Goal: Task Accomplishment & Management: Use online tool/utility

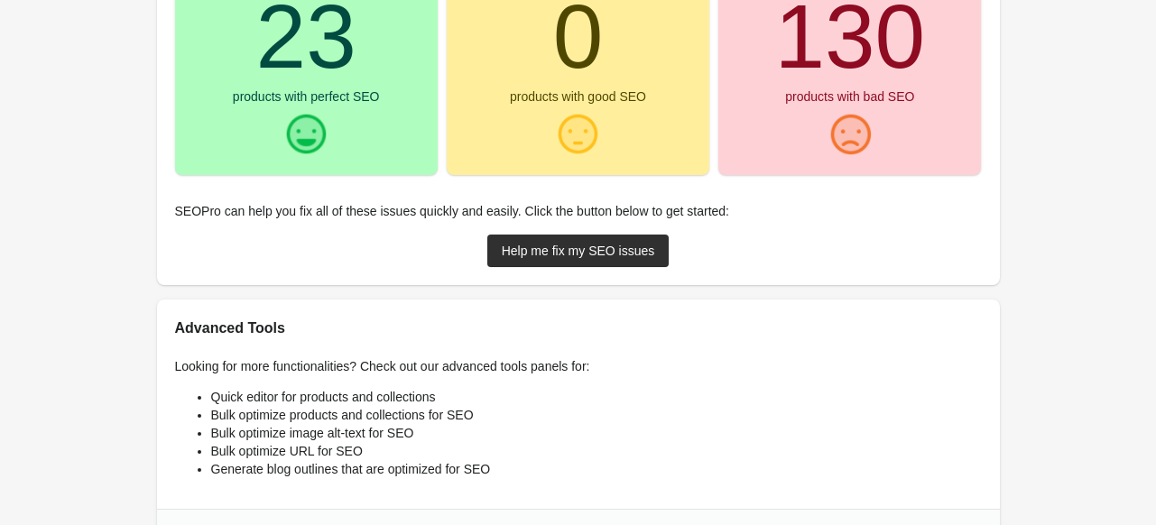
scroll to position [451, 0]
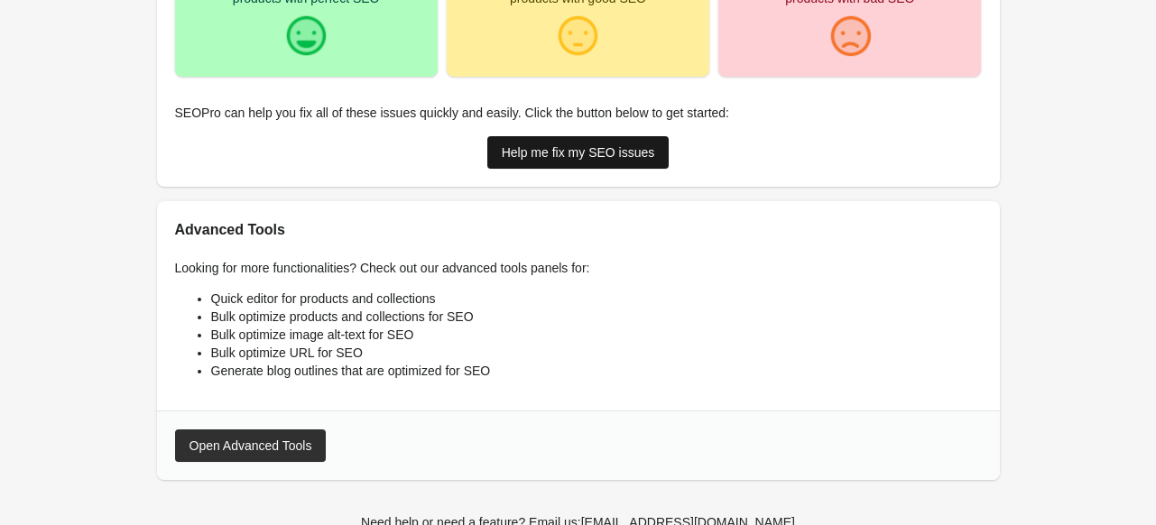
click at [569, 154] on div "Help me fix my SEO issues" at bounding box center [578, 152] width 153 height 14
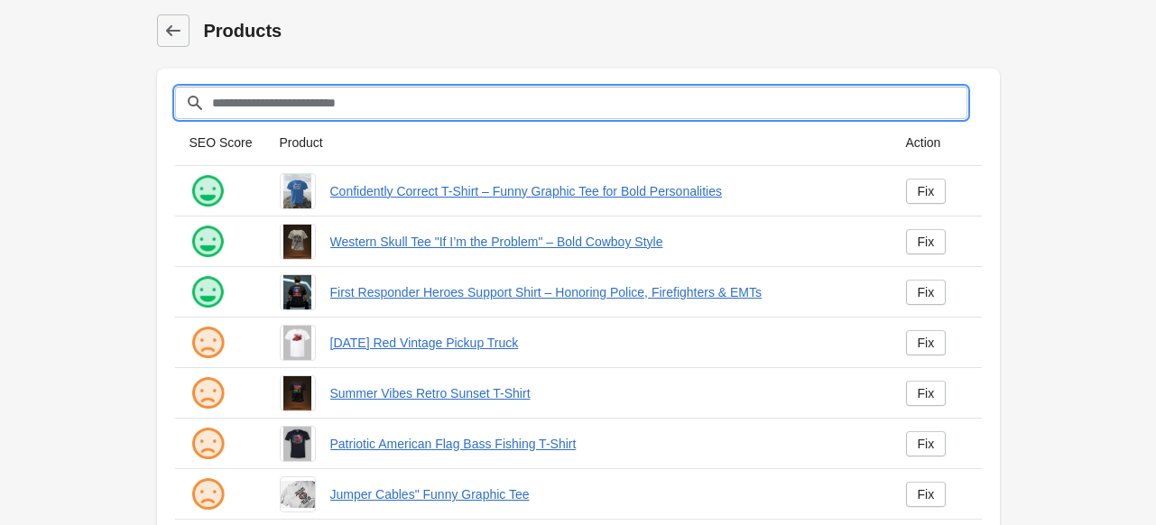
click at [362, 117] on input "Filter[title]" at bounding box center [589, 103] width 756 height 32
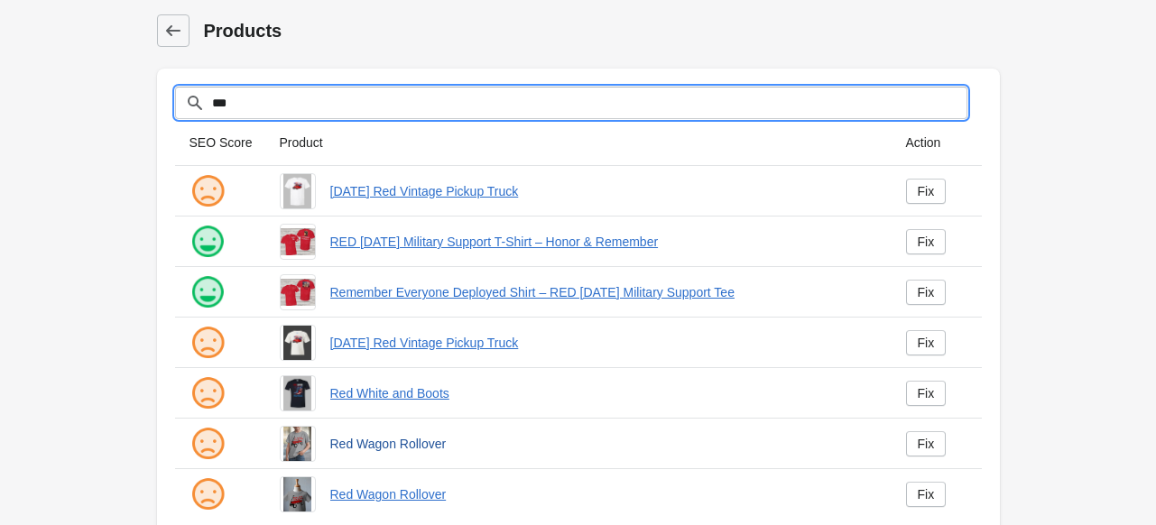
scroll to position [33, 0]
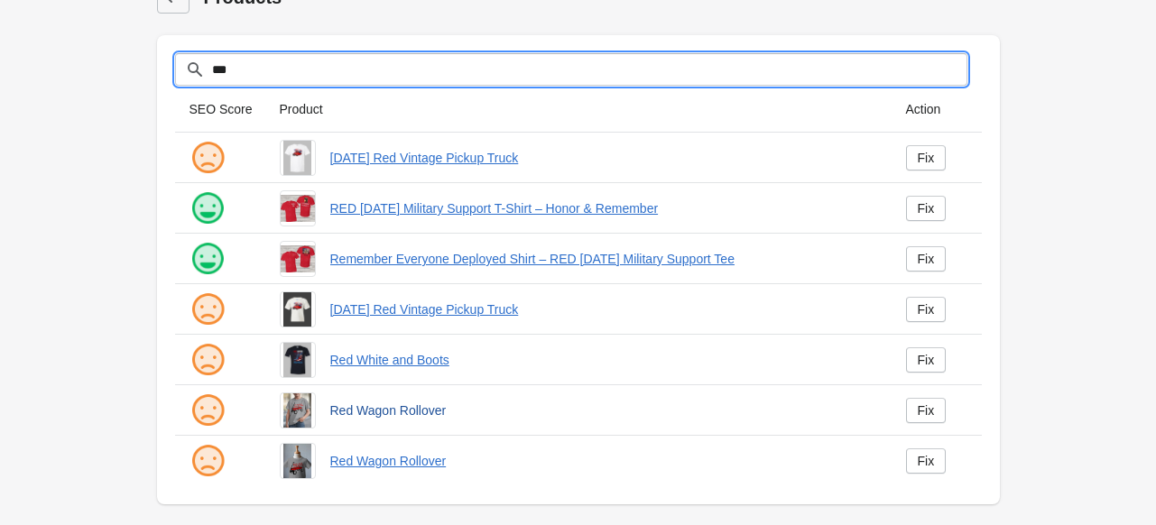
type input "***"
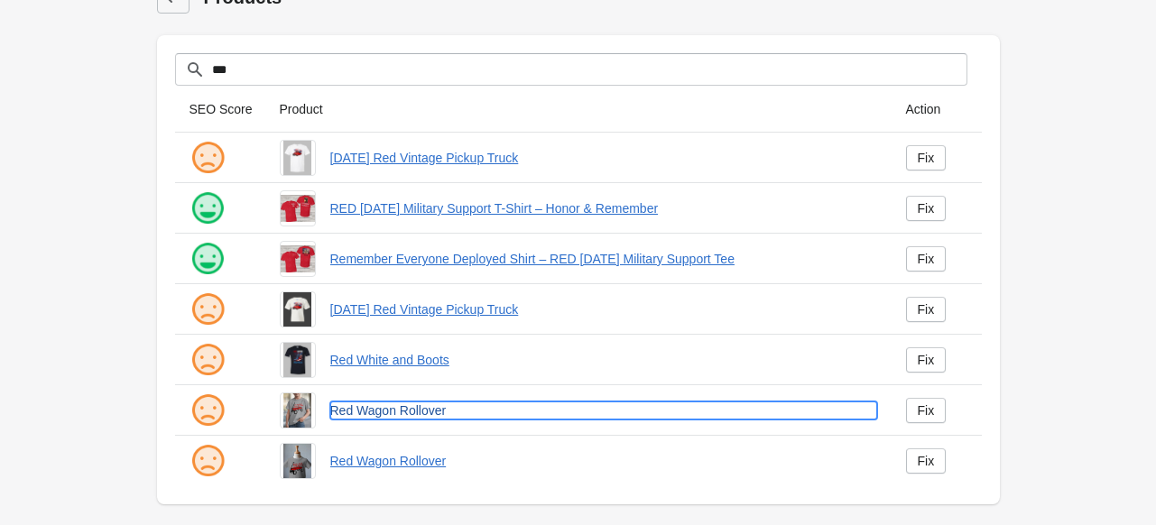
click at [404, 411] on link "Red Wagon Rollover" at bounding box center [603, 411] width 547 height 18
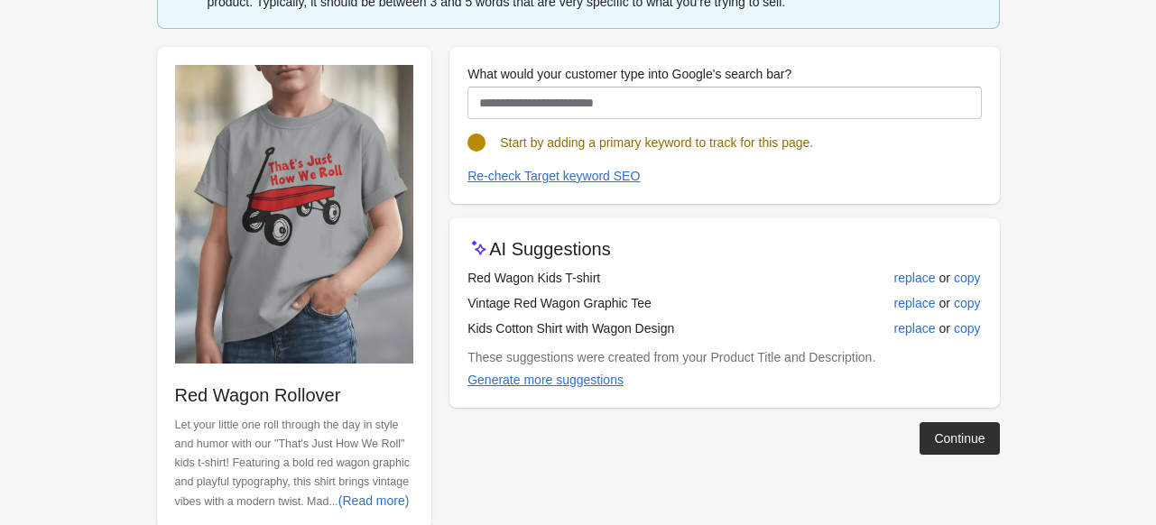
scroll to position [181, 0]
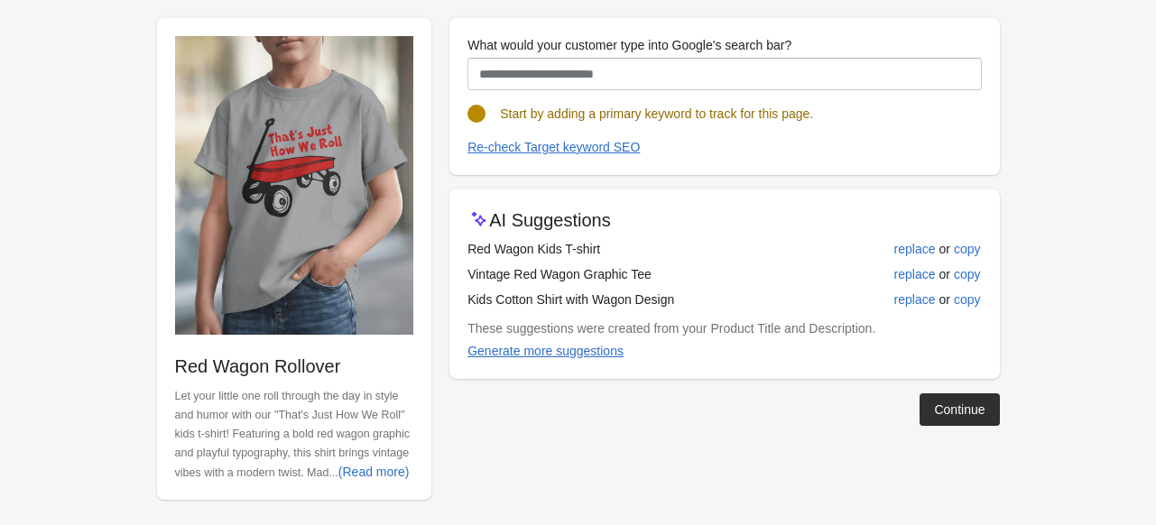
drag, startPoint x: 463, startPoint y: 245, endPoint x: 619, endPoint y: 245, distance: 156.1
click at [619, 245] on div "AI Suggestions Red Wagon Kids T-shirt replace or copy Vintage Red Wagon Graphic…" at bounding box center [724, 285] width 550 height 190
copy div "Red Wagon Kids T-shirt"
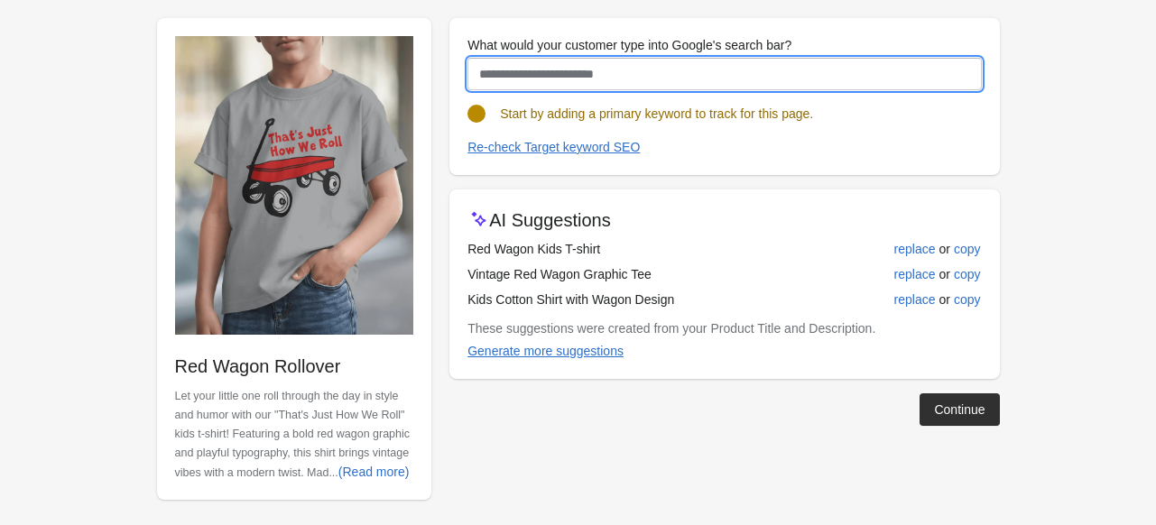
click at [538, 79] on input "What would your customer type into Google's search bar?" at bounding box center [725, 74] width 514 height 32
paste input "**********"
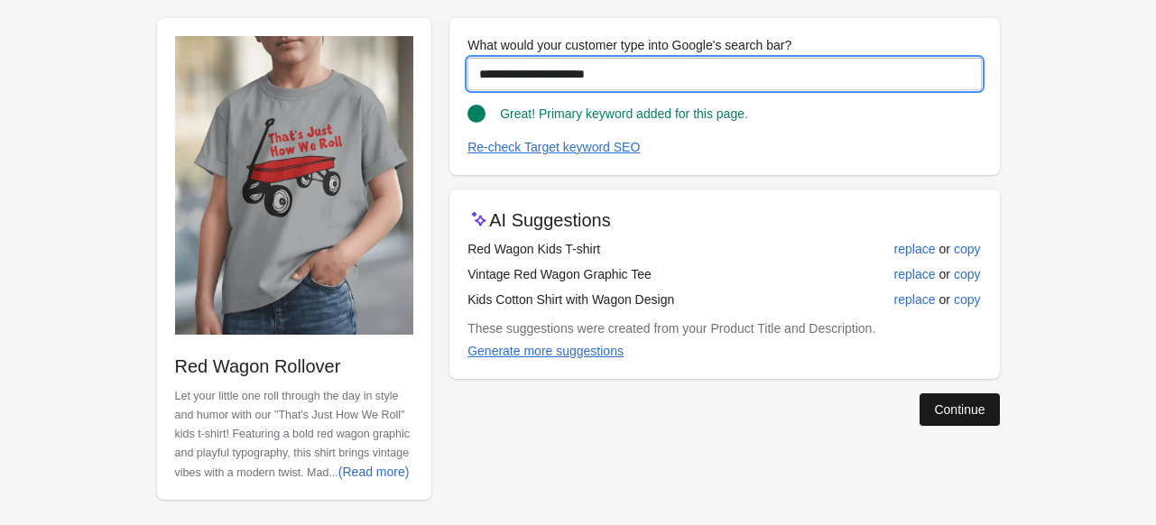
type input "**********"
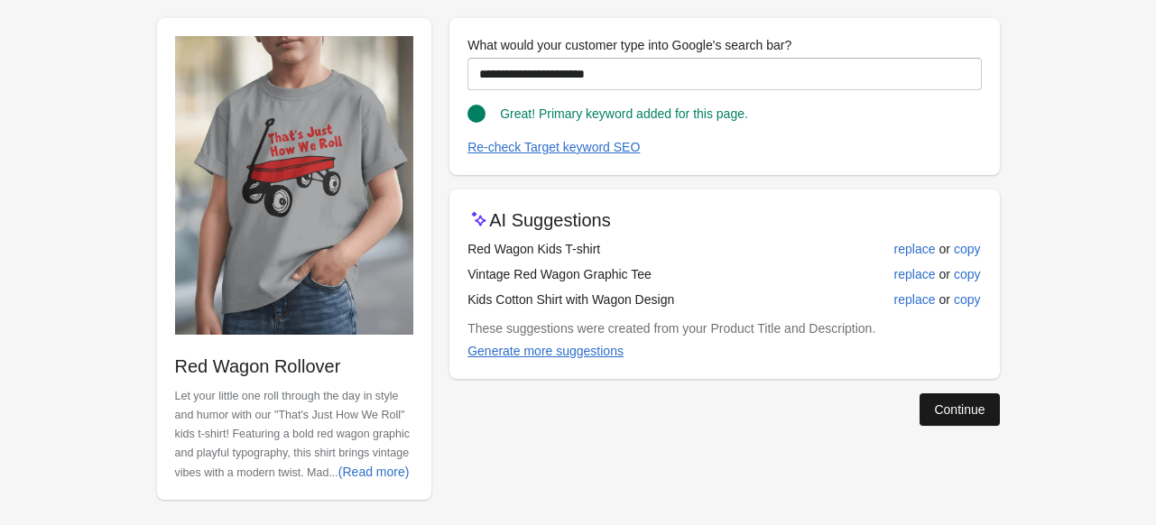
click at [938, 413] on div "Continue" at bounding box center [959, 410] width 51 height 14
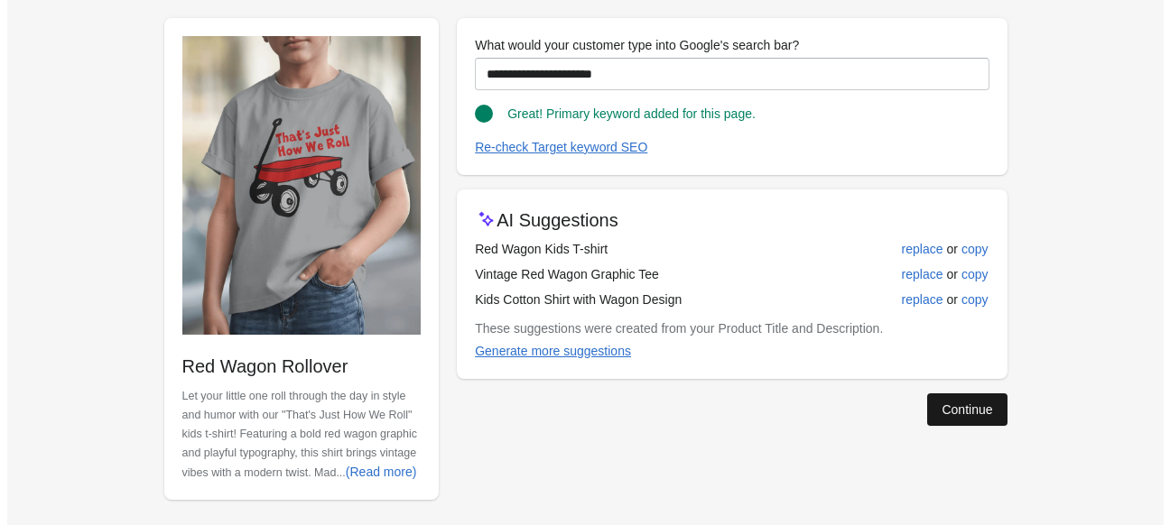
scroll to position [0, 0]
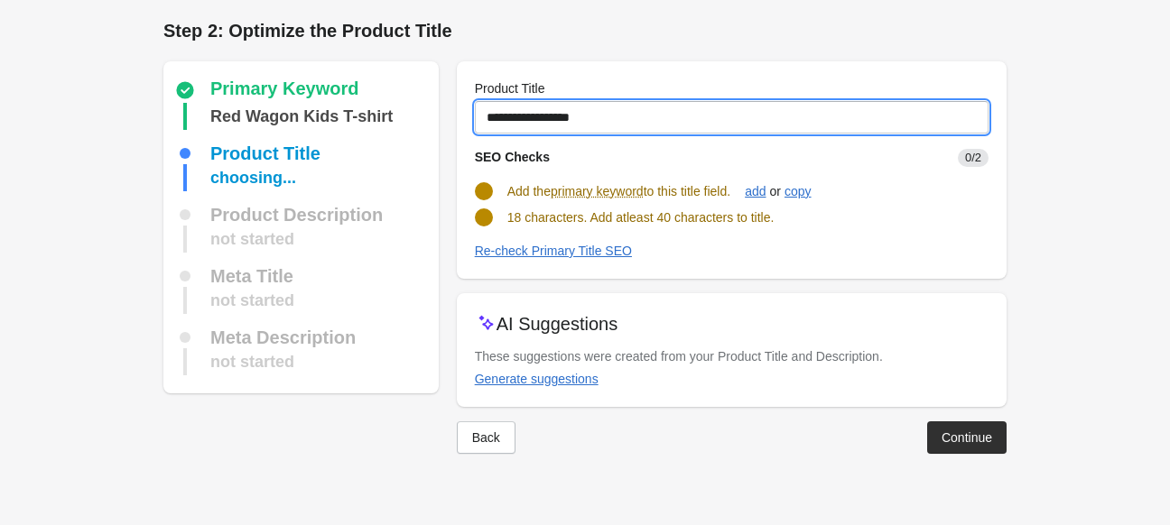
drag, startPoint x: 621, startPoint y: 113, endPoint x: 553, endPoint y: 127, distance: 69.2
click at [553, 127] on input "**********" at bounding box center [732, 117] width 514 height 32
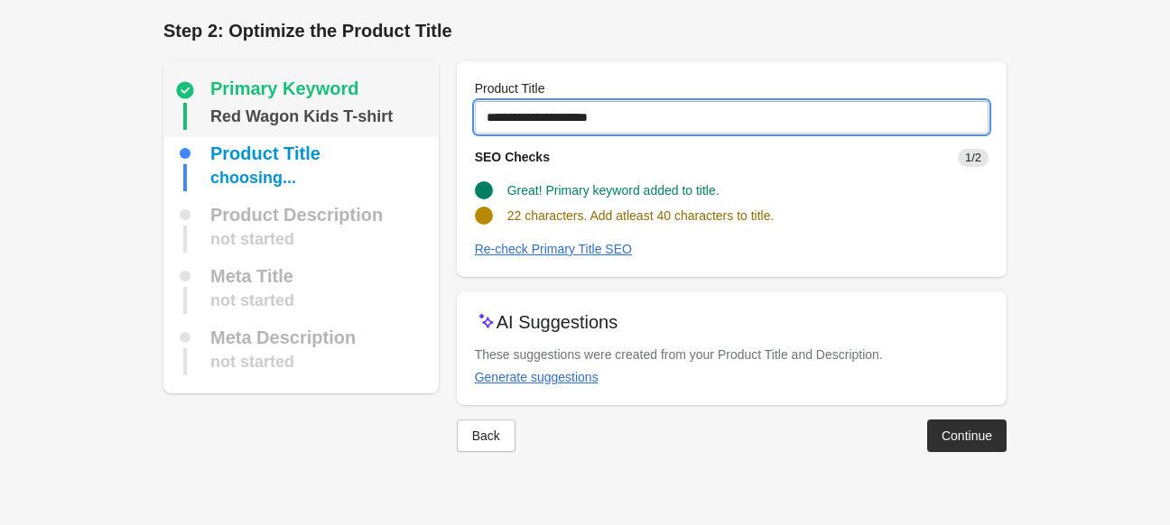
drag, startPoint x: 633, startPoint y: 119, endPoint x: 375, endPoint y: 122, distance: 257.2
click at [375, 122] on div "Primary Keyword Red Wagon Kids T-shirt Product Title choosing... Product Descri…" at bounding box center [575, 249] width 861 height 405
paste input "**********"
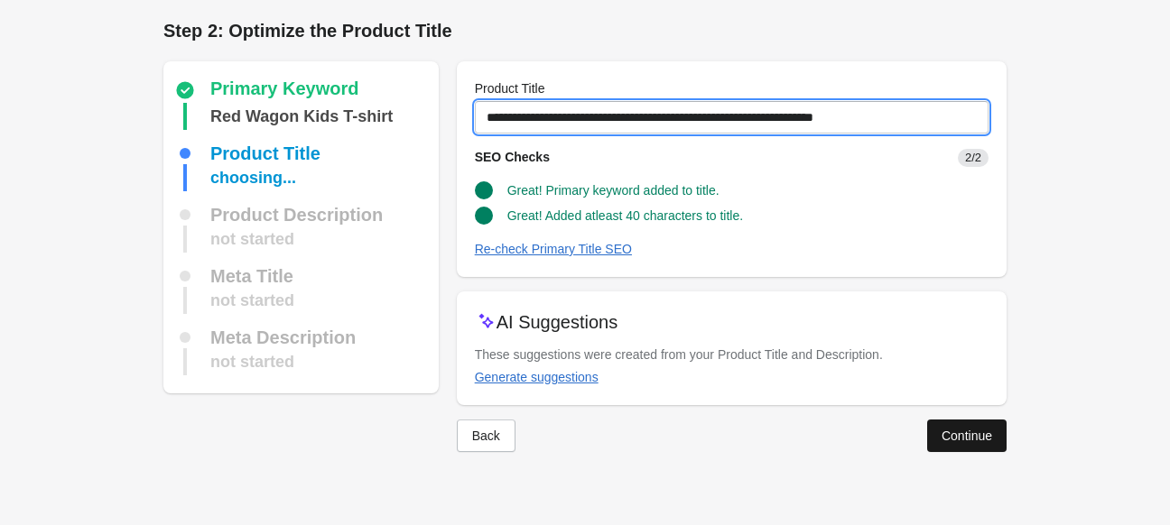
type input "**********"
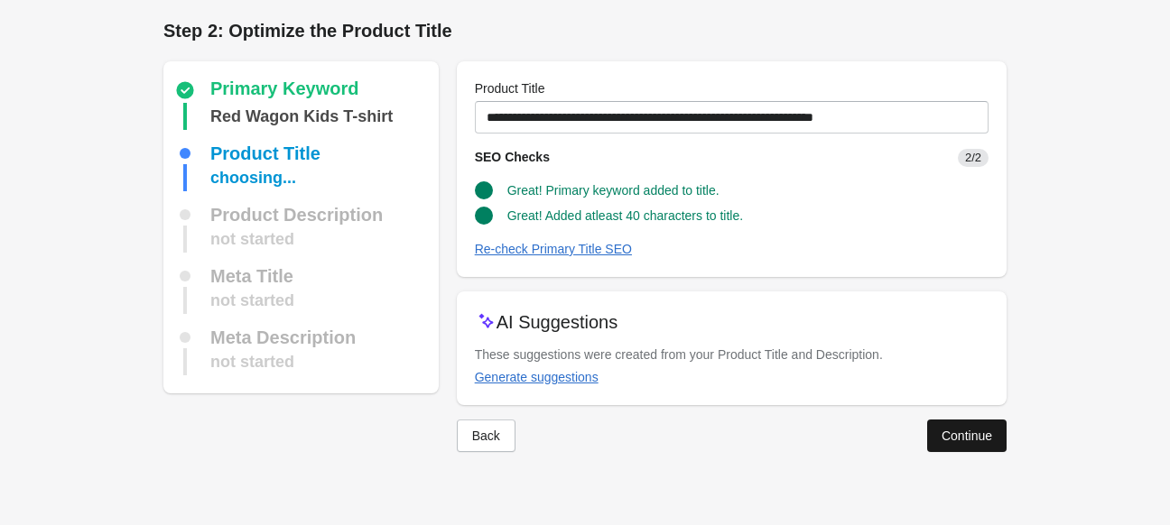
click at [987, 444] on button "Continue" at bounding box center [966, 436] width 79 height 32
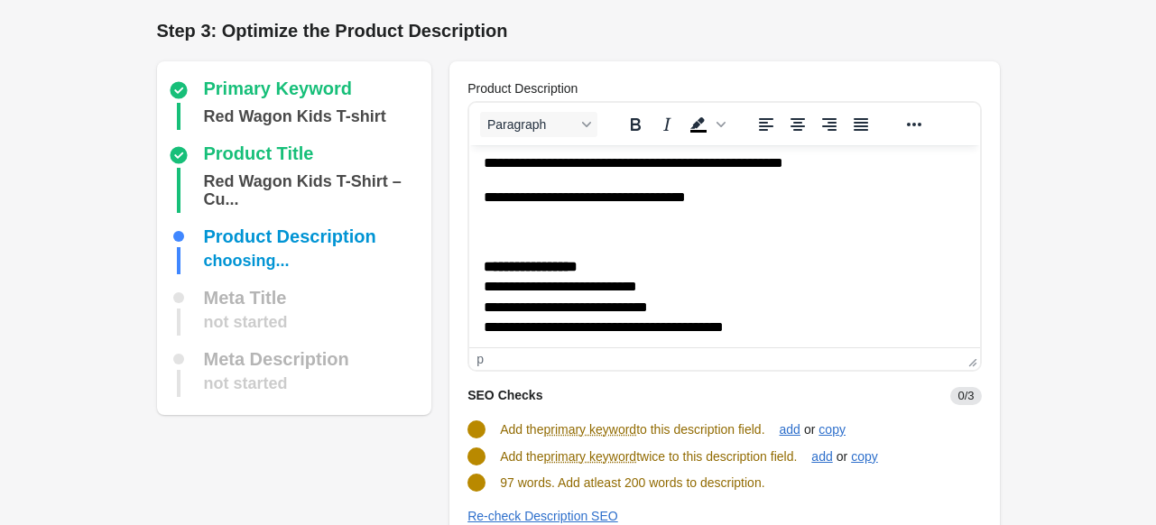
scroll to position [195, 0]
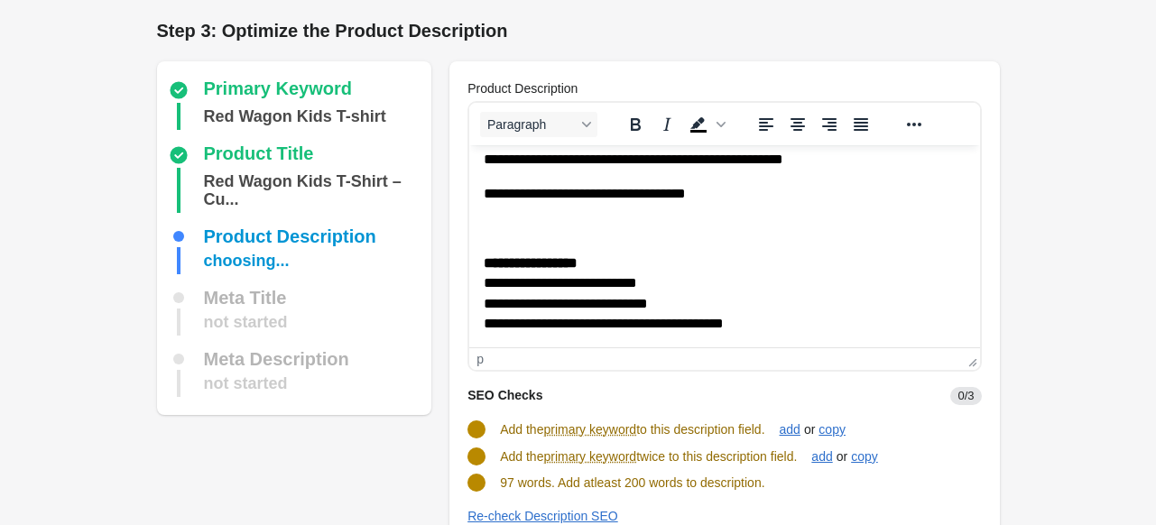
drag, startPoint x: 498, startPoint y: 431, endPoint x: 776, endPoint y: 430, distance: 278.0
click at [776, 430] on div "Add the primary keyword to this description field. add or copy" at bounding box center [717, 422] width 528 height 34
copy span "Add the primary keyword to this description field."
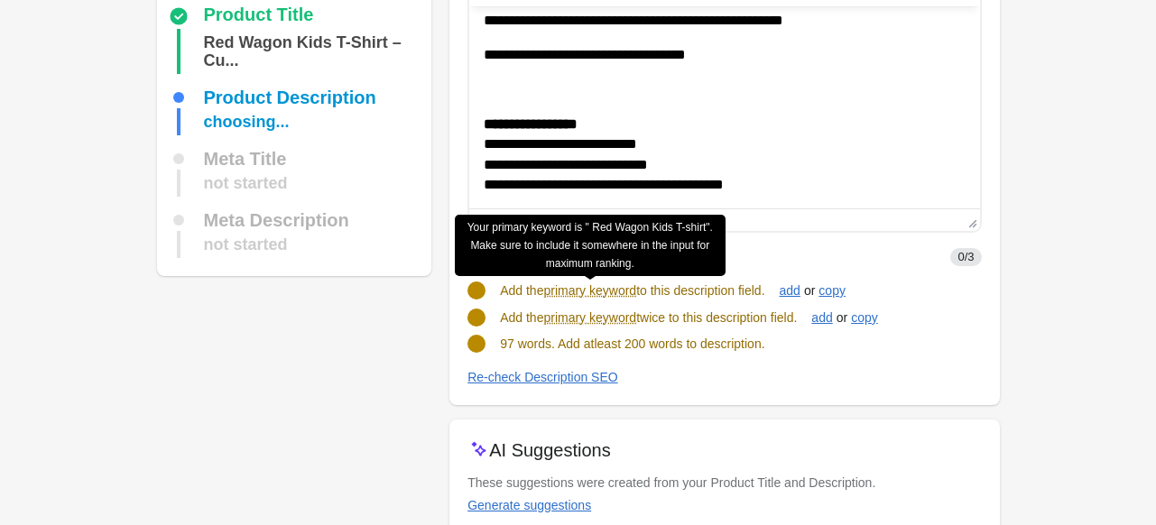
scroll to position [181, 0]
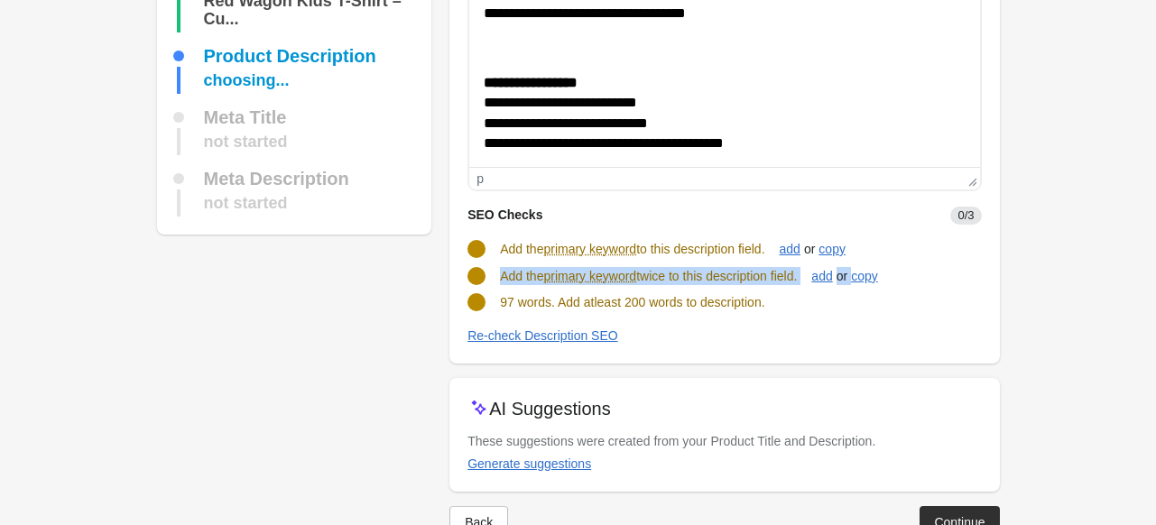
click at [504, 276] on turbo-frame "SEO Checks 0/3 Add the primary keyword to this description field. add or copy A…" at bounding box center [725, 268] width 514 height 154
click at [776, 338] on SEO "Re-check Description SEO" at bounding box center [725, 336] width 514 height 20
drag, startPoint x: 809, startPoint y: 271, endPoint x: 502, endPoint y: 279, distance: 307.0
click at [502, 279] on div "Add the primary keyword twice to this description field. add or copy" at bounding box center [717, 269] width 528 height 34
copy span "Add the primary keyword twice to this description field."
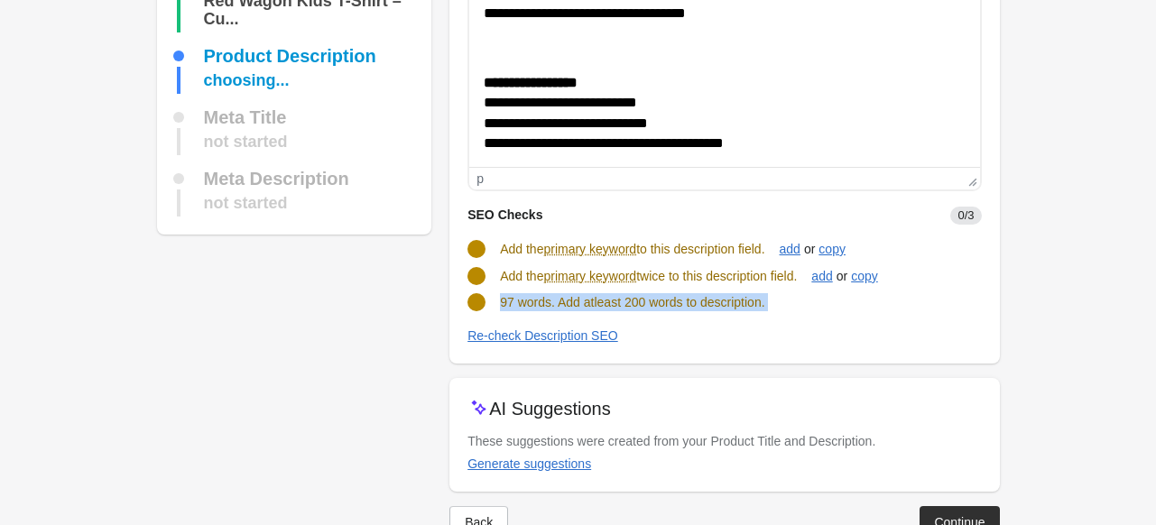
drag, startPoint x: 500, startPoint y: 306, endPoint x: 747, endPoint y: 315, distance: 247.5
click at [747, 315] on turbo-frame "SEO Checks 0/3 Add the primary keyword to this description field. add or copy A…" at bounding box center [725, 268] width 514 height 154
copy turbo-frame "97 words. Add atleast 200 words to description."
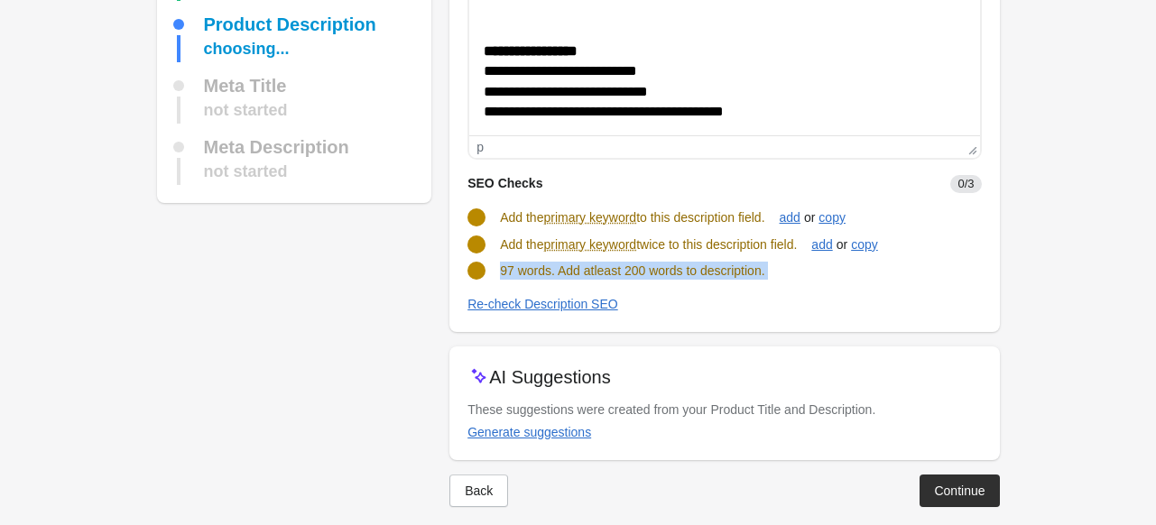
scroll to position [229, 0]
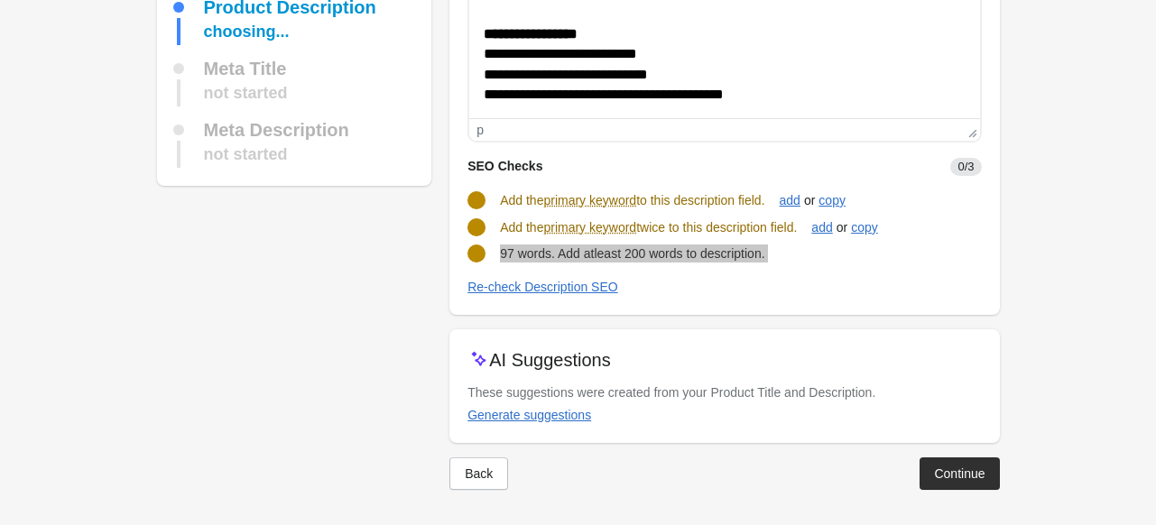
click at [783, 96] on p "**********" at bounding box center [718, 64] width 468 height 81
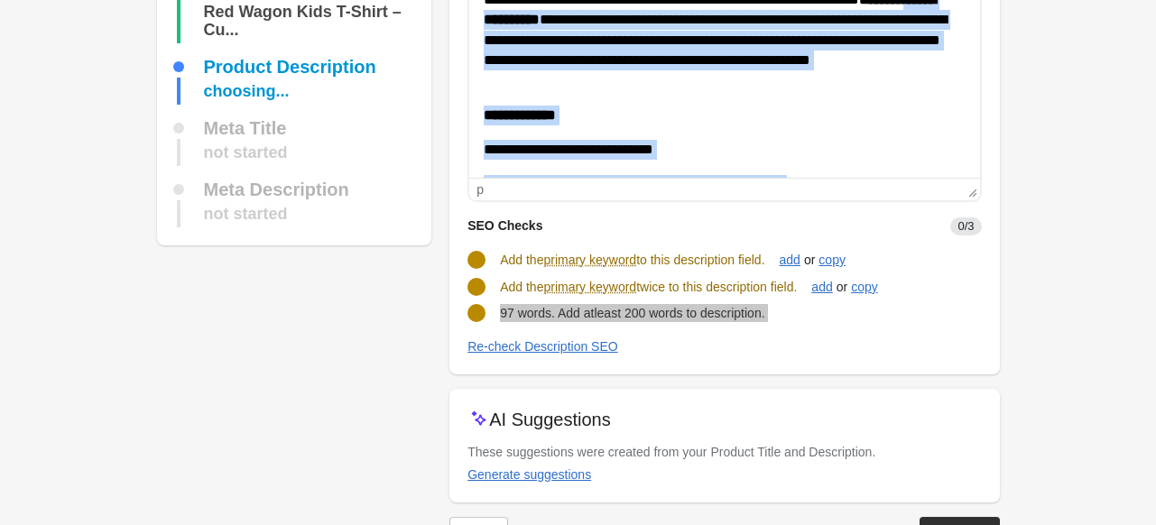
scroll to position [139, 0]
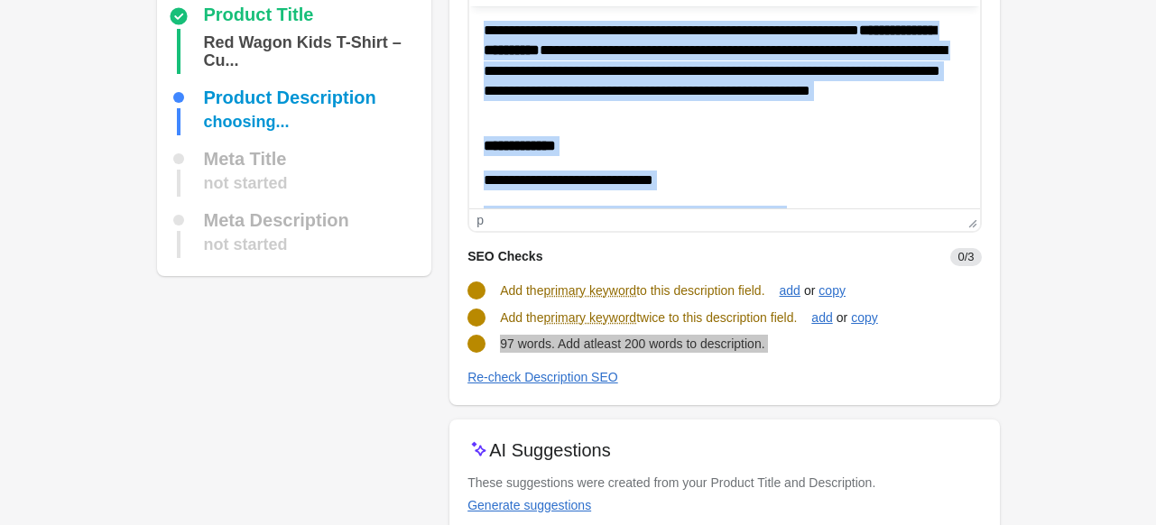
drag, startPoint x: 783, startPoint y: 186, endPoint x: 935, endPoint y: 37, distance: 212.5
click at [469, 32] on html "**********" at bounding box center [724, 205] width 510 height 399
copy body "**********"
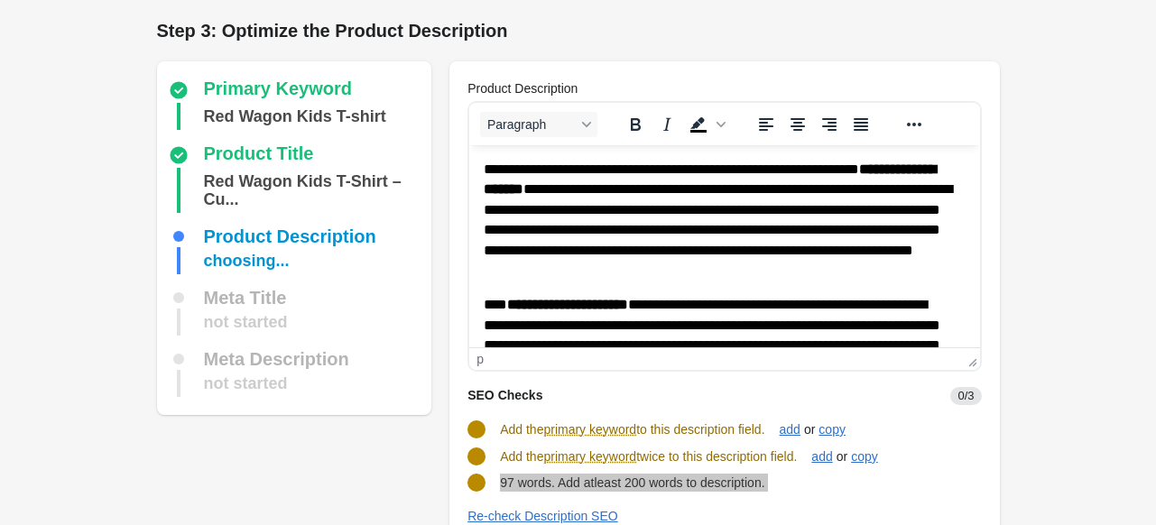
scroll to position [0, 0]
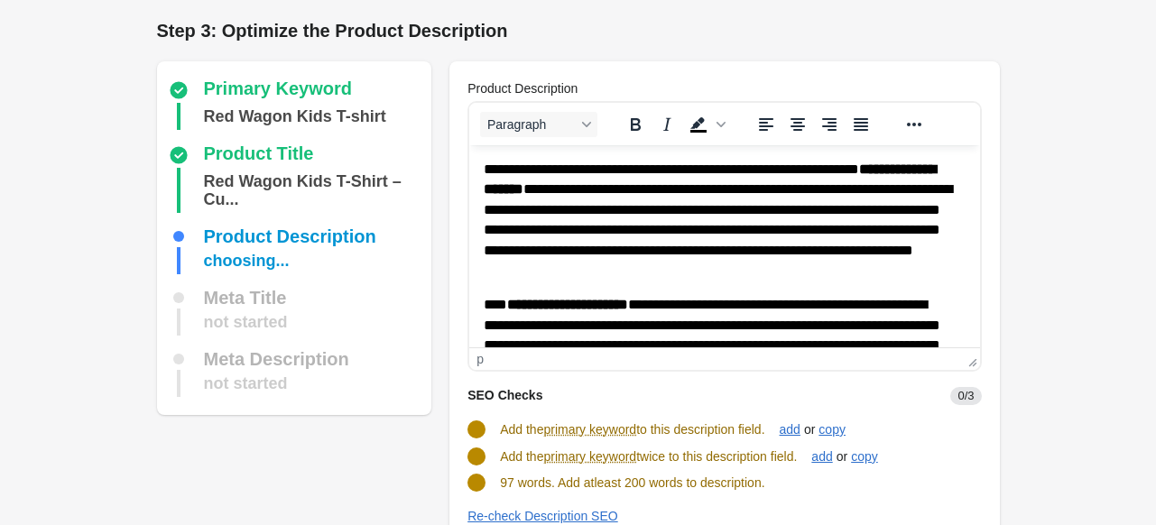
click at [814, 394] on div "SEO Checks 0/3" at bounding box center [717, 388] width 528 height 33
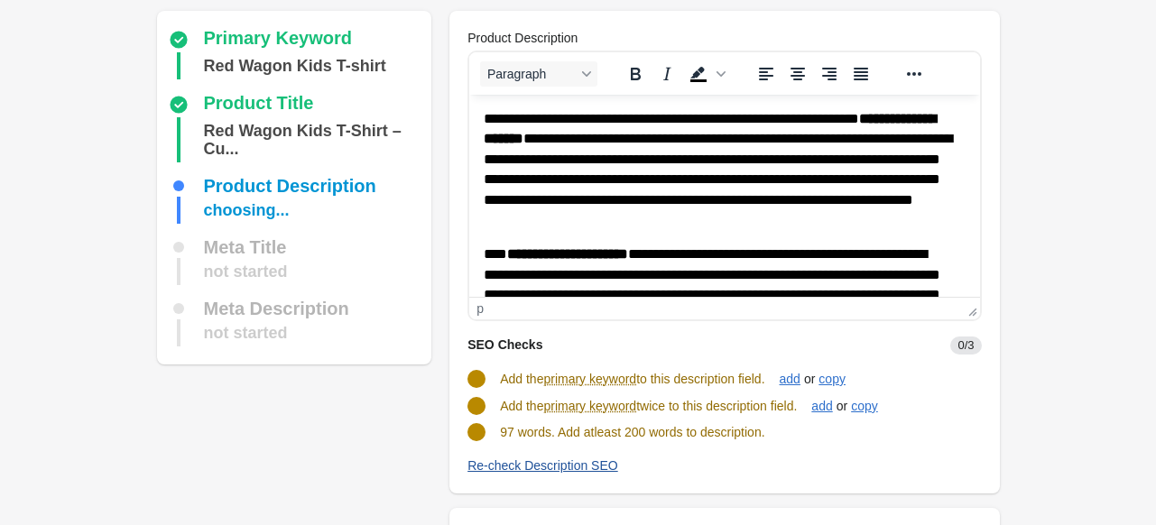
scroll to position [90, 0]
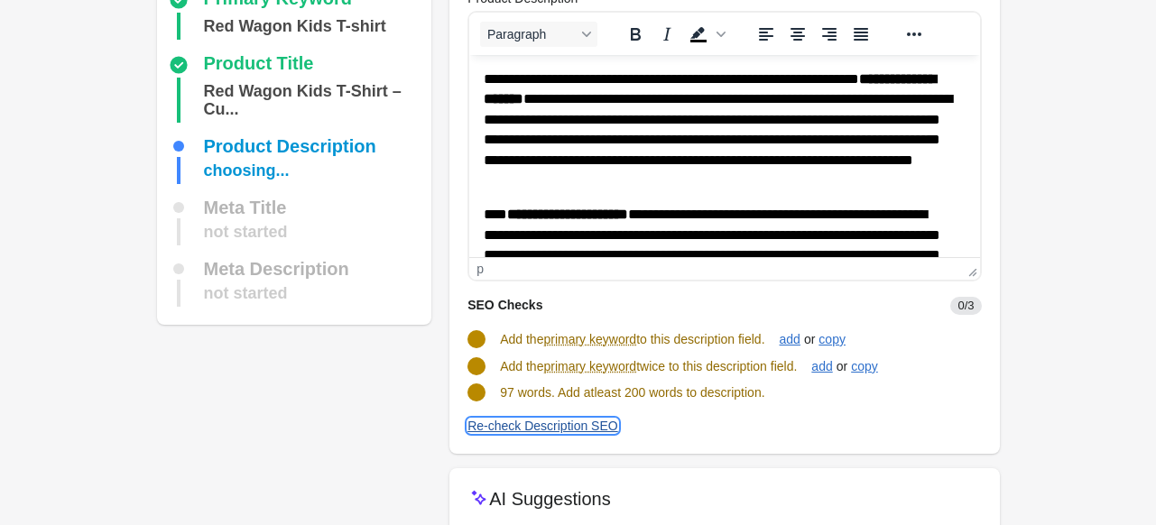
click at [555, 422] on div "Re-check Description SEO" at bounding box center [543, 426] width 151 height 14
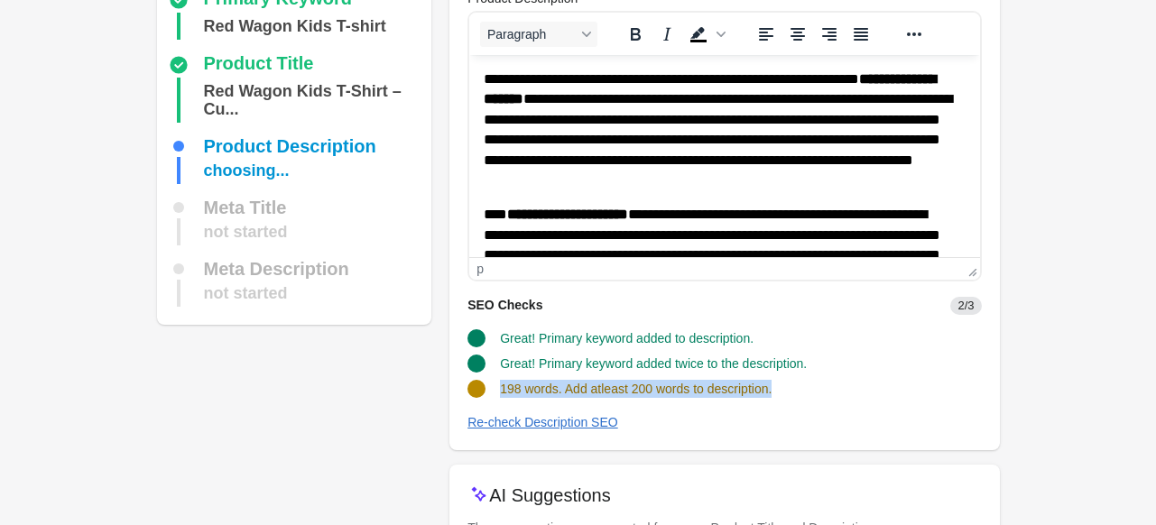
drag, startPoint x: 503, startPoint y: 394, endPoint x: 820, endPoint y: 390, distance: 316.8
click at [820, 390] on div "198 words. Add atleast 200 words to description." at bounding box center [717, 382] width 528 height 32
copy span "198 words. Add atleast 200 words to description."
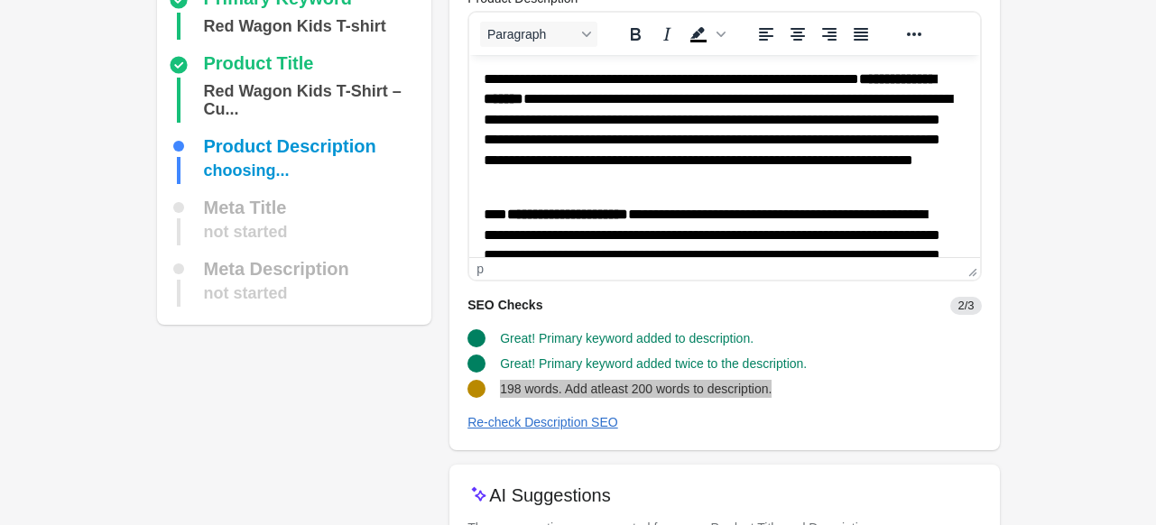
click at [727, 205] on p "**********" at bounding box center [718, 255] width 468 height 101
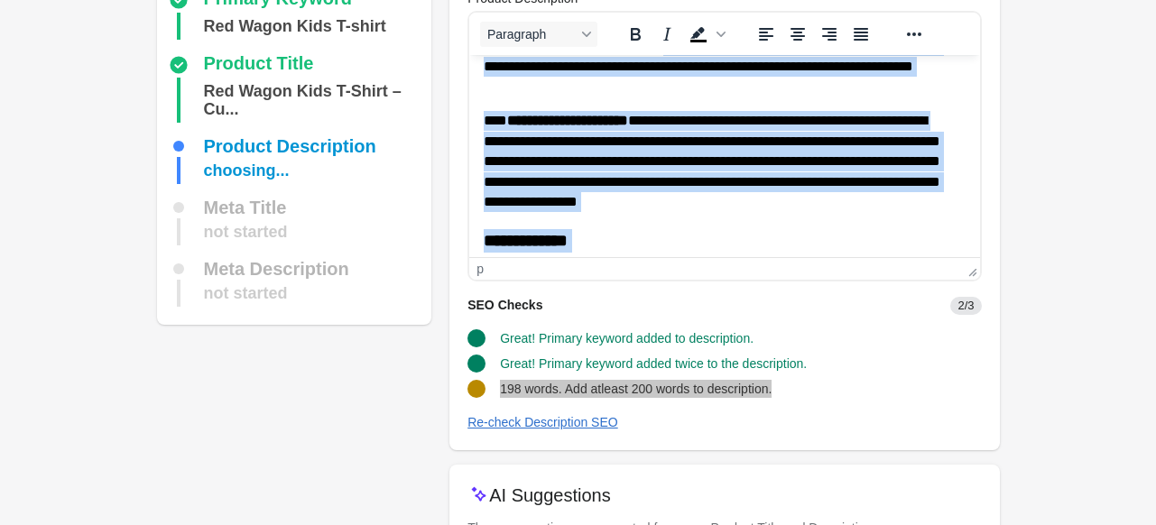
scroll to position [0, 0]
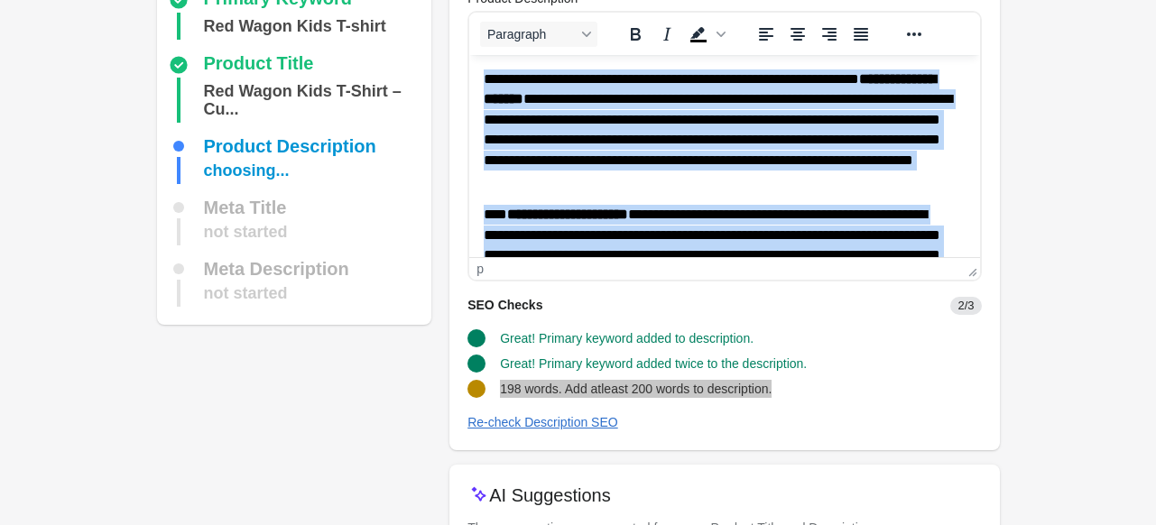
drag, startPoint x: 693, startPoint y: 237, endPoint x: 475, endPoint y: 64, distance: 278.8
click at [475, 64] on html "**********" at bounding box center [724, 397] width 510 height 684
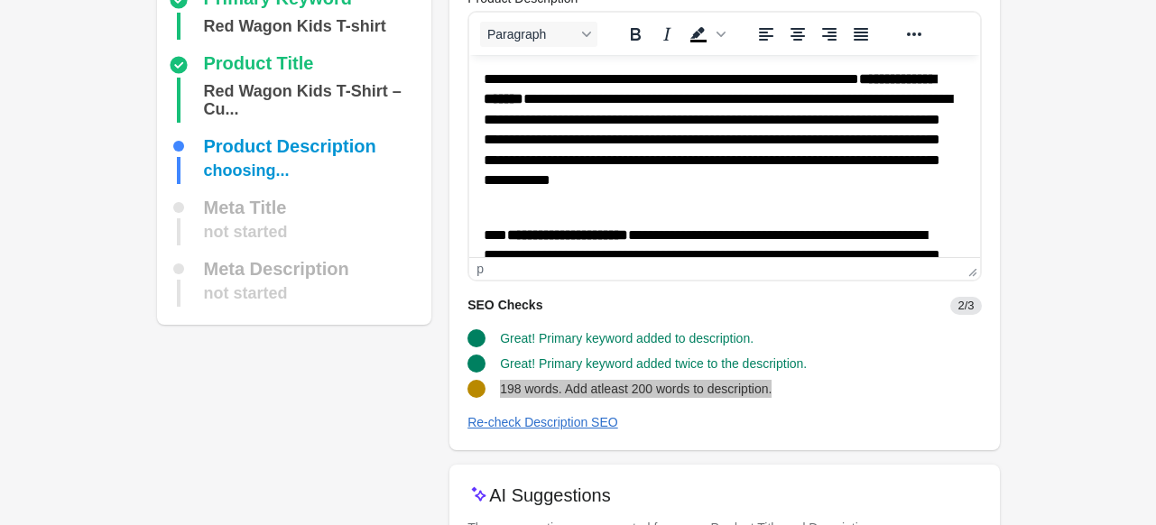
scroll to position [505, 0]
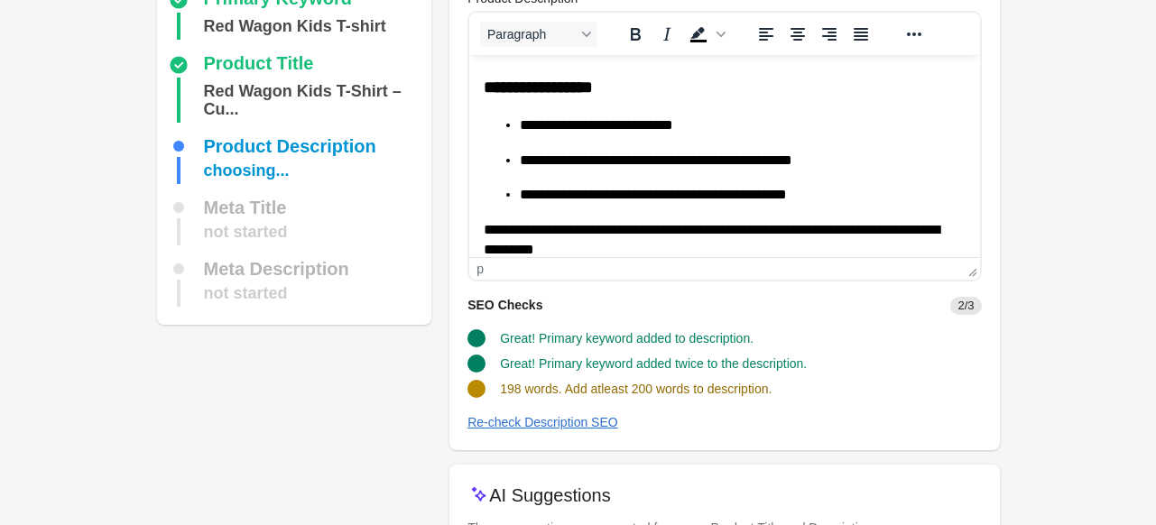
click at [818, 310] on div "SEO Checks 2/3" at bounding box center [717, 298] width 528 height 33
click at [545, 425] on div "Re-check Description SEO" at bounding box center [543, 422] width 151 height 14
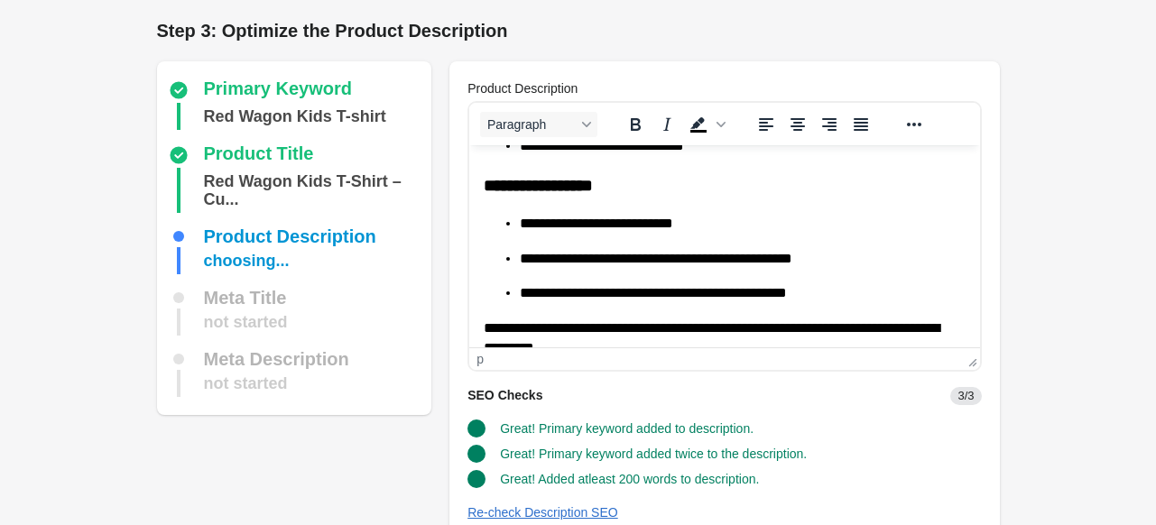
scroll to position [521, 0]
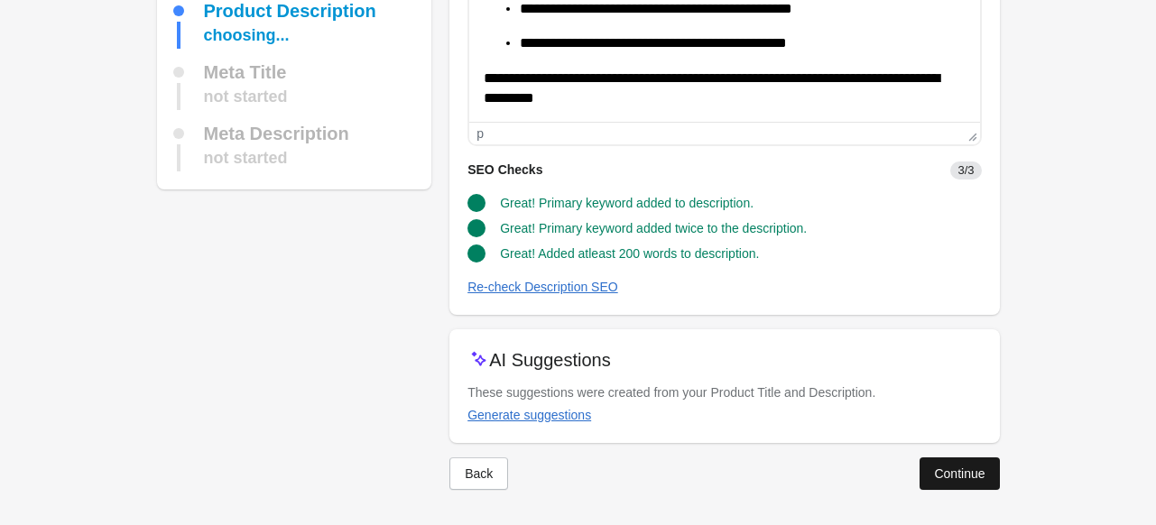
click at [931, 465] on button "Continue" at bounding box center [959, 474] width 79 height 32
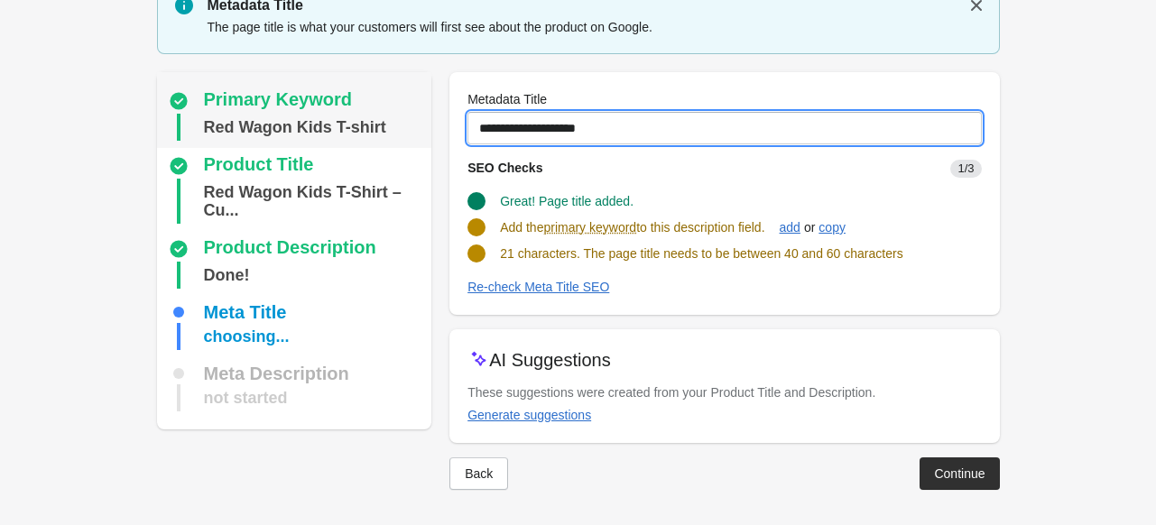
drag, startPoint x: 612, startPoint y: 122, endPoint x: 317, endPoint y: 137, distance: 295.5
click at [317, 137] on div "Primary Keyword Red Wagon Kids T-shirt Product Title Red Wagon Kids T-Shirt – C…" at bounding box center [569, 274] width 861 height 432
paste input "**********"
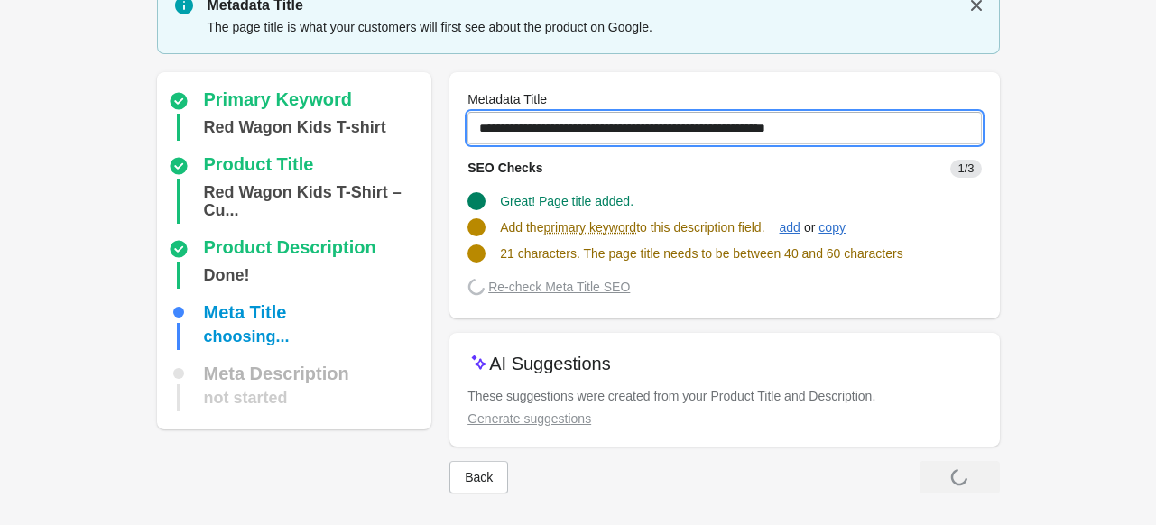
scroll to position [74, 0]
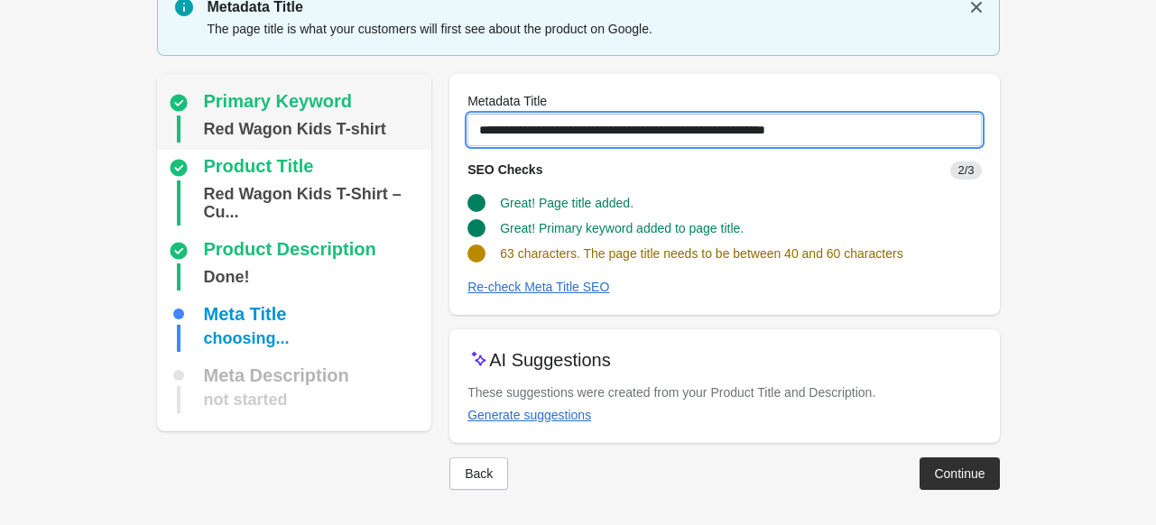
drag, startPoint x: 861, startPoint y: 133, endPoint x: 285, endPoint y: 132, distance: 575.8
click at [285, 132] on div "Primary Keyword Red Wagon Kids T-shirt Product Title Red Wagon Kids T-Shirt – C…" at bounding box center [569, 275] width 861 height 431
paste input "text"
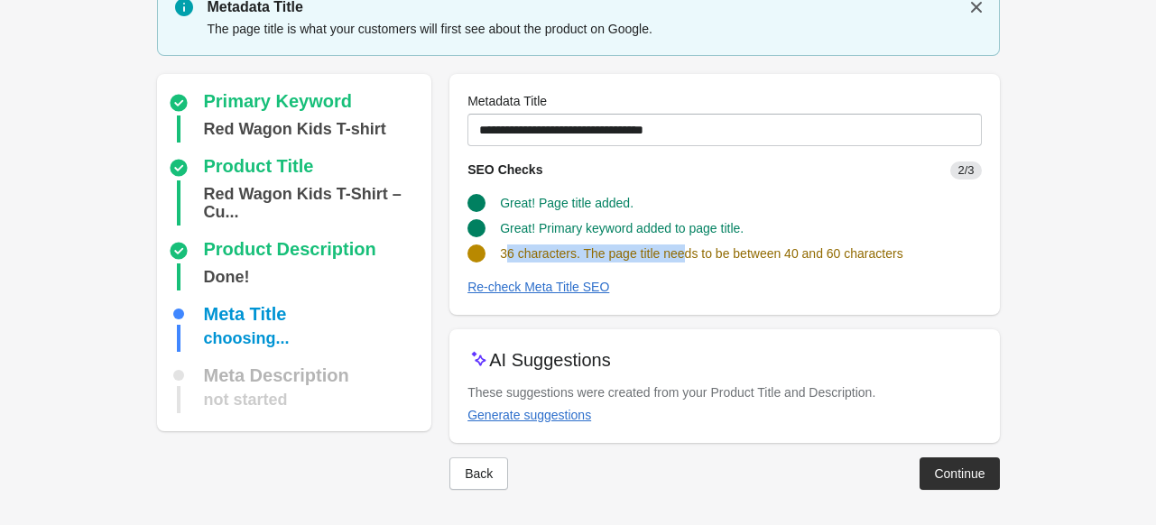
drag, startPoint x: 505, startPoint y: 252, endPoint x: 675, endPoint y: 255, distance: 170.6
click at [679, 255] on span "36 characters. The page title needs to be between 40 and 60 characters" at bounding box center [701, 253] width 403 height 14
drag, startPoint x: 496, startPoint y: 253, endPoint x: 978, endPoint y: 255, distance: 482.0
click at [978, 255] on div "36 characters. The page title needs to be between 40 and 60 characters" at bounding box center [717, 246] width 528 height 32
copy span "36 characters. The page title needs to be between 40 and 60 characters"
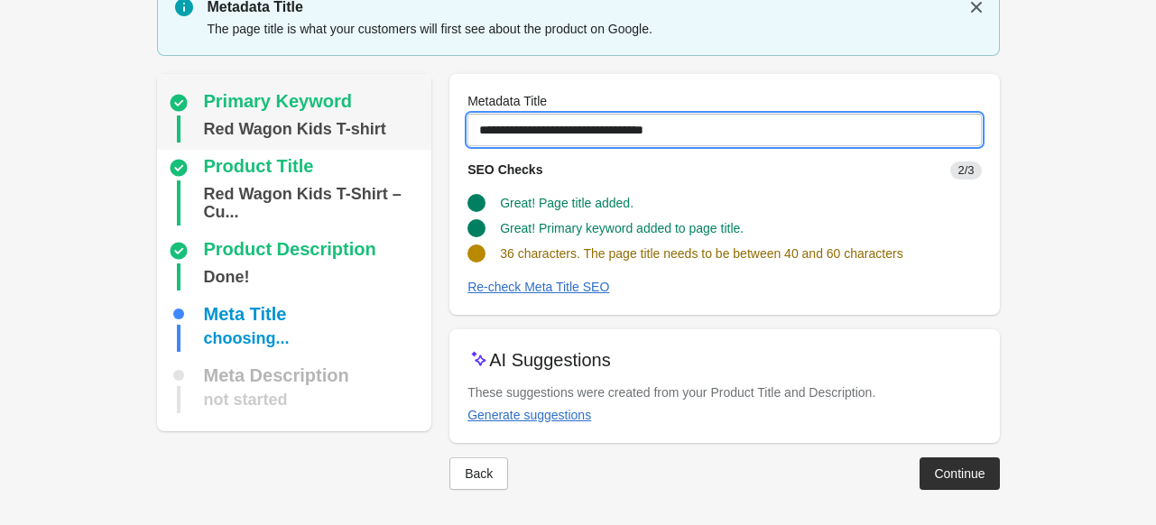
drag, startPoint x: 713, startPoint y: 120, endPoint x: 358, endPoint y: 122, distance: 354.7
click at [358, 122] on div "Primary Keyword Red Wagon Kids T-shirt Product Title Red Wagon Kids T-Shirt – C…" at bounding box center [569, 275] width 861 height 431
paste input "**********"
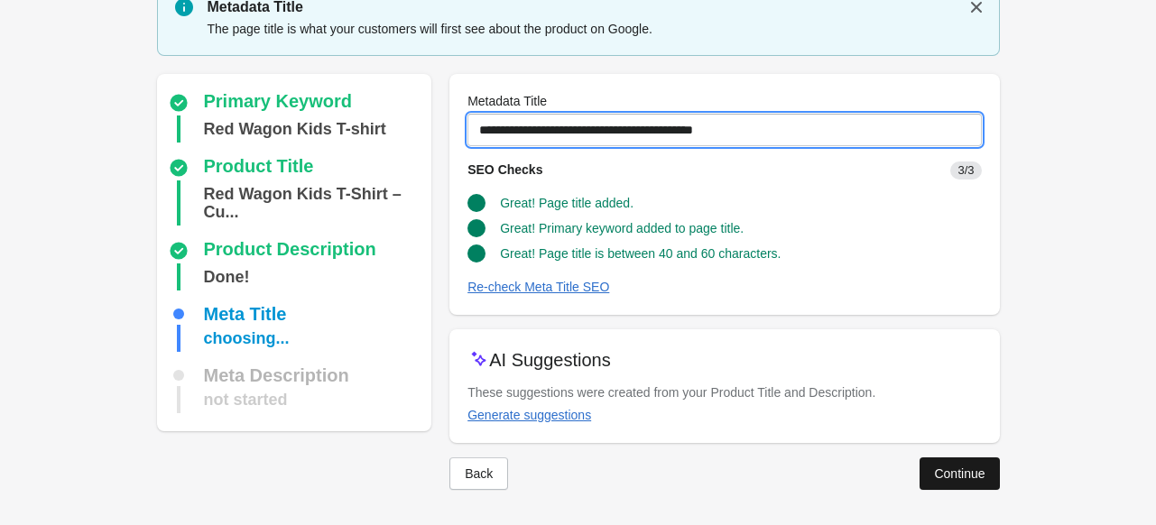
type input "**********"
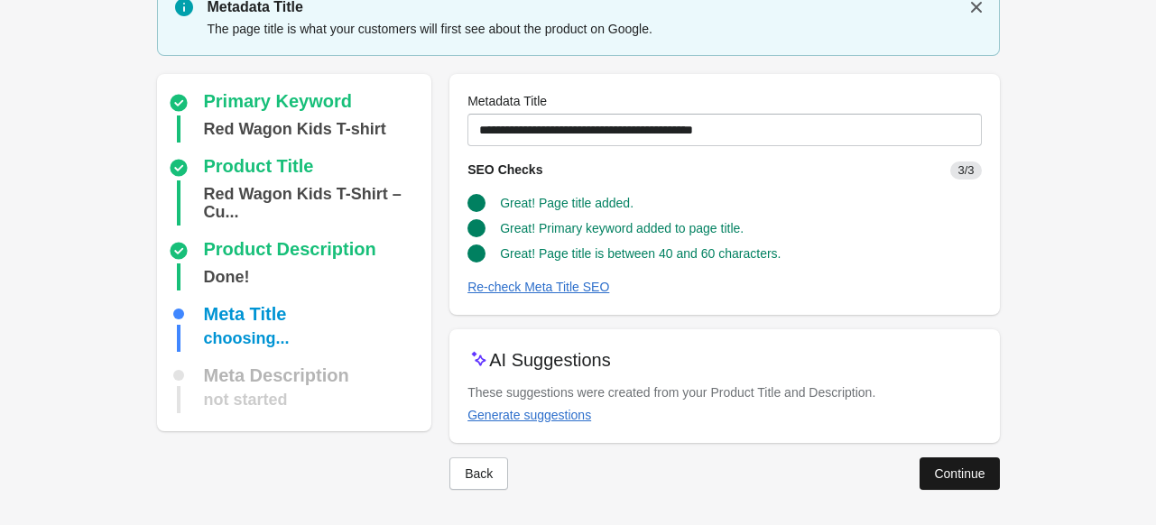
click at [957, 480] on div "Continue" at bounding box center [959, 474] width 51 height 14
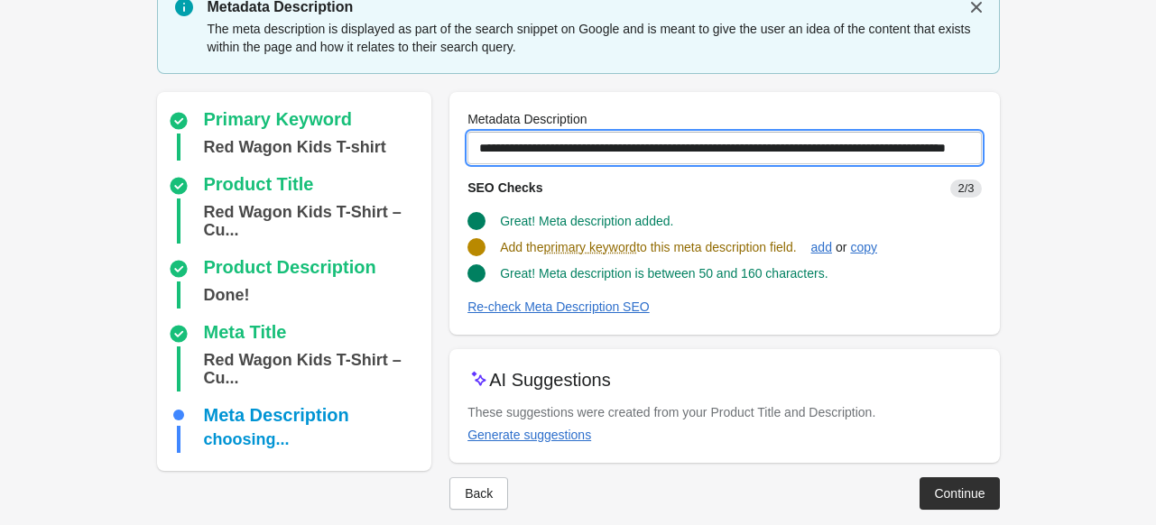
click at [491, 145] on input "**********" at bounding box center [725, 148] width 514 height 32
drag, startPoint x: 474, startPoint y: 147, endPoint x: 1169, endPoint y: 143, distance: 695.0
click at [1155, 143] on html "Step 1: Choose the “Target Keywords” Target Keywords The Target Keywords are wh…" at bounding box center [578, 188] width 1156 height 525
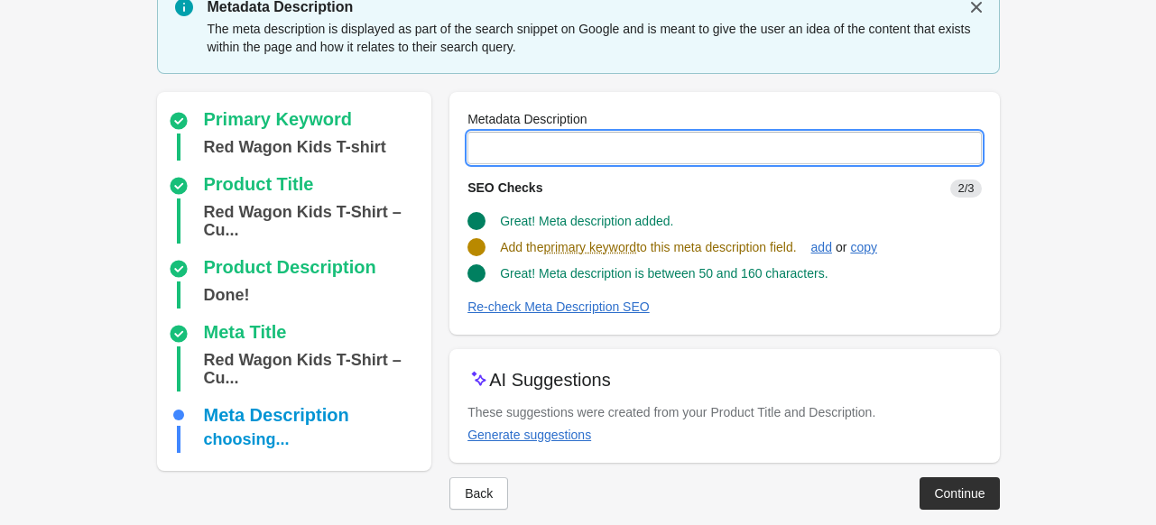
scroll to position [0, 0]
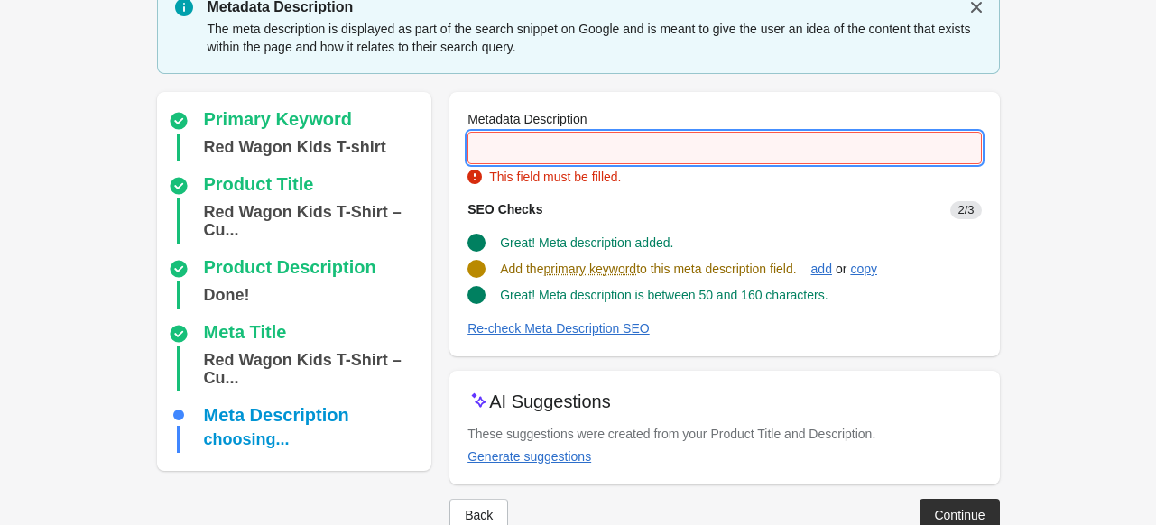
paste input "**********"
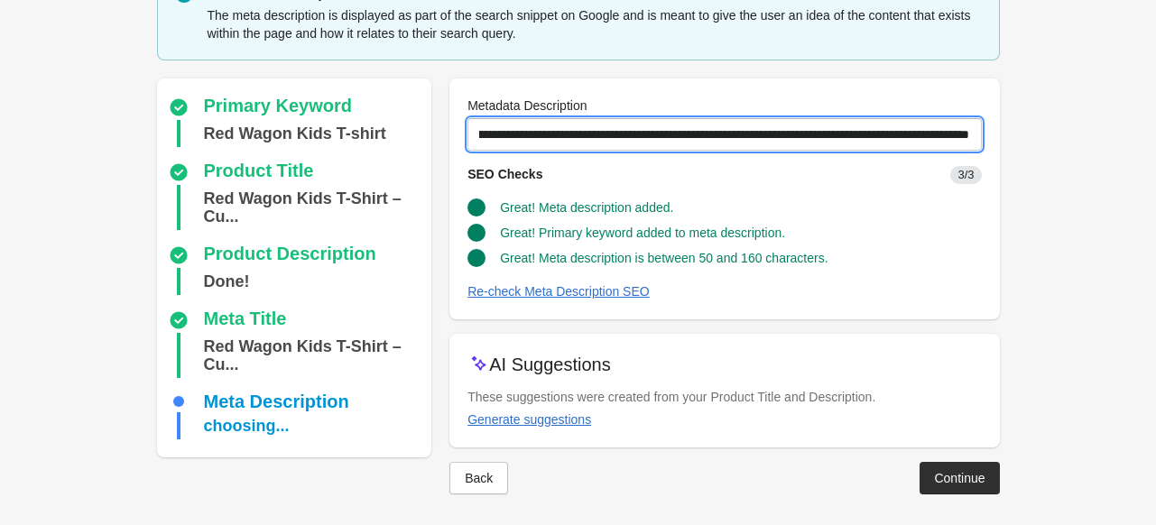
scroll to position [92, 0]
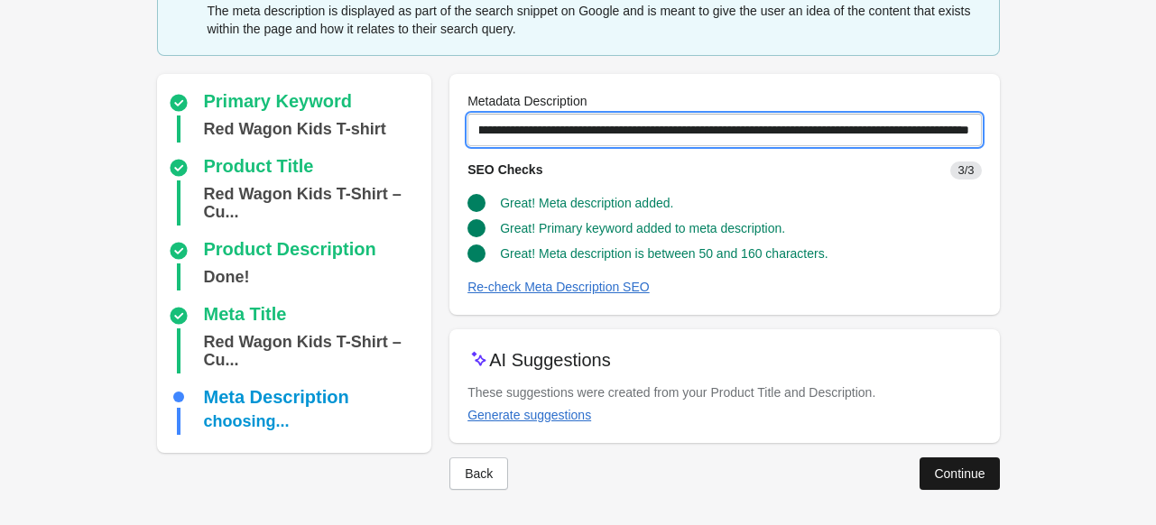
type input "**********"
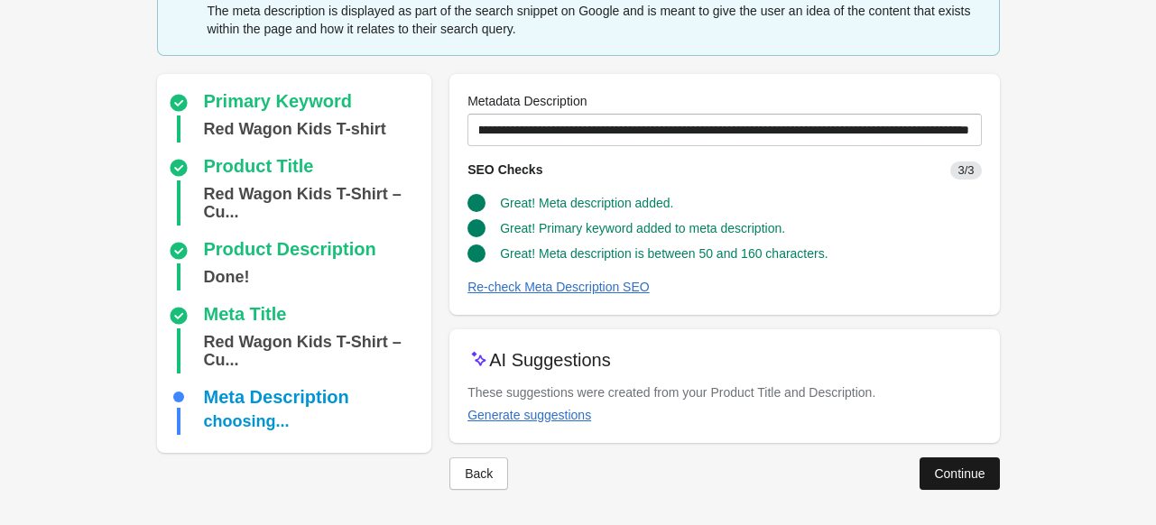
click at [936, 482] on button "Continue" at bounding box center [959, 474] width 79 height 32
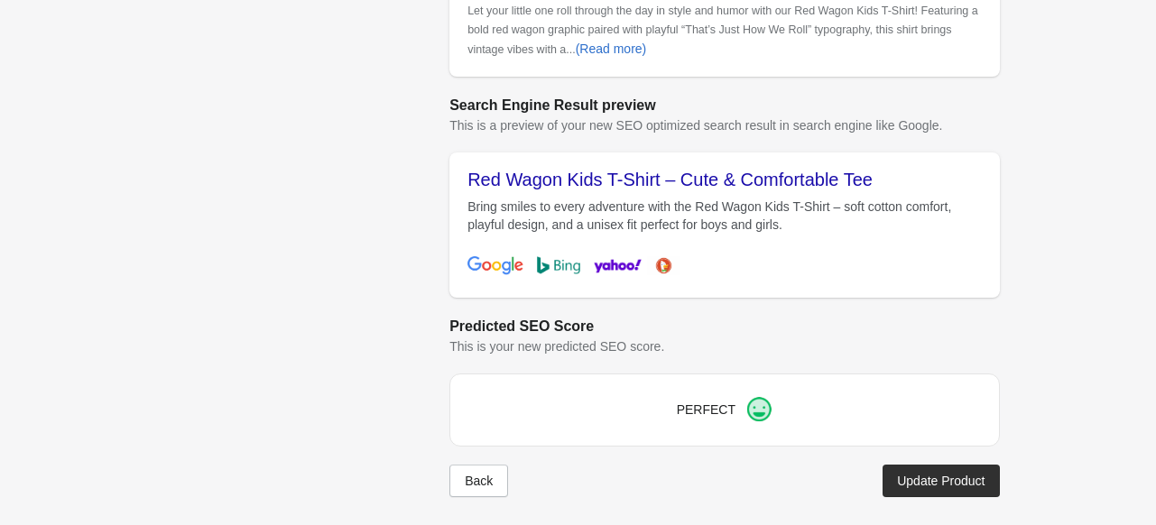
scroll to position [862, 0]
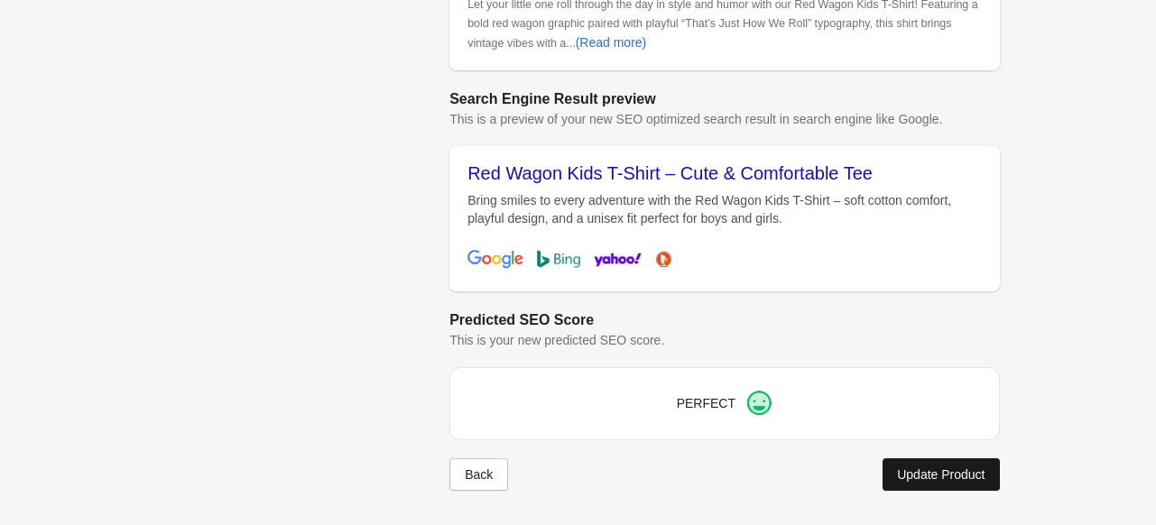
click at [968, 473] on div "Update Product" at bounding box center [941, 475] width 88 height 14
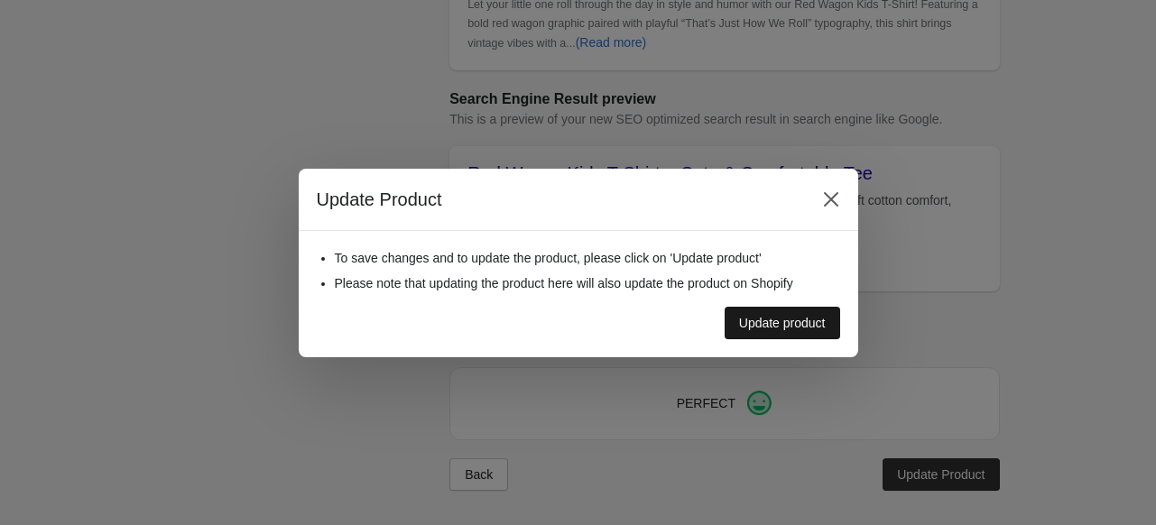
click at [802, 325] on div "Update product" at bounding box center [782, 323] width 87 height 14
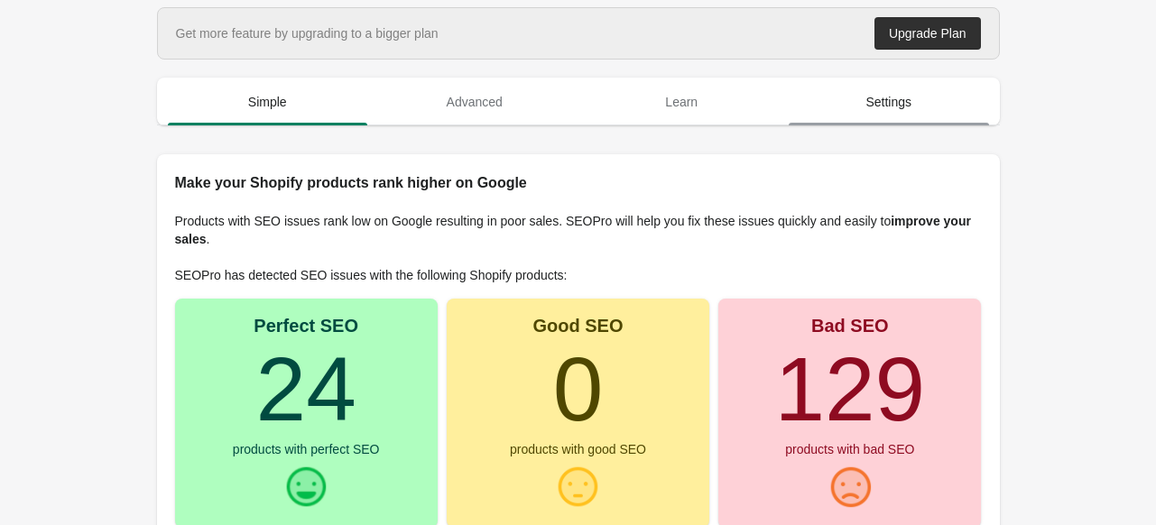
click at [876, 108] on span "Settings" at bounding box center [889, 102] width 200 height 32
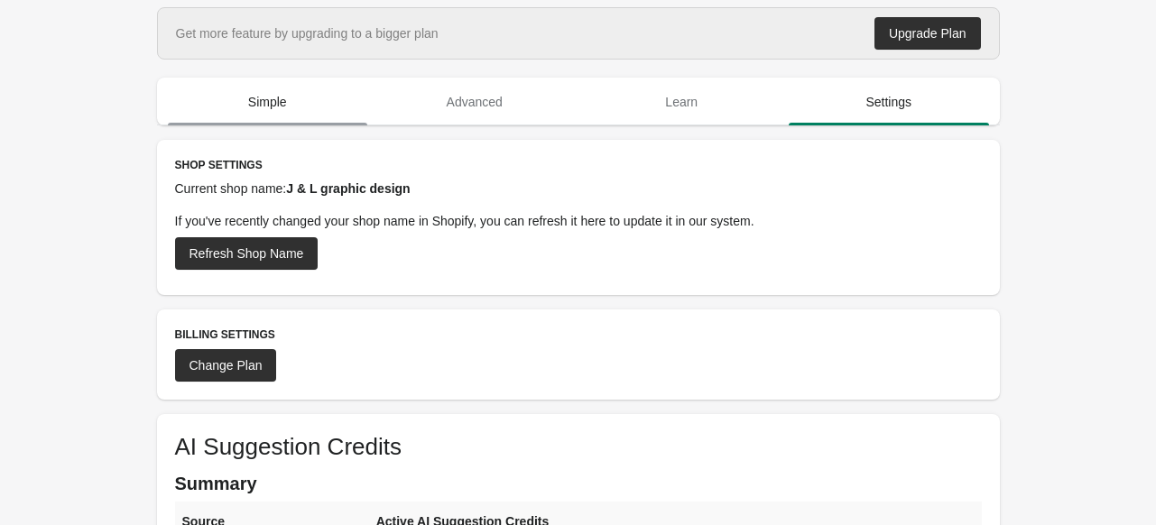
click at [302, 97] on span "Simple" at bounding box center [268, 102] width 200 height 32
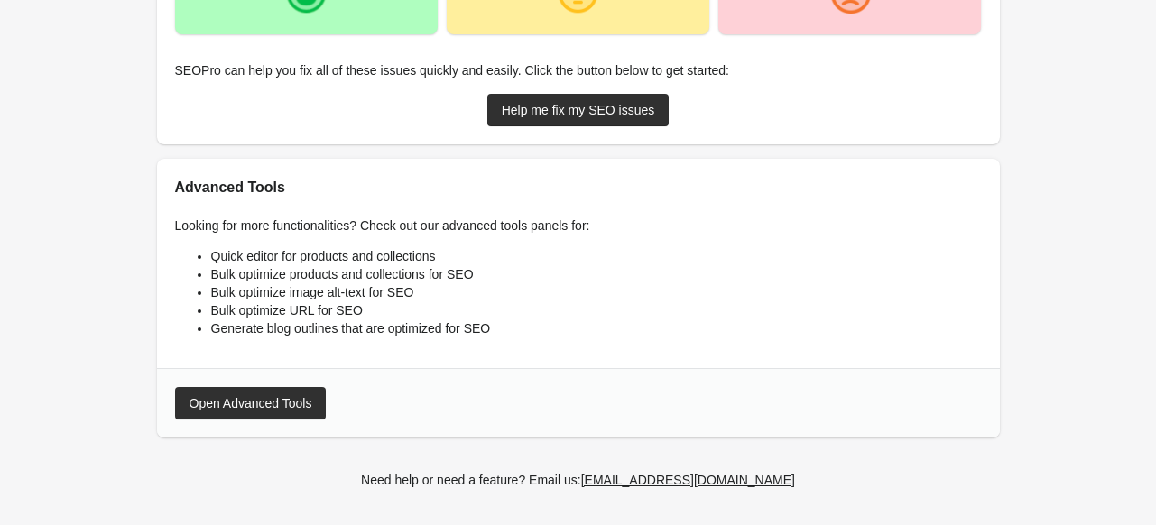
scroll to position [403, 0]
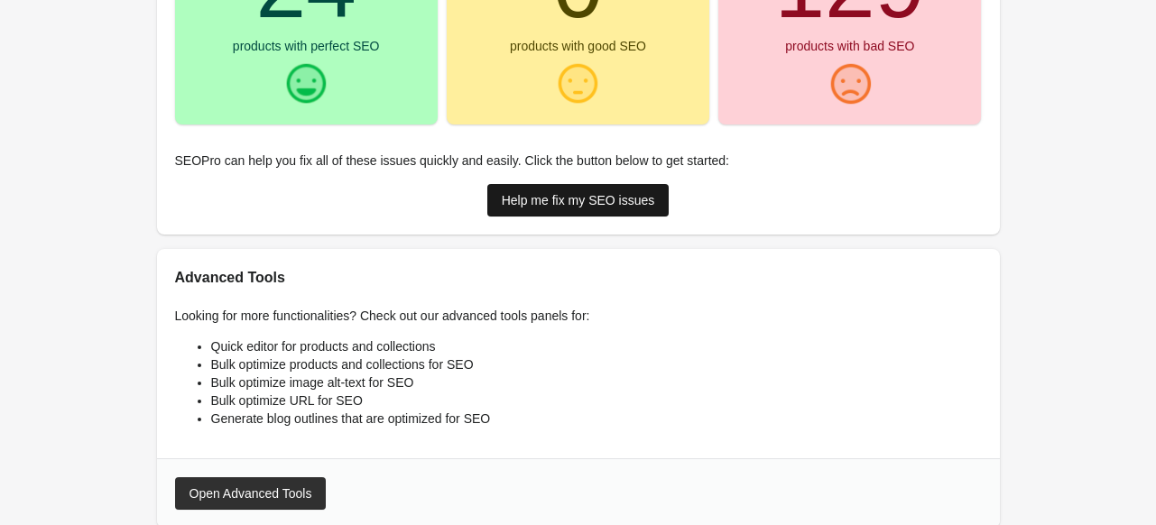
click at [632, 199] on div "Help me fix my SEO issues" at bounding box center [578, 200] width 153 height 14
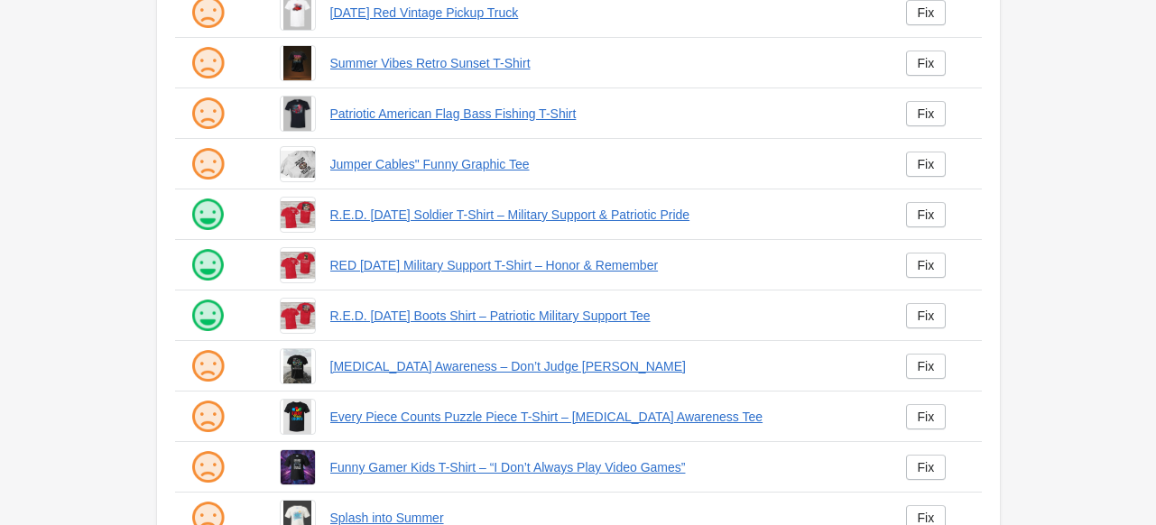
scroll to position [470, 0]
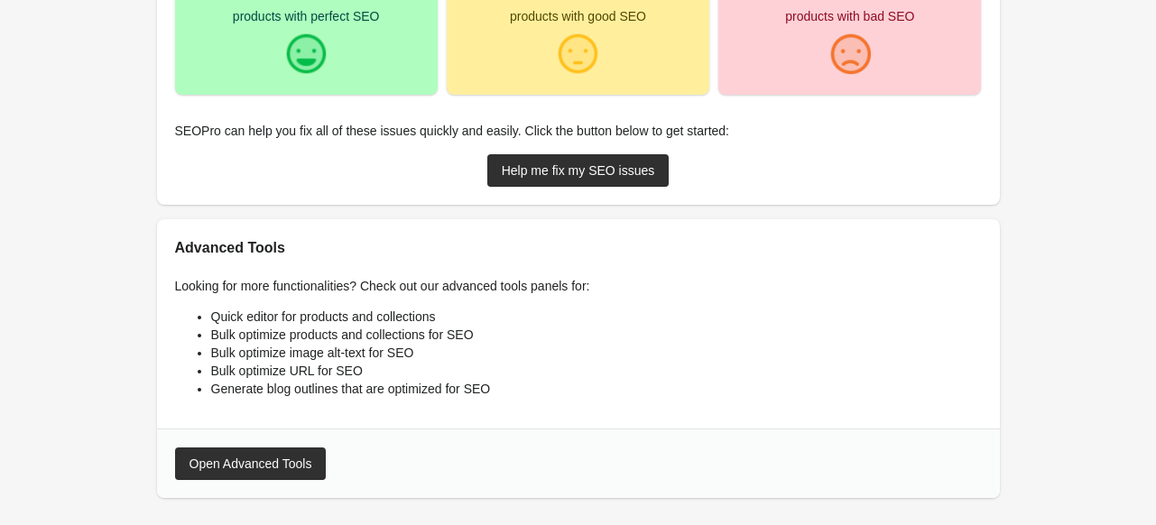
scroll to position [451, 0]
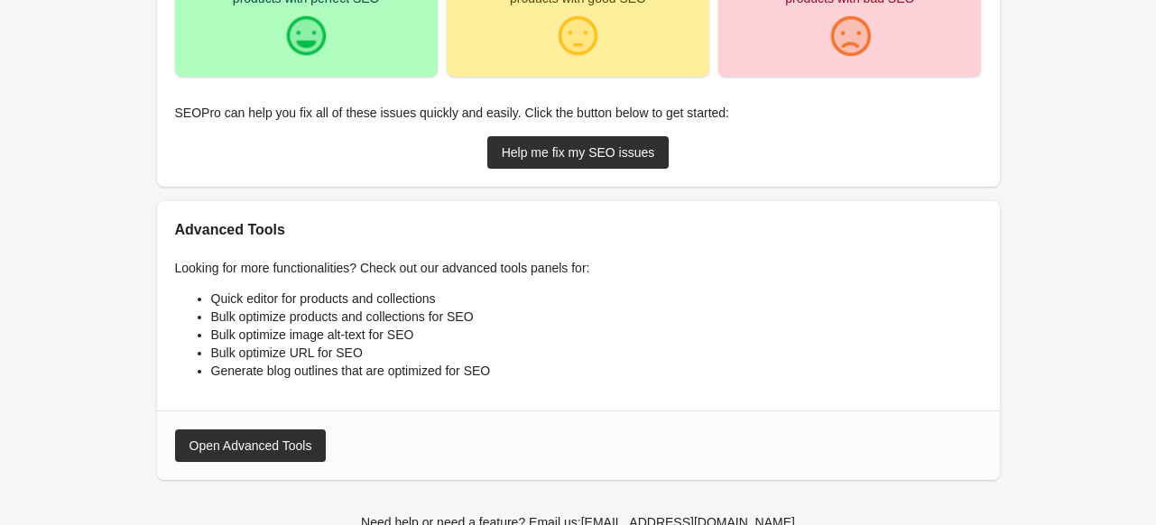
click at [604, 158] on div "Help me fix my SEO issues" at bounding box center [578, 152] width 153 height 14
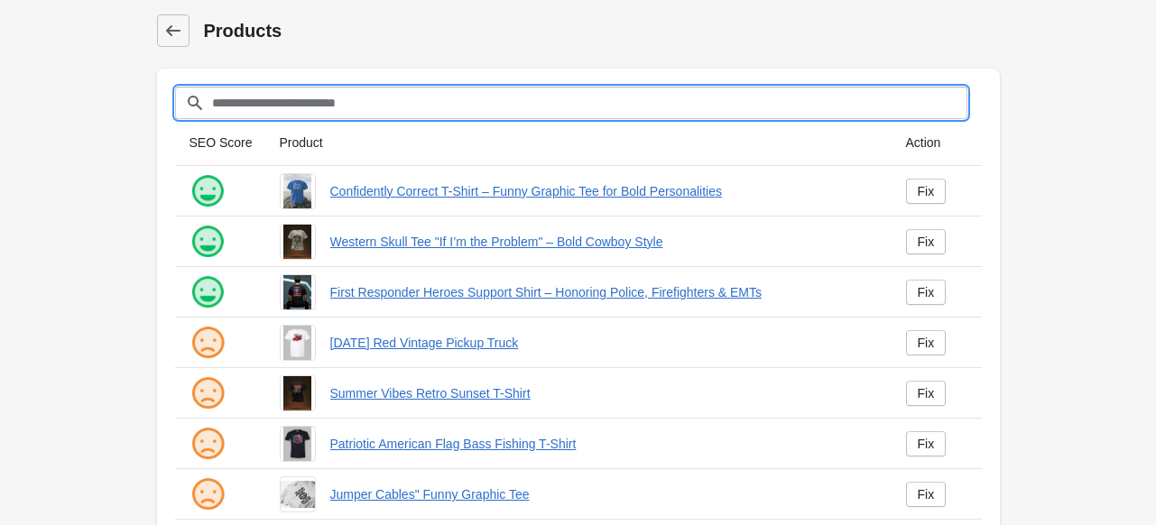
click at [297, 102] on input "Filter[title]" at bounding box center [589, 103] width 756 height 32
type input "***"
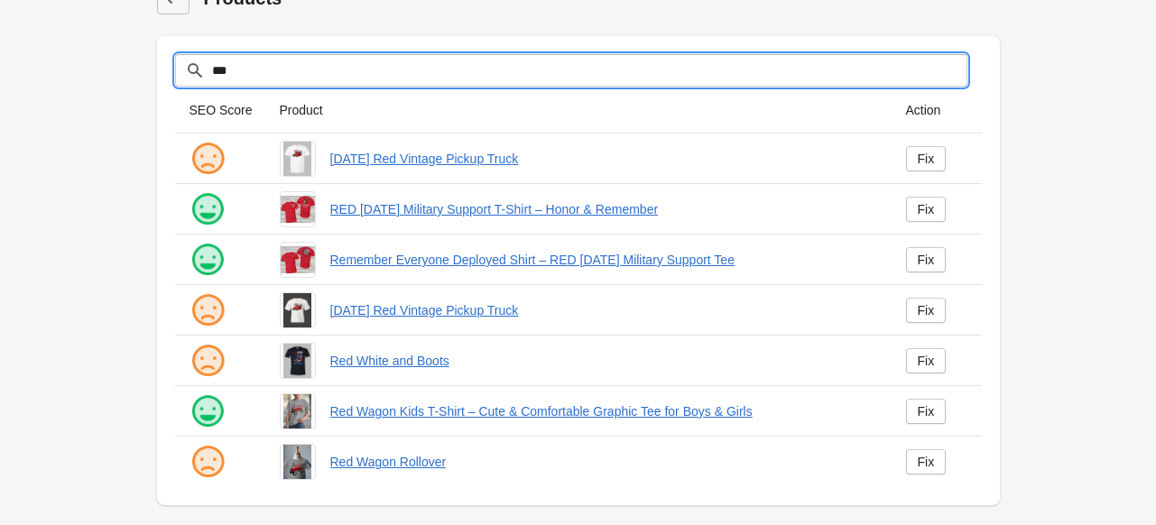
scroll to position [33, 0]
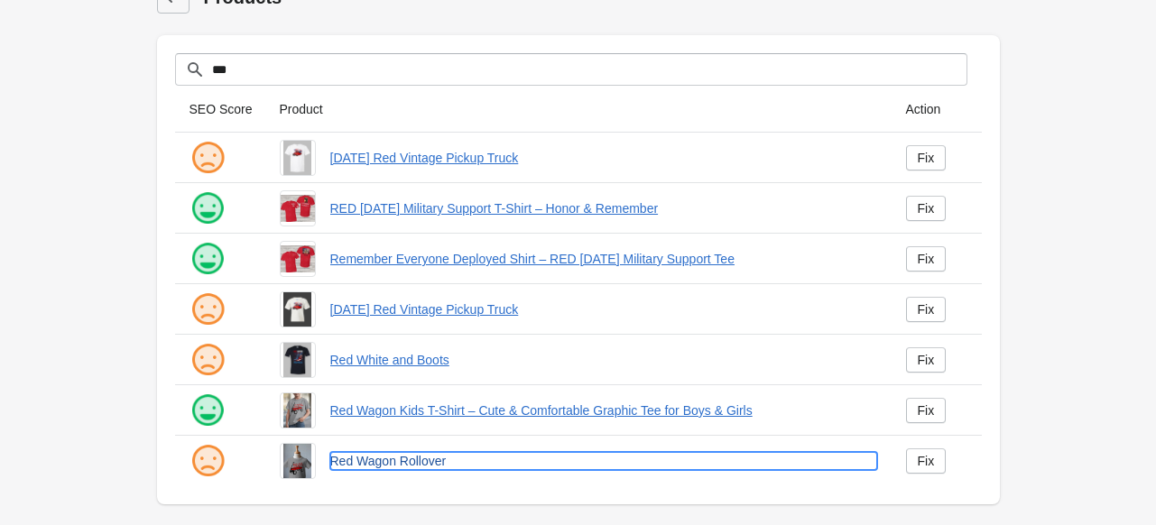
click at [387, 468] on link "Red Wagon Rollover" at bounding box center [603, 461] width 547 height 18
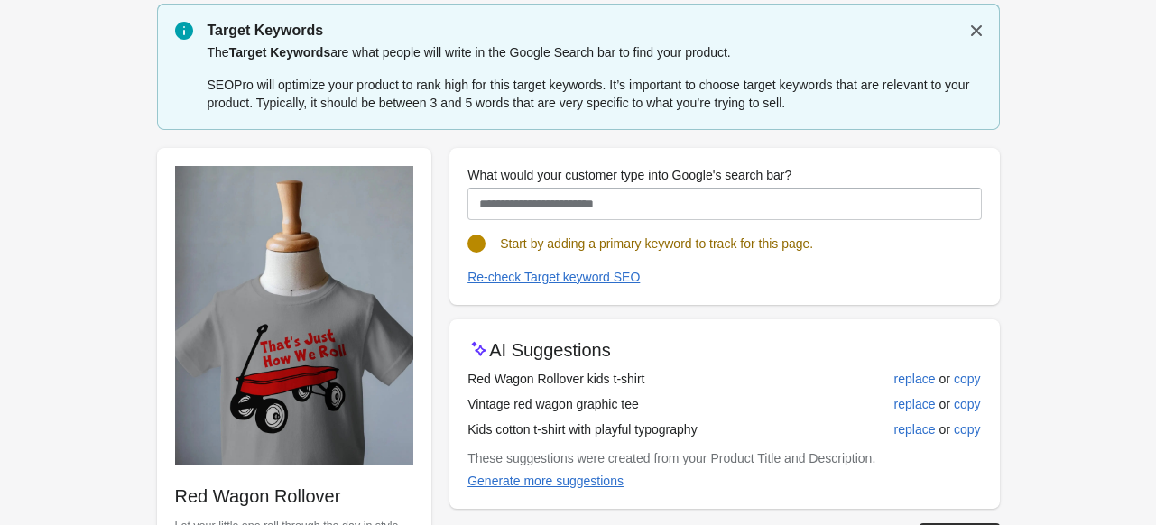
scroll to position [90, 0]
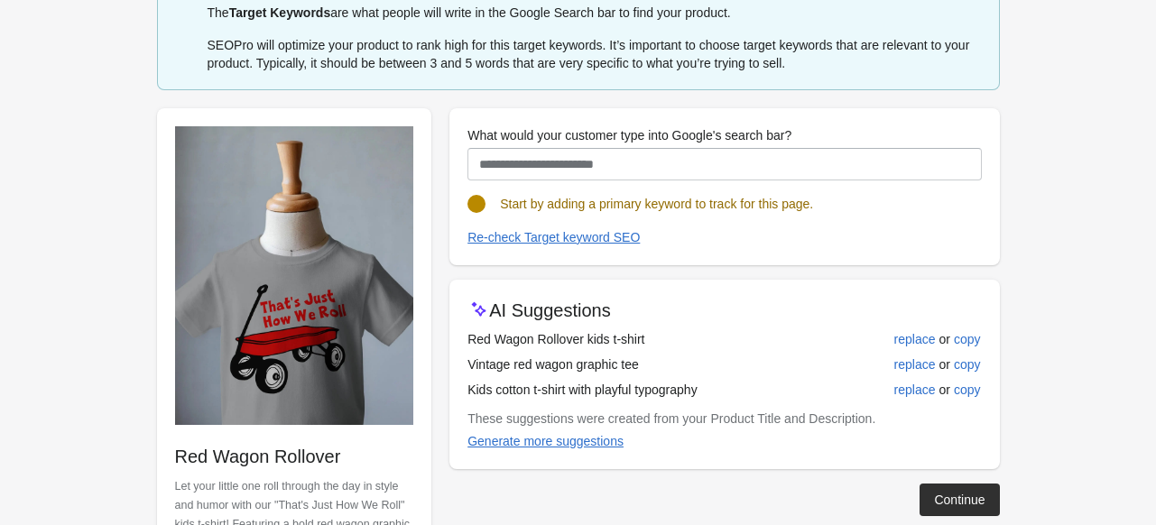
drag, startPoint x: 455, startPoint y: 337, endPoint x: 685, endPoint y: 327, distance: 230.4
click at [685, 327] on div "AI Suggestions Red Wagon Rollover kids t-shirt replace or copy Vintage red wago…" at bounding box center [724, 375] width 550 height 190
copy div "Red Wagon Rollover kids t-shirt"
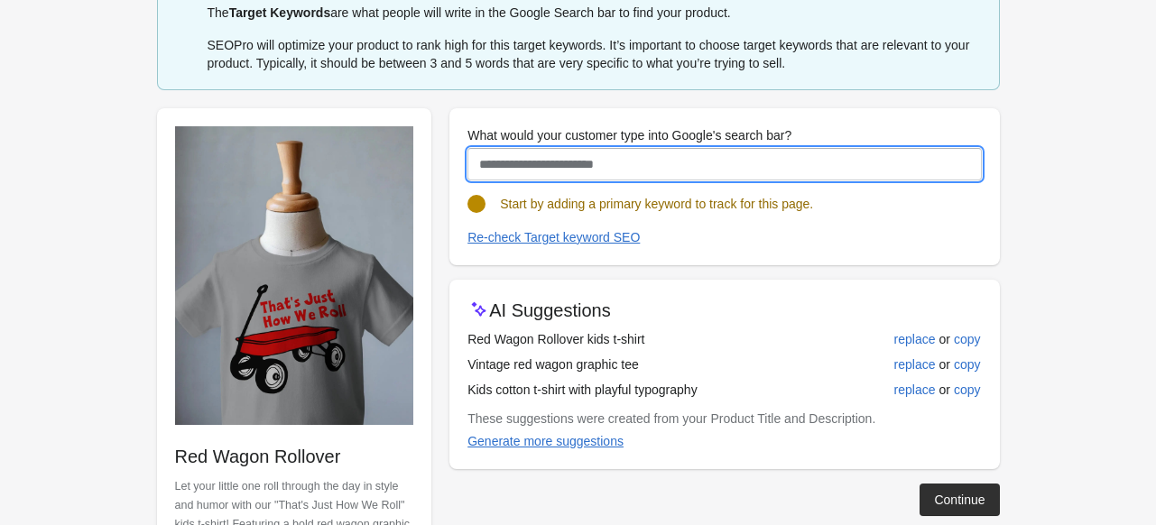
click at [567, 171] on input "What would your customer type into Google's search bar?" at bounding box center [725, 164] width 514 height 32
paste input "**********"
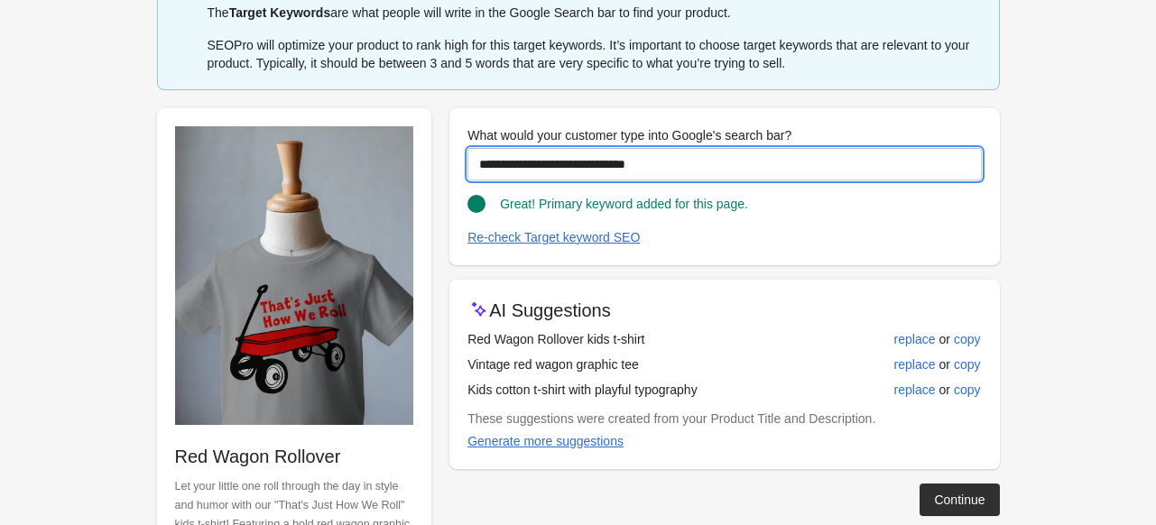
drag, startPoint x: 677, startPoint y: 162, endPoint x: 449, endPoint y: 180, distance: 228.1
click at [449, 180] on div "**********" at bounding box center [724, 186] width 550 height 157
type input "**********"
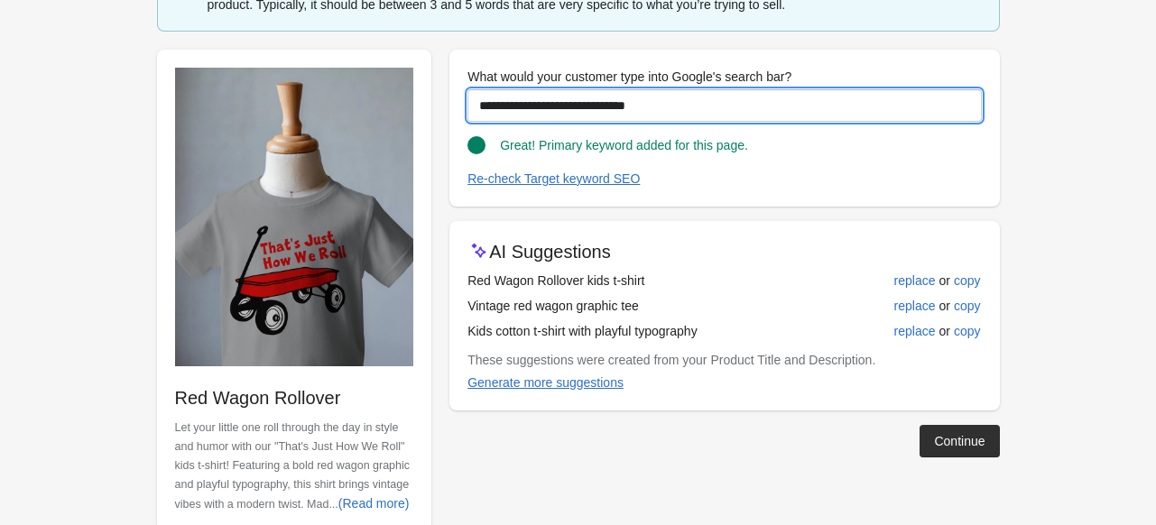
scroll to position [189, 0]
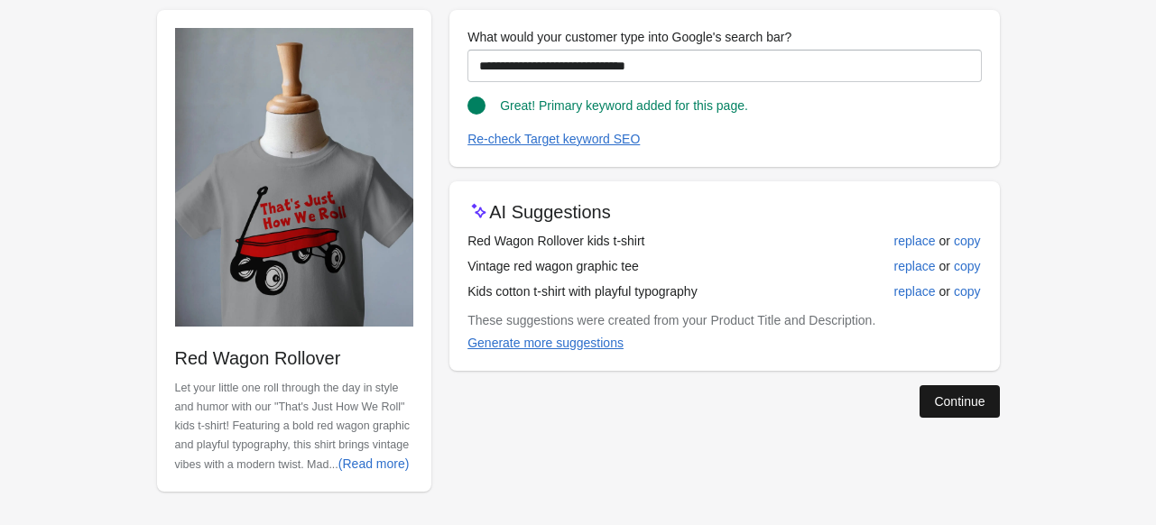
click at [949, 403] on div "Continue" at bounding box center [959, 401] width 51 height 14
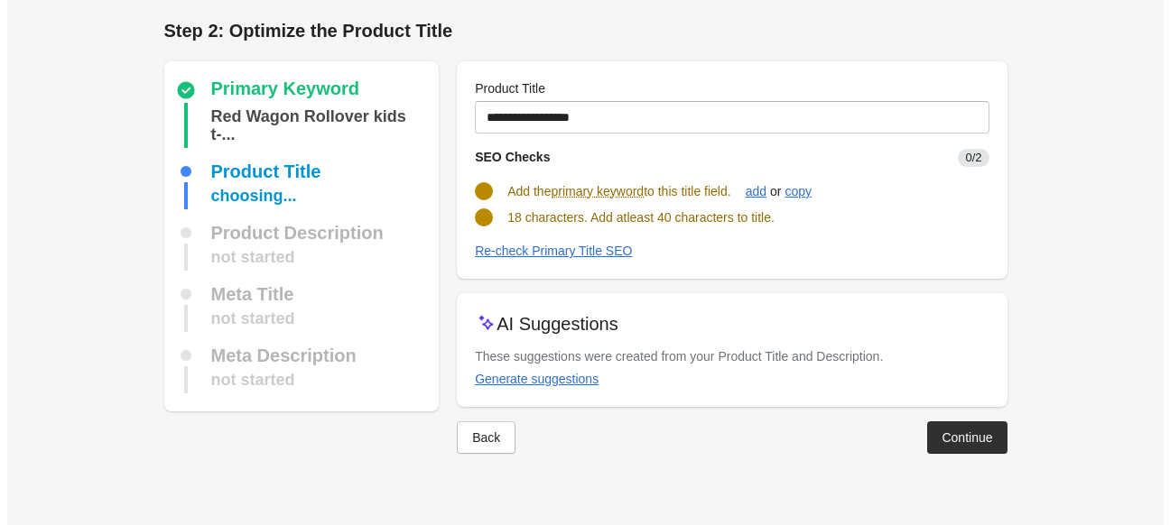
scroll to position [0, 0]
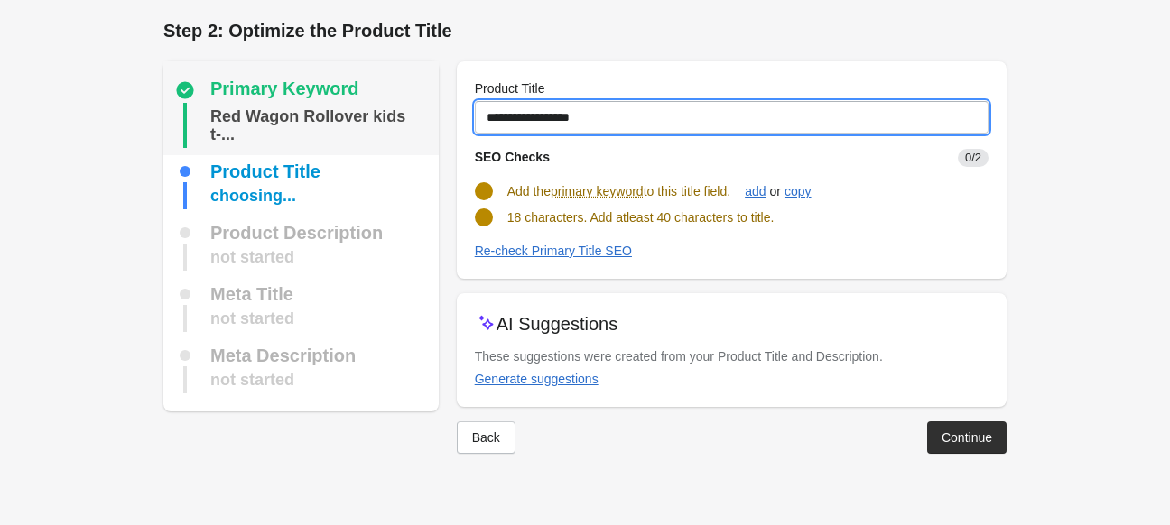
drag, startPoint x: 623, startPoint y: 120, endPoint x: 370, endPoint y: 128, distance: 252.9
click at [370, 128] on div "Primary Keyword Red Wagon Rollover kids t-... Product Title choosing... Product…" at bounding box center [575, 250] width 861 height 407
paste input "**********"
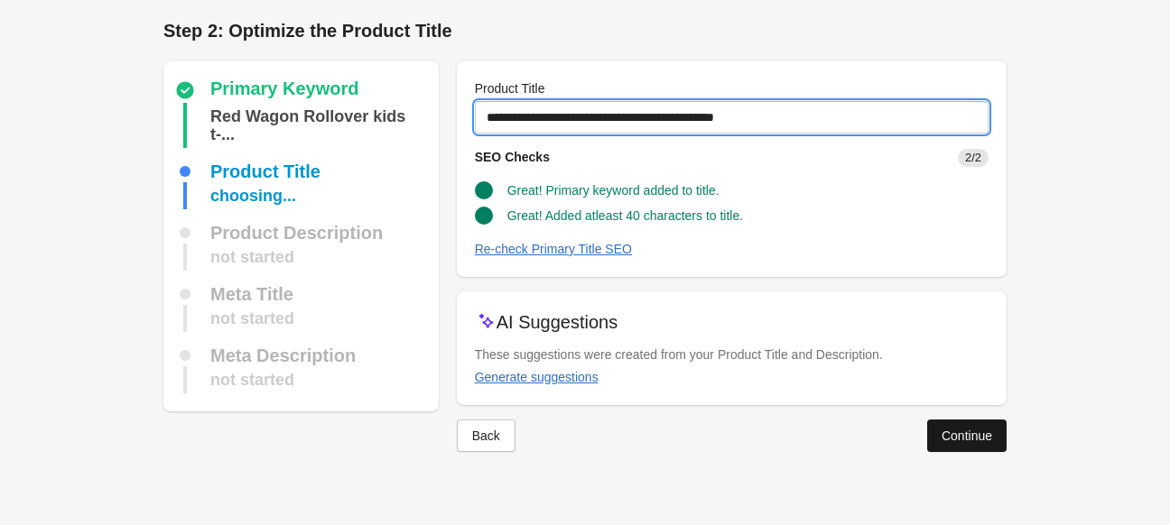
type input "**********"
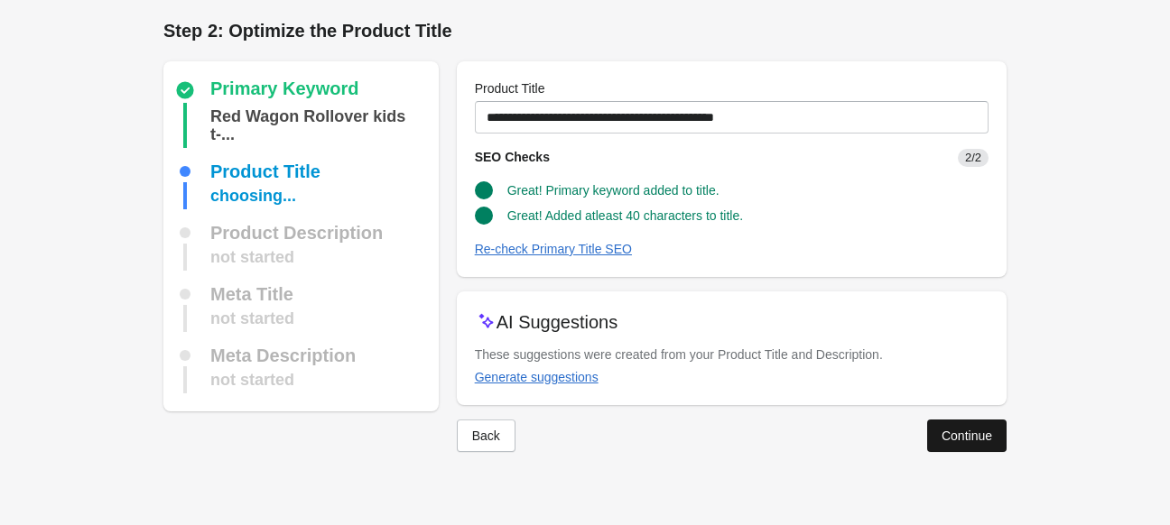
click at [968, 422] on button "Continue" at bounding box center [966, 436] width 79 height 32
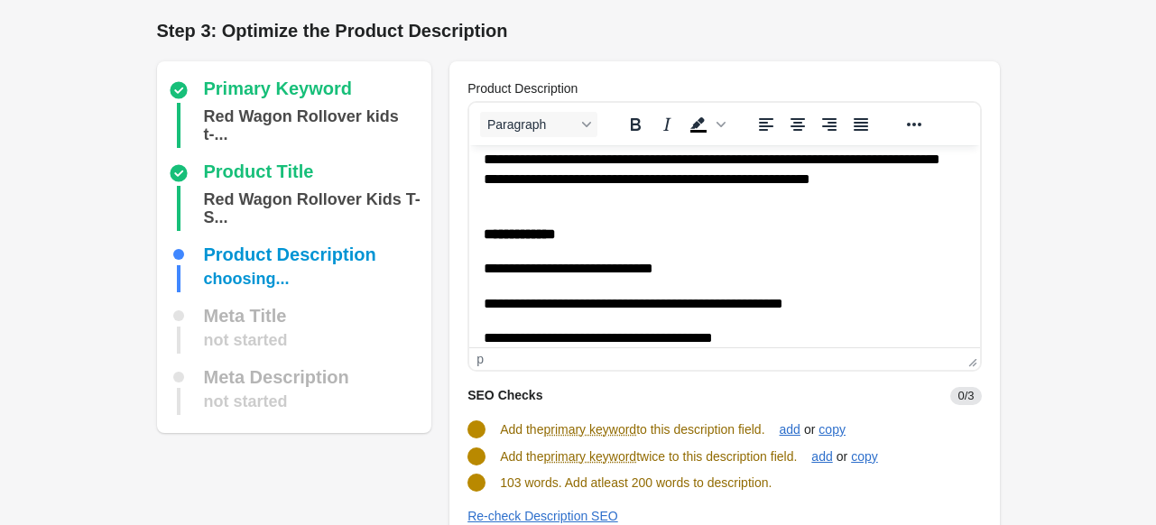
scroll to position [90, 0]
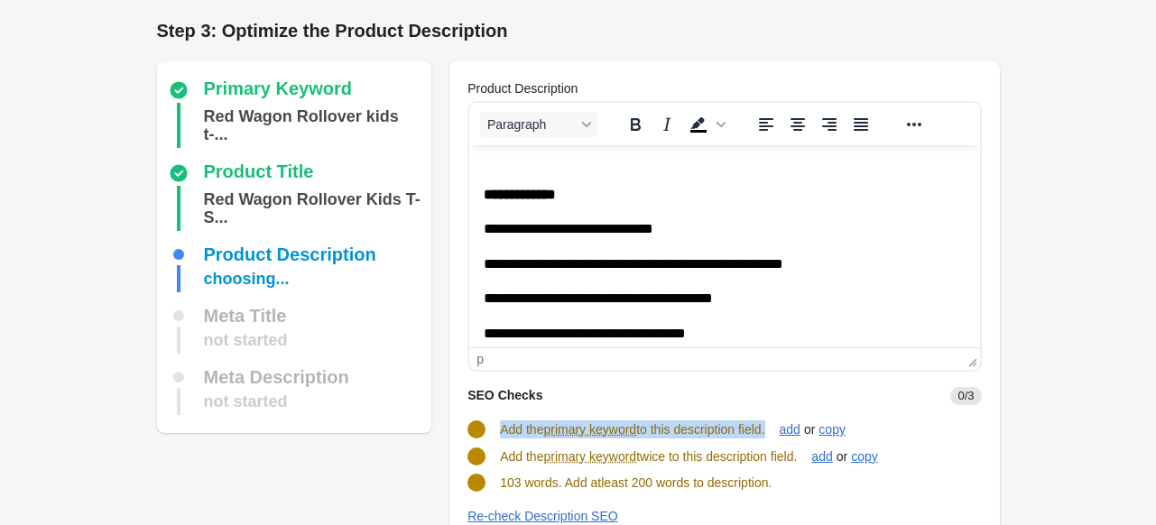
drag, startPoint x: 501, startPoint y: 428, endPoint x: 773, endPoint y: 428, distance: 271.7
click at [764, 428] on span "Add the primary keyword to this description field." at bounding box center [632, 429] width 264 height 14
copy span "Add the primary keyword to this description field"
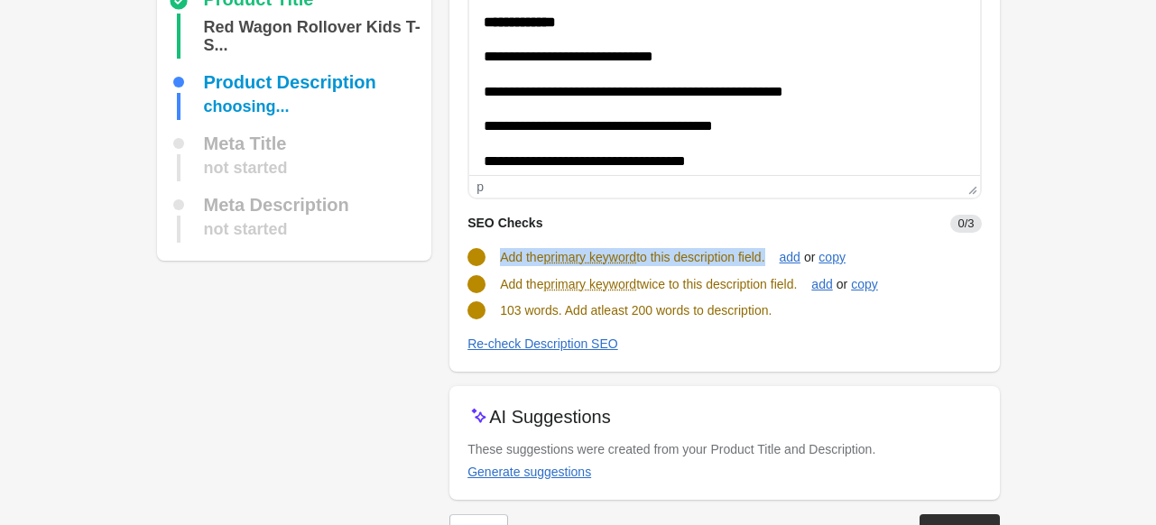
scroll to position [181, 0]
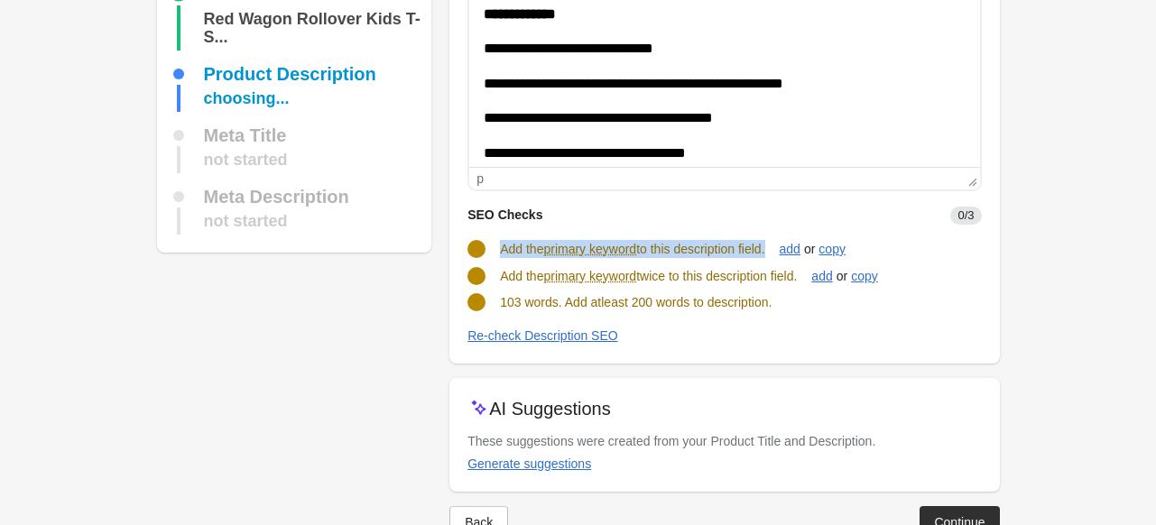
drag, startPoint x: 498, startPoint y: 275, endPoint x: 811, endPoint y: 274, distance: 313.2
click at [811, 274] on div "Add the primary keyword twice to this description field. add or copy" at bounding box center [717, 269] width 528 height 34
copy span "Add the primary keyword twice to this description field."
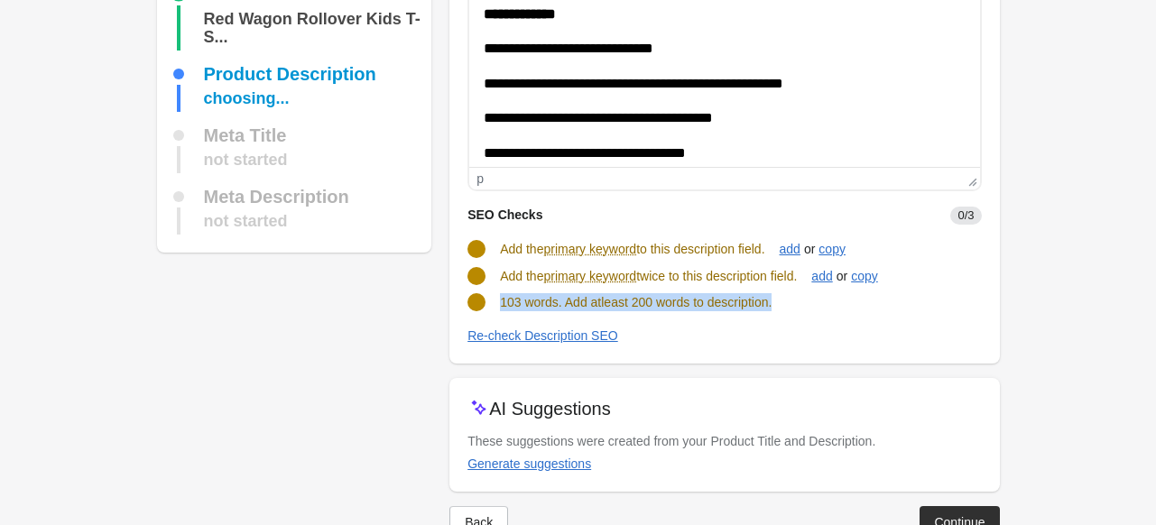
drag, startPoint x: 502, startPoint y: 302, endPoint x: 834, endPoint y: 302, distance: 332.1
click at [834, 302] on div "103 words. Add atleast 200 words to description." at bounding box center [717, 295] width 528 height 32
copy span "103 words. Add atleast 200 words to description."
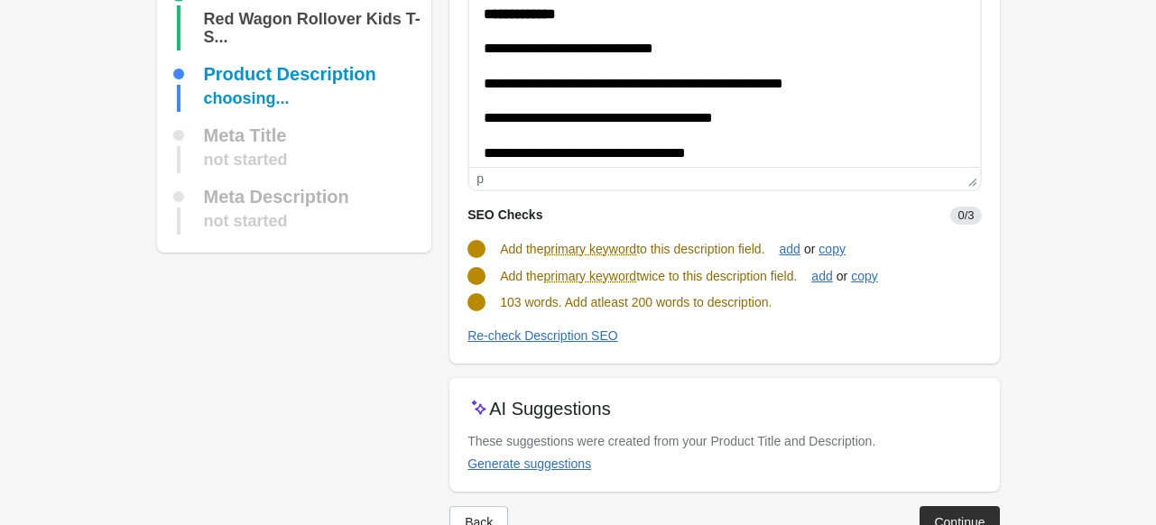
click at [680, 326] on SEO "Re-check Description SEO" at bounding box center [725, 336] width 514 height 20
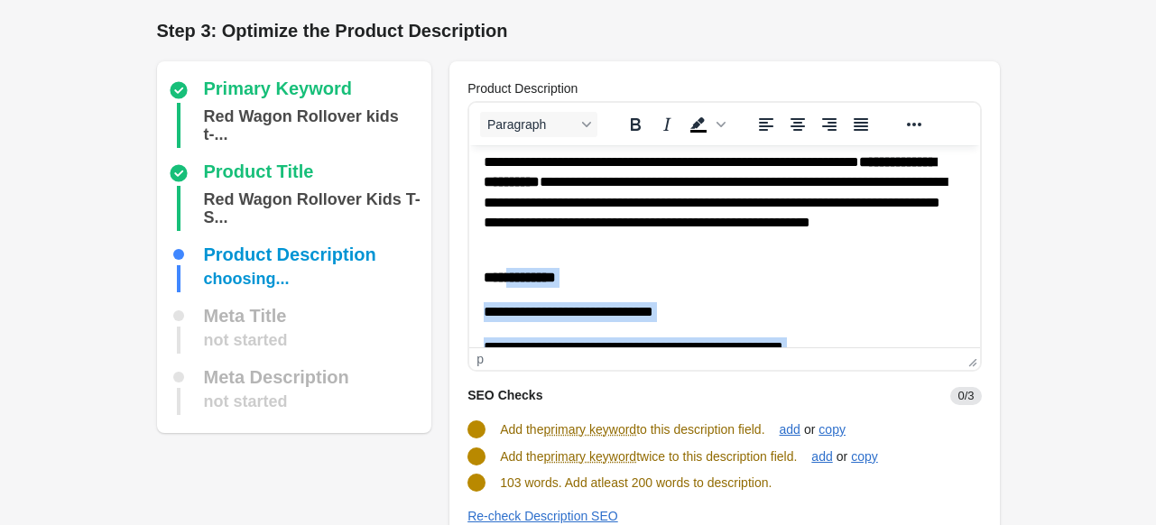
scroll to position [0, 0]
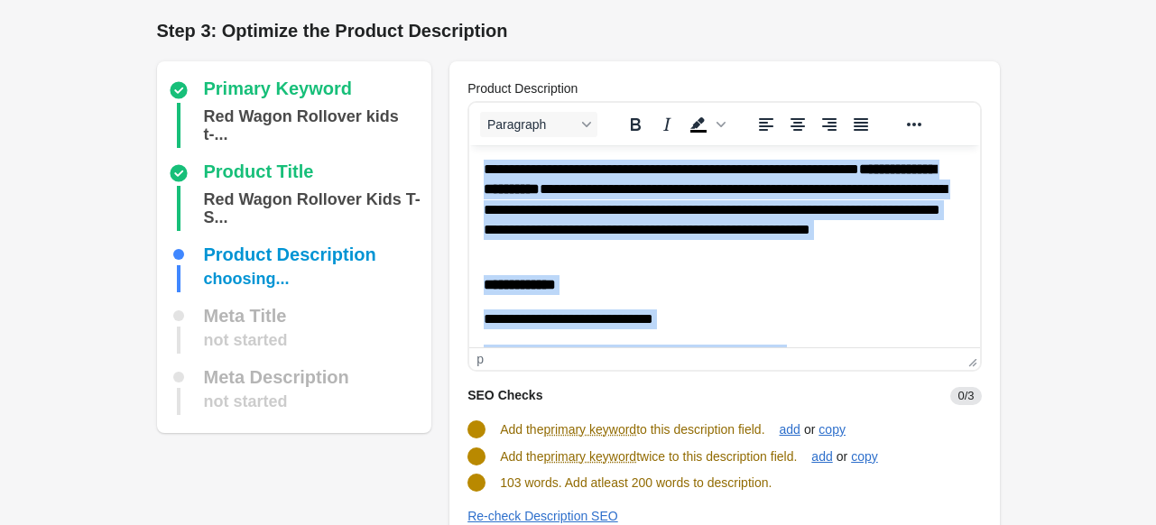
drag, startPoint x: 783, startPoint y: 319, endPoint x: 464, endPoint y: 166, distance: 353.2
click at [469, 166] on html "**********" at bounding box center [724, 361] width 510 height 433
copy body "**********"
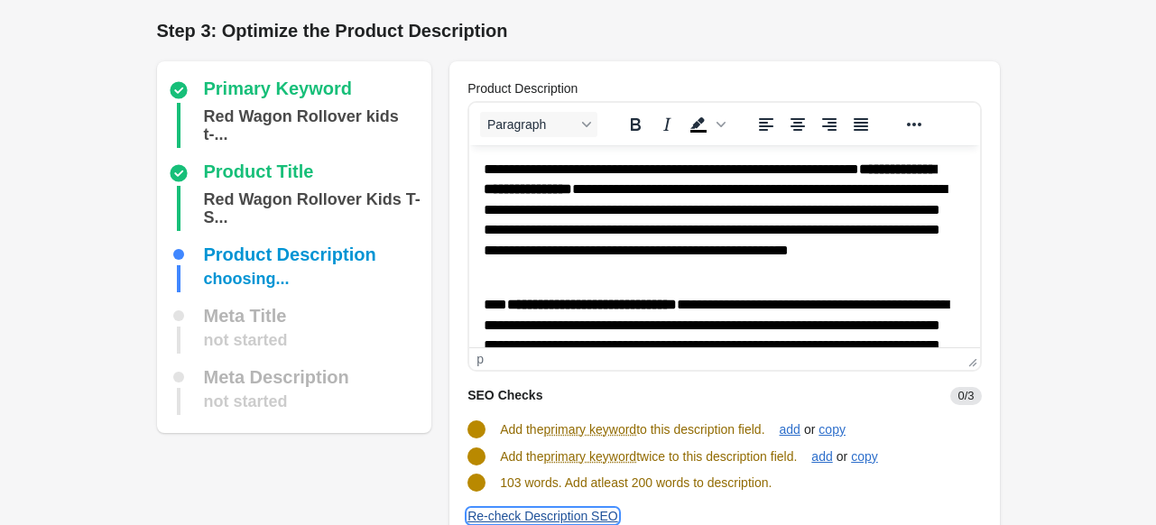
click at [516, 513] on div "Re-check Description SEO" at bounding box center [543, 516] width 151 height 14
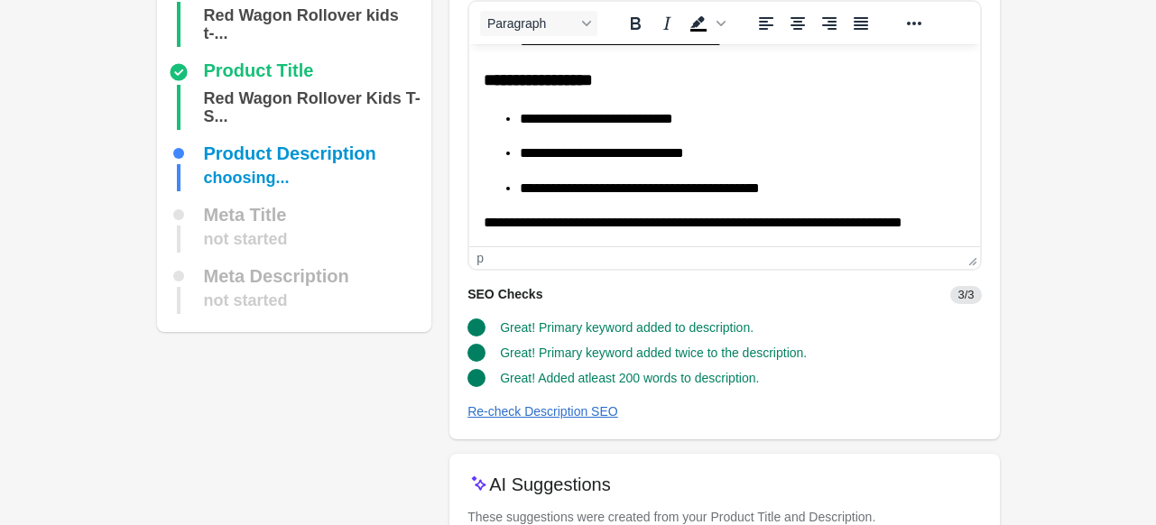
scroll to position [226, 0]
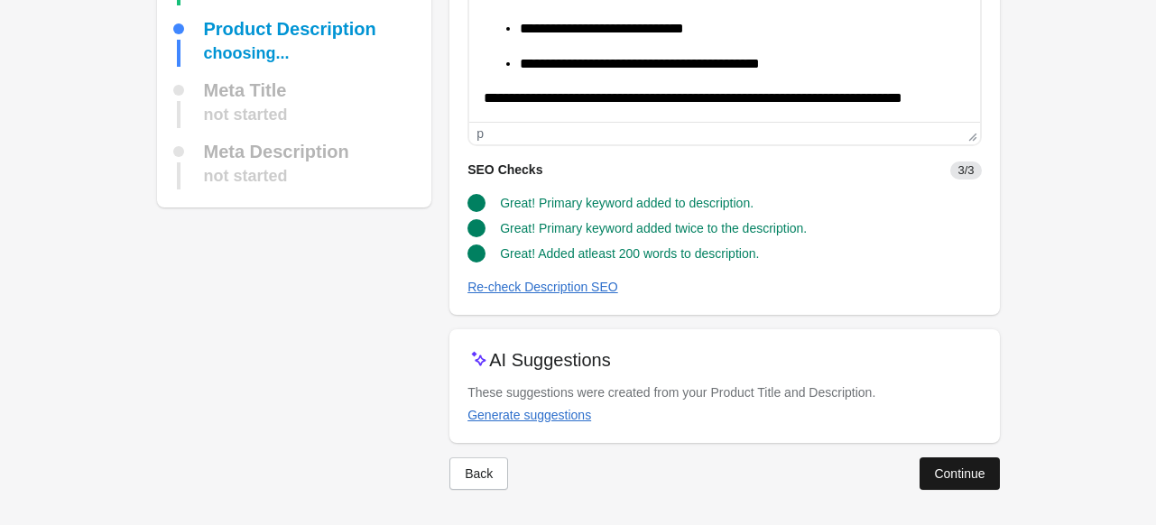
click at [920, 461] on button "Continue" at bounding box center [959, 474] width 79 height 32
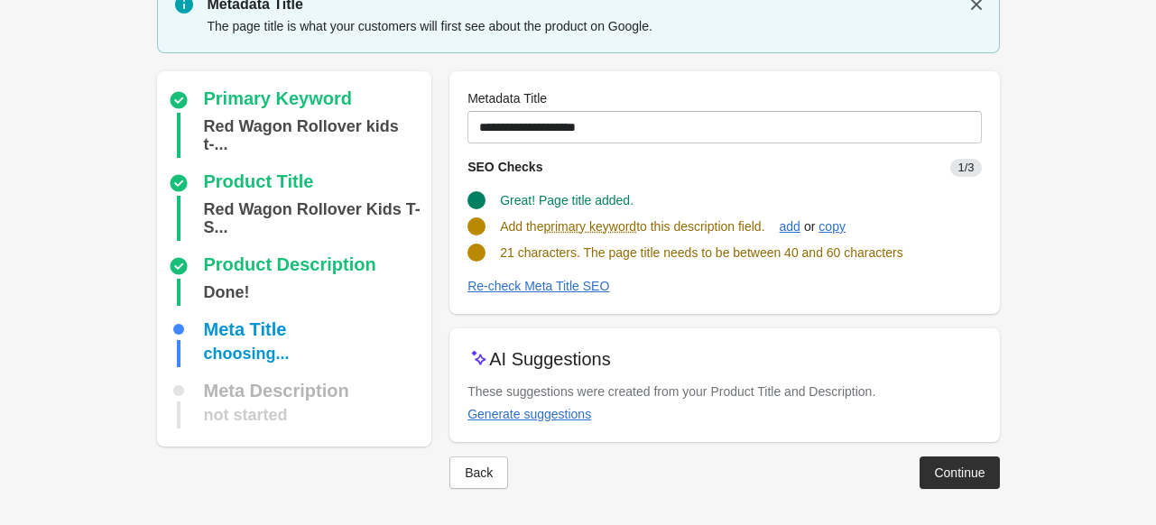
scroll to position [76, 0]
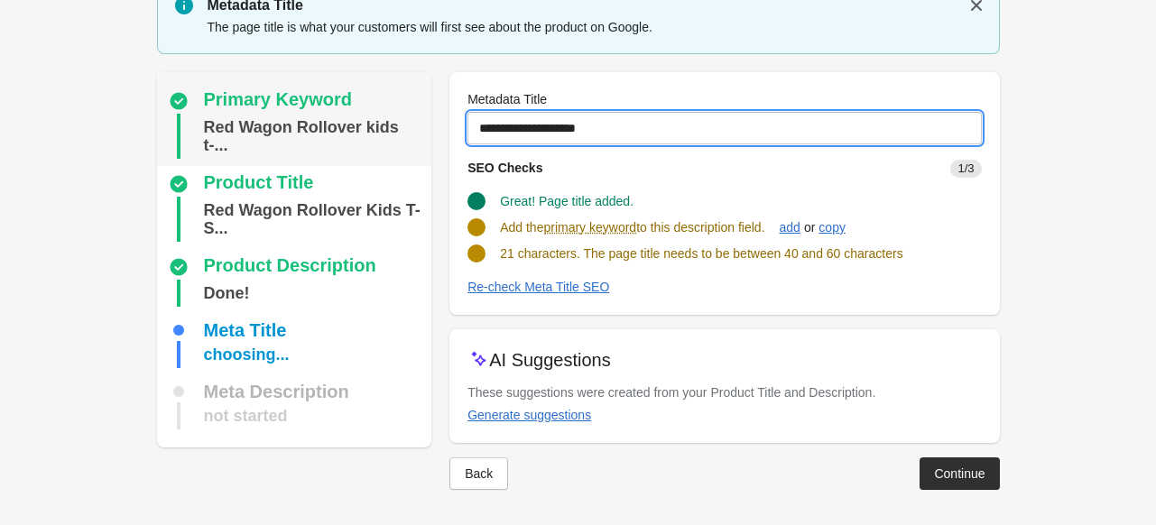
drag, startPoint x: 620, startPoint y: 123, endPoint x: 311, endPoint y: 126, distance: 308.7
click at [311, 126] on div "Primary Keyword Red Wagon Rollover kids t-... Product Title Red Wagon Rollover …" at bounding box center [569, 274] width 861 height 432
paste input "**********"
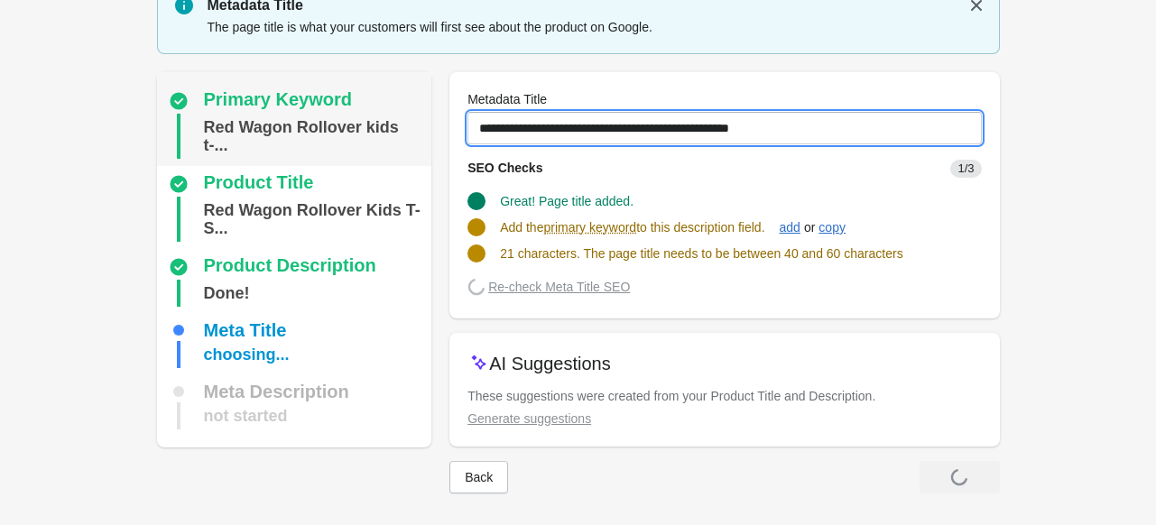
scroll to position [74, 0]
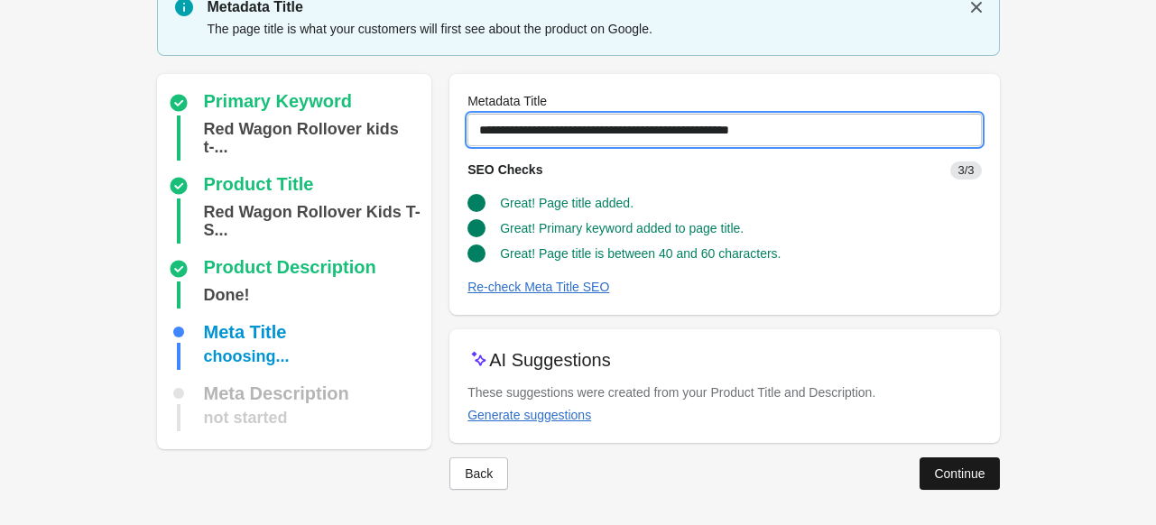
type input "**********"
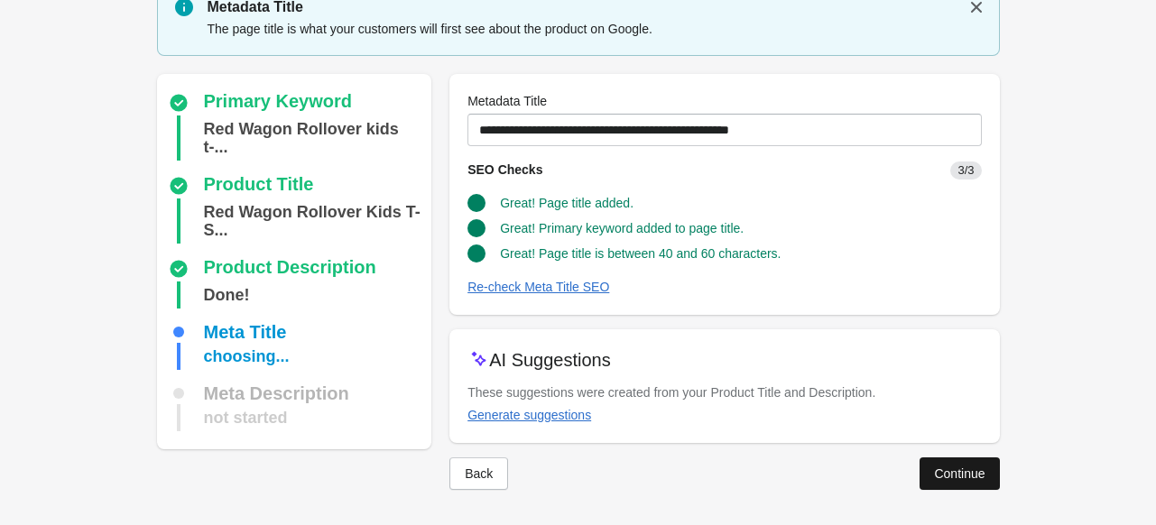
click at [938, 473] on div "Continue" at bounding box center [959, 474] width 51 height 14
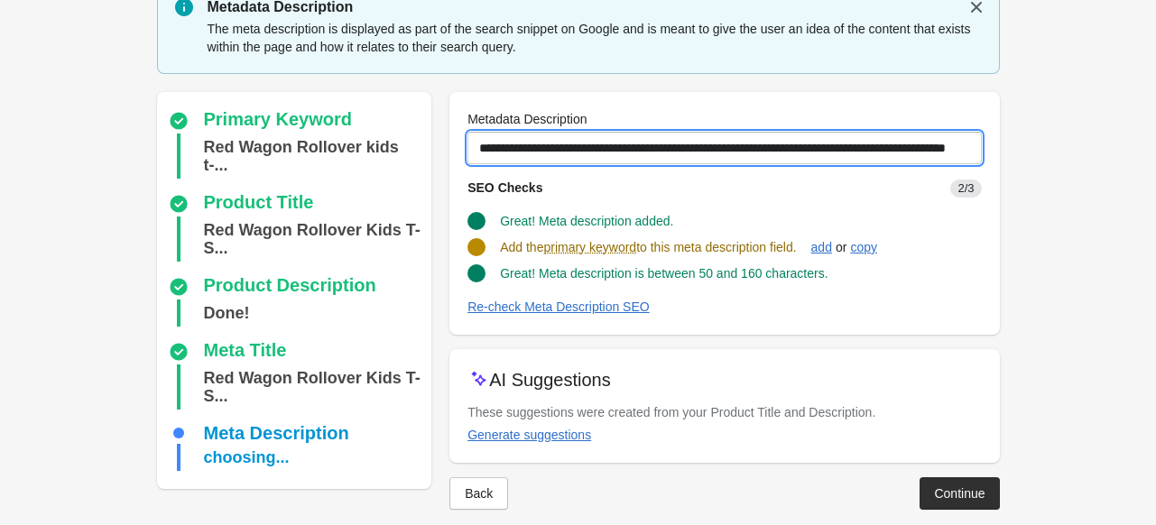
scroll to position [0, 65]
drag, startPoint x: 477, startPoint y: 154, endPoint x: 1169, endPoint y: 171, distance: 691.6
click at [1155, 171] on html "Step 1: Choose the “Target Keywords” Target Keywords The Target Keywords are wh…" at bounding box center [578, 188] width 1156 height 525
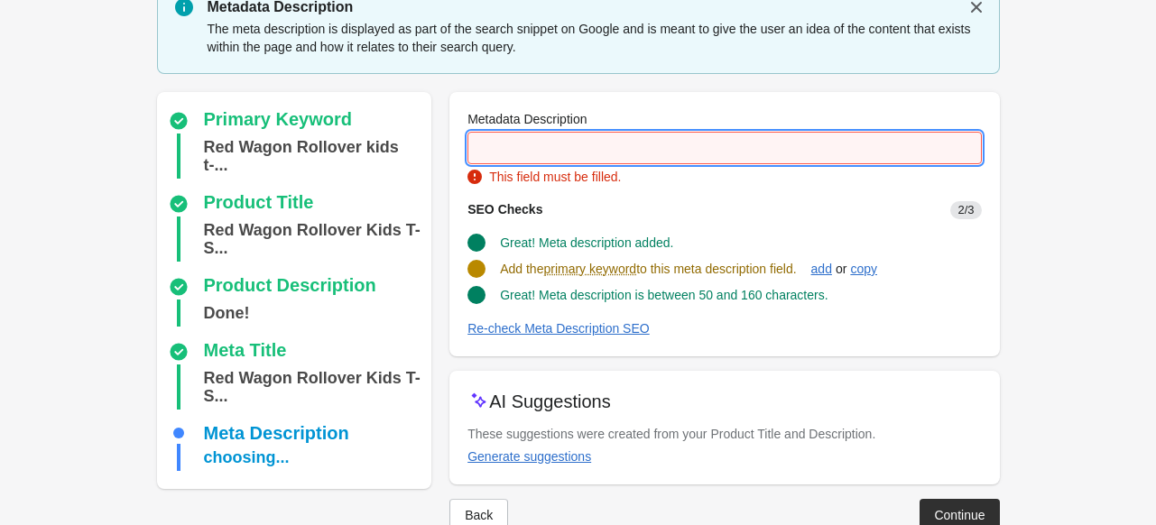
scroll to position [0, 0]
paste input "**********"
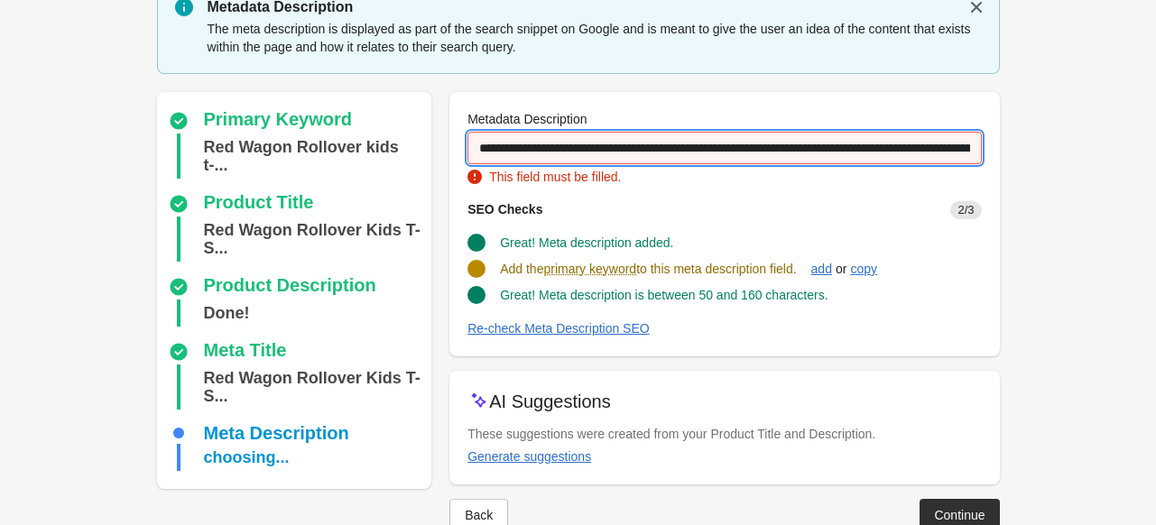
scroll to position [0, 300]
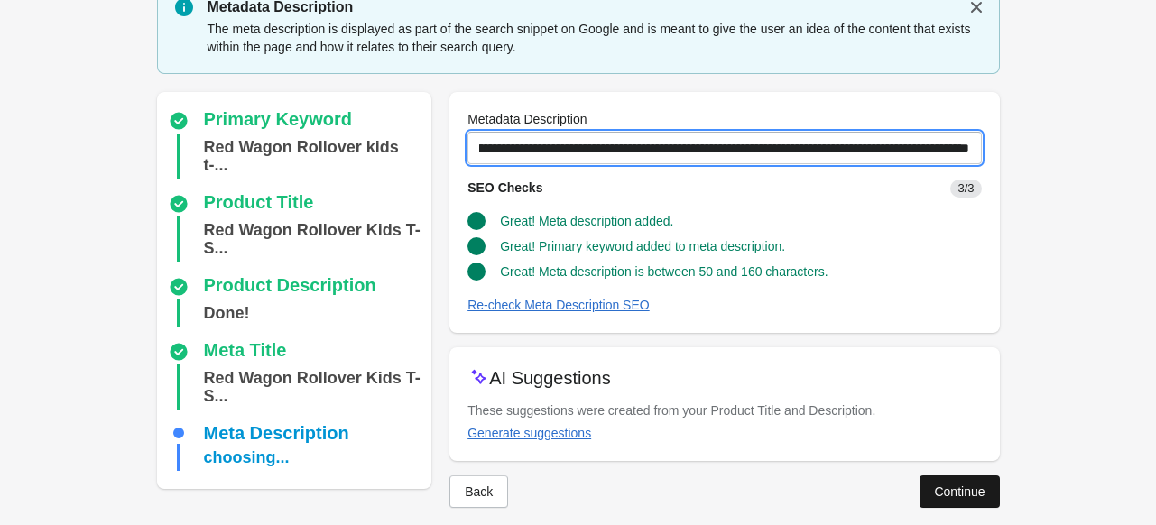
type input "**********"
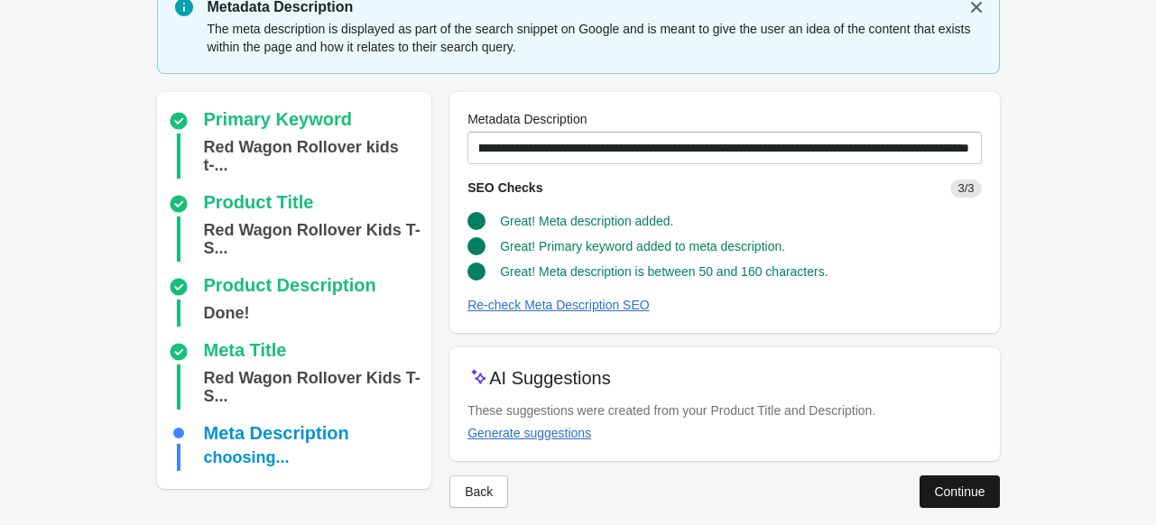
click at [968, 497] on div "Continue" at bounding box center [959, 492] width 51 height 14
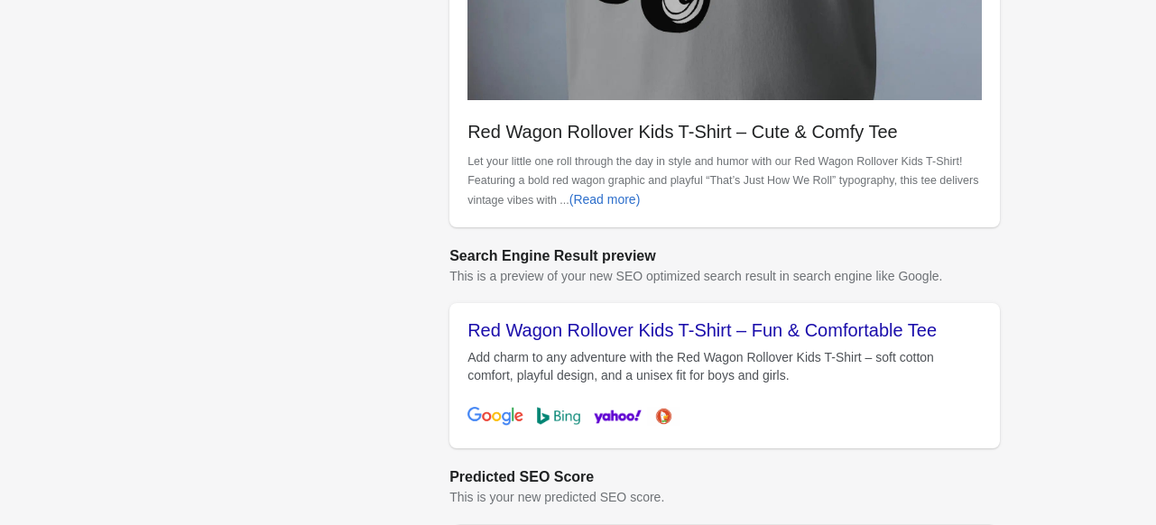
scroll to position [837, 0]
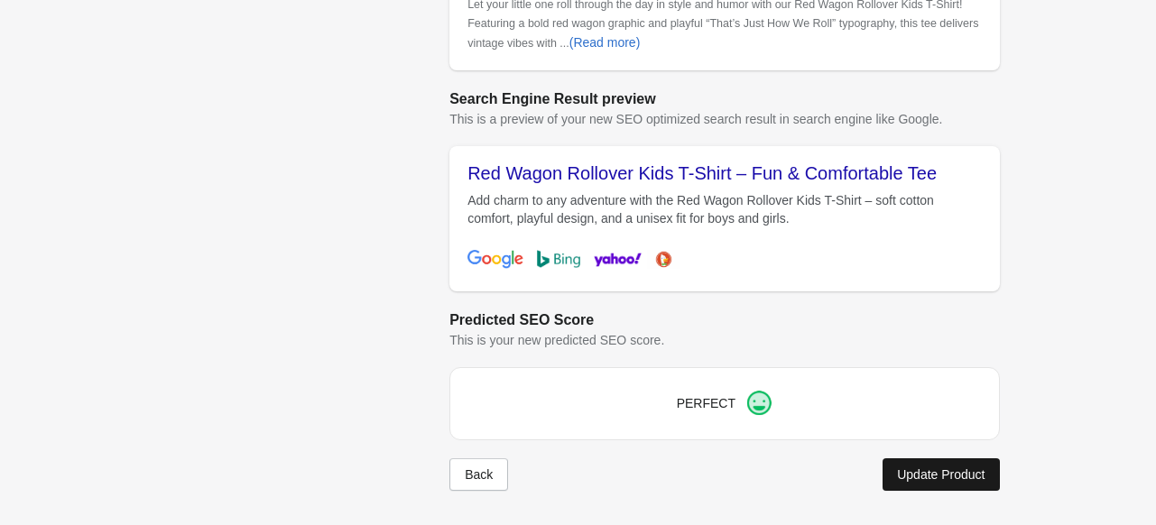
click at [918, 461] on button "Update Product" at bounding box center [941, 475] width 116 height 32
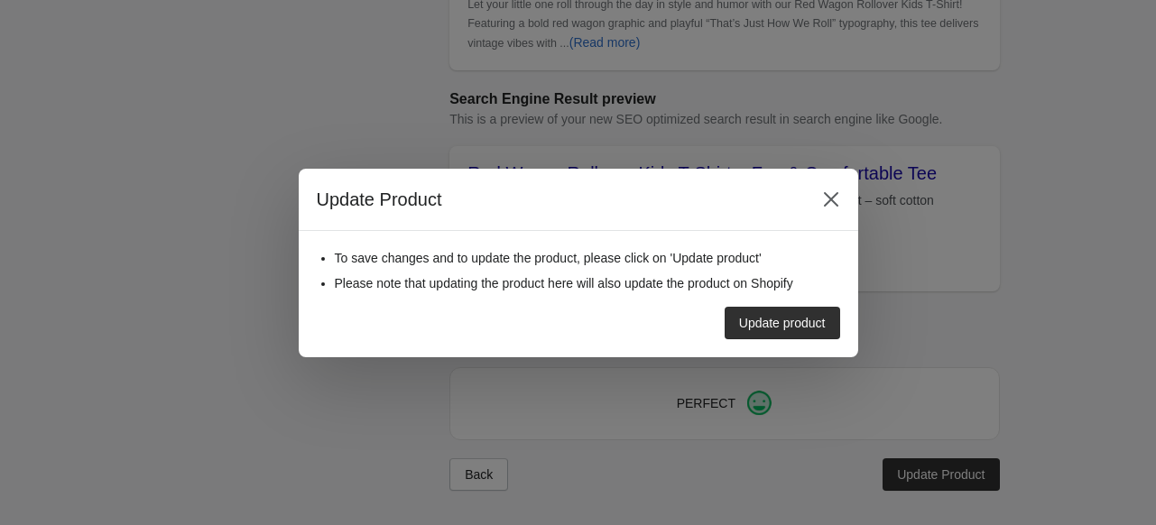
click at [763, 302] on div "Update product" at bounding box center [571, 315] width 538 height 47
click at [760, 320] on div "Update product" at bounding box center [782, 323] width 87 height 14
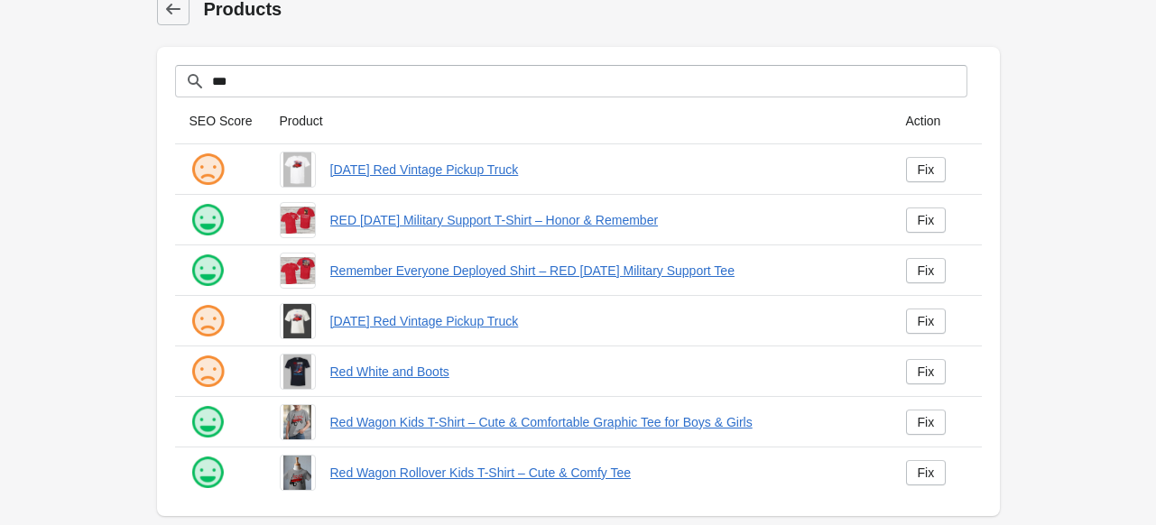
scroll to position [33, 0]
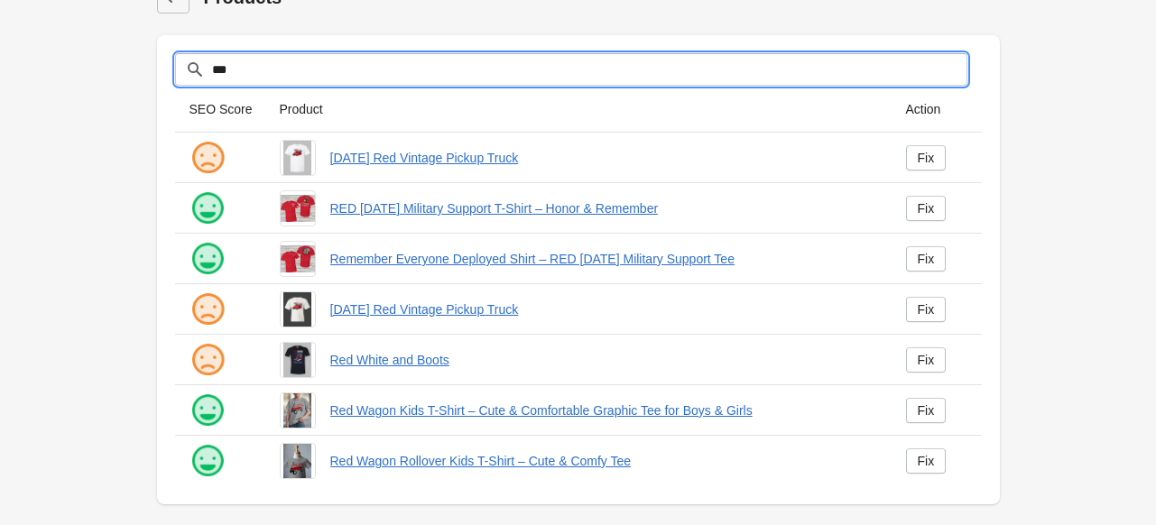
drag, startPoint x: 253, startPoint y: 64, endPoint x: 187, endPoint y: 64, distance: 65.9
click at [187, 64] on div "***" at bounding box center [571, 69] width 792 height 32
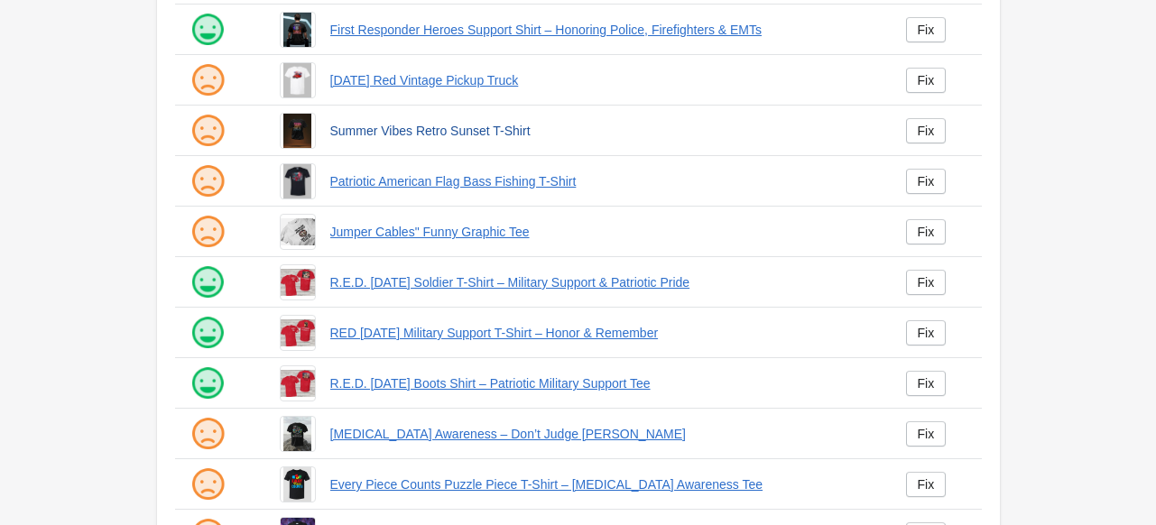
scroll to position [304, 0]
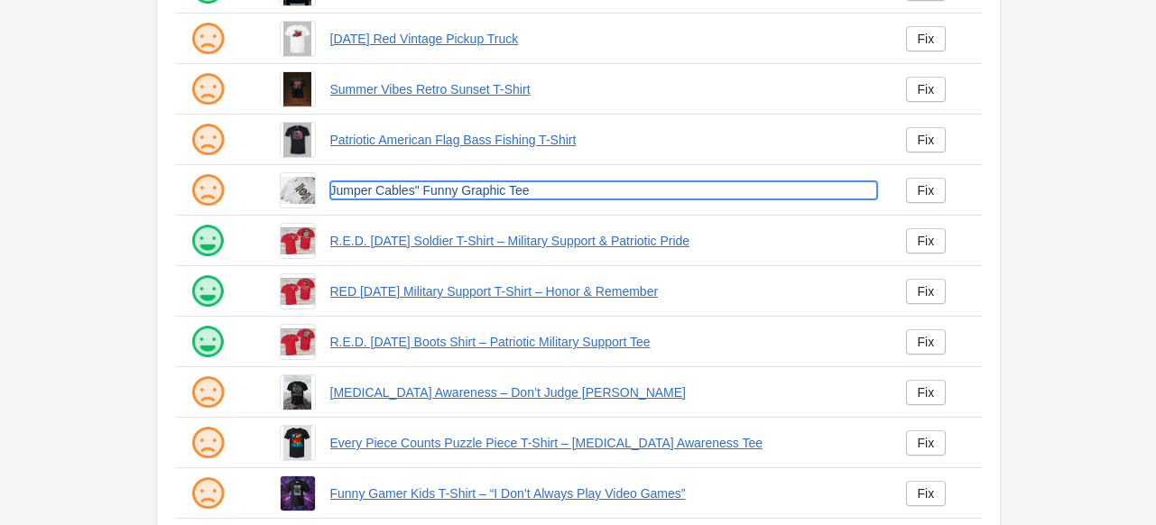
click at [433, 190] on link "Jumper Cables" Funny Graphic Tee" at bounding box center [603, 190] width 547 height 18
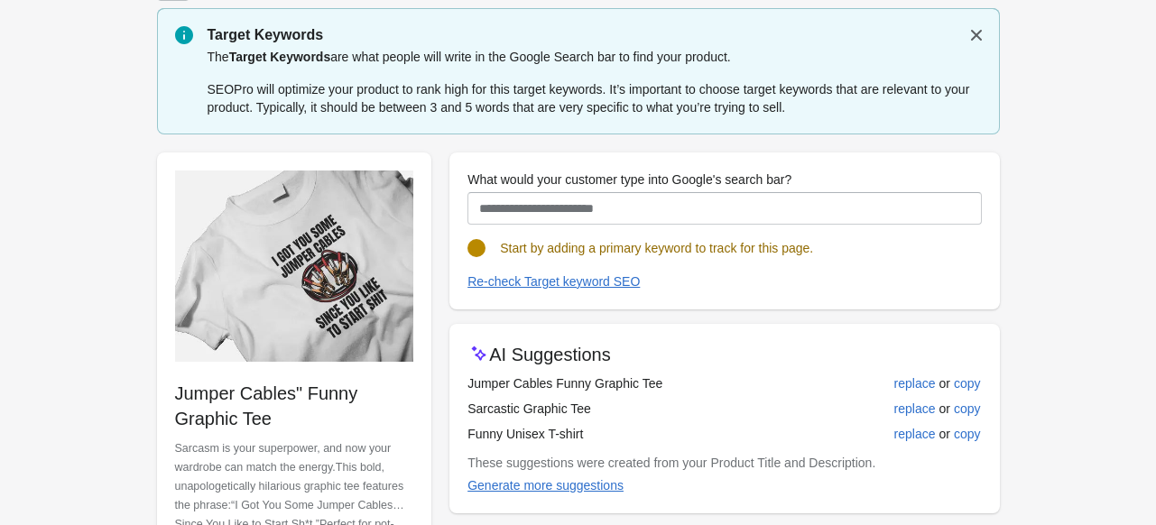
scroll to position [90, 0]
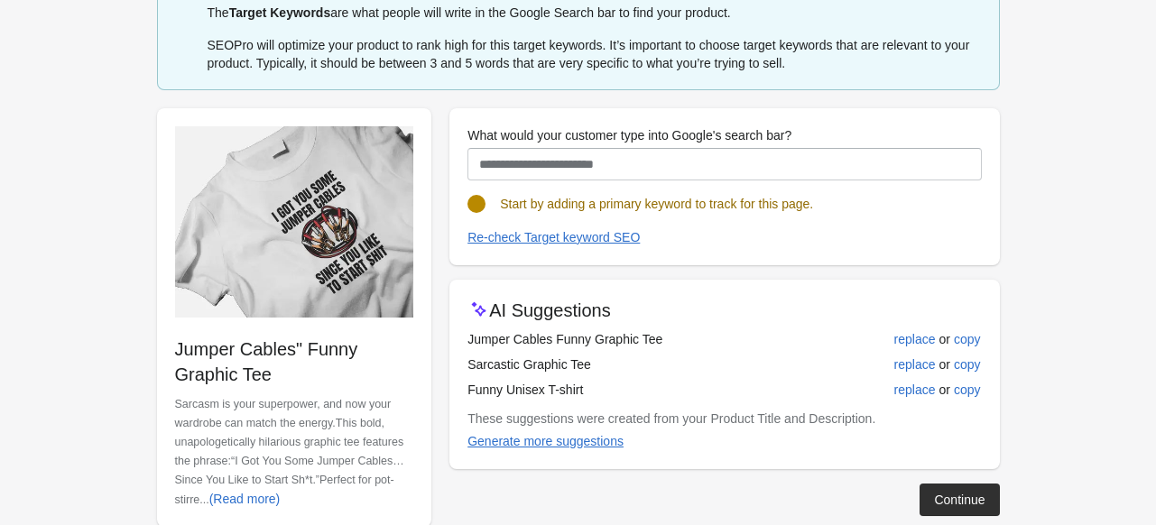
drag, startPoint x: 469, startPoint y: 341, endPoint x: 690, endPoint y: 340, distance: 220.2
click at [690, 340] on td "Jumper Cables Funny Graphic Tee" at bounding box center [646, 339] width 357 height 25
click at [468, 337] on td "Jumper Cables Funny Graphic Tee" at bounding box center [646, 339] width 357 height 25
drag, startPoint x: 467, startPoint y: 337, endPoint x: 718, endPoint y: 338, distance: 251.8
click at [718, 338] on td "Jumper Cables Funny Graphic Tee" at bounding box center [646, 339] width 357 height 25
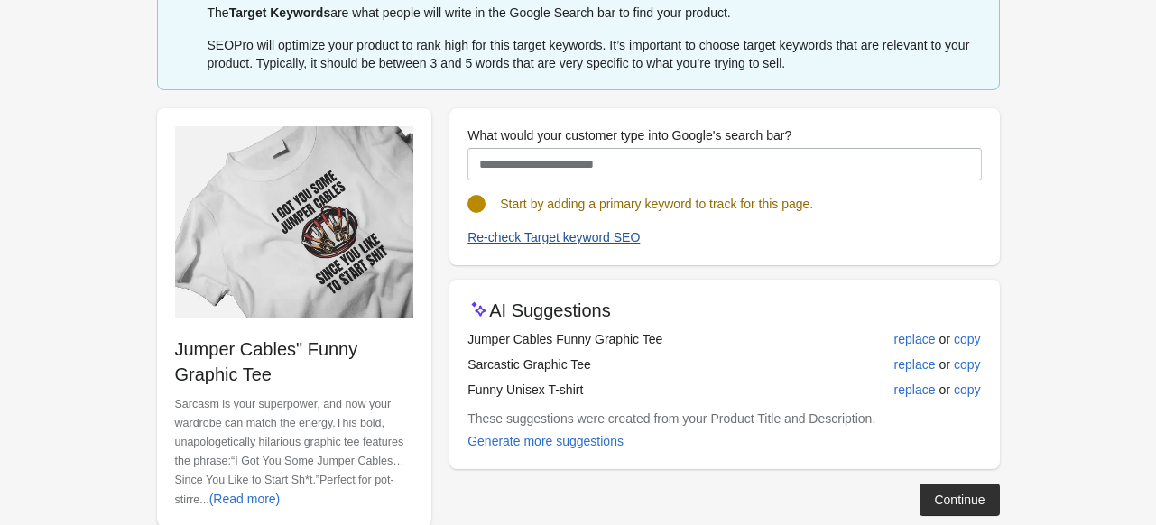
copy td "Jumper Cables Funny Graphic Tee"
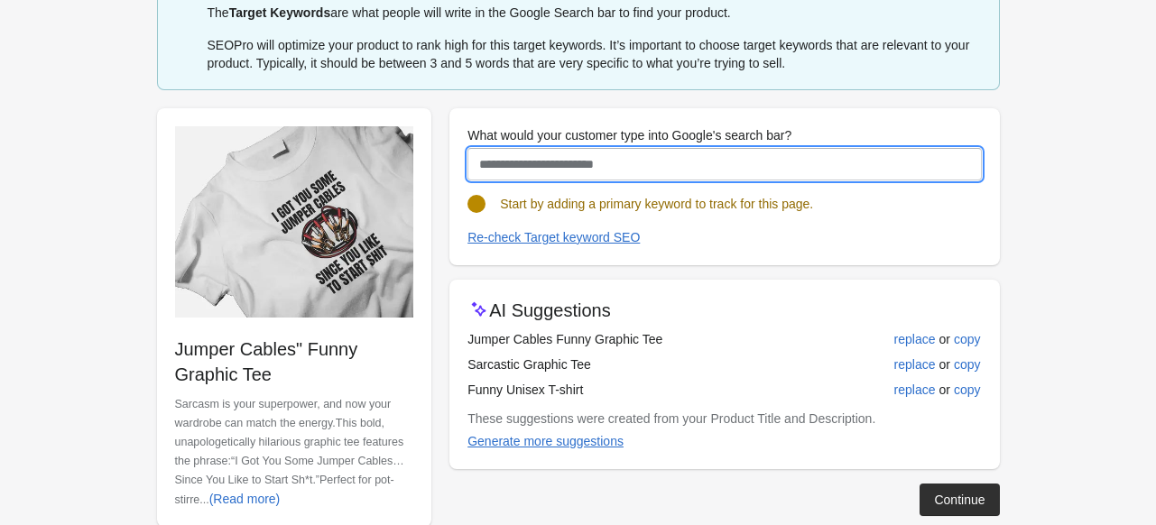
click at [520, 164] on input "What would your customer type into Google's search bar?" at bounding box center [725, 164] width 514 height 32
paste input "**********"
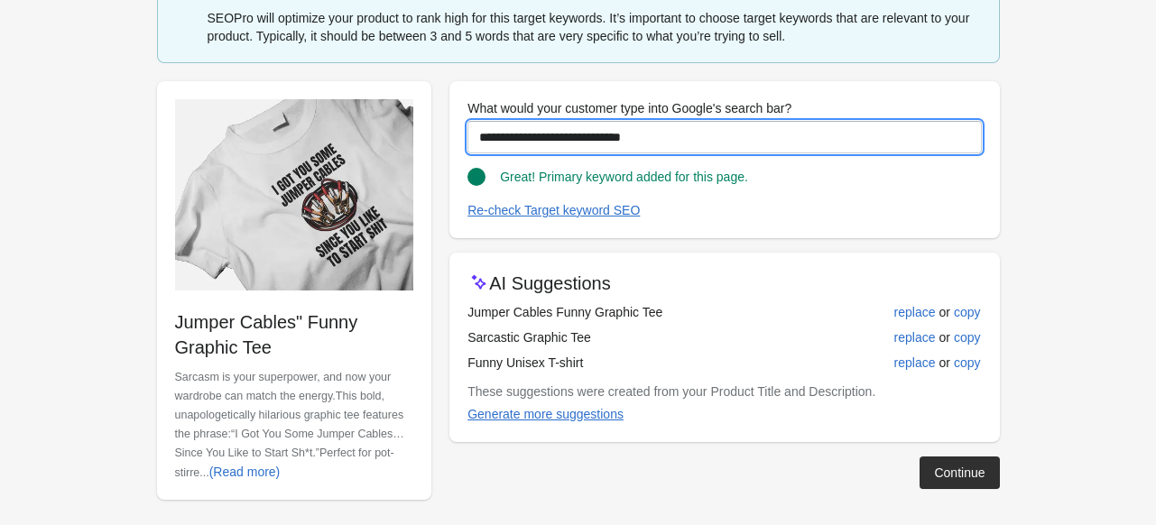
scroll to position [125, 0]
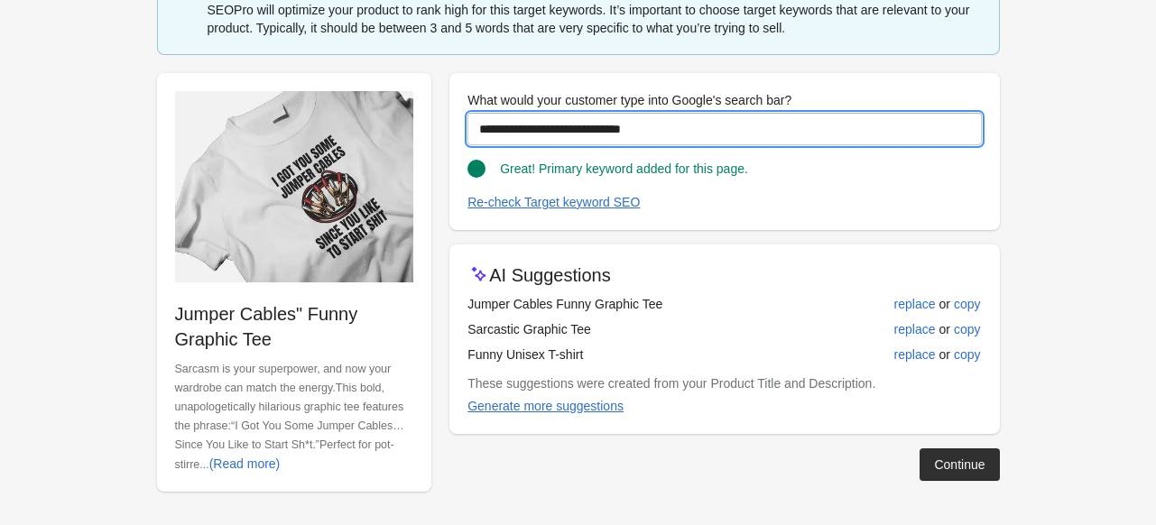
type input "**********"
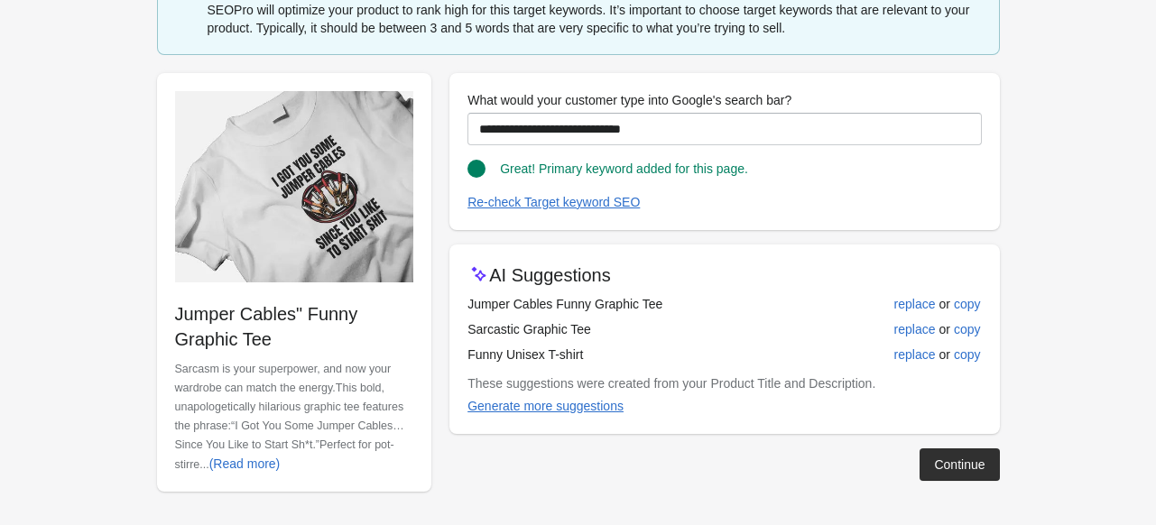
click at [975, 443] on div "Continue" at bounding box center [717, 457] width 564 height 47
click at [967, 449] on button "Continue" at bounding box center [959, 465] width 79 height 32
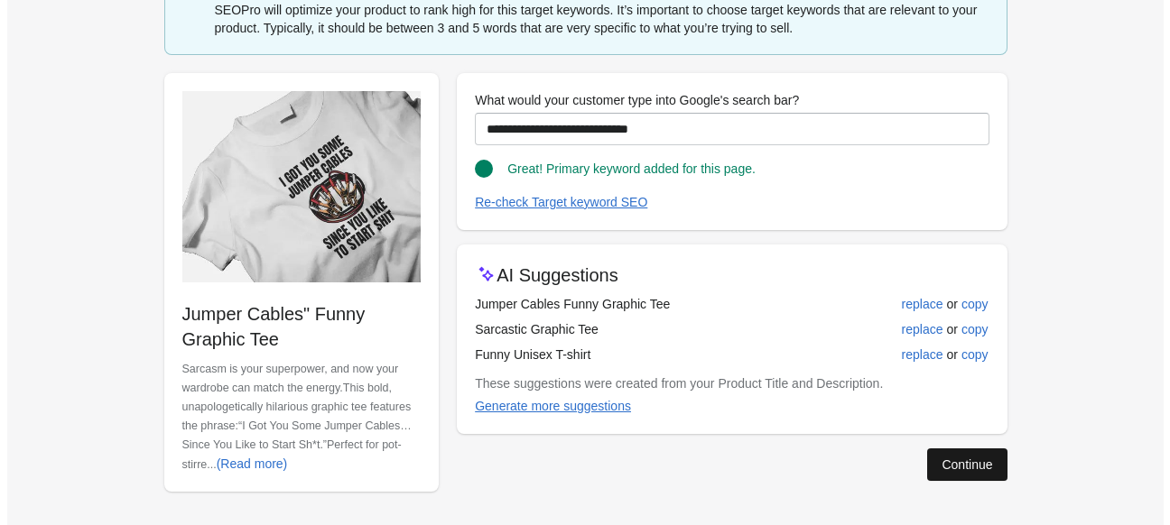
scroll to position [0, 0]
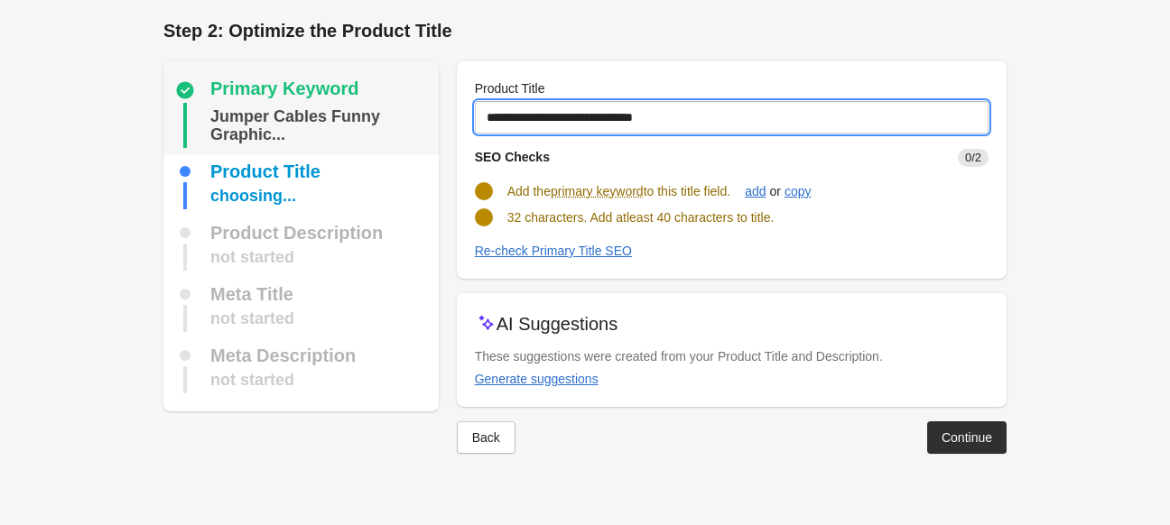
drag, startPoint x: 719, startPoint y: 111, endPoint x: 397, endPoint y: 110, distance: 322.2
click at [397, 110] on div "Primary Keyword Jumper Cables Funny Graphic... Product Title choosing... Produc…" at bounding box center [575, 250] width 861 height 407
paste input "**********"
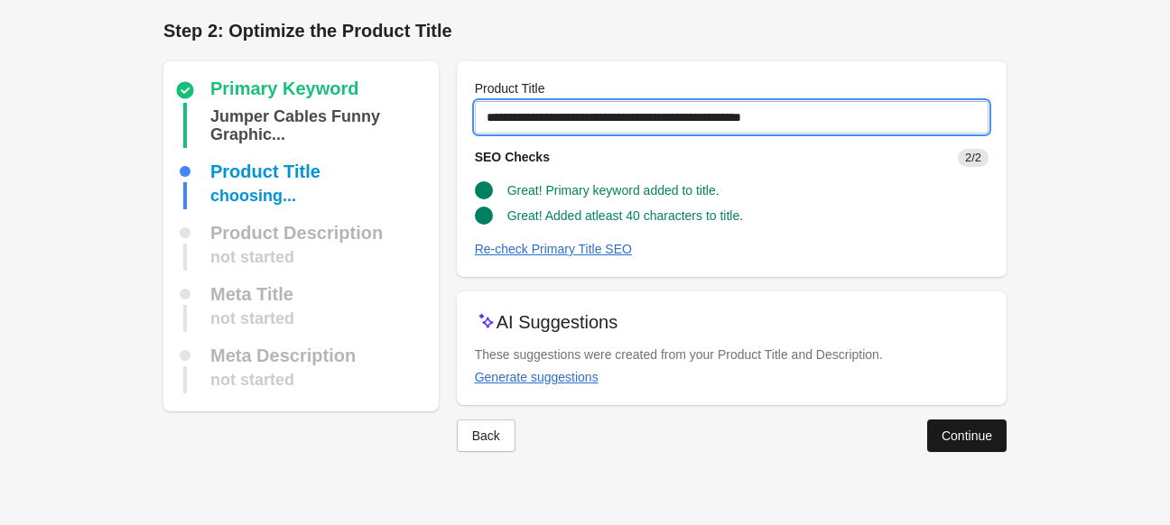
type input "**********"
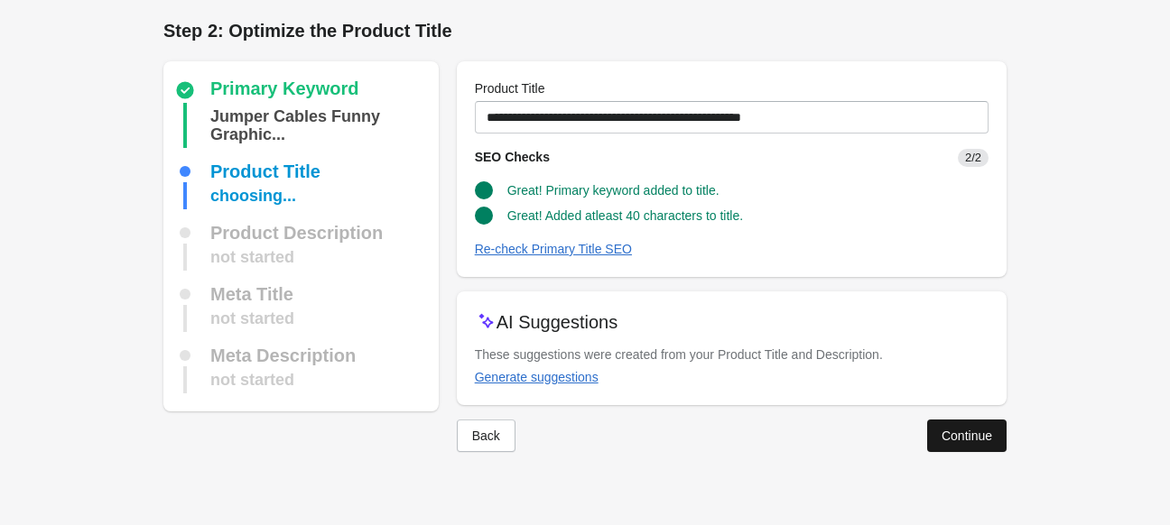
click at [959, 423] on button "Continue" at bounding box center [966, 436] width 79 height 32
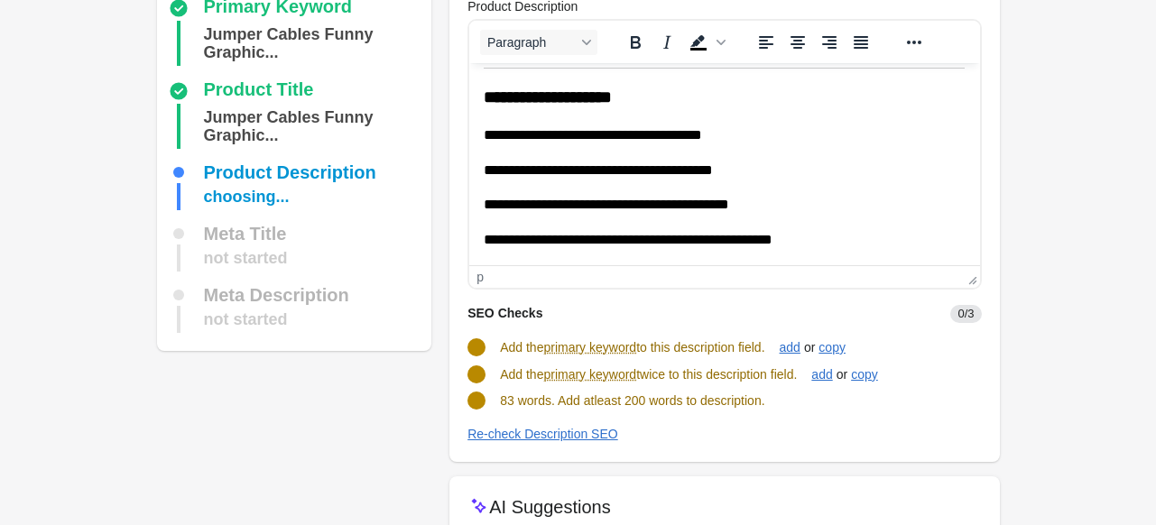
scroll to position [181, 0]
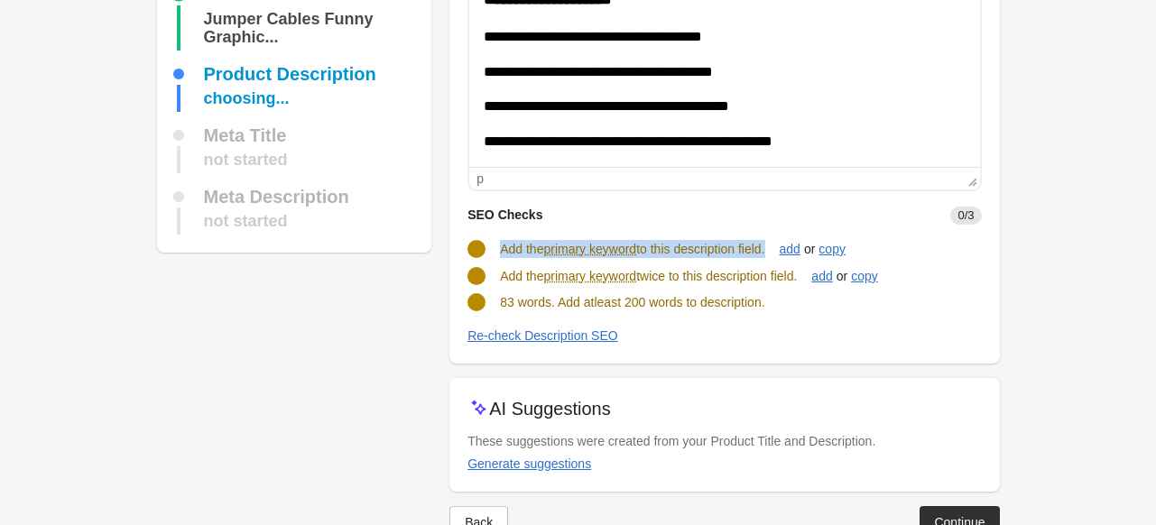
drag, startPoint x: 499, startPoint y: 241, endPoint x: 774, endPoint y: 248, distance: 274.5
click at [764, 248] on div "Add the primary keyword to this description field." at bounding box center [632, 249] width 264 height 18
copy span "Add the primary keyword to this description field"
drag, startPoint x: 498, startPoint y: 275, endPoint x: 807, endPoint y: 270, distance: 308.7
click at [807, 270] on div "Add the primary keyword twice to this description field. add or copy" at bounding box center [717, 269] width 528 height 34
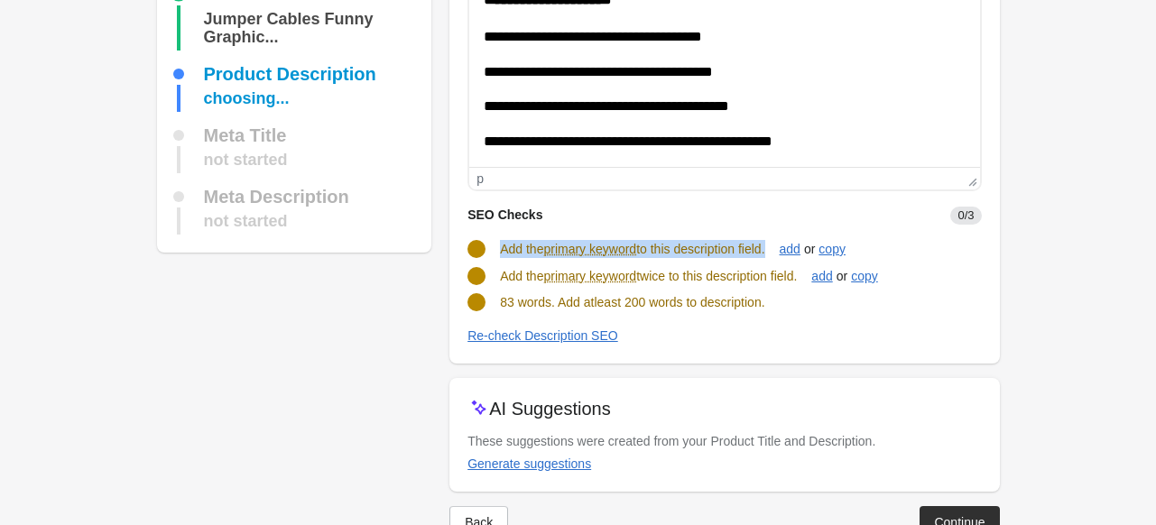
copy span "Add the primary keyword twice to this description field."
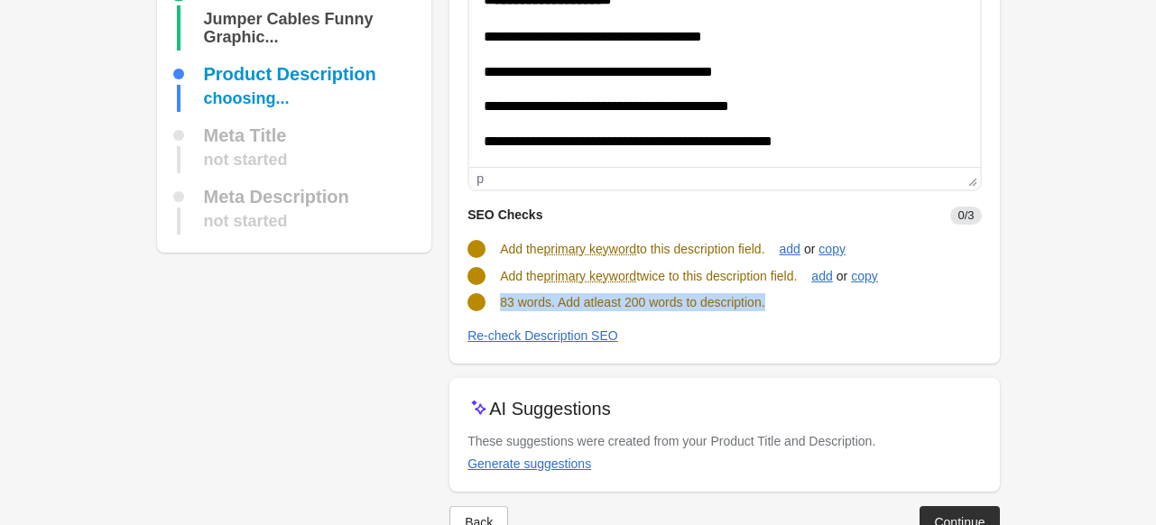
drag, startPoint x: 498, startPoint y: 299, endPoint x: 853, endPoint y: 310, distance: 354.9
click at [853, 310] on div "83 words. Add atleast 200 words to description." at bounding box center [717, 295] width 528 height 32
copy span "83 words. Add atleast 200 words to description."
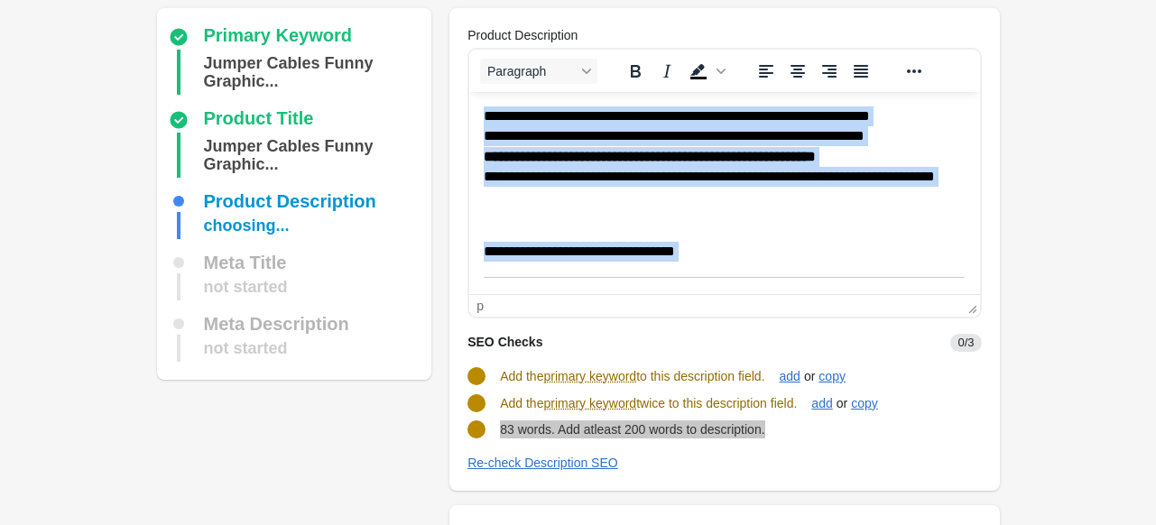
scroll to position [49, 0]
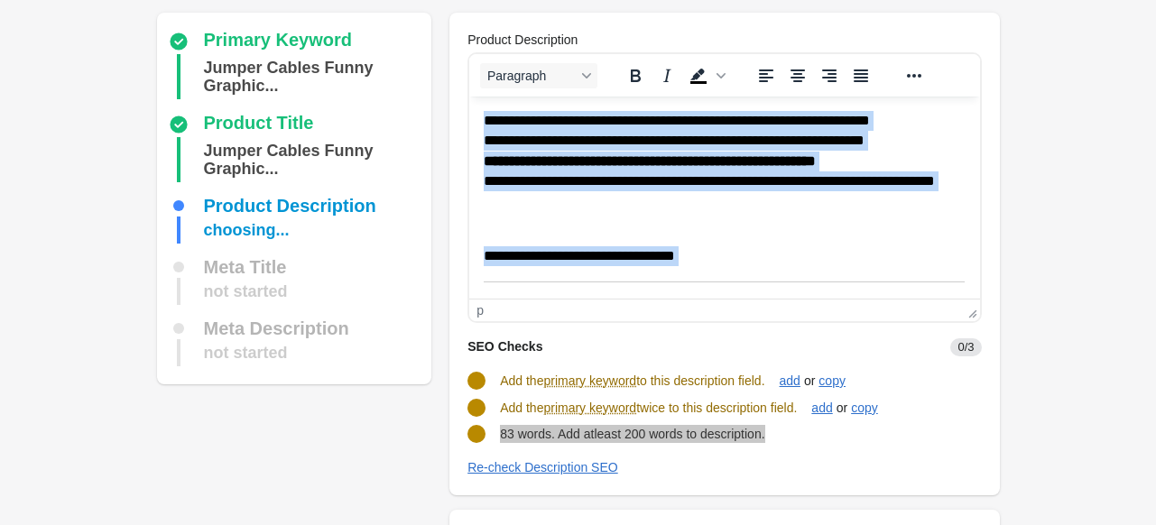
drag, startPoint x: 582, startPoint y: 279, endPoint x: 482, endPoint y: 200, distance: 127.3
click at [482, 97] on html "**********" at bounding box center [724, 305] width 510 height 416
copy body "**********"
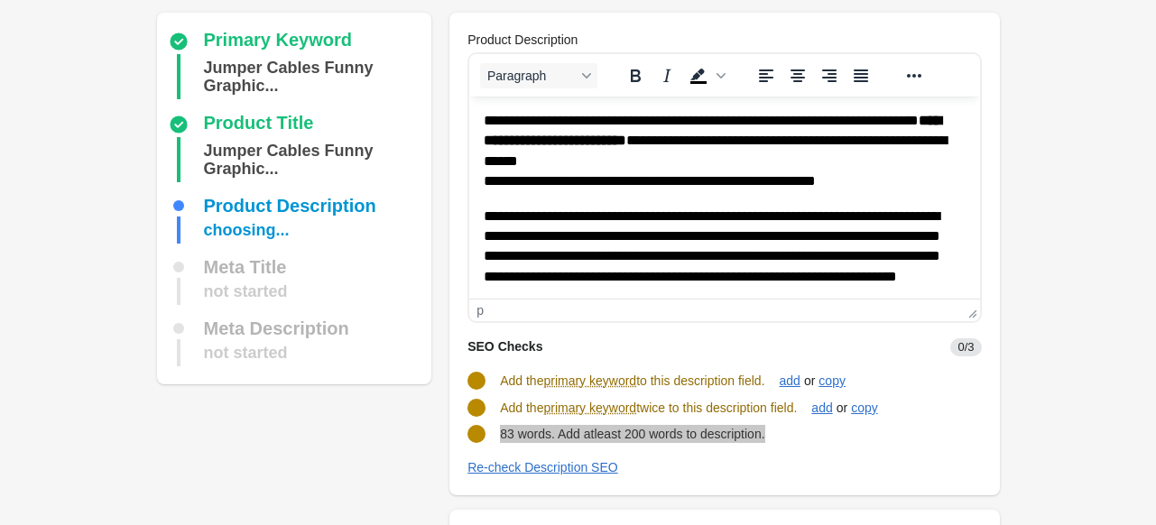
scroll to position [392, 0]
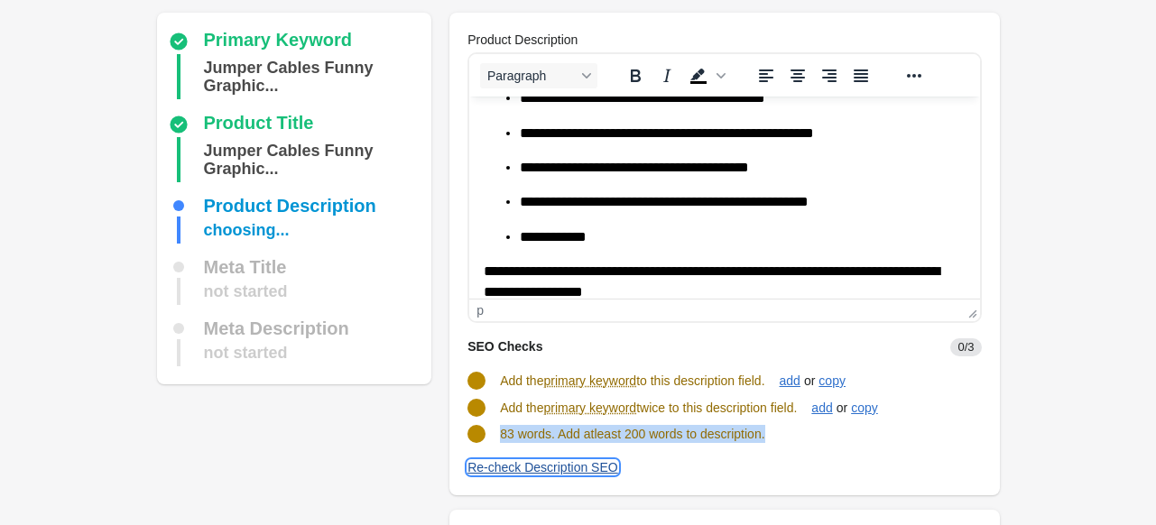
click at [533, 477] on button "Re-check Description SEO" at bounding box center [542, 467] width 165 height 32
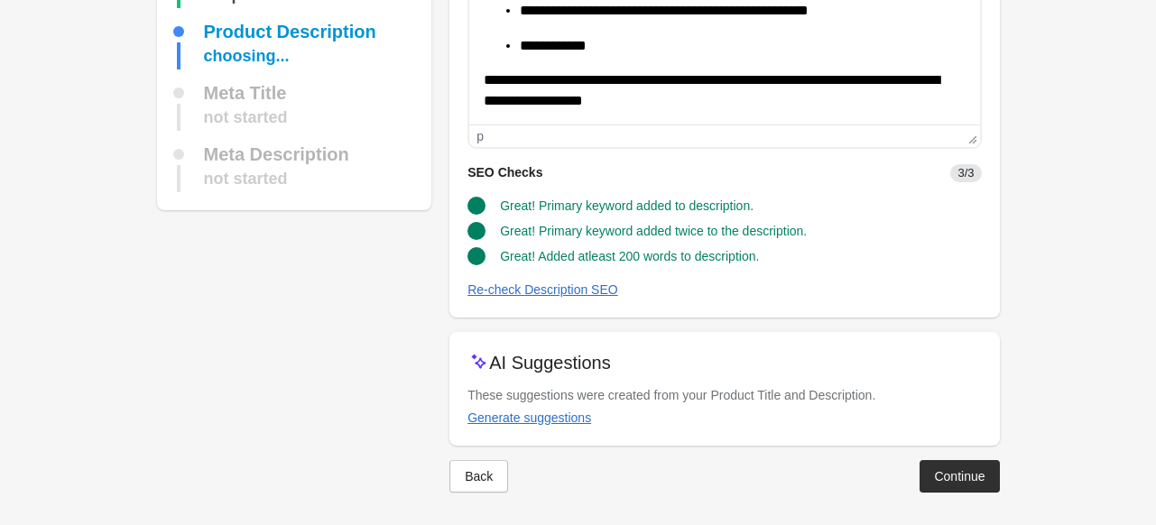
scroll to position [226, 0]
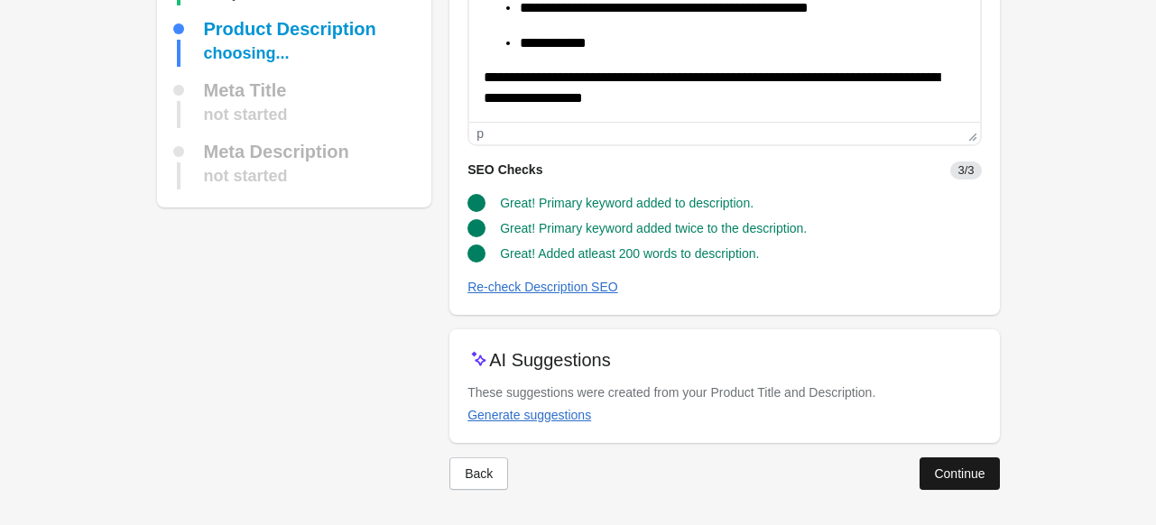
click at [987, 474] on button "Continue" at bounding box center [959, 474] width 79 height 32
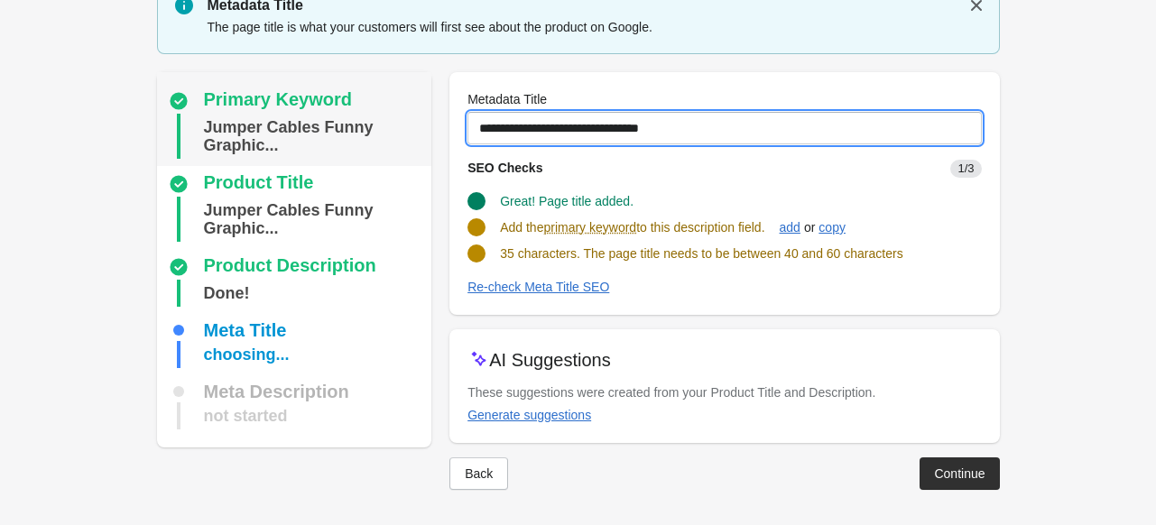
drag, startPoint x: 693, startPoint y: 130, endPoint x: 379, endPoint y: 127, distance: 314.1
click at [379, 127] on div "Primary Keyword Jumper Cables Funny Graphic... Product Title Jumper Cables Funn…" at bounding box center [569, 274] width 861 height 432
paste input "**********"
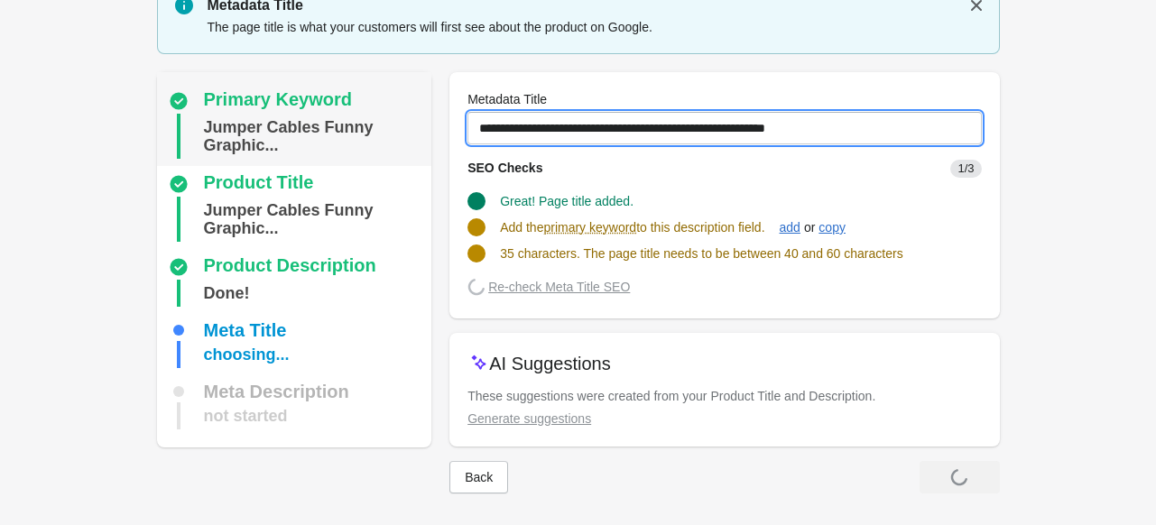
scroll to position [74, 0]
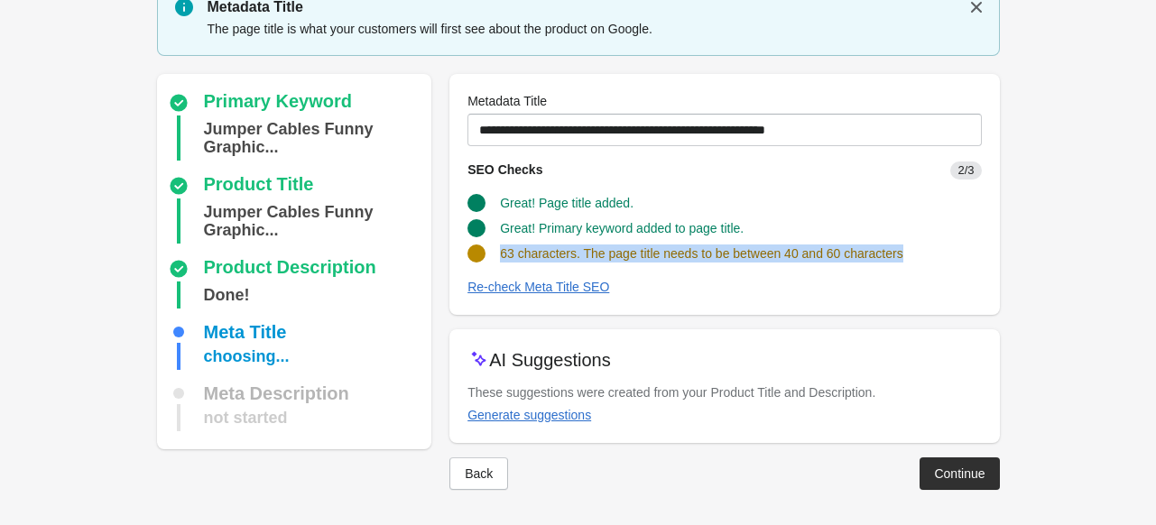
drag, startPoint x: 498, startPoint y: 255, endPoint x: 950, endPoint y: 252, distance: 451.3
click at [950, 252] on div "63 characters. The page title needs to be between 40 and 60 characters" at bounding box center [717, 246] width 528 height 32
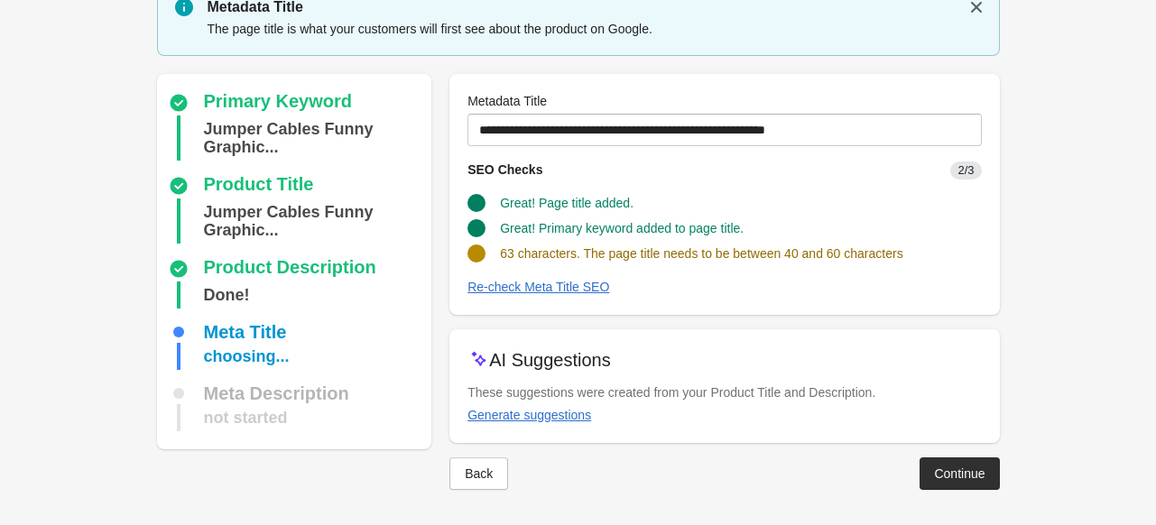
click at [653, 295] on SEO "Re-check Meta Title SEO" at bounding box center [725, 287] width 514 height 20
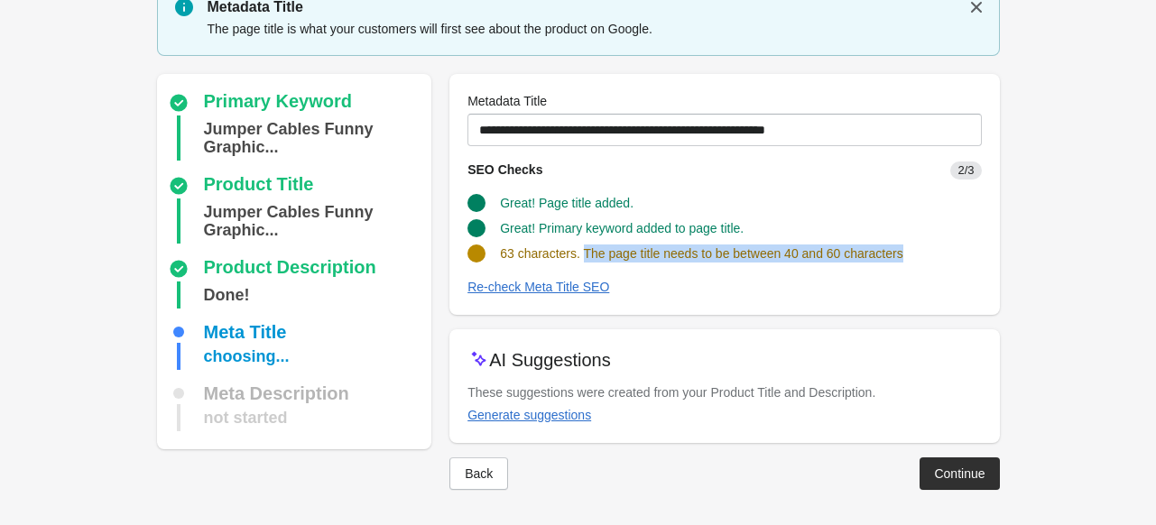
drag, startPoint x: 582, startPoint y: 255, endPoint x: 1050, endPoint y: 259, distance: 467.6
click at [1050, 259] on form "Step 1: Choose the “Target Keywords” Target Keywords The Target Keywords are wh…" at bounding box center [578, 226] width 1156 height 600
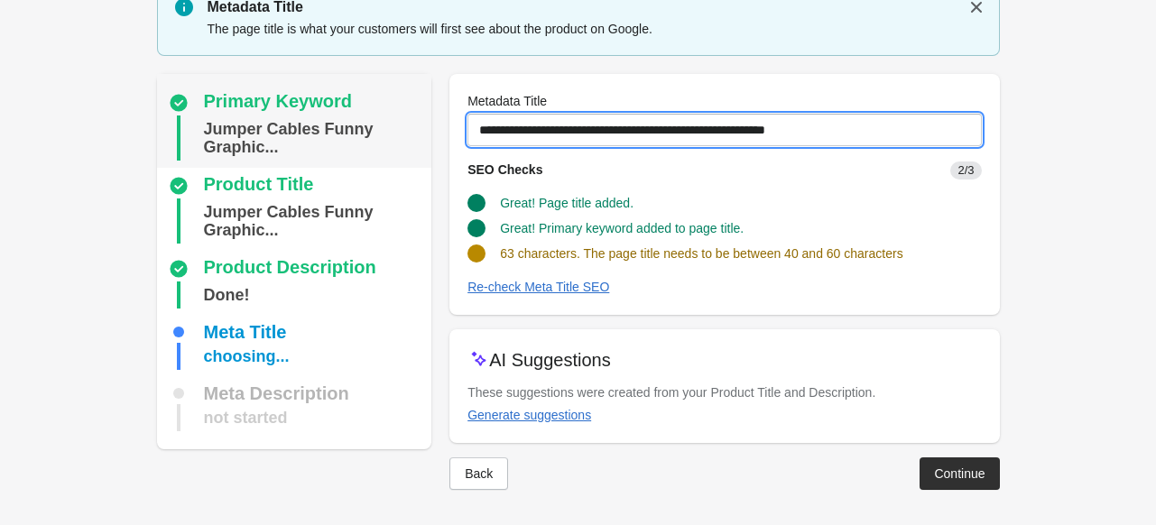
drag, startPoint x: 856, startPoint y: 115, endPoint x: 328, endPoint y: 119, distance: 528.0
click at [328, 119] on div "Primary Keyword Jumper Cables Funny Graphic... Product Title Jumper Cables Funn…" at bounding box center [569, 275] width 861 height 431
paste input "text"
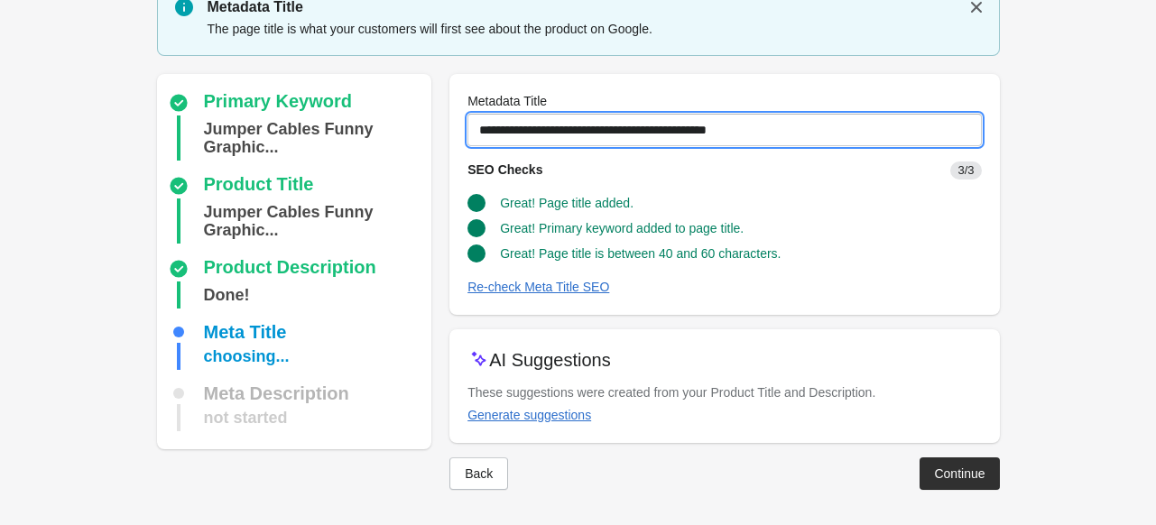
type input "**********"
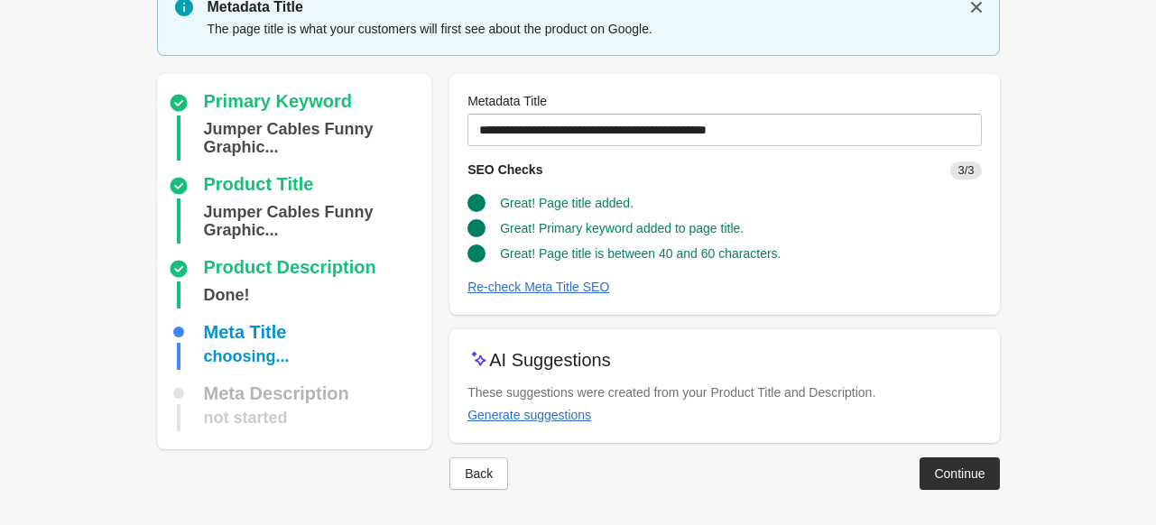
click at [1024, 498] on div "Step 4: Optimize the Metadata Title Metadata Title The page title is what your …" at bounding box center [578, 226] width 901 height 600
click at [993, 486] on button "Continue" at bounding box center [959, 474] width 79 height 32
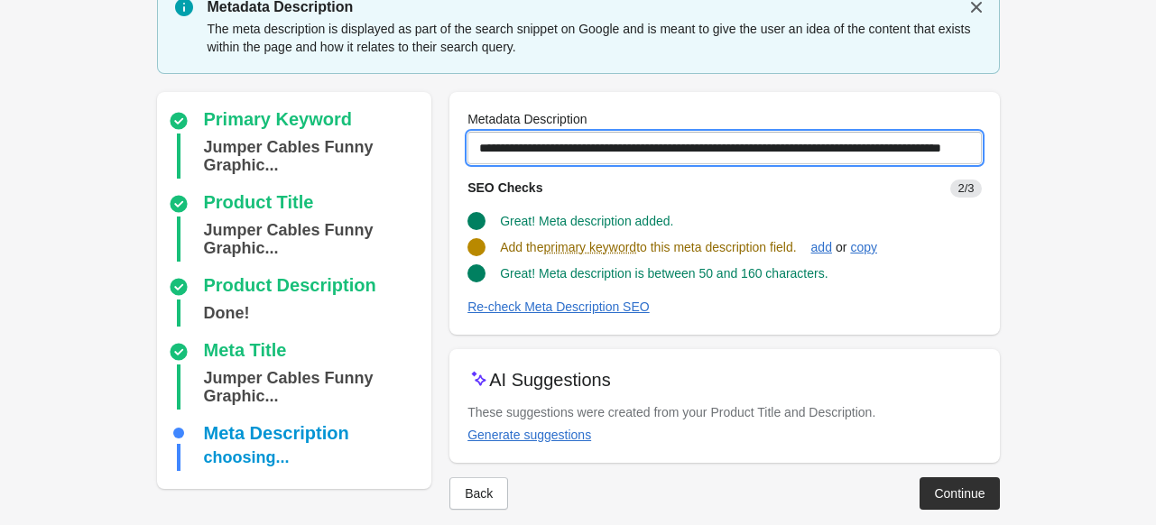
drag, startPoint x: 479, startPoint y: 146, endPoint x: 1169, endPoint y: 154, distance: 689.6
click at [1155, 154] on html "Step 1: Choose the “Target Keywords” Target Keywords The Target Keywords are wh…" at bounding box center [578, 188] width 1156 height 525
paste input "**********"
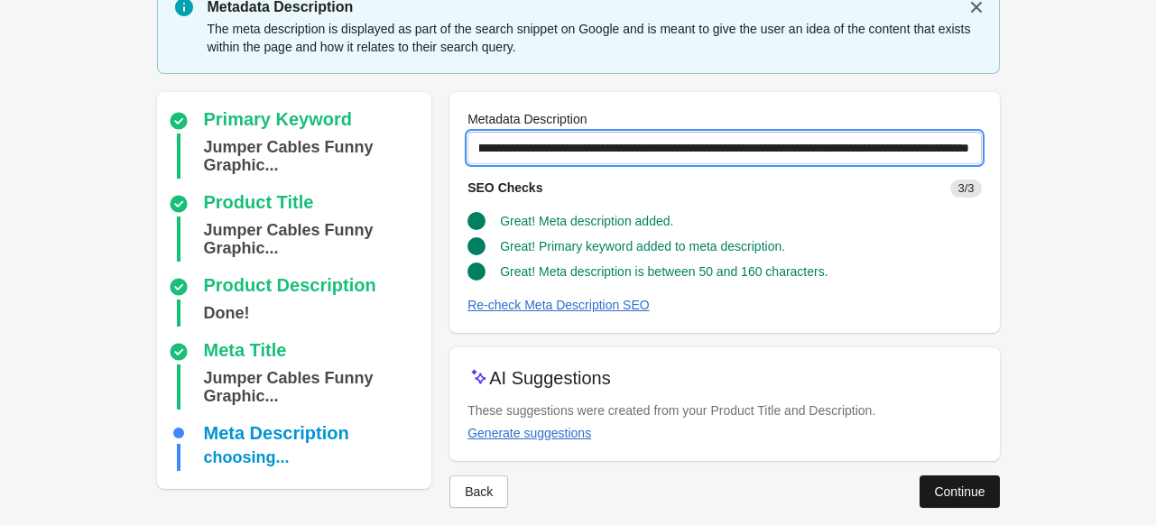
type input "**********"
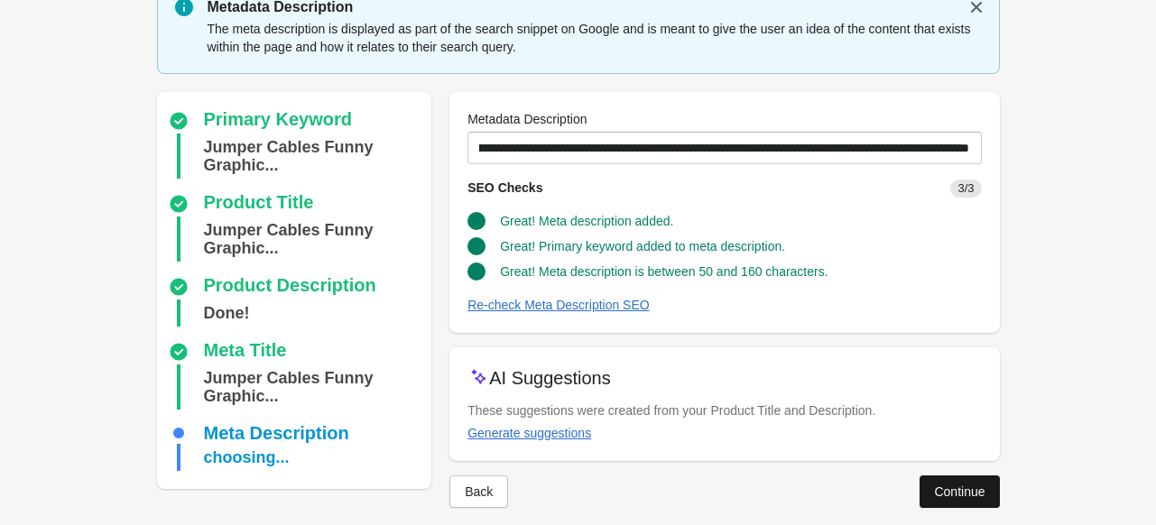
click at [964, 505] on button "Continue" at bounding box center [959, 492] width 79 height 32
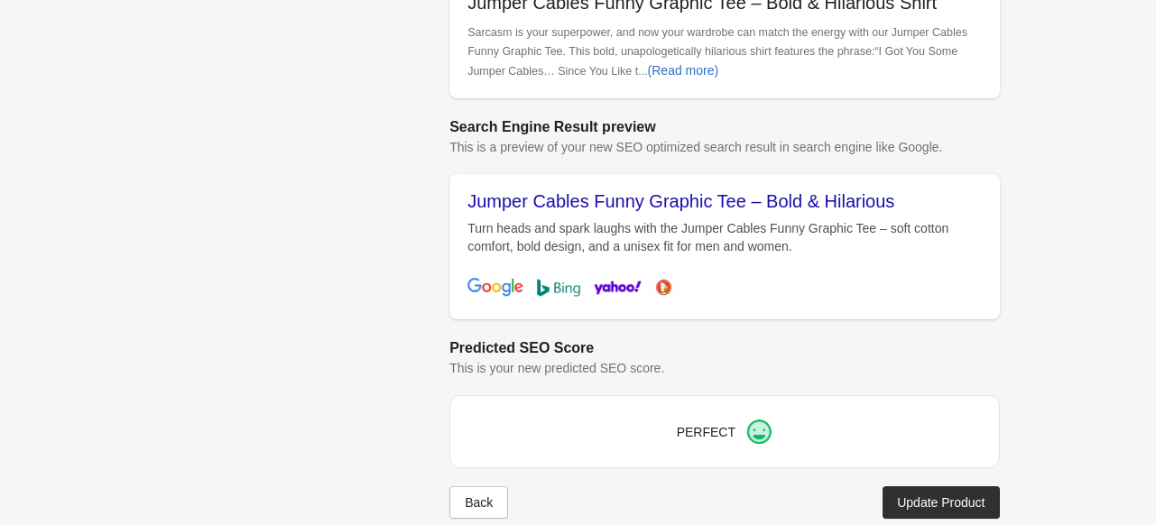
scroll to position [605, 0]
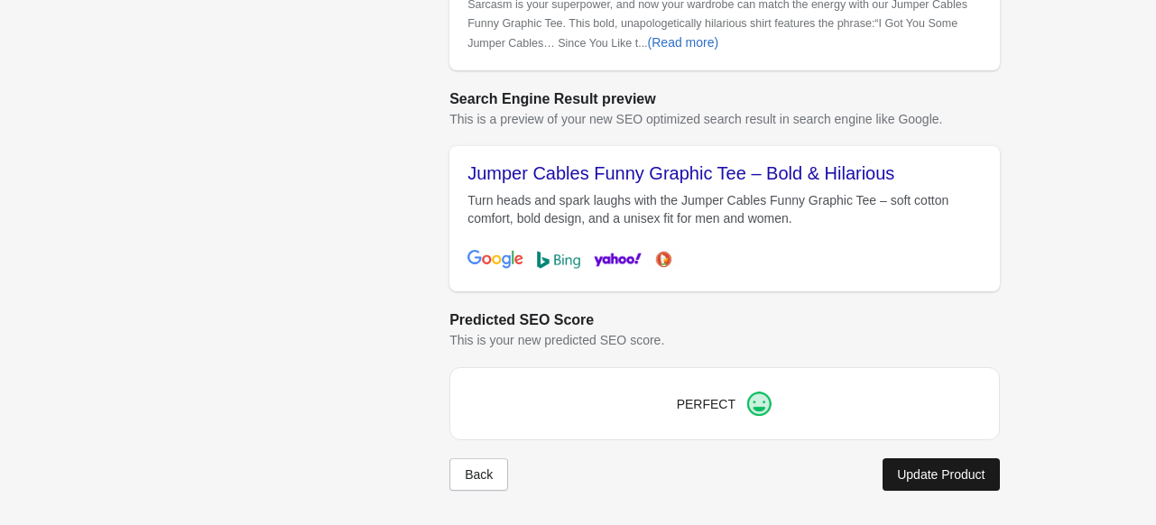
click at [971, 485] on button "Update Product" at bounding box center [941, 475] width 116 height 32
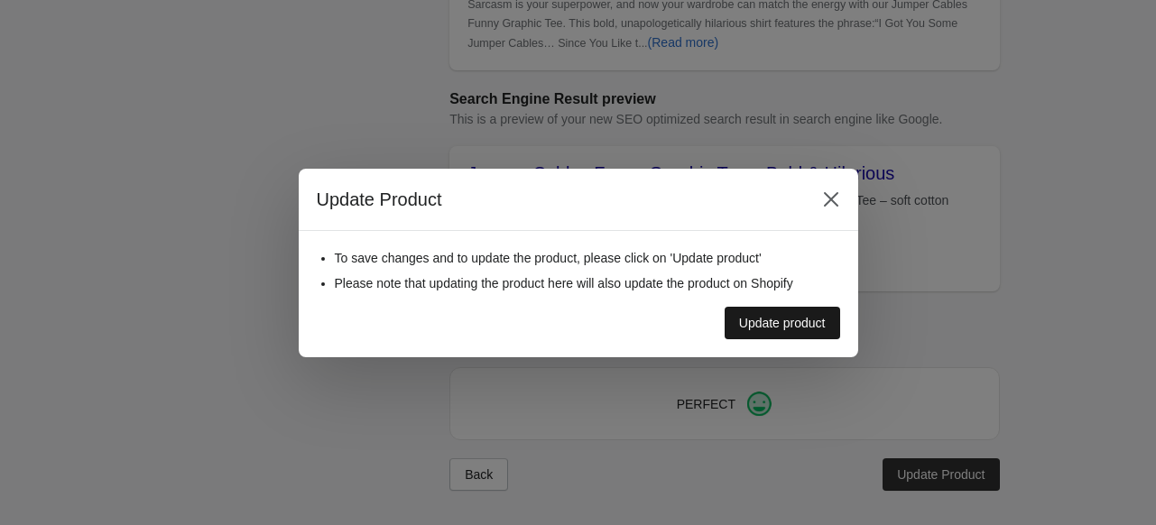
click at [755, 328] on div "Update product" at bounding box center [782, 323] width 87 height 14
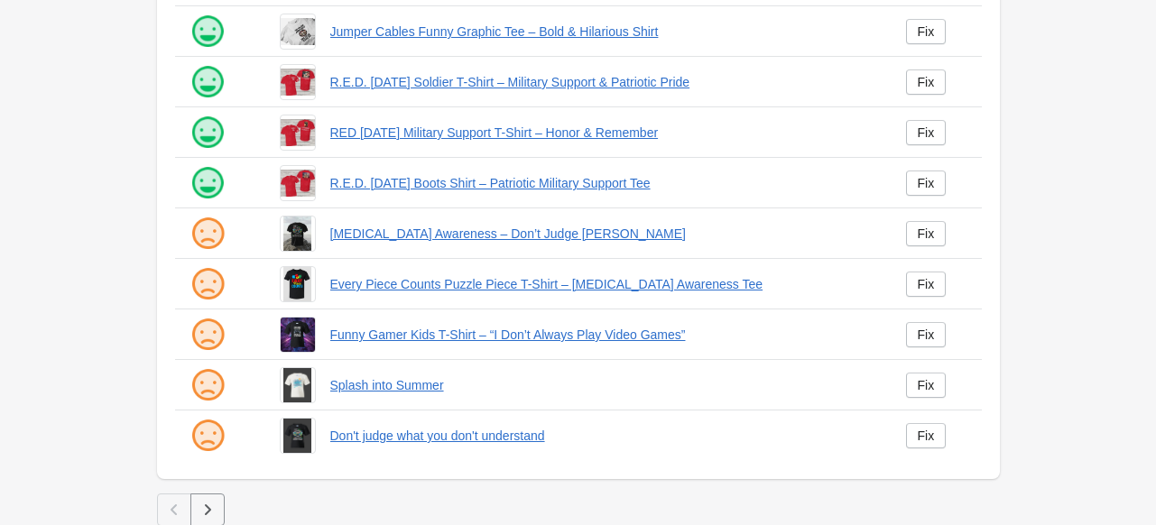
scroll to position [470, 0]
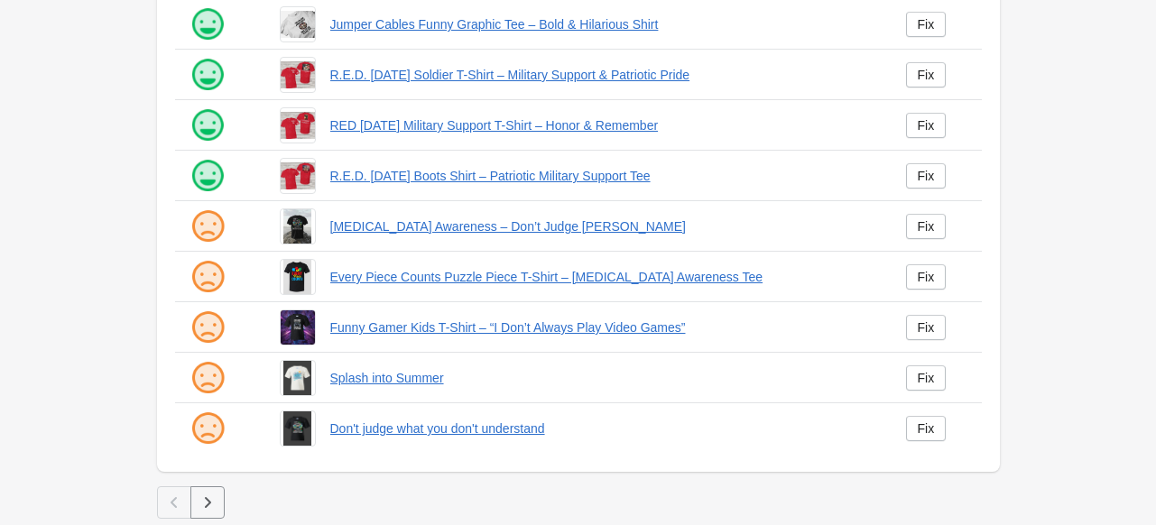
click at [218, 512] on button "button" at bounding box center [207, 502] width 34 height 32
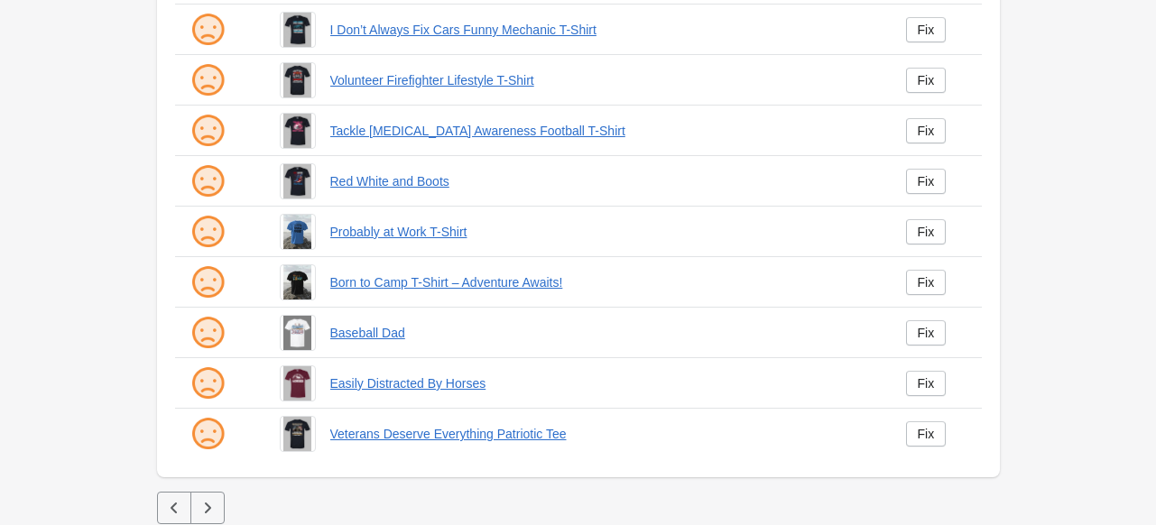
scroll to position [470, 0]
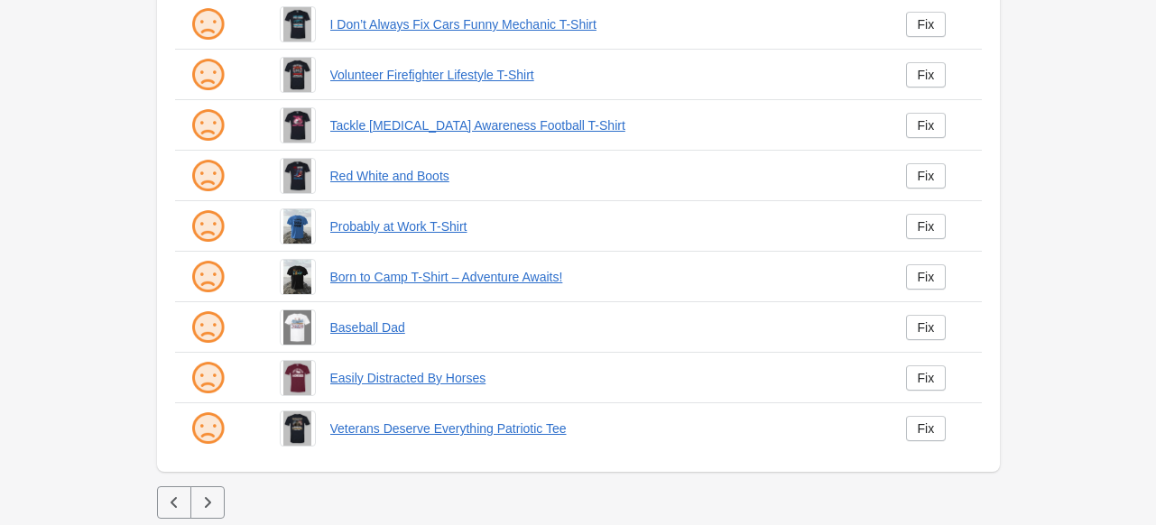
click at [196, 496] on button "button" at bounding box center [207, 502] width 34 height 32
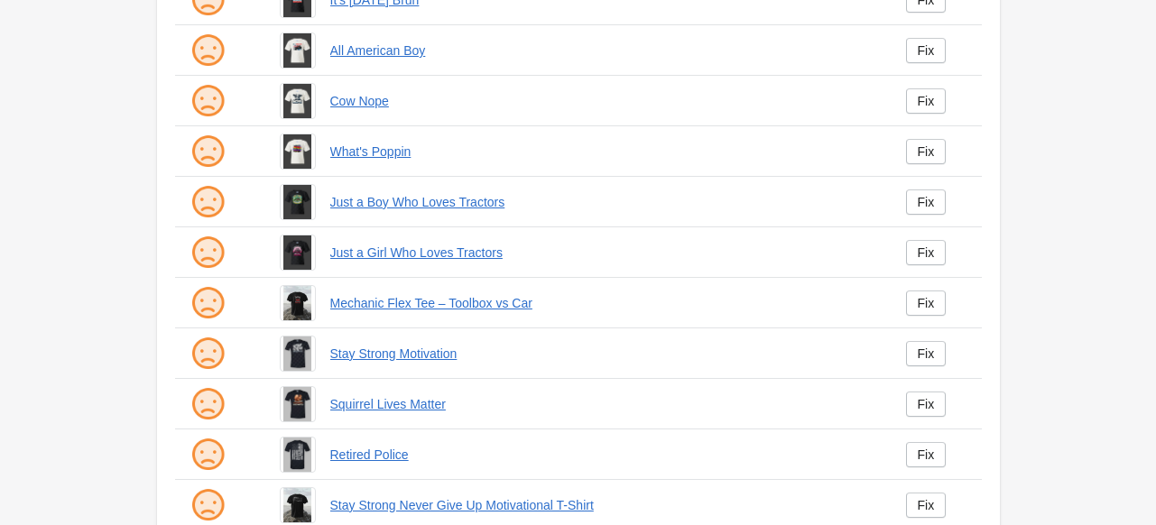
scroll to position [361, 0]
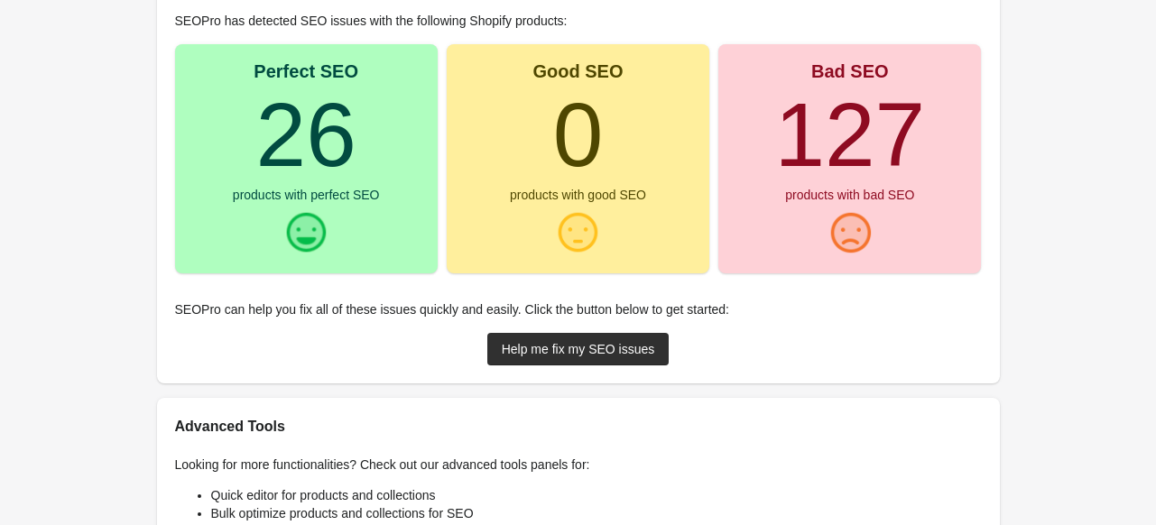
scroll to position [271, 0]
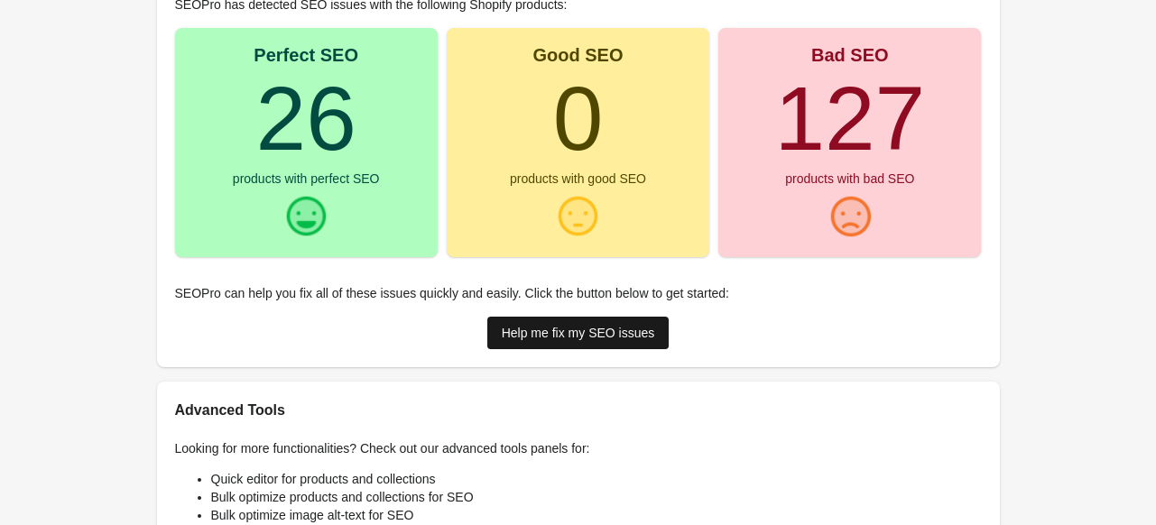
click at [568, 326] on div "Help me fix my SEO issues" at bounding box center [578, 333] width 153 height 14
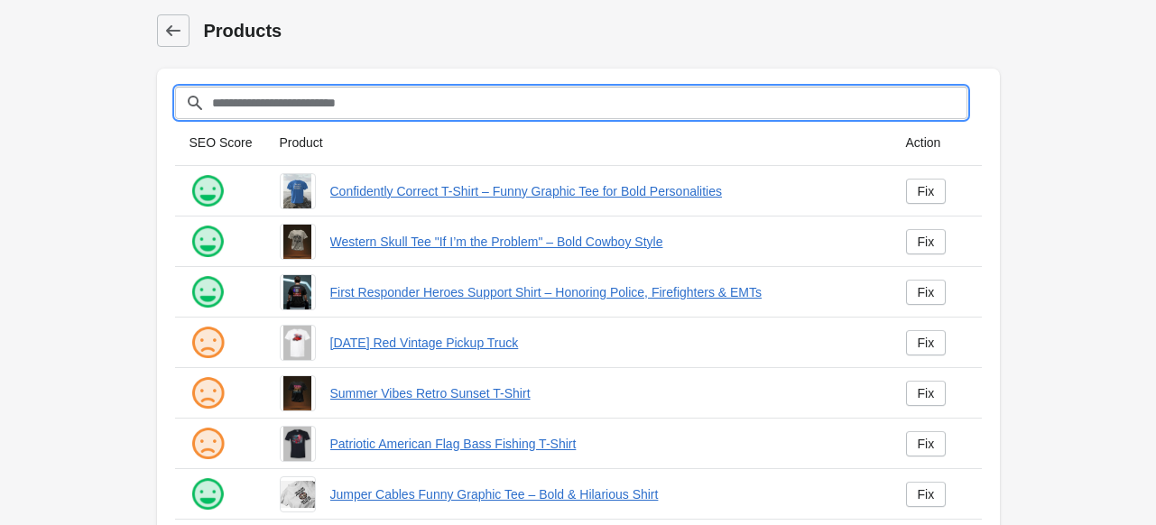
click at [306, 105] on input "Filter[title]" at bounding box center [589, 103] width 756 height 32
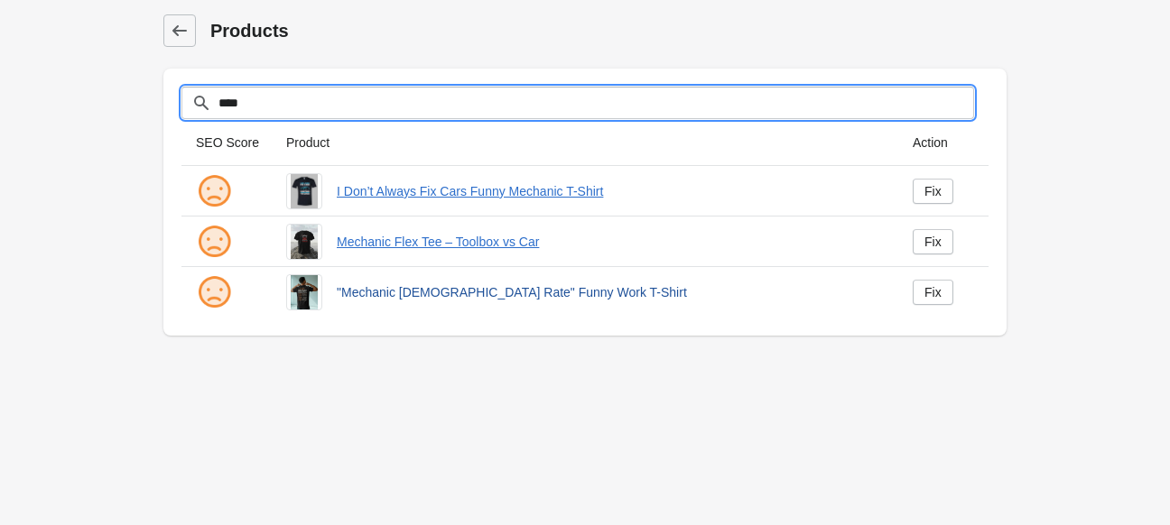
type input "****"
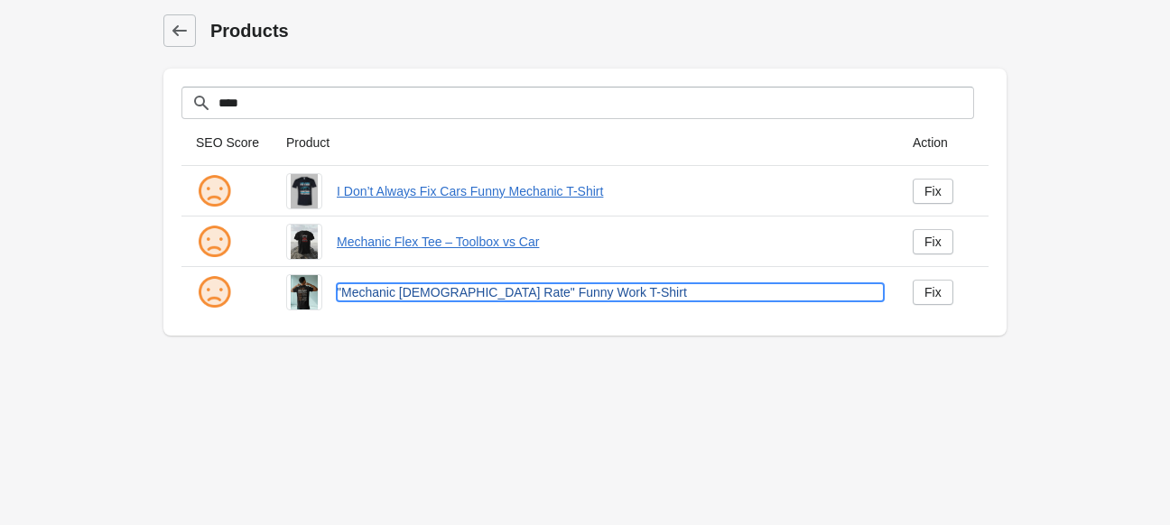
click at [422, 287] on link ""Mechanic [DEMOGRAPHIC_DATA] Rate" Funny Work T-Shirt" at bounding box center [610, 292] width 547 height 18
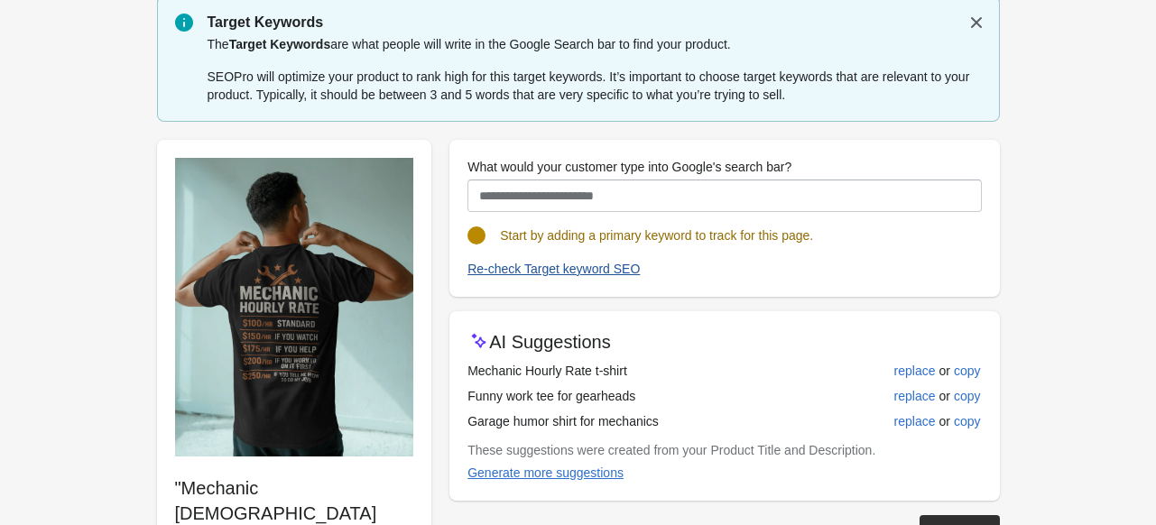
scroll to position [90, 0]
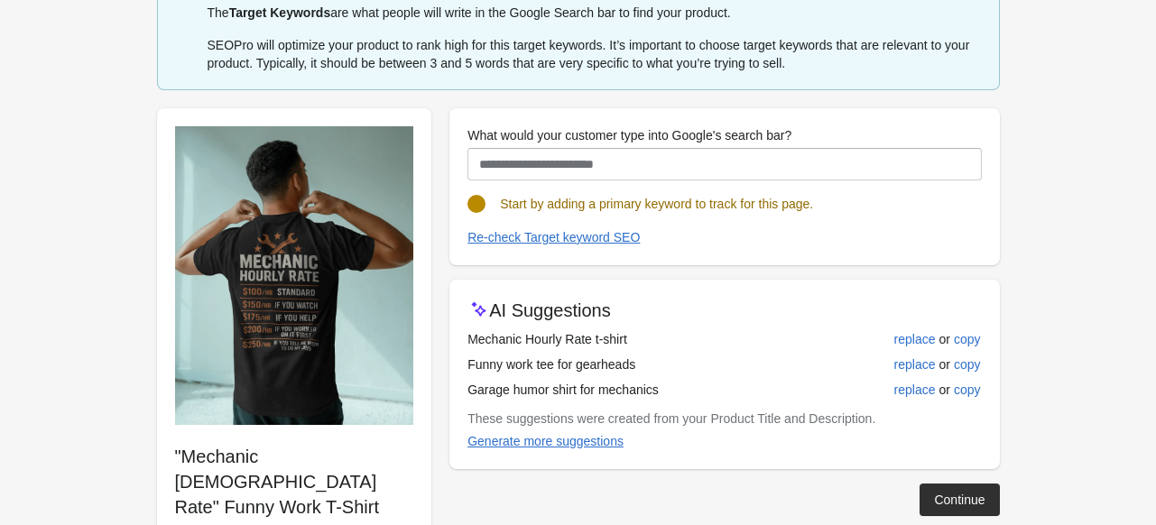
drag, startPoint x: 632, startPoint y: 332, endPoint x: 440, endPoint y: 338, distance: 191.4
click at [440, 338] on div ""Mechanic [DEMOGRAPHIC_DATA] Rate" Funny Work T-Shirt Know the Rates Before You…" at bounding box center [569, 377] width 861 height 566
copy div "Mechanic Hourly Rate t-shirt"
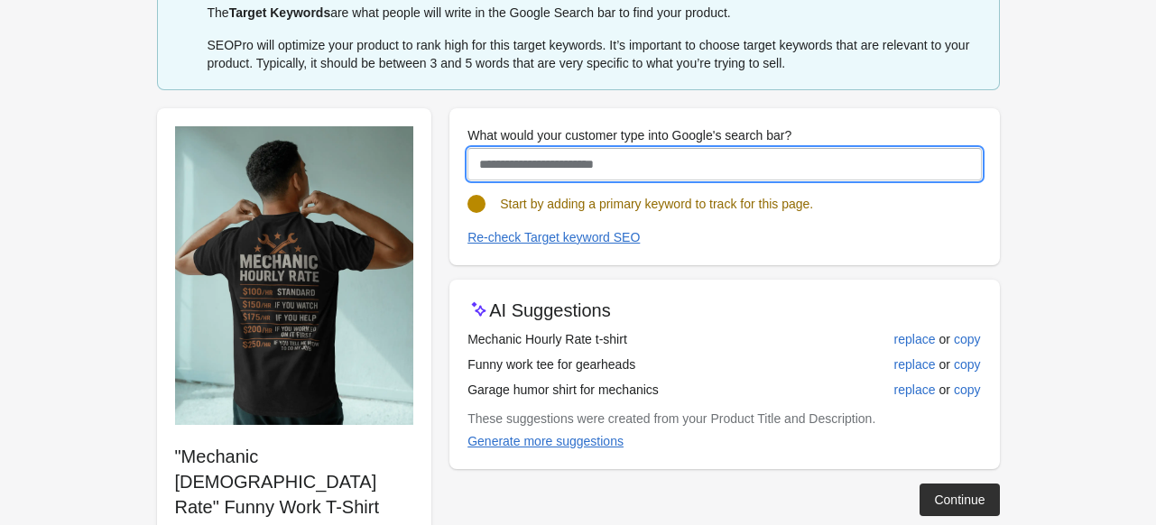
click at [591, 162] on input "What would your customer type into Google's search bar?" at bounding box center [725, 164] width 514 height 32
paste input "**********"
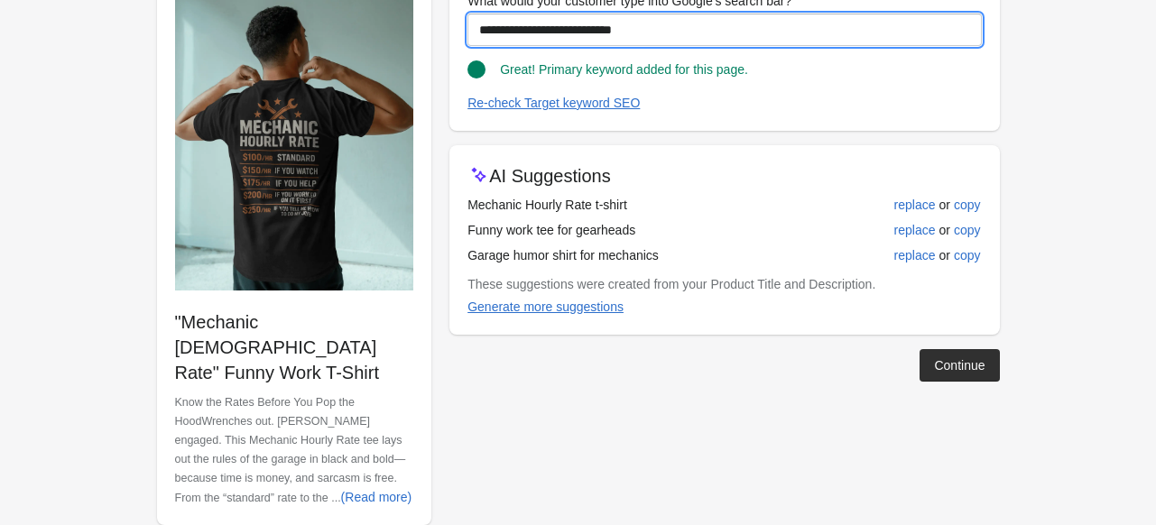
scroll to position [233, 0]
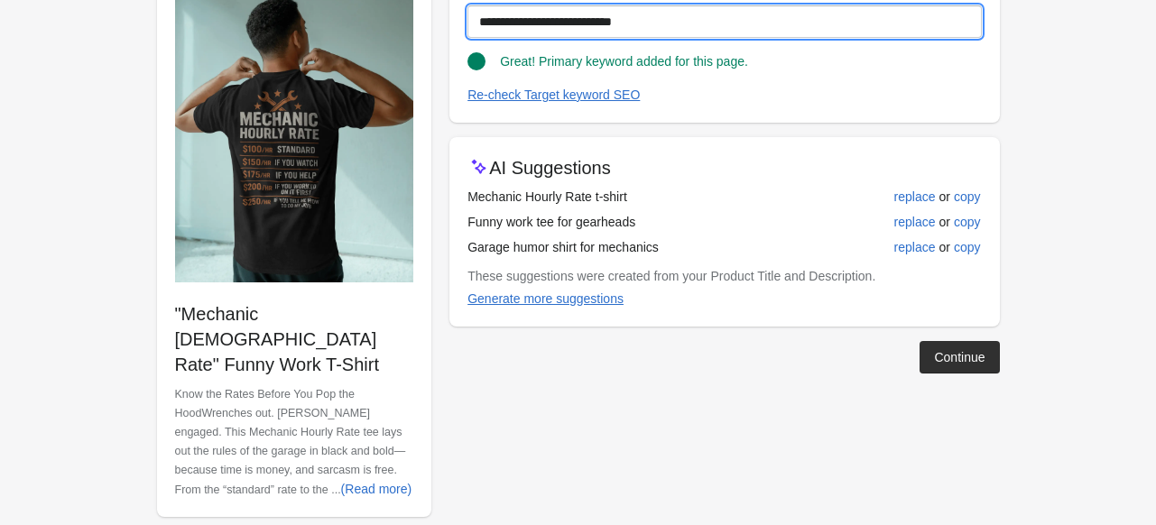
drag, startPoint x: 650, startPoint y: 22, endPoint x: 412, endPoint y: 21, distance: 237.4
click at [412, 21] on div "**********" at bounding box center [569, 234] width 861 height 566
type input "**********"
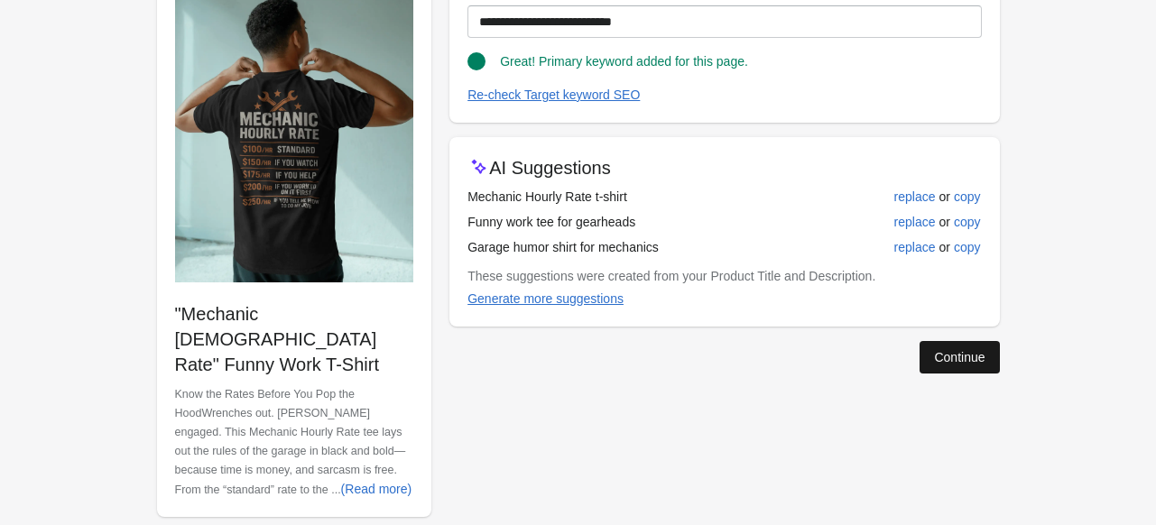
click at [928, 351] on button "Continue" at bounding box center [959, 357] width 79 height 32
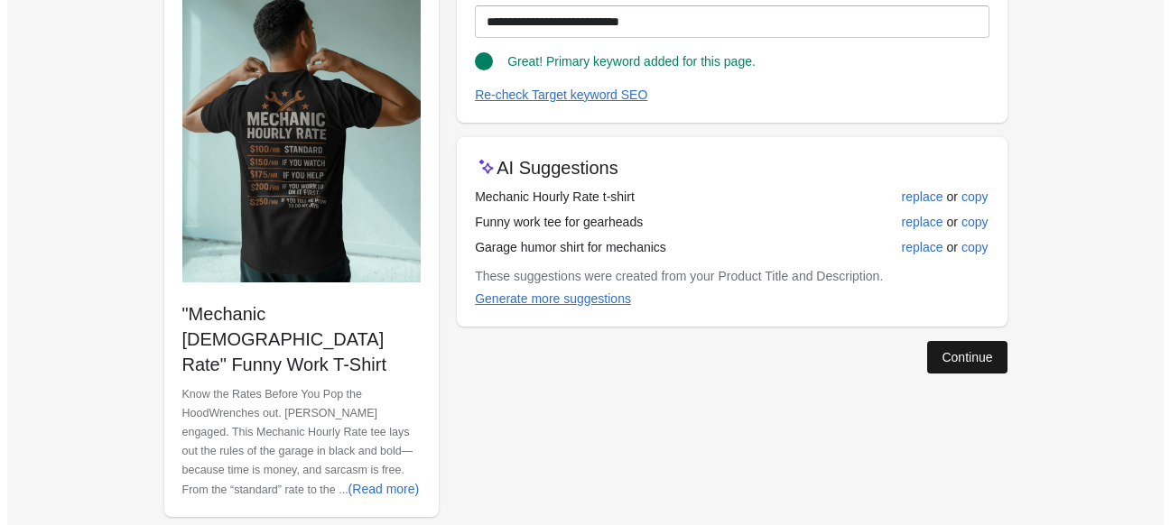
scroll to position [0, 0]
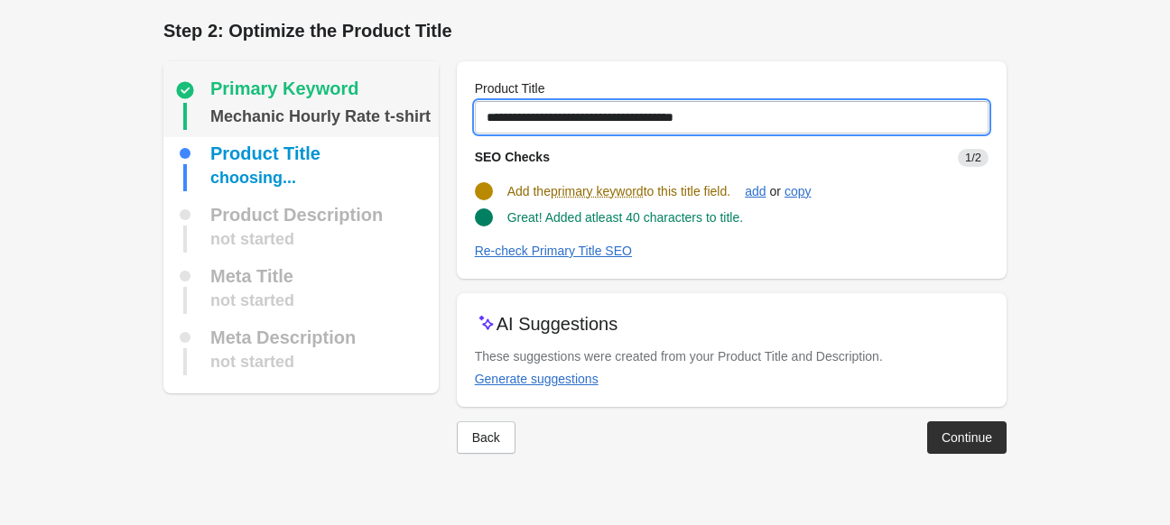
drag, startPoint x: 746, startPoint y: 115, endPoint x: 350, endPoint y: 115, distance: 395.3
click at [350, 115] on div "Primary Keyword Mechanic Hourly Rate t-shirt Product Title choosing... Product …" at bounding box center [575, 250] width 861 height 407
paste input "**********"
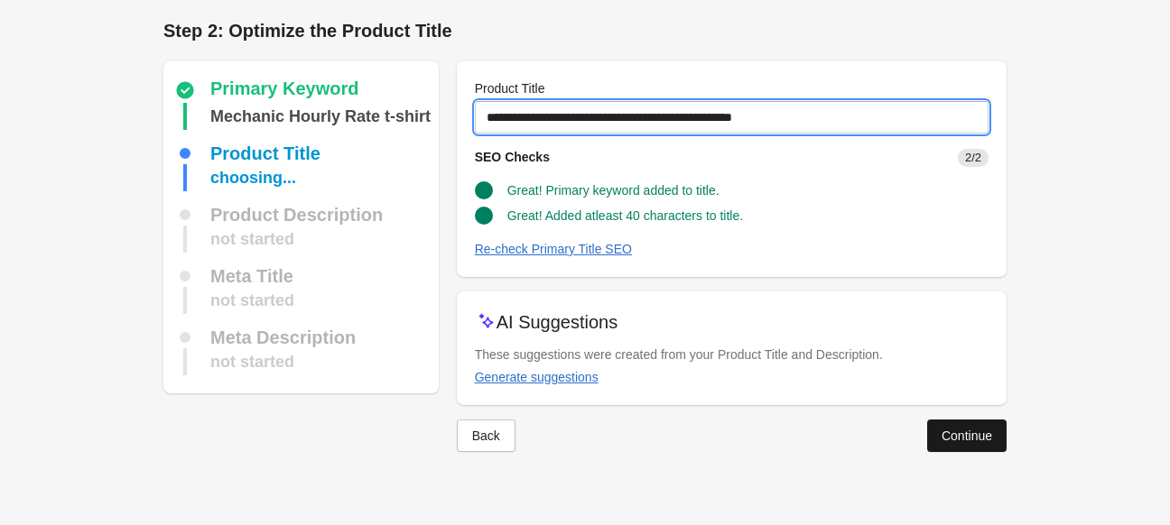
type input "**********"
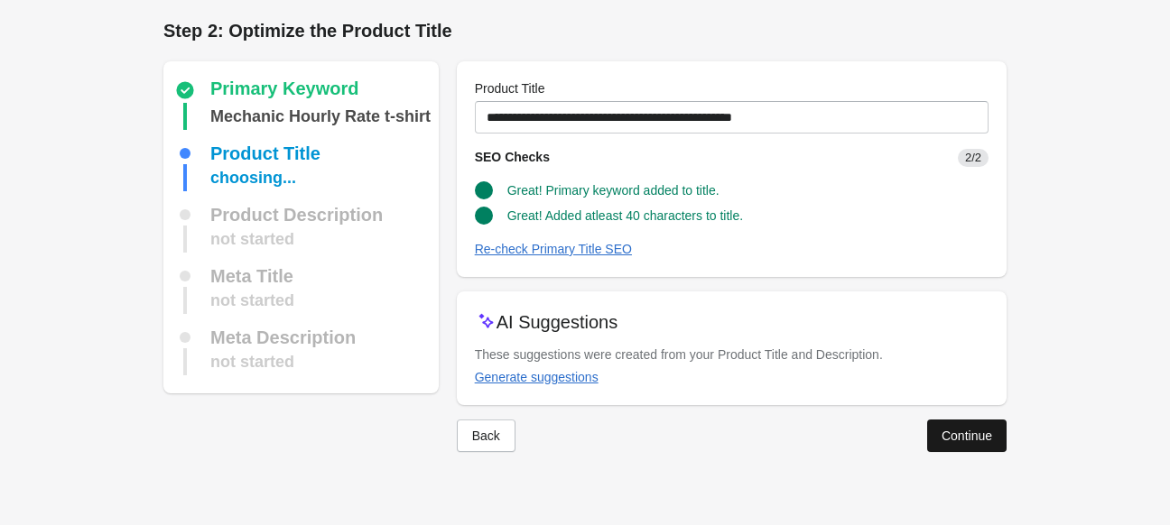
click at [950, 429] on div "Continue" at bounding box center [966, 436] width 51 height 14
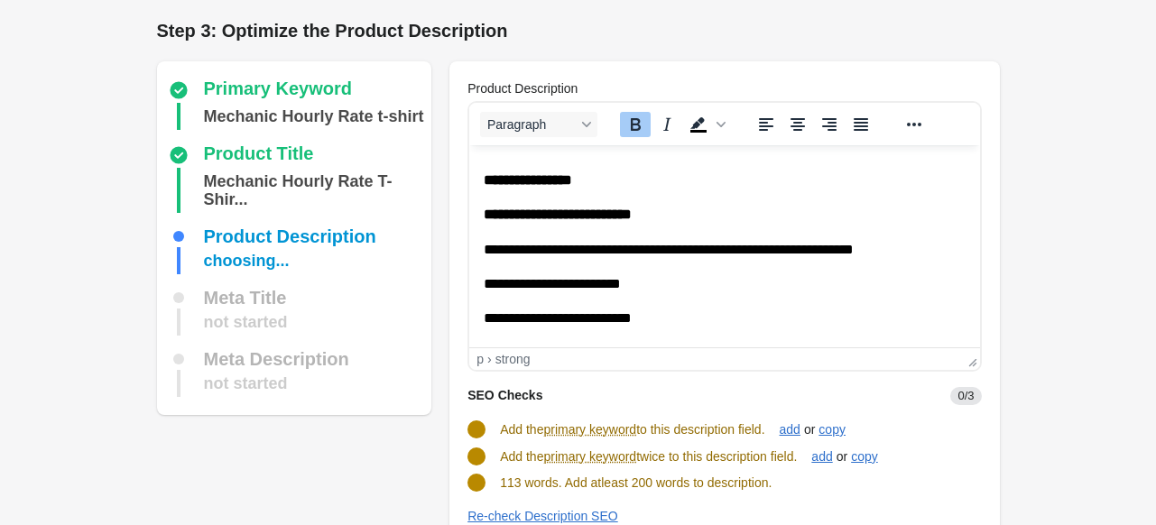
scroll to position [181, 0]
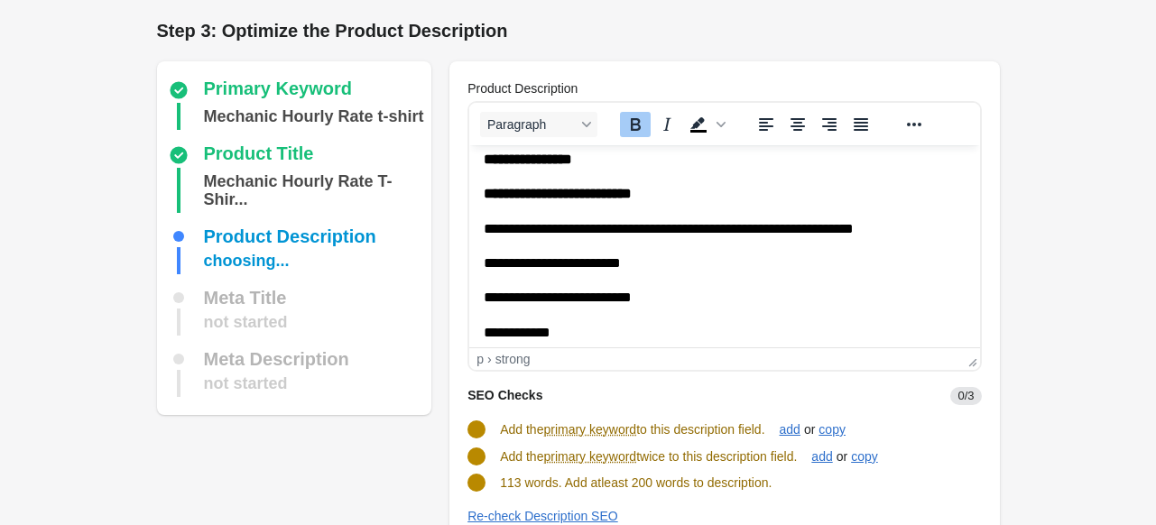
drag, startPoint x: 501, startPoint y: 422, endPoint x: 774, endPoint y: 434, distance: 273.7
click at [764, 434] on span "Add the primary keyword to this description field." at bounding box center [632, 429] width 264 height 14
copy span "Add the primary keyword to this description field."
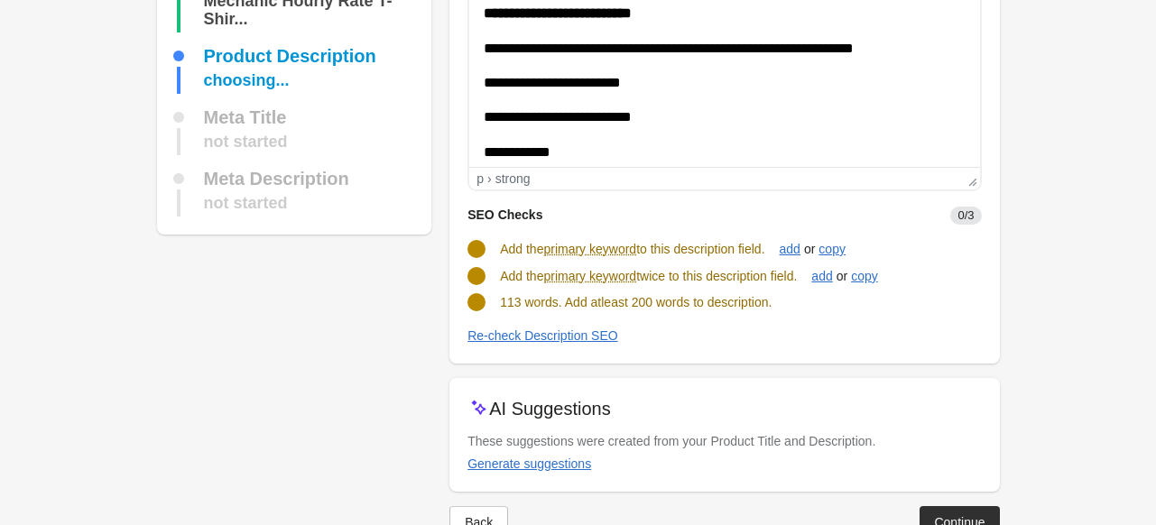
drag, startPoint x: 502, startPoint y: 279, endPoint x: 807, endPoint y: 274, distance: 305.1
click at [797, 274] on span "Add the primary keyword twice to this description field." at bounding box center [648, 276] width 297 height 14
copy span "Add the primary keyword twice to this description field."
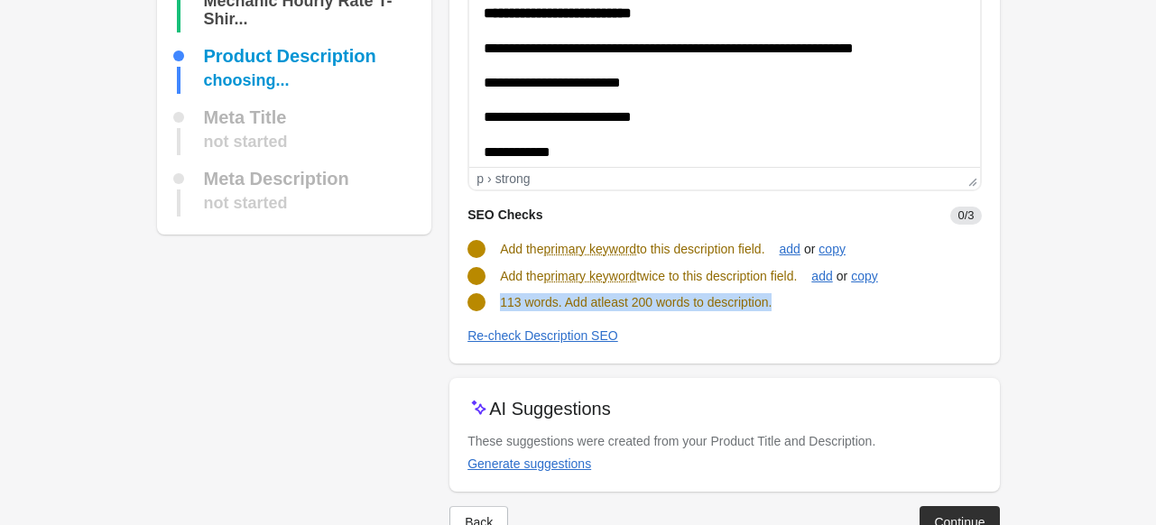
drag, startPoint x: 499, startPoint y: 301, endPoint x: 797, endPoint y: 306, distance: 297.9
click at [797, 306] on div "113 words. Add atleast 200 words to description." at bounding box center [717, 295] width 528 height 32
copy span "113 words. Add atleast 200 words to description."
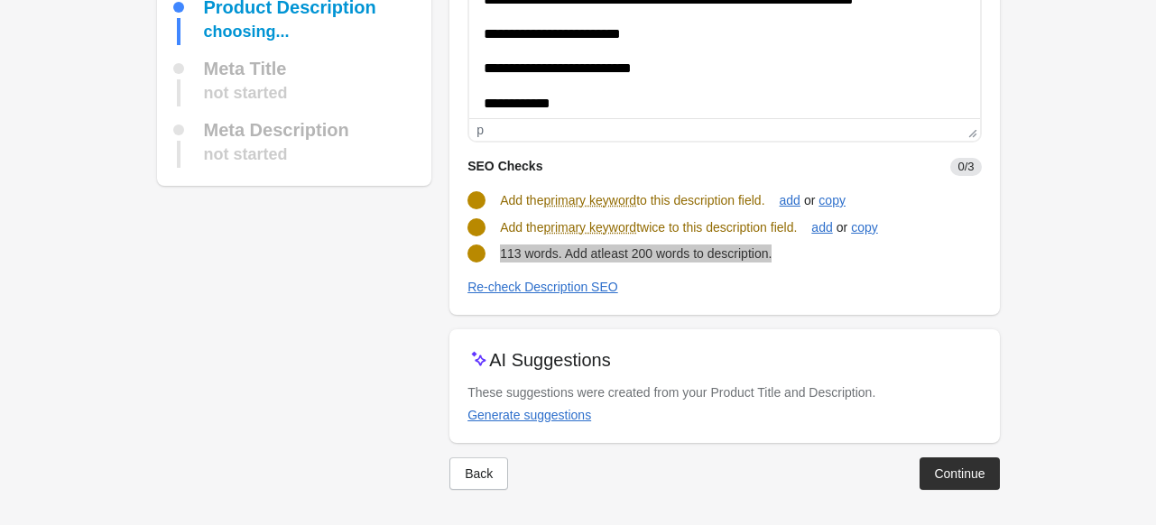
click at [607, 111] on p "**********" at bounding box center [718, 104] width 468 height 20
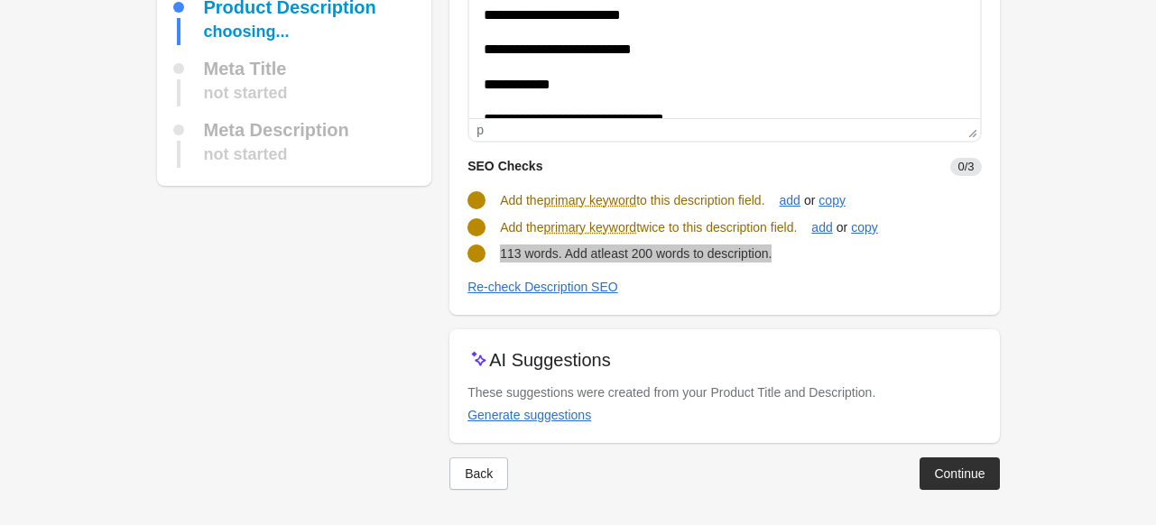
drag, startPoint x: 607, startPoint y: 107, endPoint x: 488, endPoint y: 103, distance: 119.2
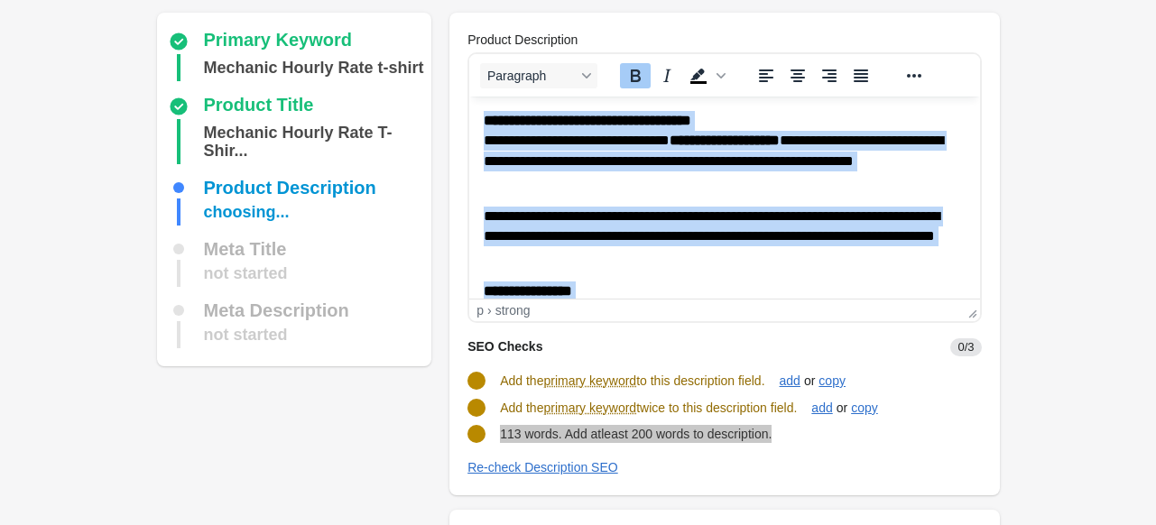
scroll to position [0, 0]
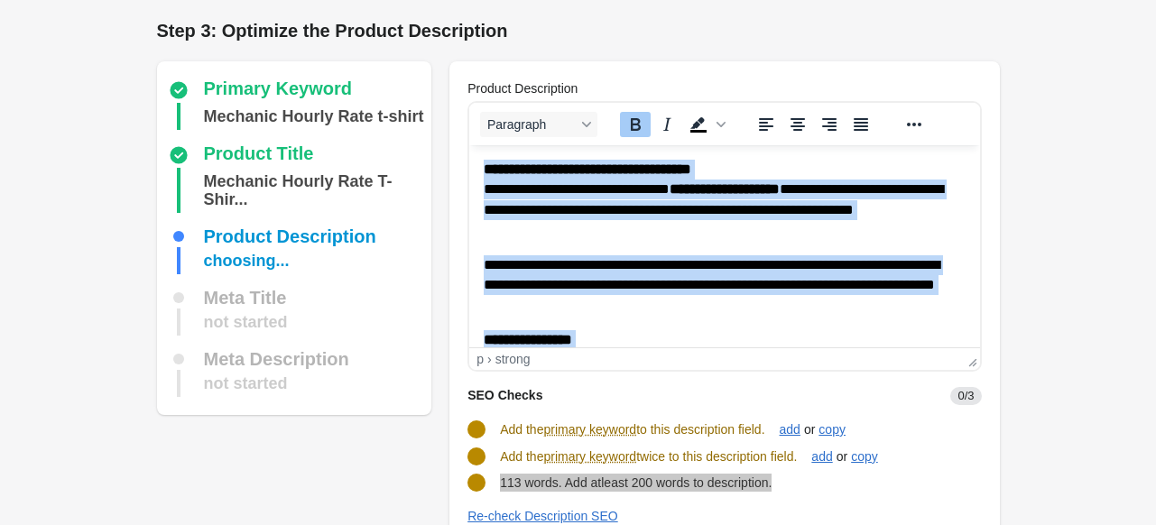
drag, startPoint x: 950, startPoint y: 320, endPoint x: 931, endPoint y: 325, distance: 18.6
click at [469, 180] on html "**********" at bounding box center [724, 386] width 510 height 482
copy body "**********"
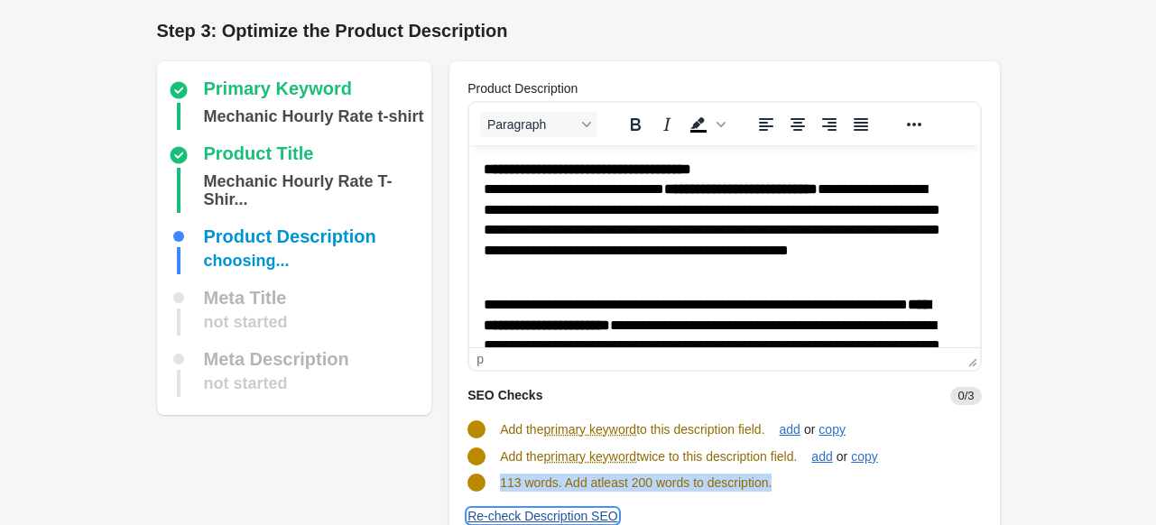
click at [569, 512] on div "Re-check Description SEO" at bounding box center [543, 516] width 151 height 14
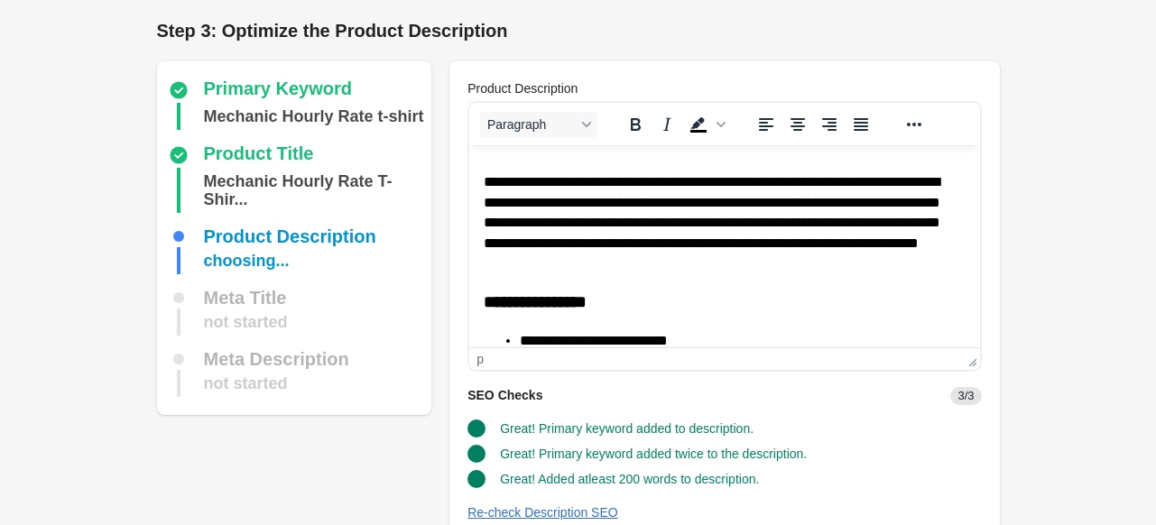
scroll to position [361, 0]
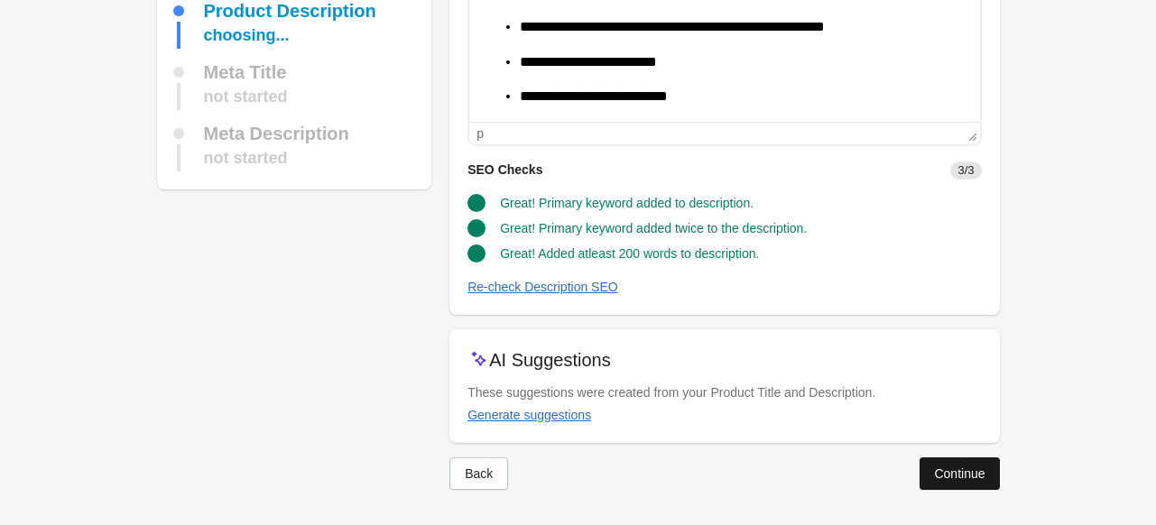
click at [968, 472] on div "Continue" at bounding box center [959, 474] width 51 height 14
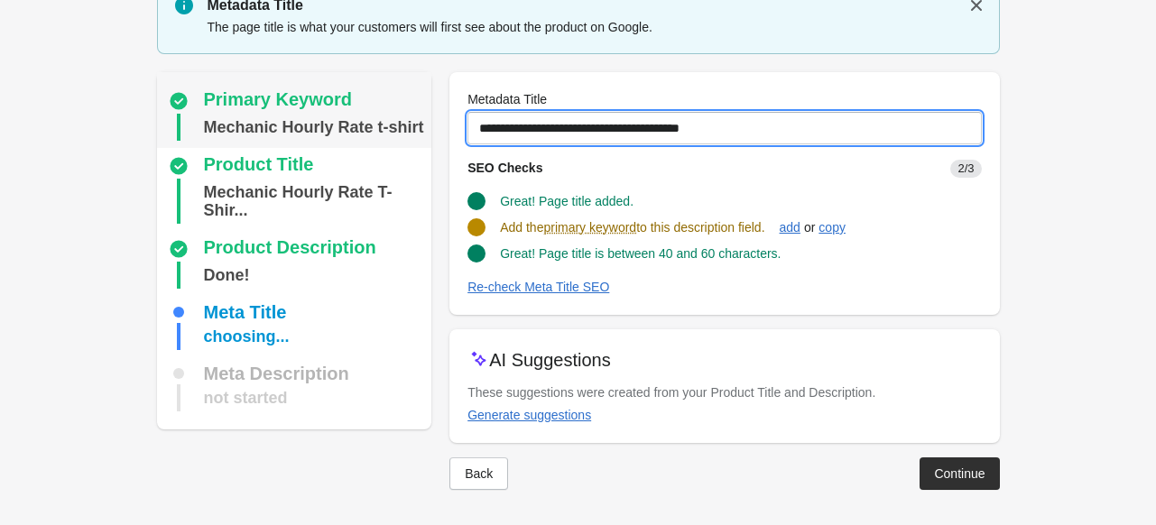
drag, startPoint x: 754, startPoint y: 129, endPoint x: 242, endPoint y: 135, distance: 511.8
click at [242, 135] on div "Primary Keyword Mechanic Hourly Rate t-shirt Product Title Mechanic Hourly Rate…" at bounding box center [569, 274] width 861 height 432
paste input "****"
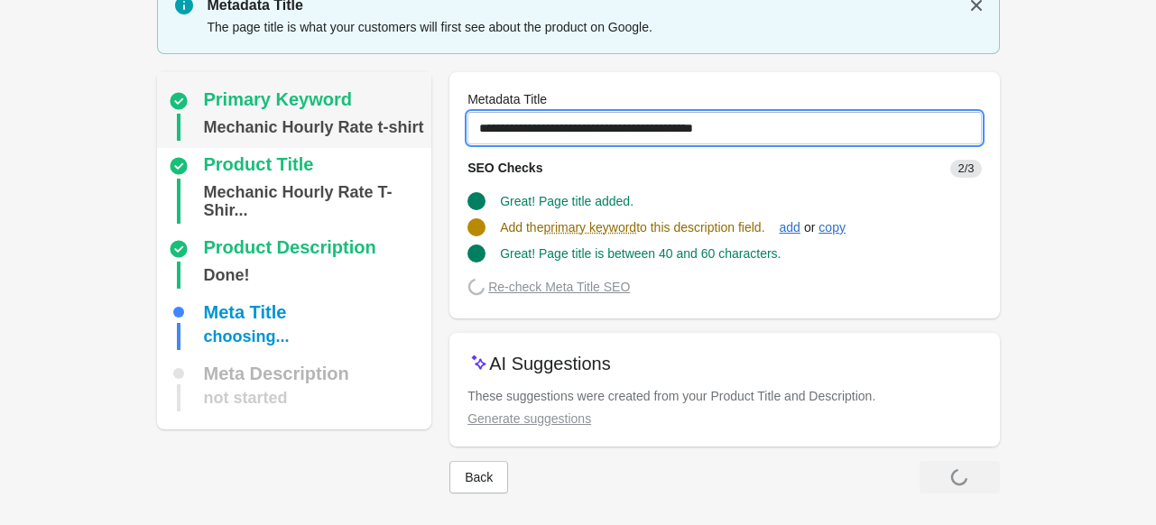
scroll to position [74, 0]
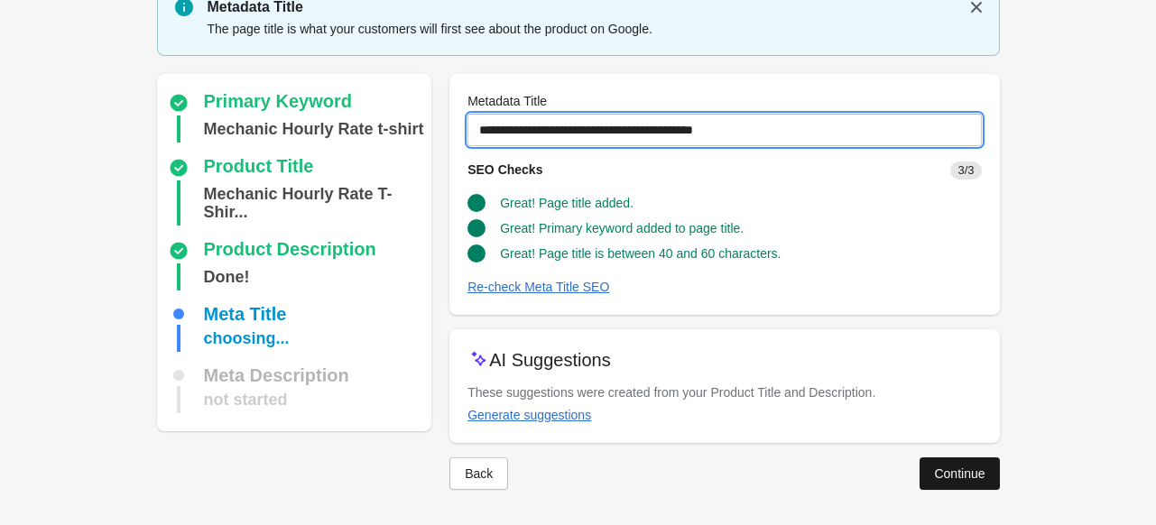
type input "**********"
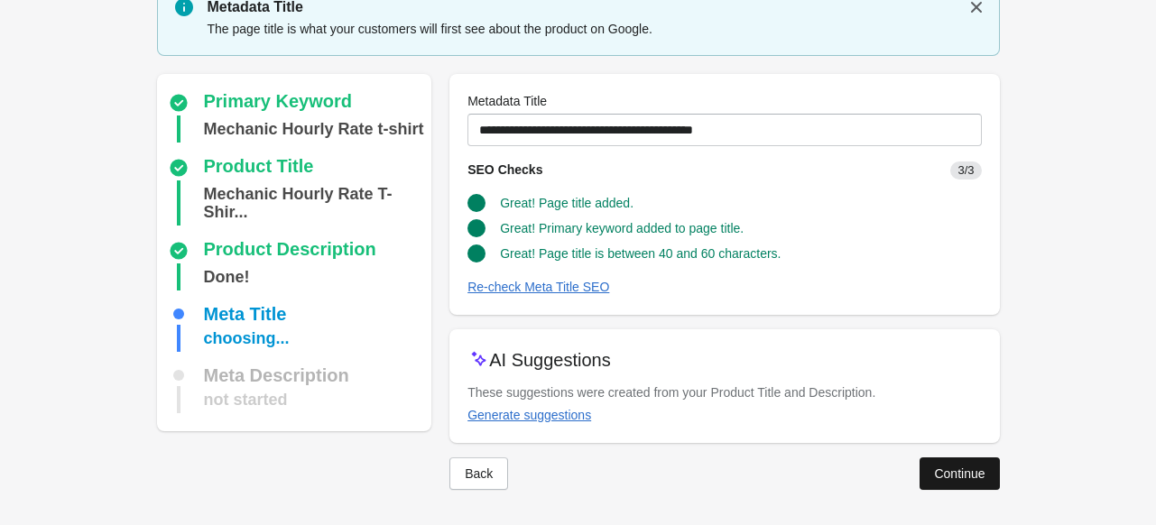
click at [984, 467] on div "Continue" at bounding box center [959, 474] width 51 height 14
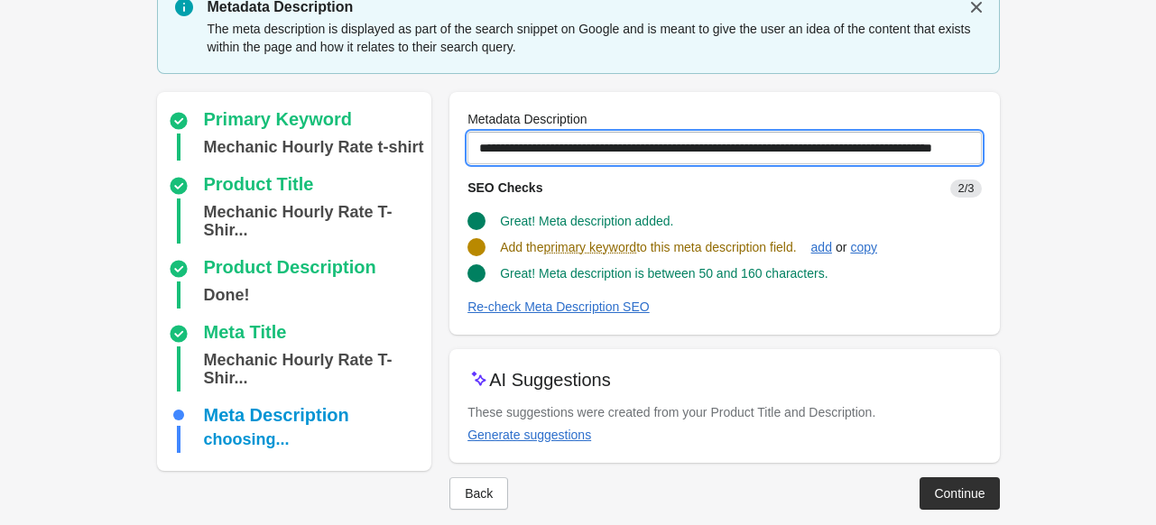
scroll to position [0, 105]
drag, startPoint x: 480, startPoint y: 147, endPoint x: 1161, endPoint y: 151, distance: 680.6
click at [1155, 151] on html "Step 1: Choose the “Target Keywords” Target Keywords The Target Keywords are wh…" at bounding box center [578, 188] width 1156 height 525
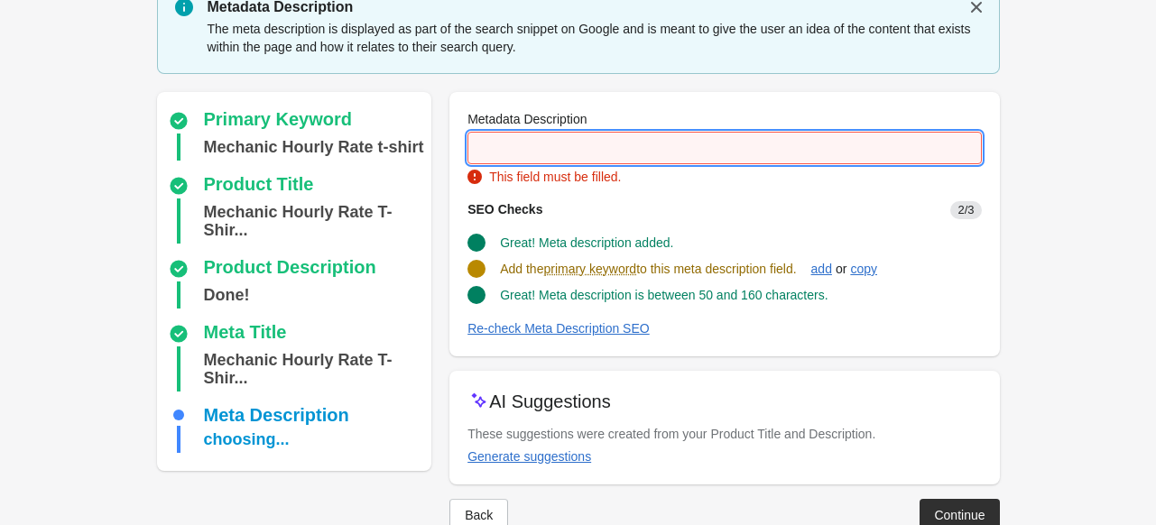
scroll to position [0, 0]
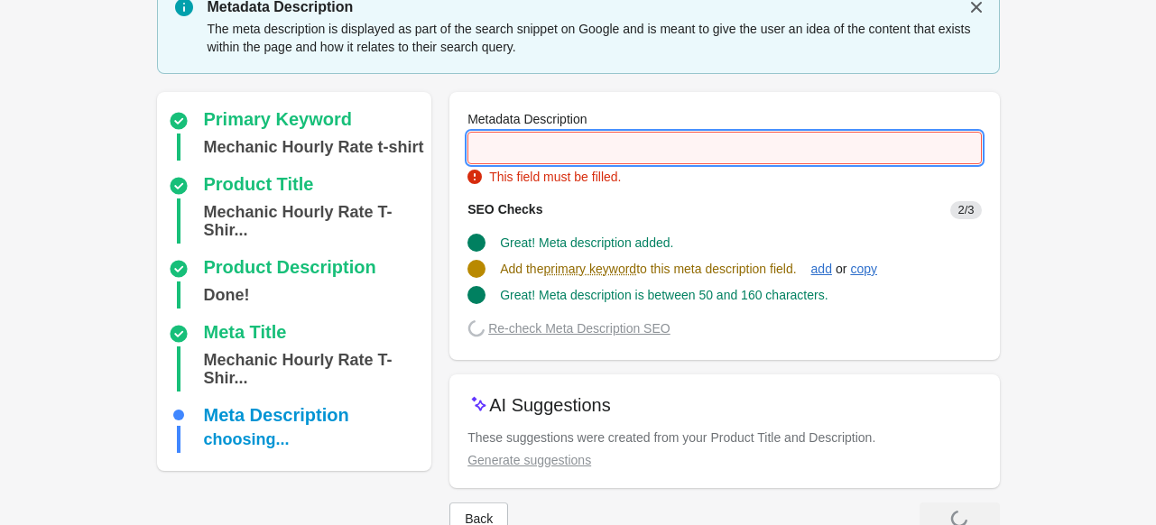
paste input "**********"
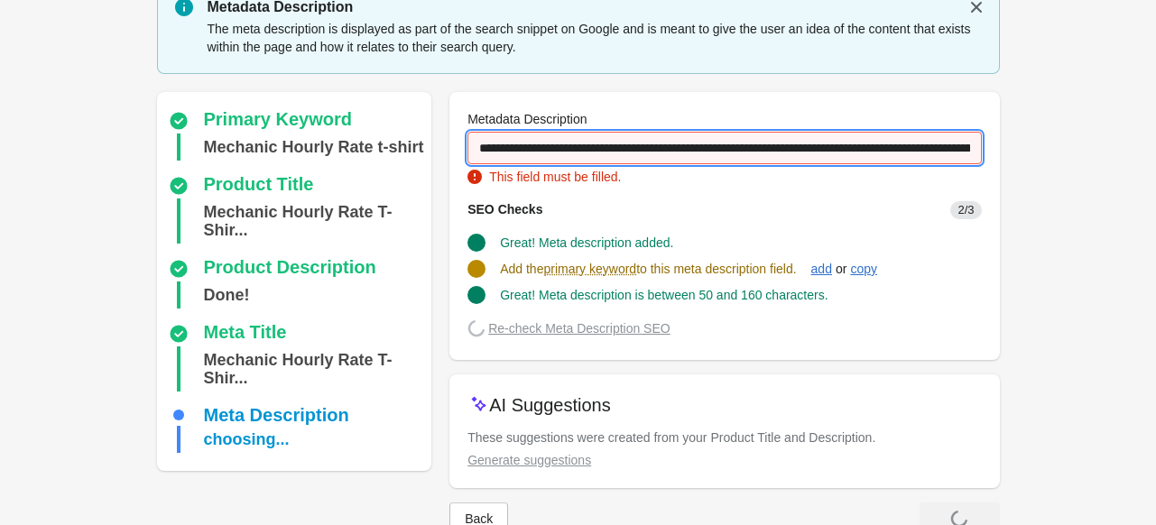
scroll to position [0, 292]
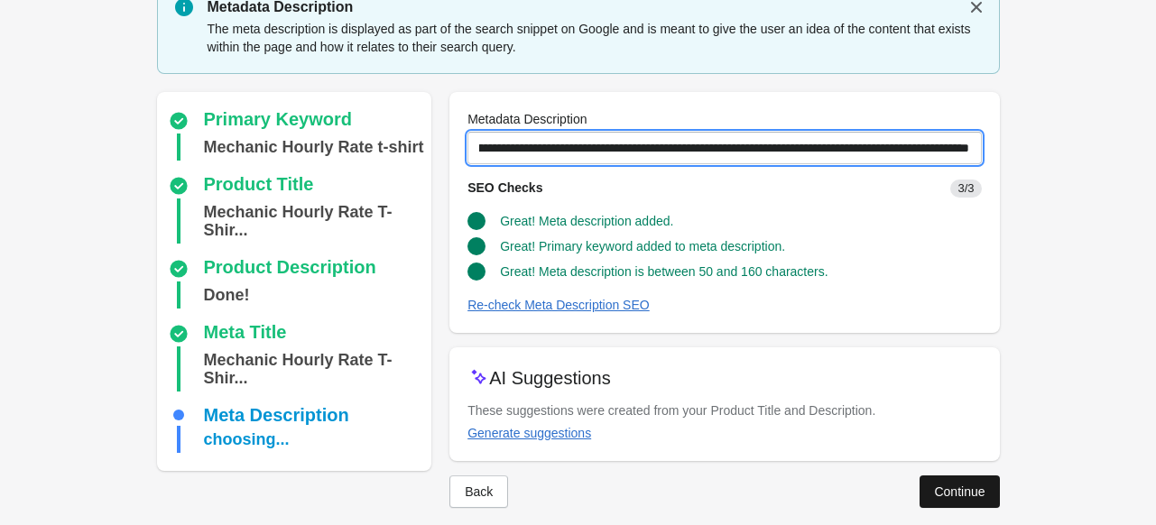
type input "**********"
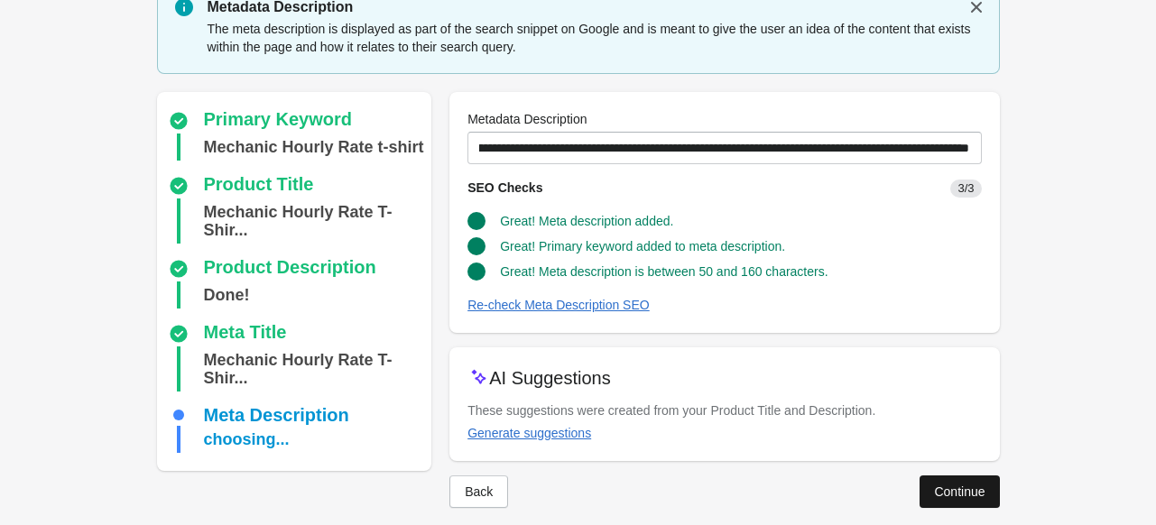
scroll to position [0, 0]
click at [936, 485] on div "Continue" at bounding box center [959, 492] width 51 height 14
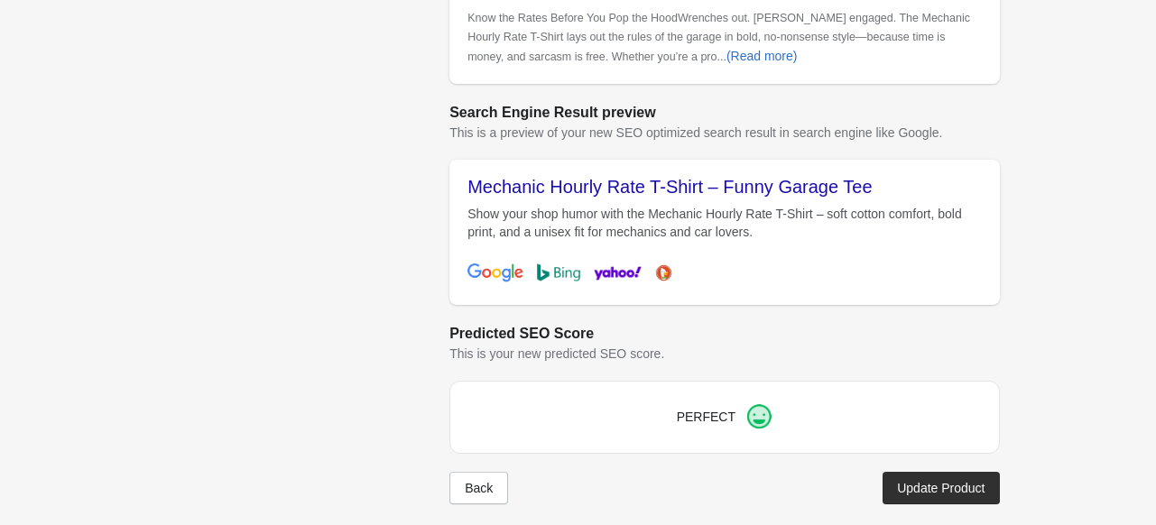
scroll to position [837, 0]
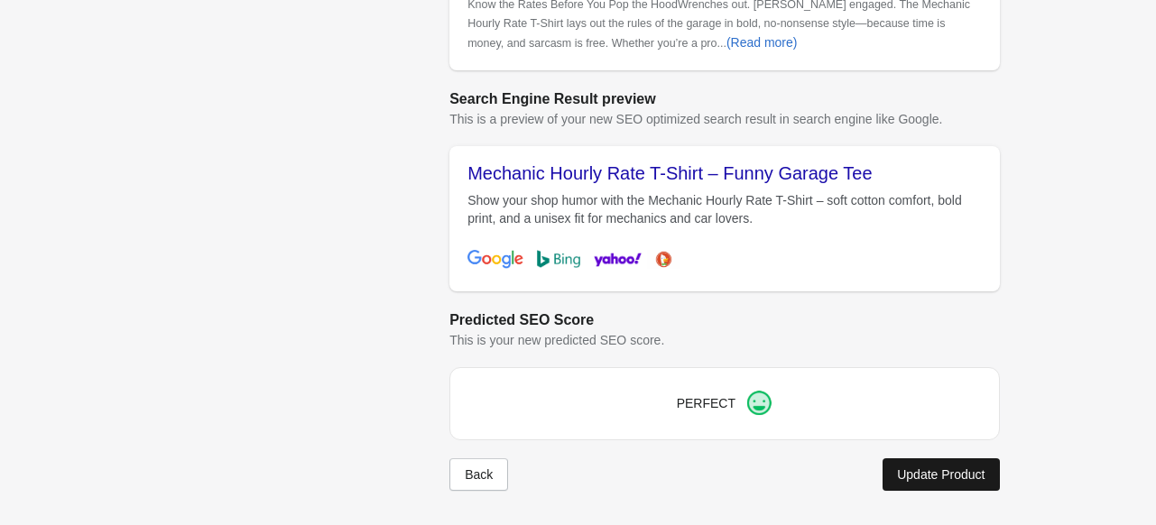
click at [932, 461] on button "Update Product" at bounding box center [941, 475] width 116 height 32
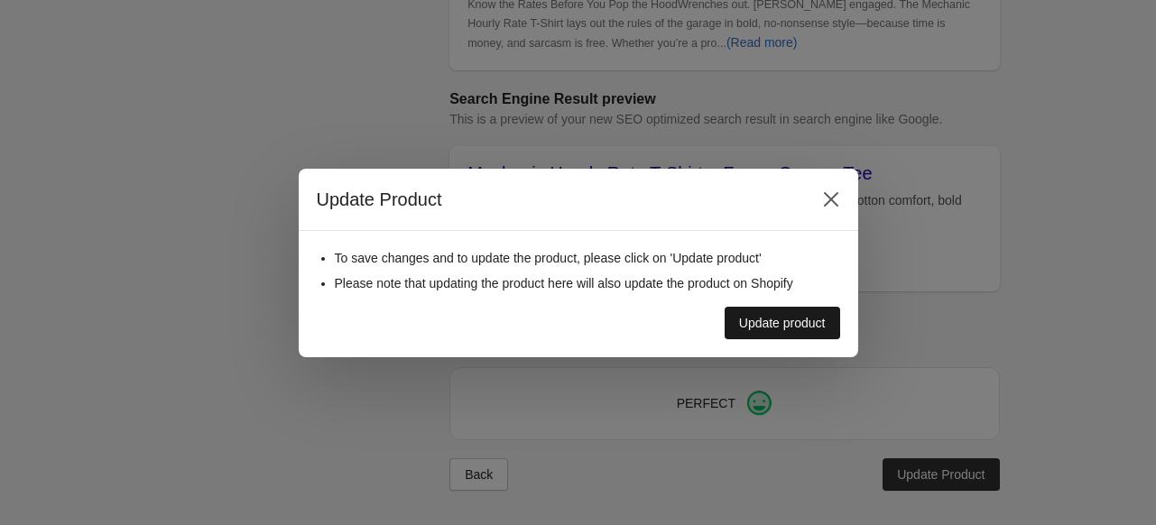
click at [789, 318] on div "Update product" at bounding box center [782, 323] width 87 height 14
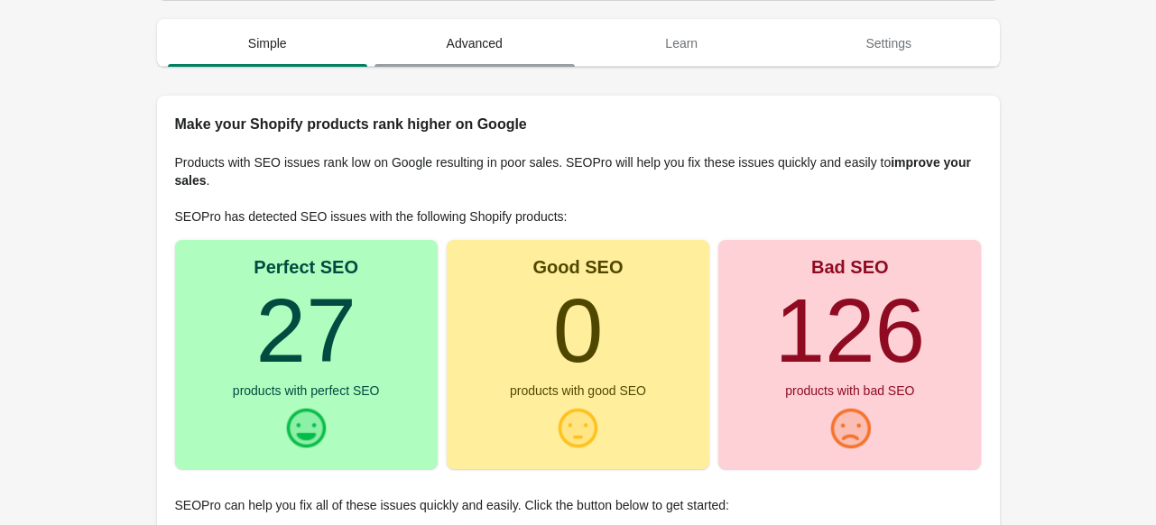
scroll to position [90, 0]
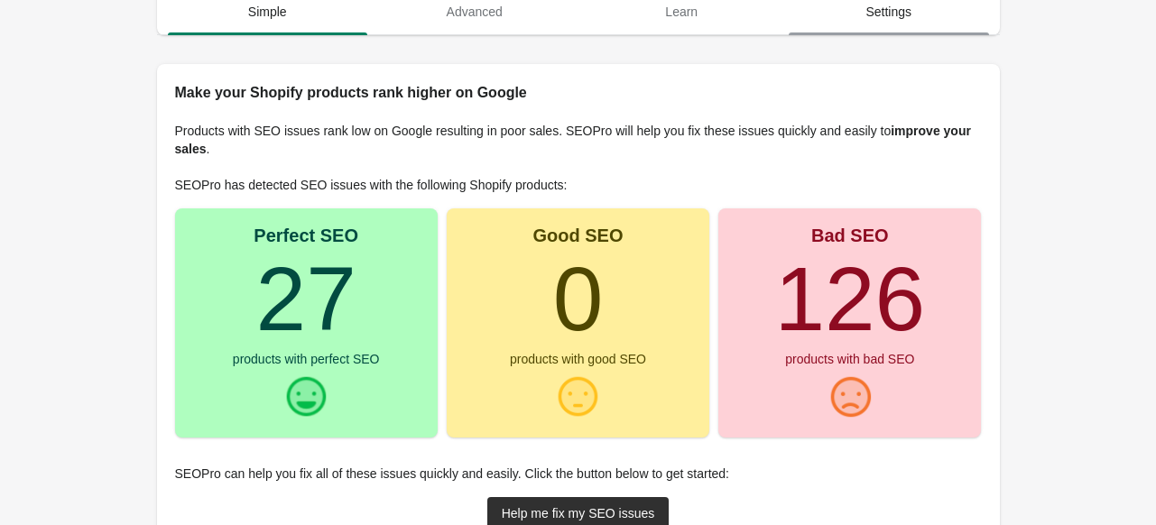
click at [850, 15] on span "Settings" at bounding box center [889, 11] width 200 height 32
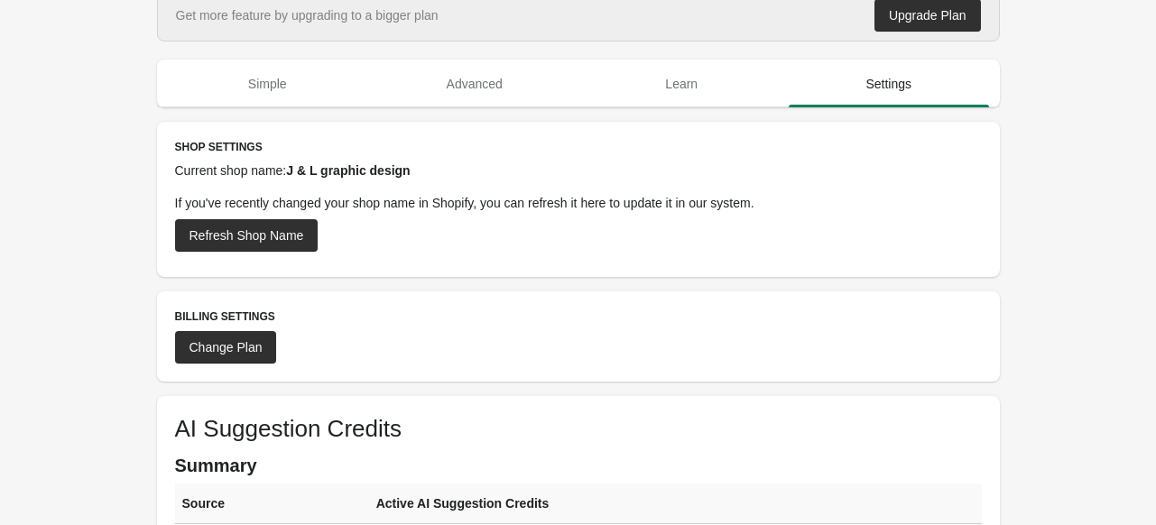
scroll to position [0, 0]
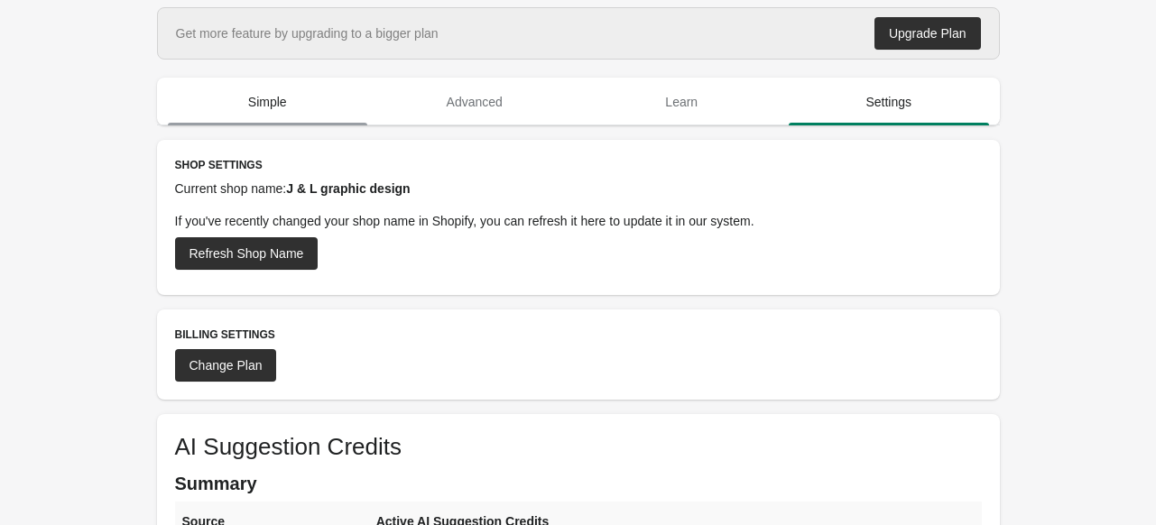
click at [271, 102] on span "Simple" at bounding box center [268, 102] width 200 height 32
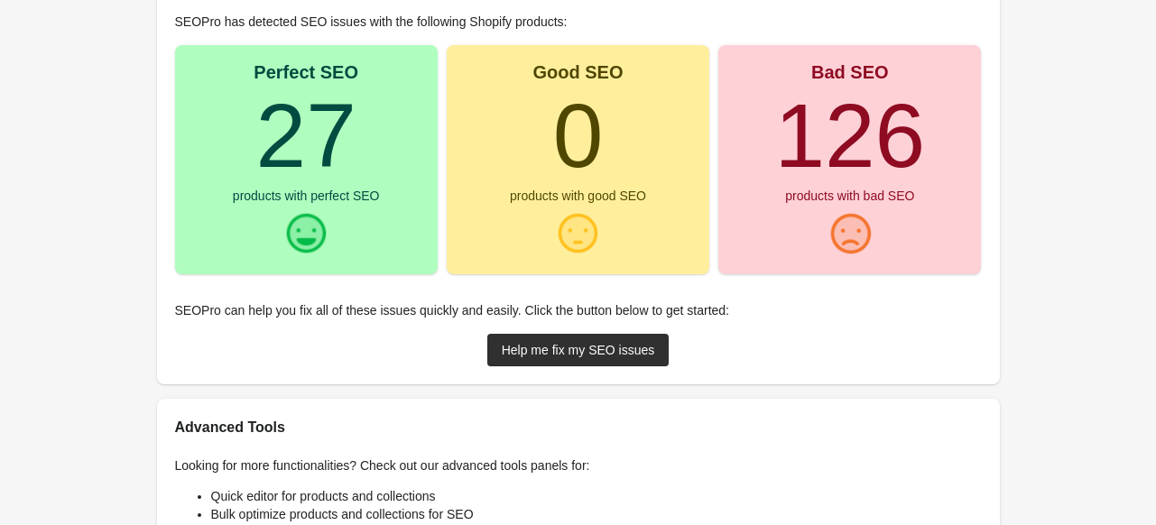
scroll to position [223, 0]
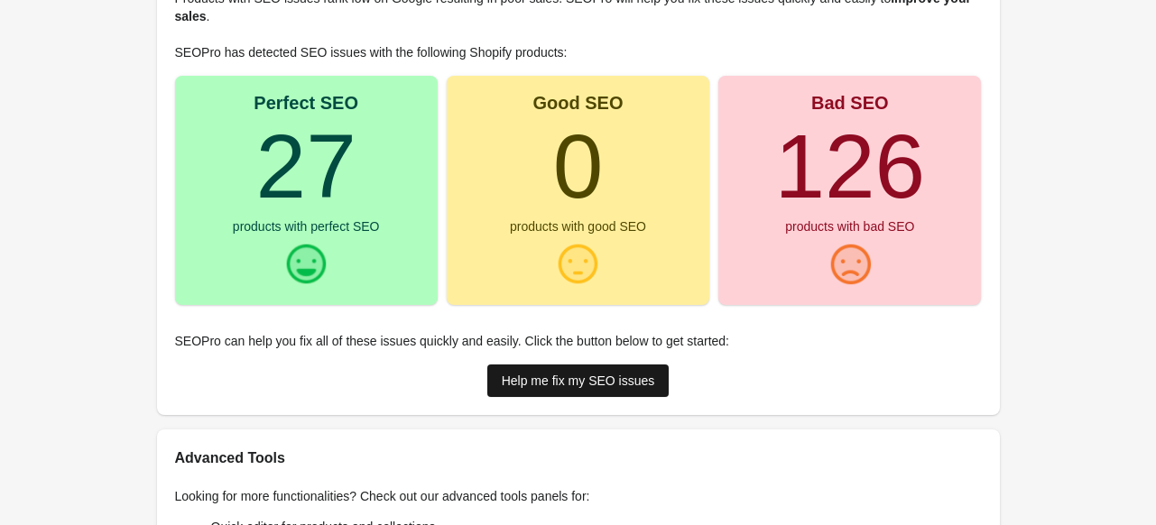
click at [567, 383] on div "Help me fix my SEO issues" at bounding box center [578, 381] width 153 height 14
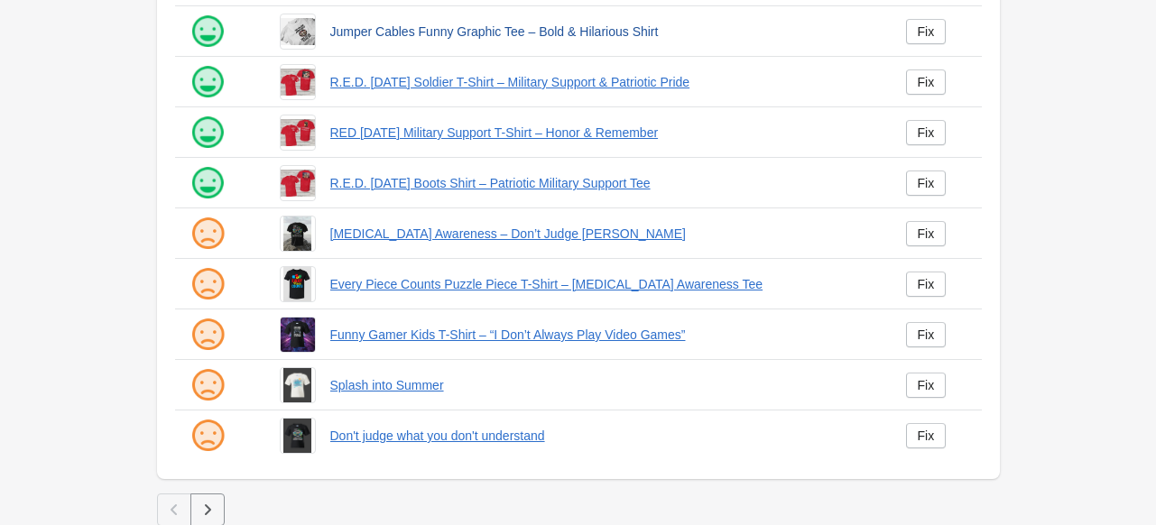
scroll to position [470, 0]
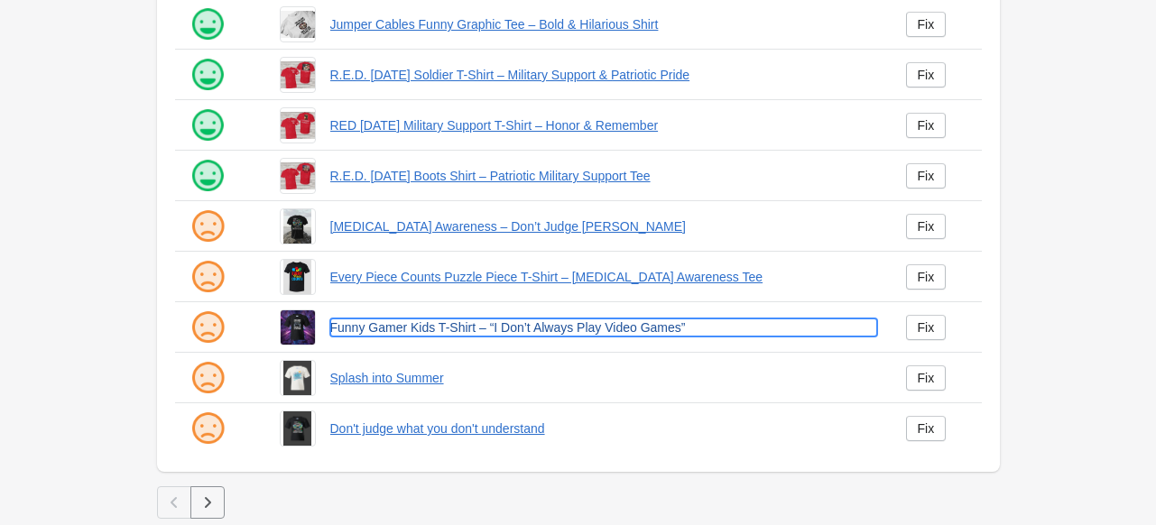
click at [375, 329] on link "Funny Gamer Kids T-Shirt – “I Don’t Always Play Video Games”" at bounding box center [603, 328] width 547 height 18
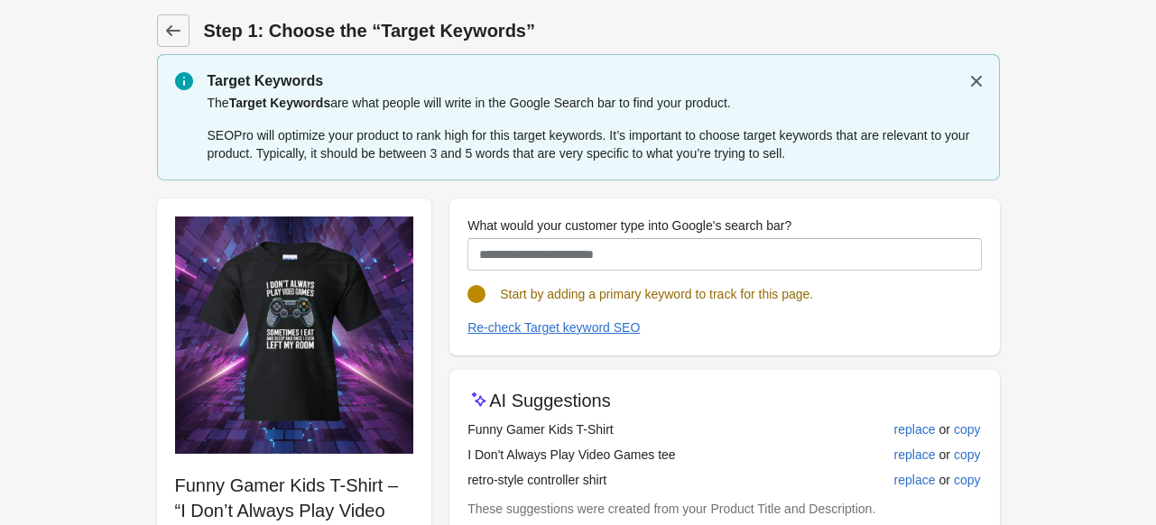
drag, startPoint x: 611, startPoint y: 426, endPoint x: 459, endPoint y: 432, distance: 151.8
click at [459, 432] on div "AI Suggestions Funny Gamer Kids T-Shirt replace or copy I Don't Always Play Vid…" at bounding box center [724, 465] width 550 height 190
copy div "Funny Gamer Kids T-Shirt"
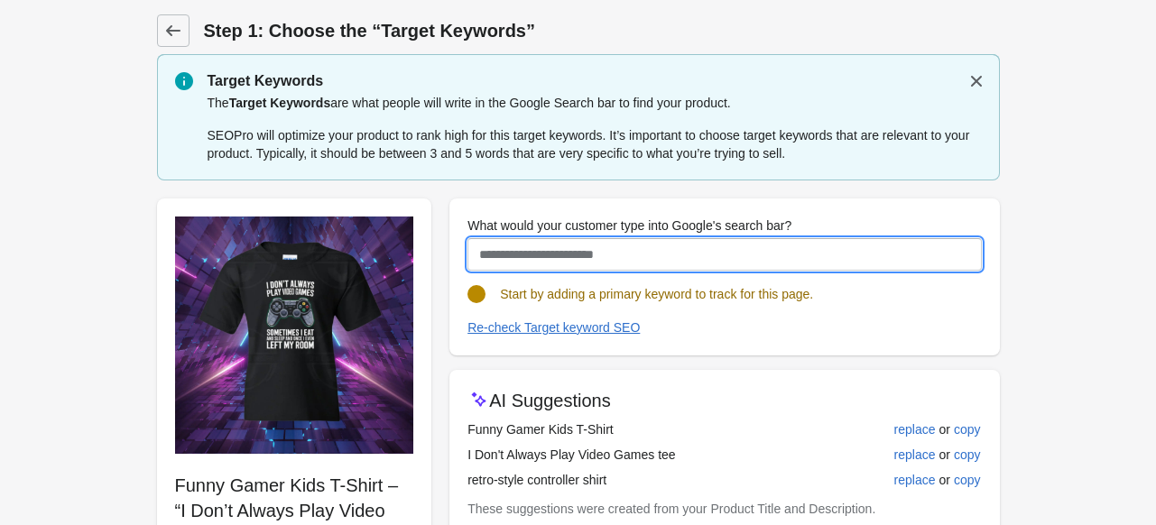
click at [626, 244] on input "What would your customer type into Google's search bar?" at bounding box center [725, 254] width 514 height 32
paste input "**********"
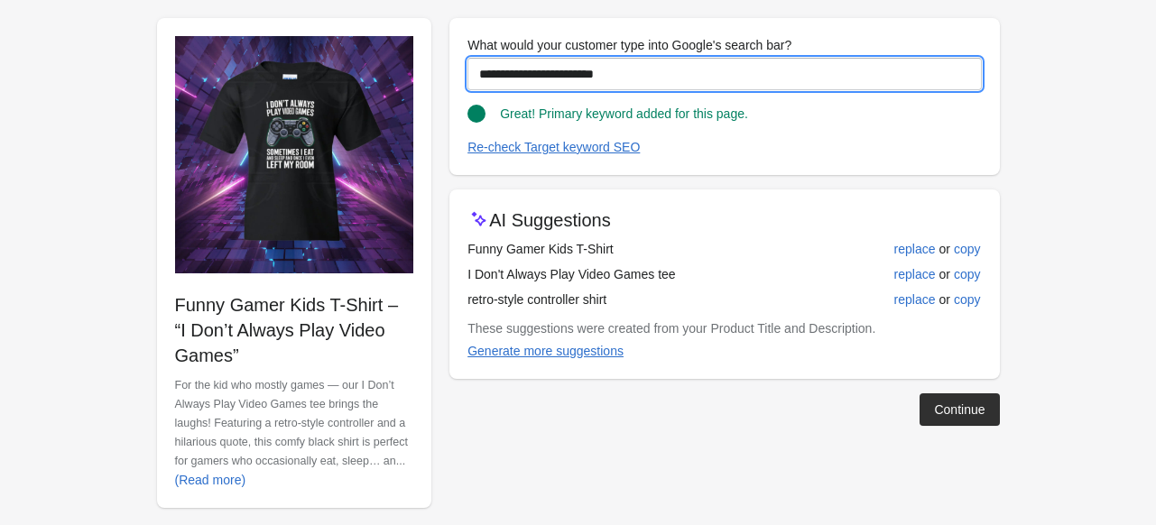
scroll to position [197, 0]
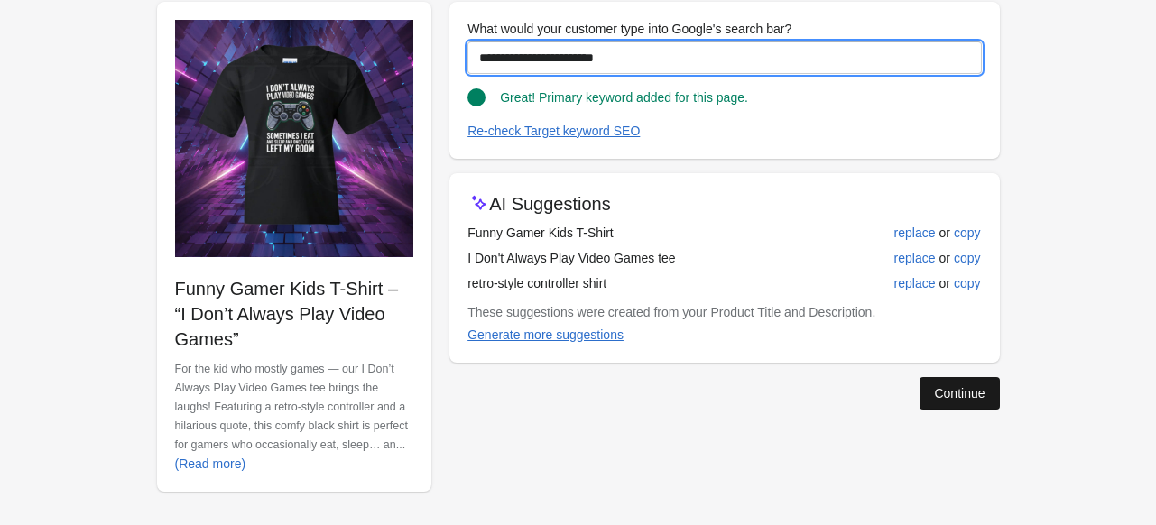
type input "**********"
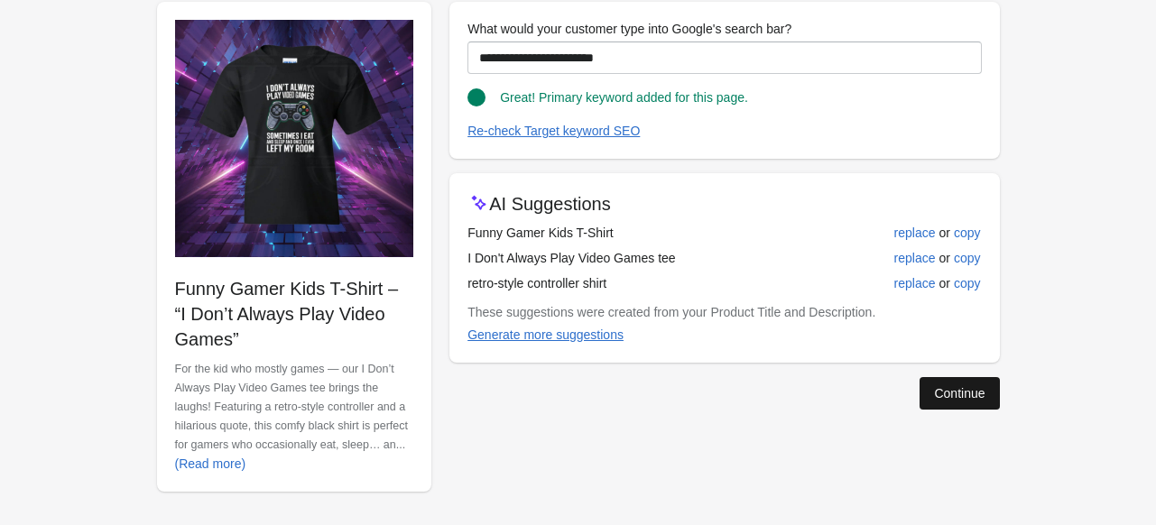
click at [934, 403] on button "Continue" at bounding box center [959, 393] width 79 height 32
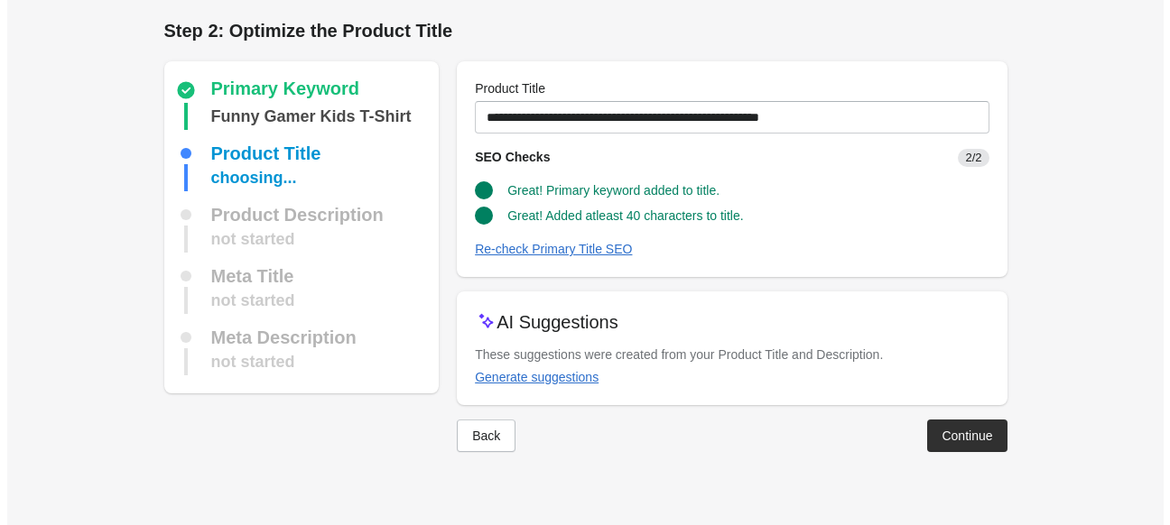
scroll to position [0, 0]
click at [947, 441] on div "Continue" at bounding box center [966, 436] width 51 height 14
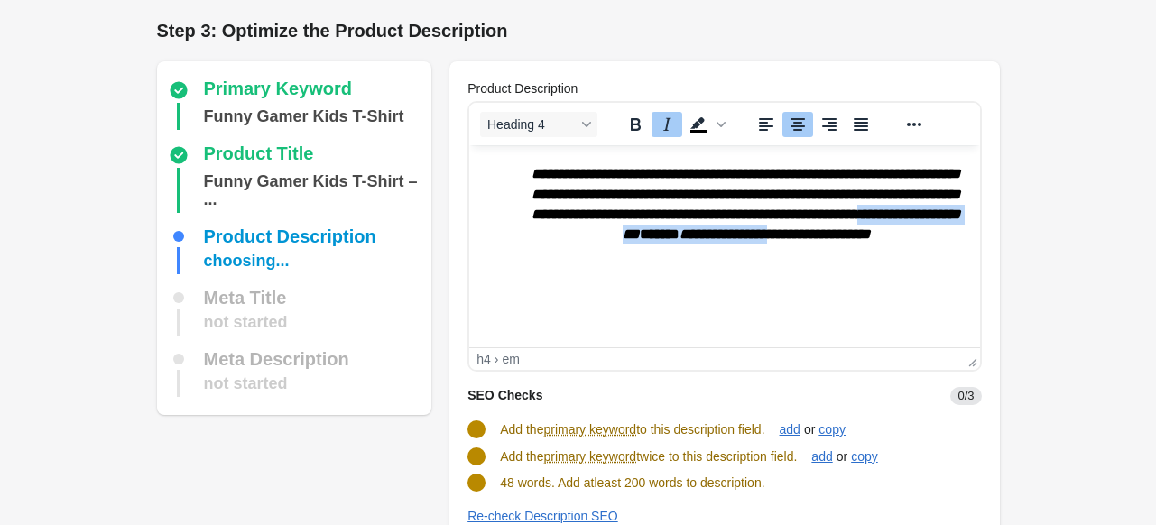
drag, startPoint x: 782, startPoint y: 240, endPoint x: 753, endPoint y: 257, distance: 33.6
click at [756, 255] on h4 "**********" at bounding box center [746, 214] width 439 height 101
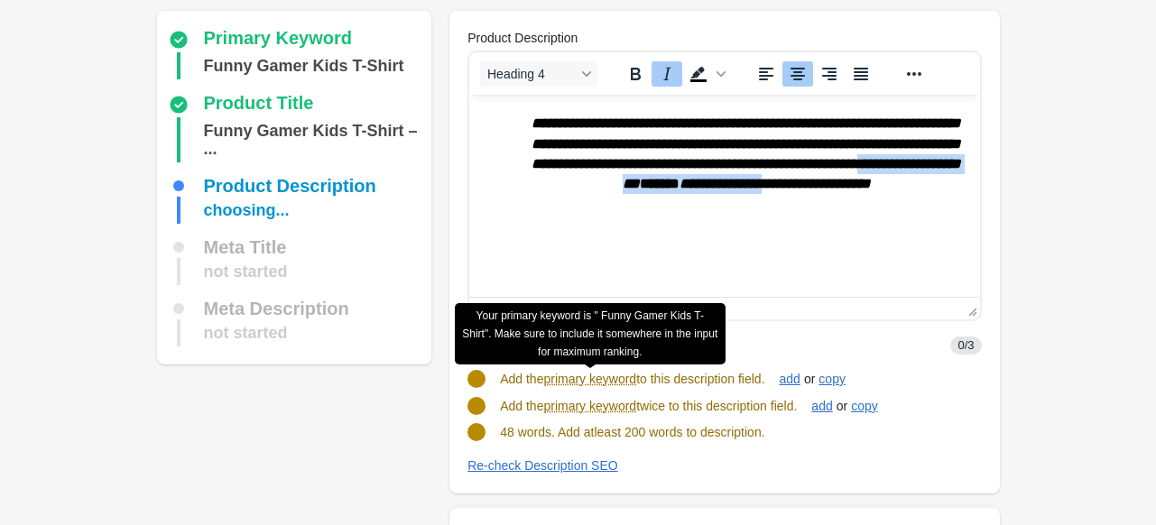
scroll to position [90, 0]
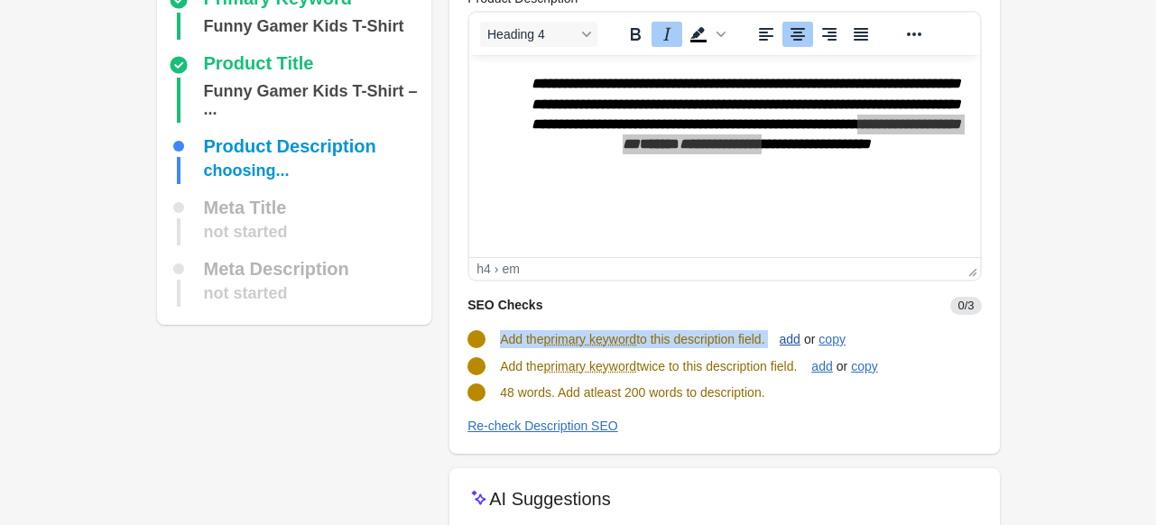
drag, startPoint x: 502, startPoint y: 339, endPoint x: 788, endPoint y: 338, distance: 286.1
click at [788, 338] on div "Add the primary keyword to this description field. add or copy" at bounding box center [717, 332] width 528 height 34
copy div "Add the primary keyword to this description field. add"
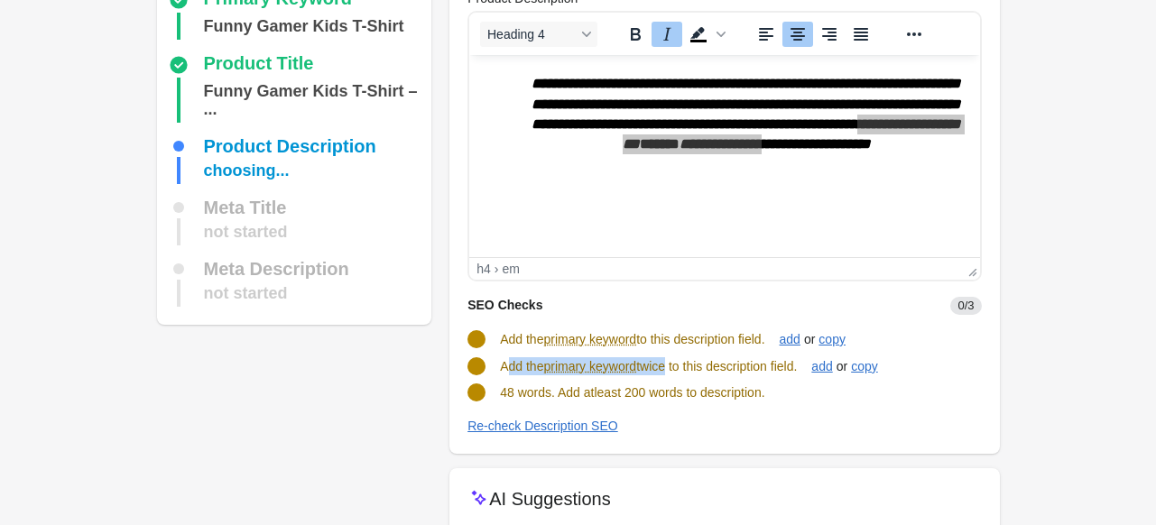
drag, startPoint x: 505, startPoint y: 364, endPoint x: 668, endPoint y: 368, distance: 163.4
click at [669, 368] on span "Add the primary keyword twice to this description field." at bounding box center [648, 366] width 297 height 14
drag, startPoint x: 500, startPoint y: 367, endPoint x: 805, endPoint y: 372, distance: 305.1
click at [797, 372] on span "Add the primary keyword twice to this description field." at bounding box center [648, 366] width 297 height 14
copy span "Add the primary keyword twice to this description field"
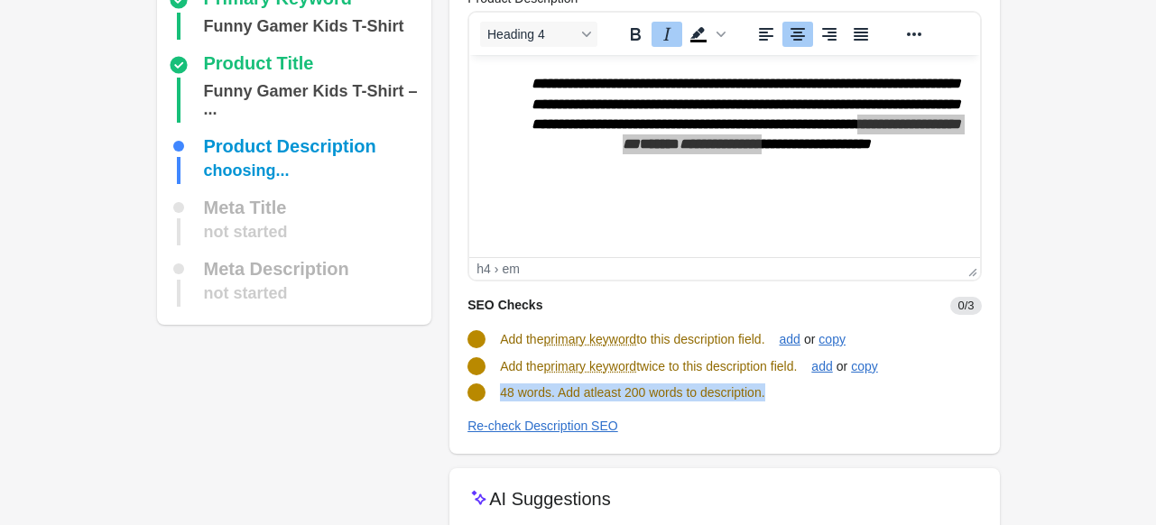
drag, startPoint x: 498, startPoint y: 398, endPoint x: 820, endPoint y: 398, distance: 321.3
click at [820, 398] on div "48 words. Add atleast 200 words to description." at bounding box center [717, 385] width 528 height 32
copy span "48 words. Add atleast 200 words to description."
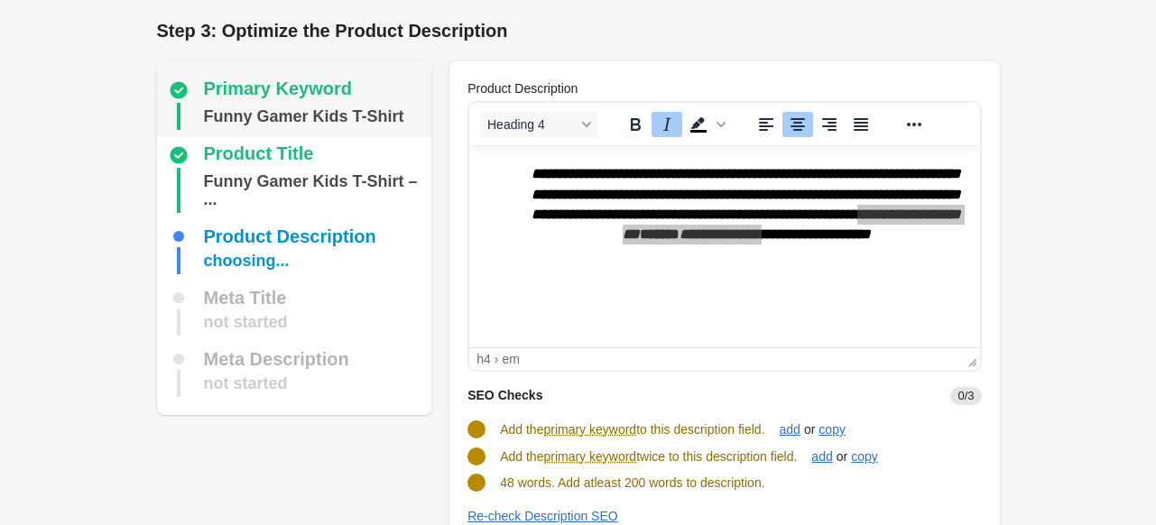
click at [277, 111] on div "Funny Gamer Kids T-Shirt" at bounding box center [304, 116] width 200 height 27
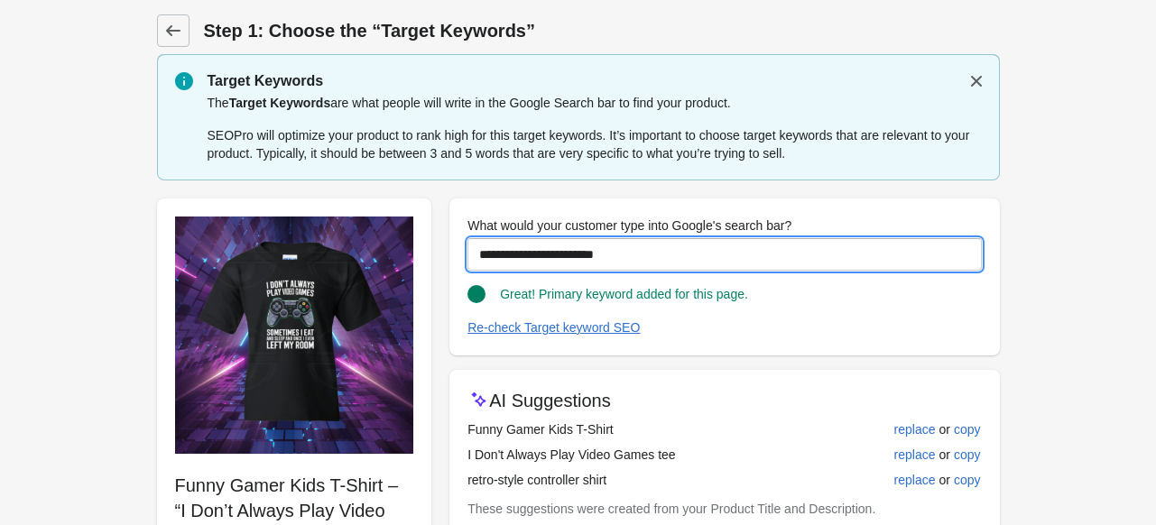
drag, startPoint x: 674, startPoint y: 268, endPoint x: 440, endPoint y: 266, distance: 233.8
click at [440, 266] on div "**********" at bounding box center [569, 436] width 861 height 505
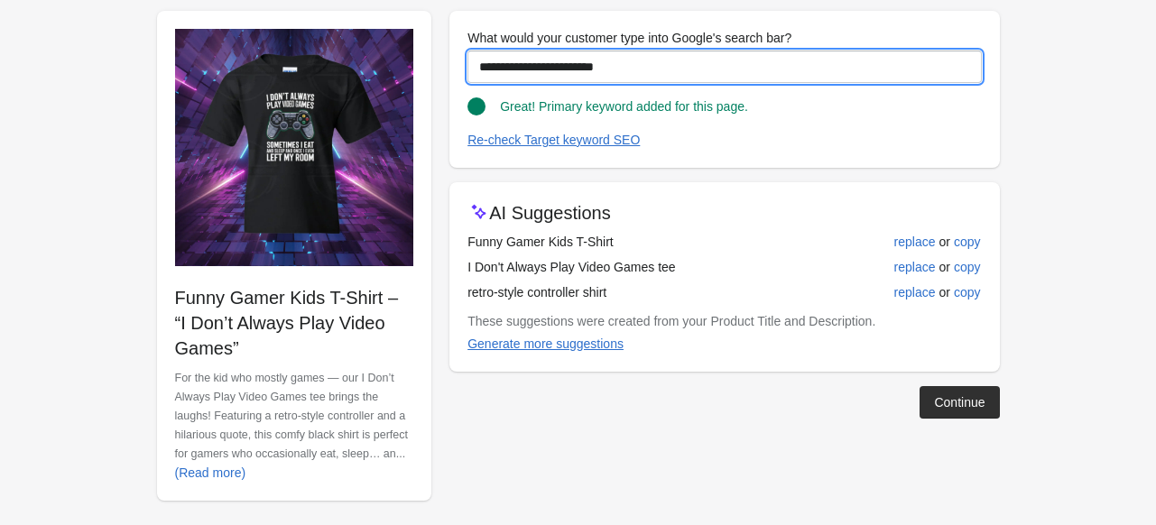
scroll to position [197, 0]
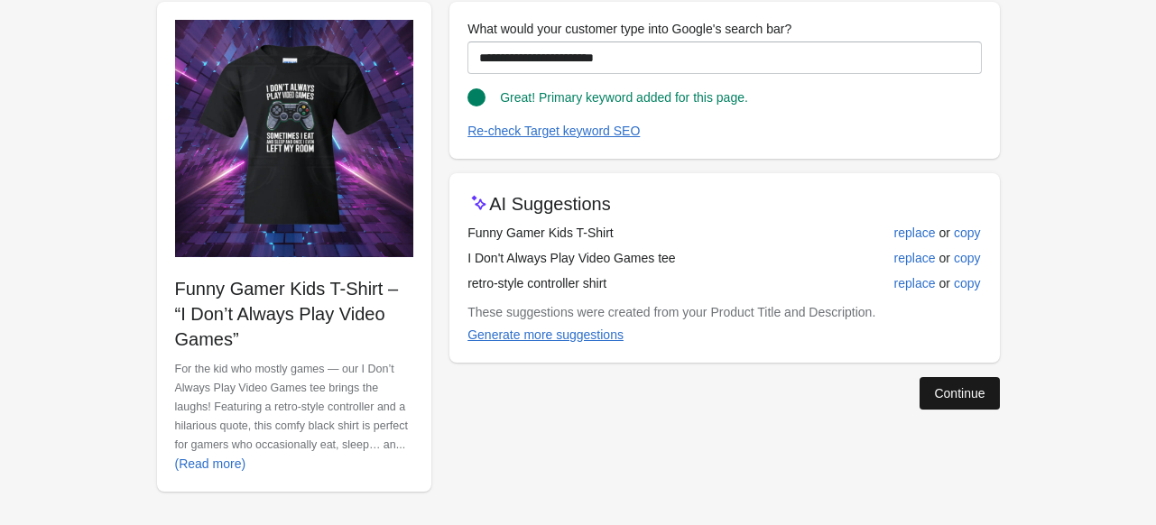
click at [961, 403] on button "Continue" at bounding box center [959, 393] width 79 height 32
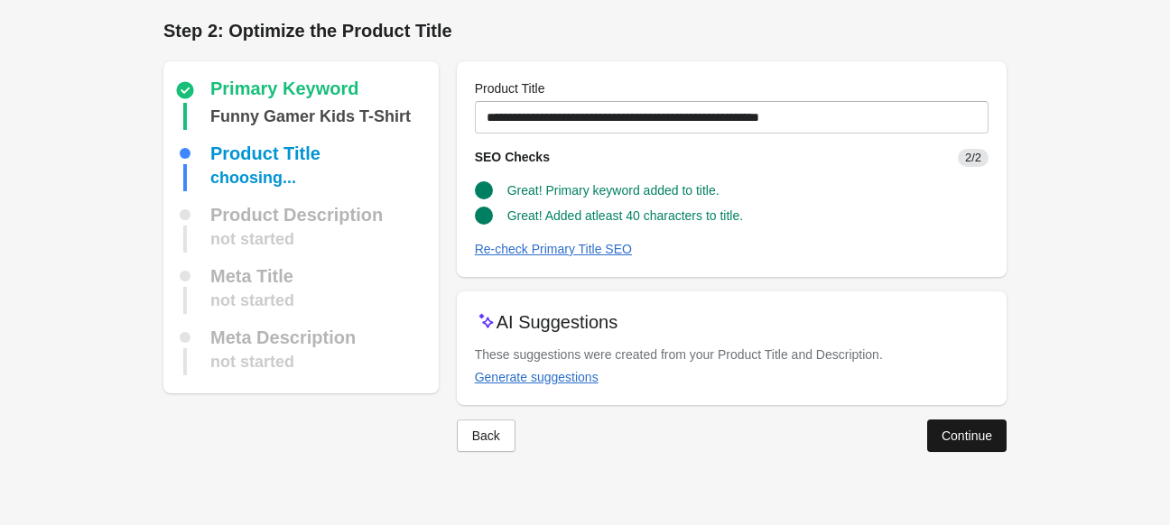
click at [961, 432] on div "Continue" at bounding box center [966, 436] width 51 height 14
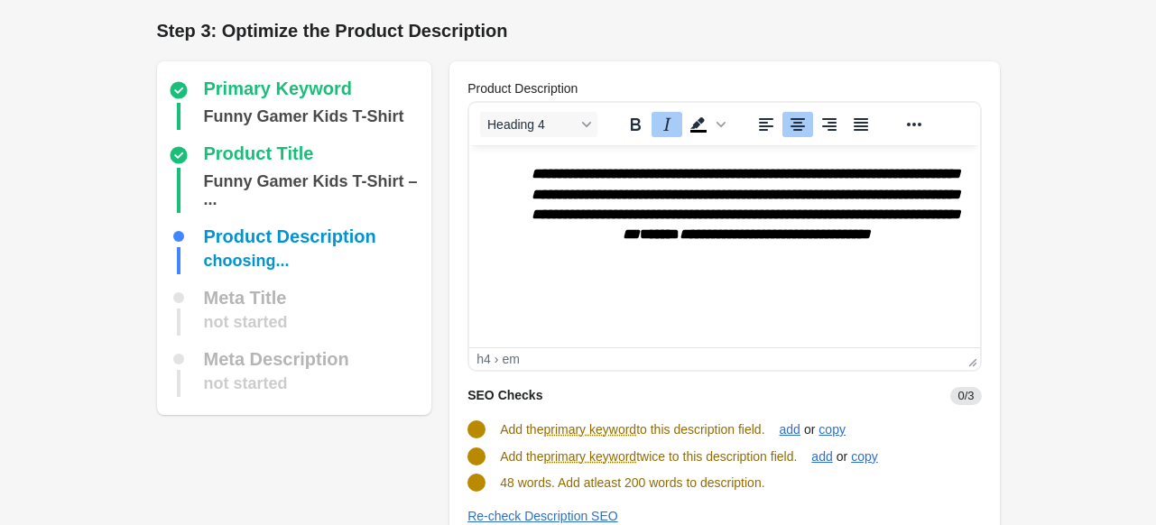
click at [855, 264] on h4 "**********" at bounding box center [746, 214] width 439 height 101
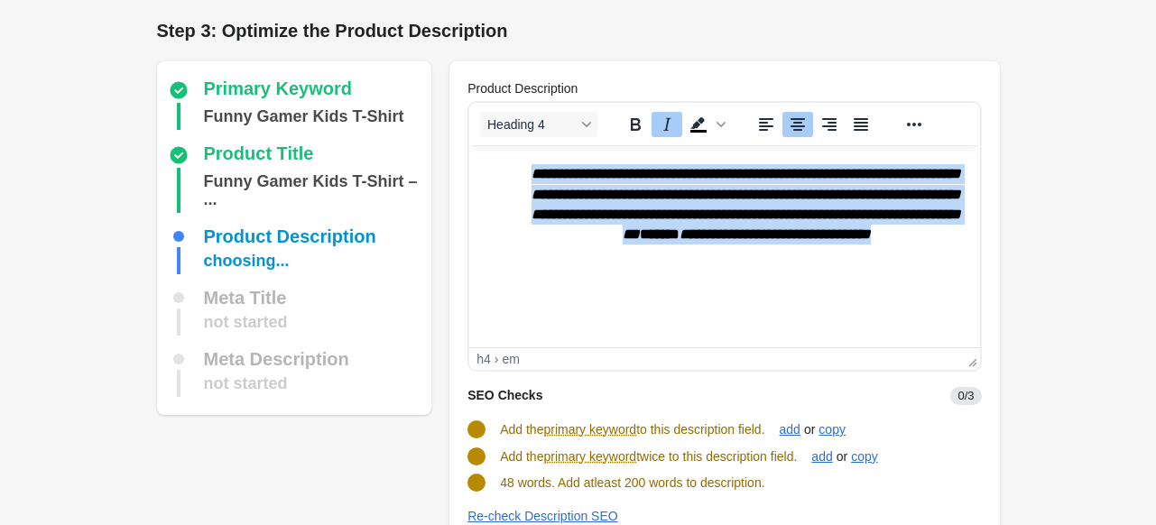
drag, startPoint x: 912, startPoint y: 261, endPoint x: 935, endPoint y: 286, distance: 34.5
click at [469, 145] on html "**********" at bounding box center [724, 215] width 510 height 140
copy h4 "**********"
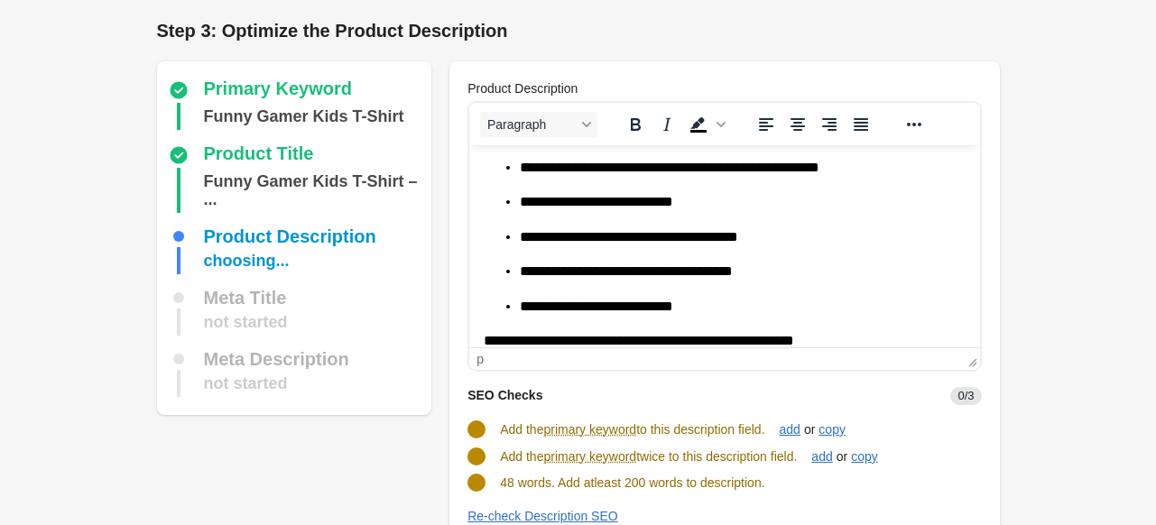
scroll to position [90, 0]
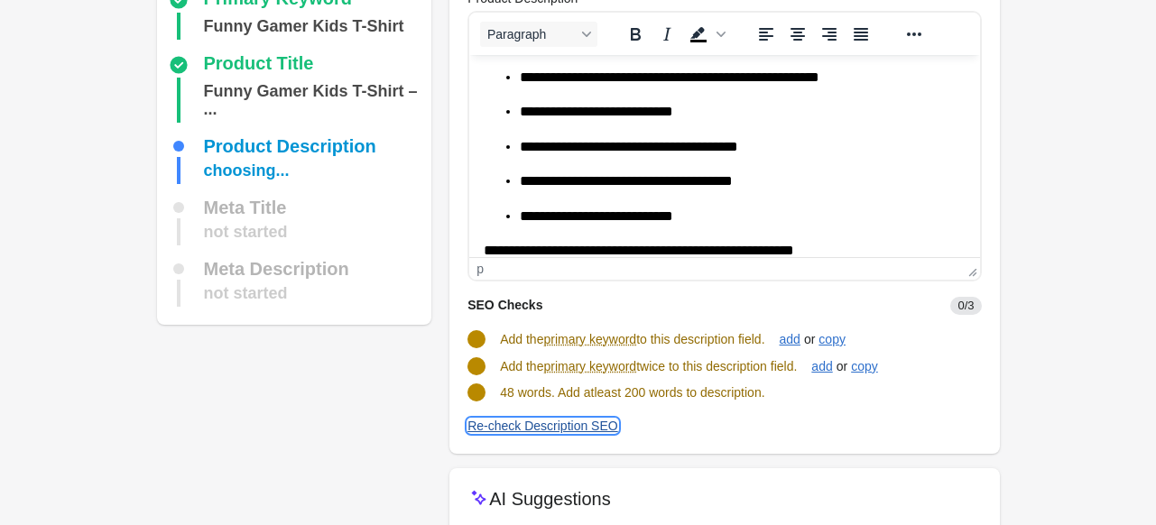
click at [522, 425] on div "Re-check Description SEO" at bounding box center [543, 426] width 151 height 14
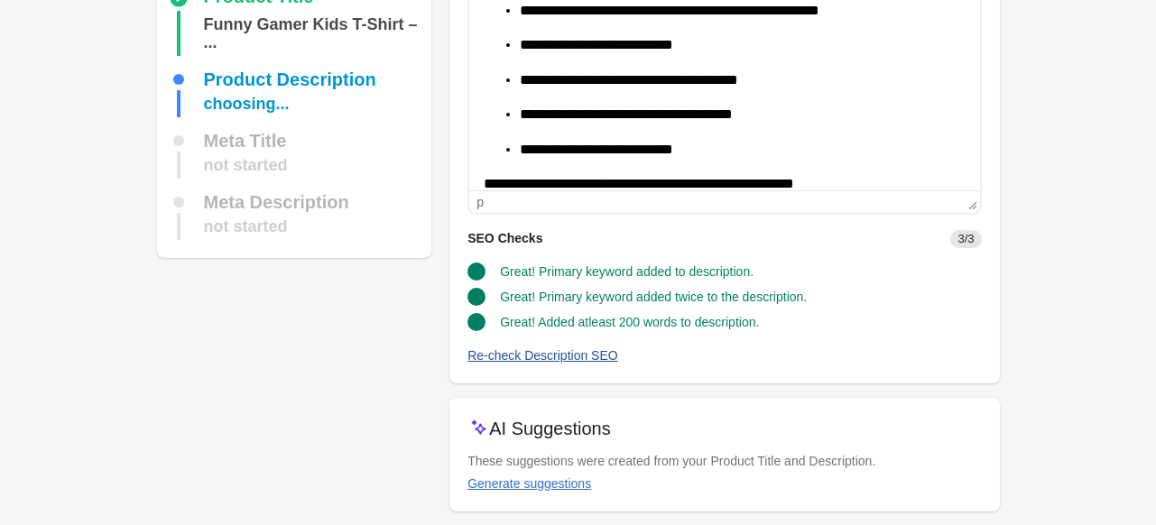
scroll to position [226, 0]
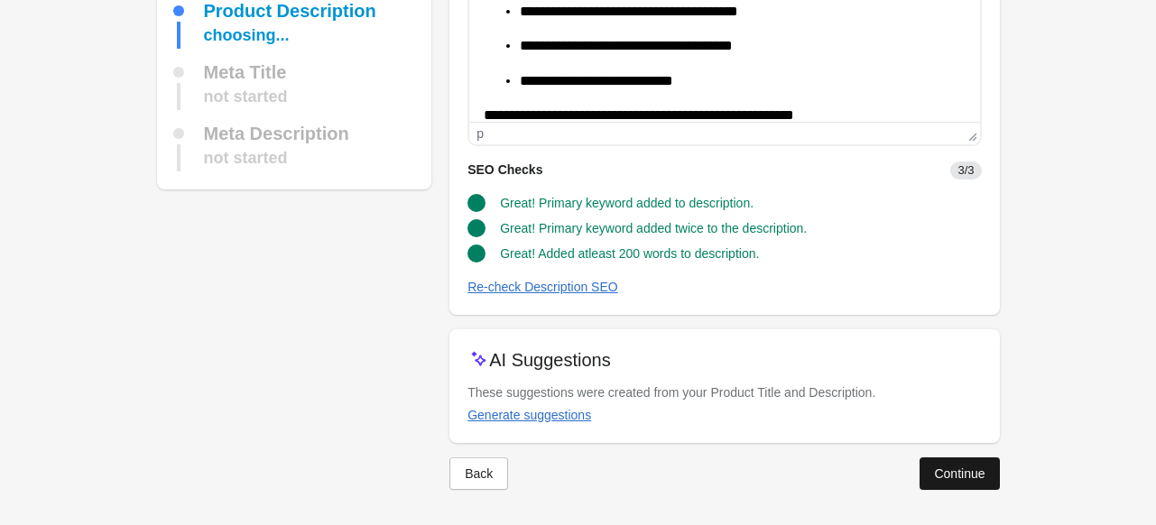
click at [980, 468] on div "Continue" at bounding box center [959, 474] width 51 height 14
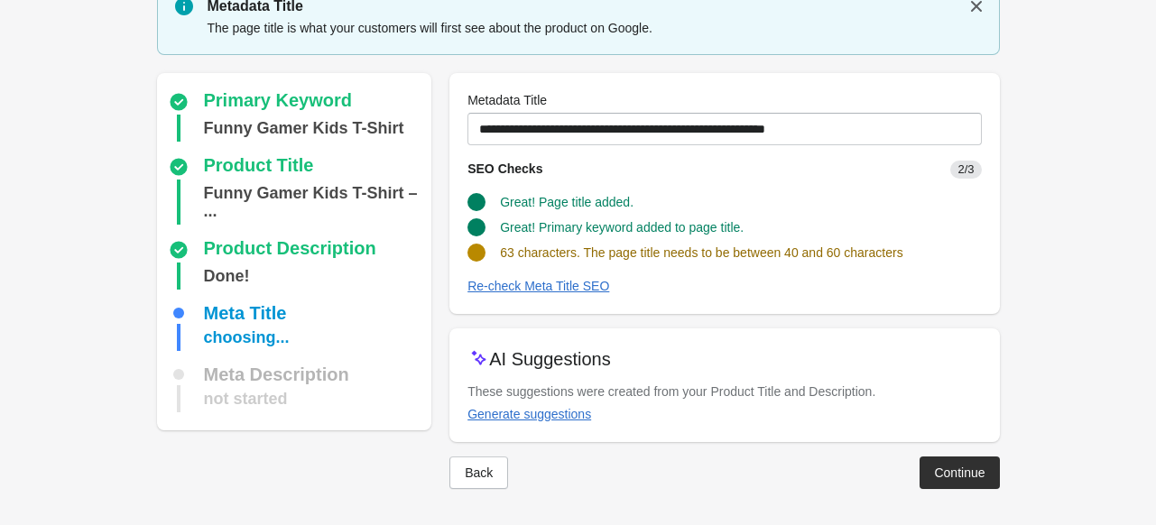
scroll to position [74, 0]
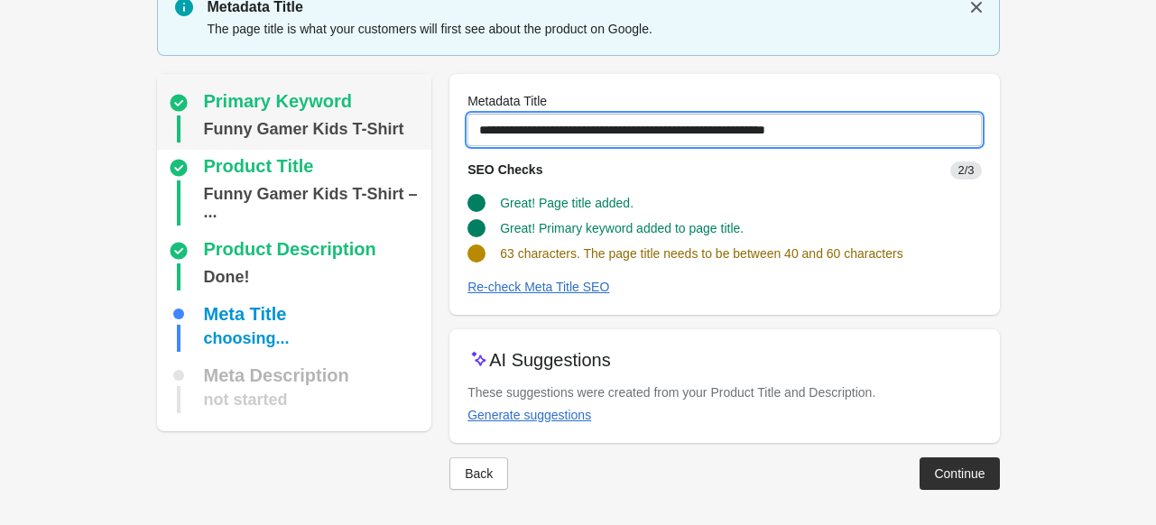
drag, startPoint x: 838, startPoint y: 125, endPoint x: 384, endPoint y: 139, distance: 453.3
click at [384, 139] on div "Primary Keyword Funny Gamer Kids T-Shirt Product Title Funny Gamer Kids T-Shirt…" at bounding box center [569, 275] width 861 height 431
paste input "text"
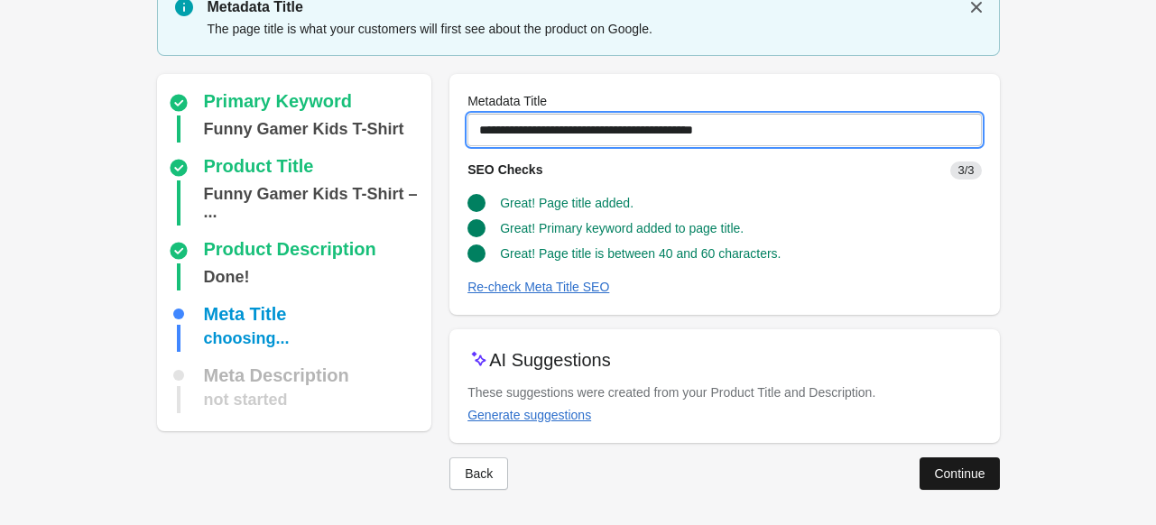
type input "**********"
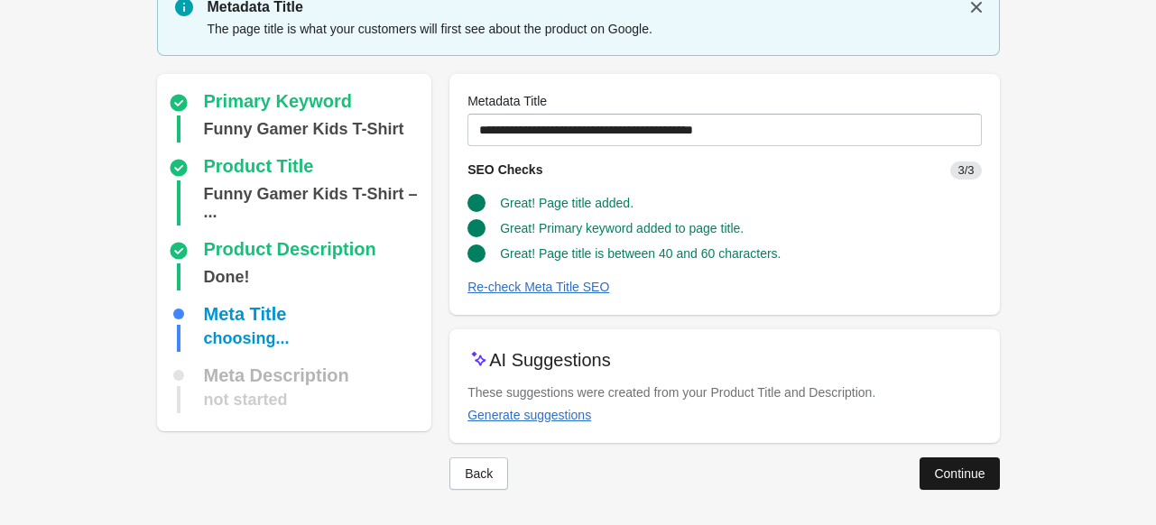
click at [956, 467] on div "Continue" at bounding box center [959, 474] width 51 height 14
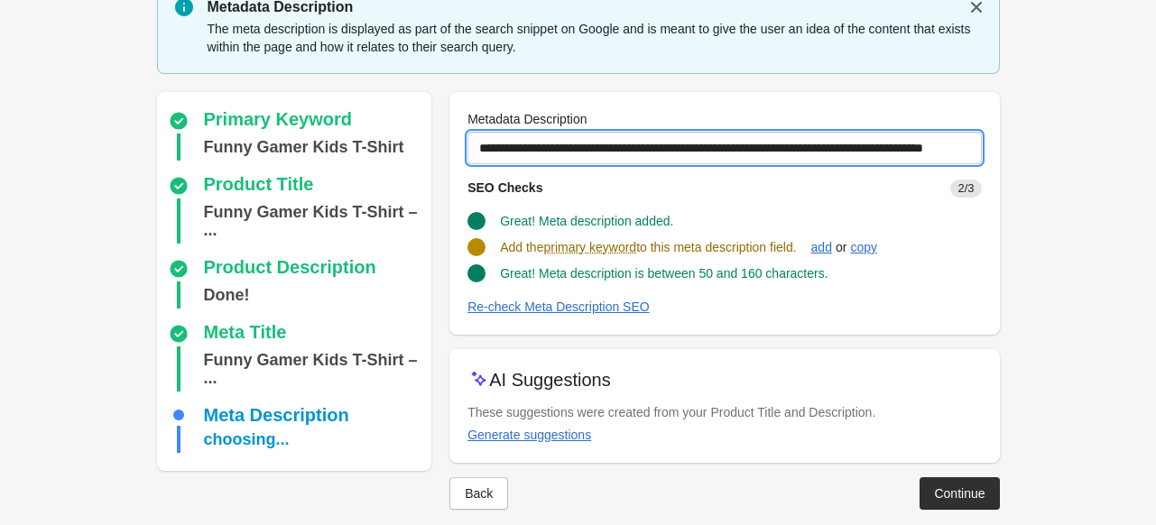
scroll to position [0, 61]
drag, startPoint x: 476, startPoint y: 148, endPoint x: 1169, endPoint y: 144, distance: 693.2
click at [1155, 144] on html "Step 1: Choose the “Target Keywords” Target Keywords The Target Keywords are wh…" at bounding box center [578, 188] width 1156 height 525
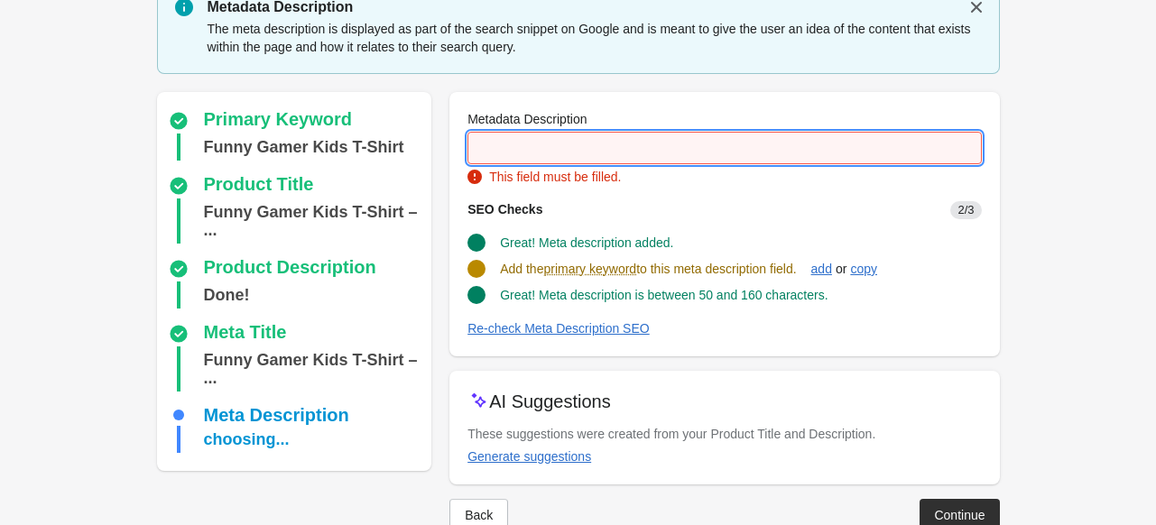
scroll to position [0, 0]
paste input "**********"
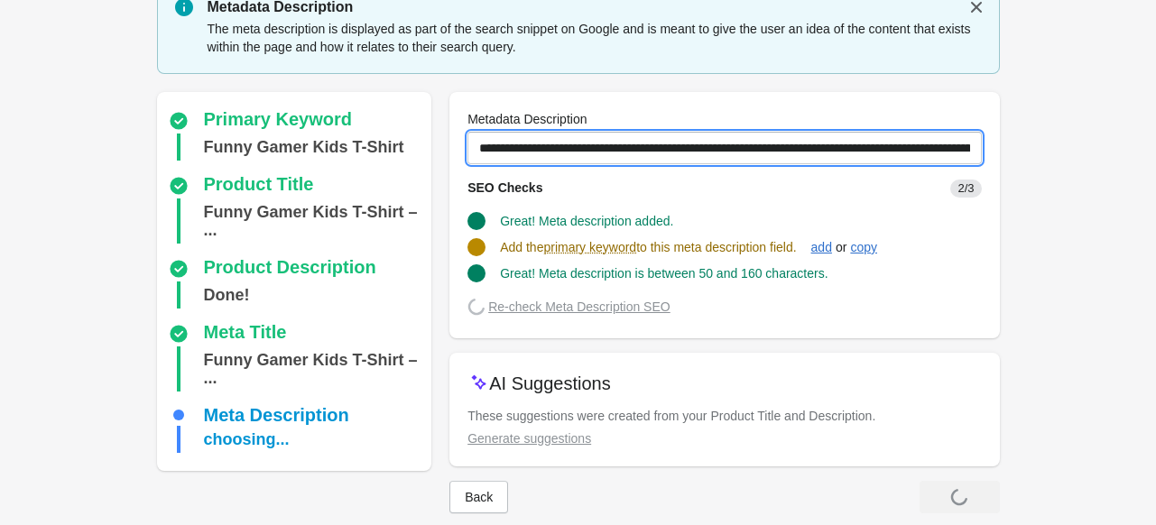
scroll to position [0, 334]
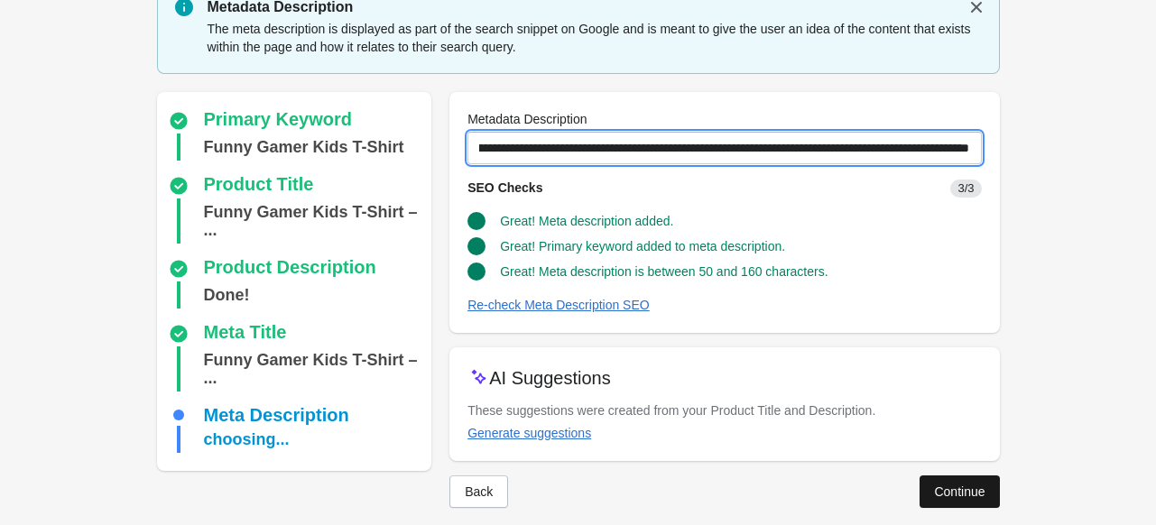
type input "**********"
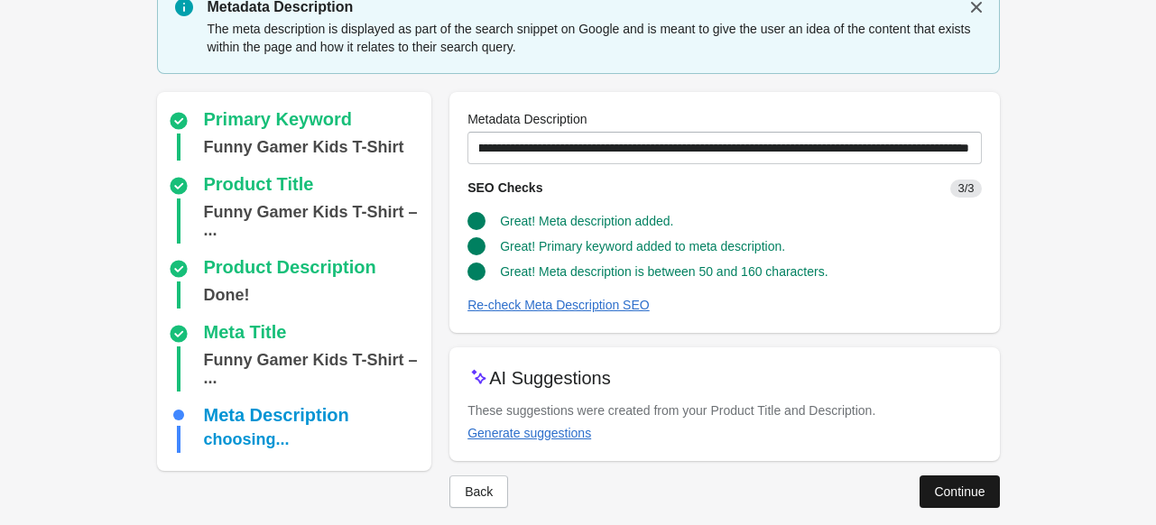
click at [960, 487] on div "Continue" at bounding box center [959, 492] width 51 height 14
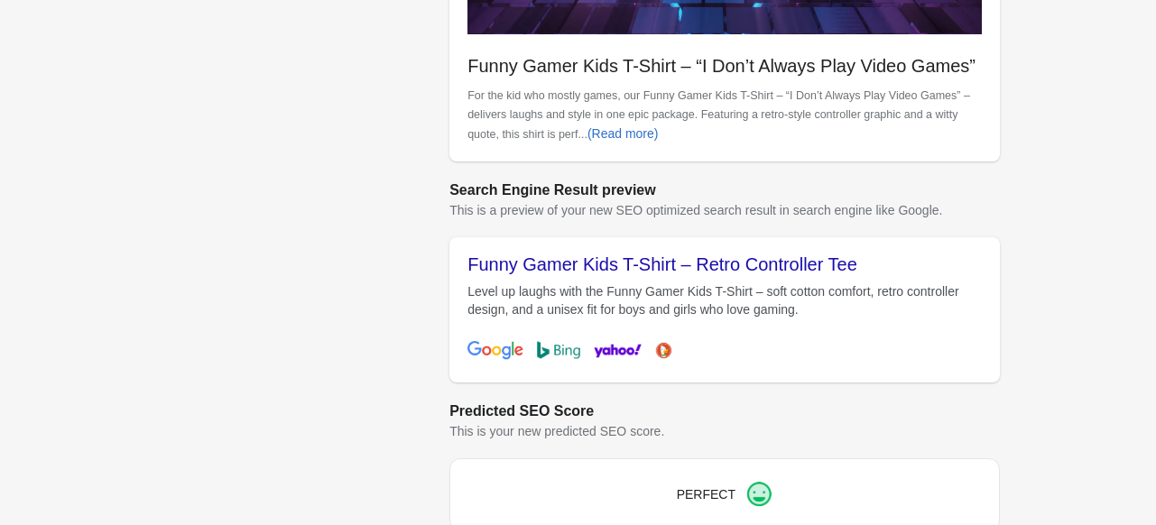
scroll to position [704, 0]
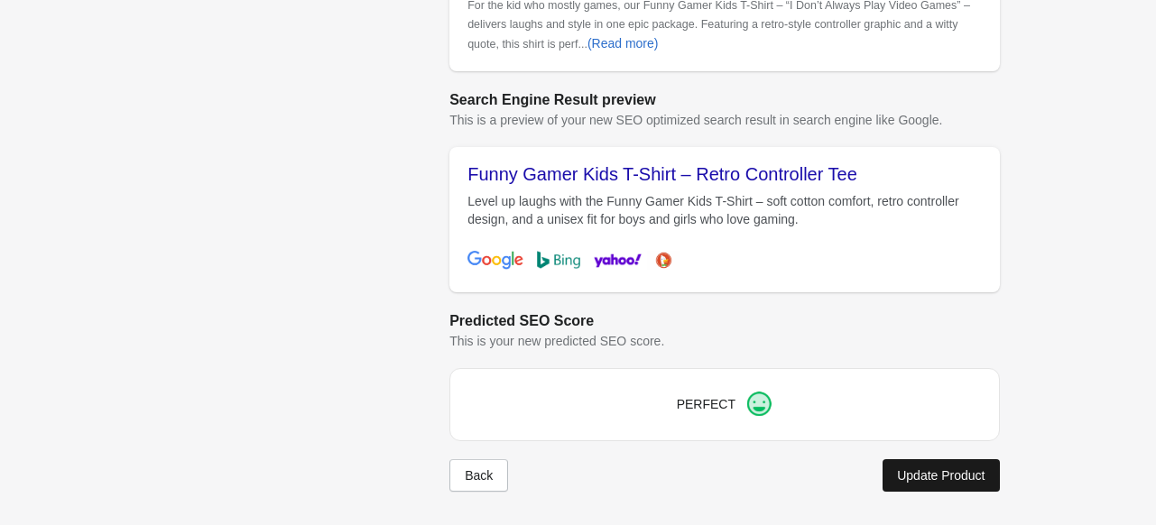
click at [930, 462] on button "Update Product" at bounding box center [941, 475] width 116 height 32
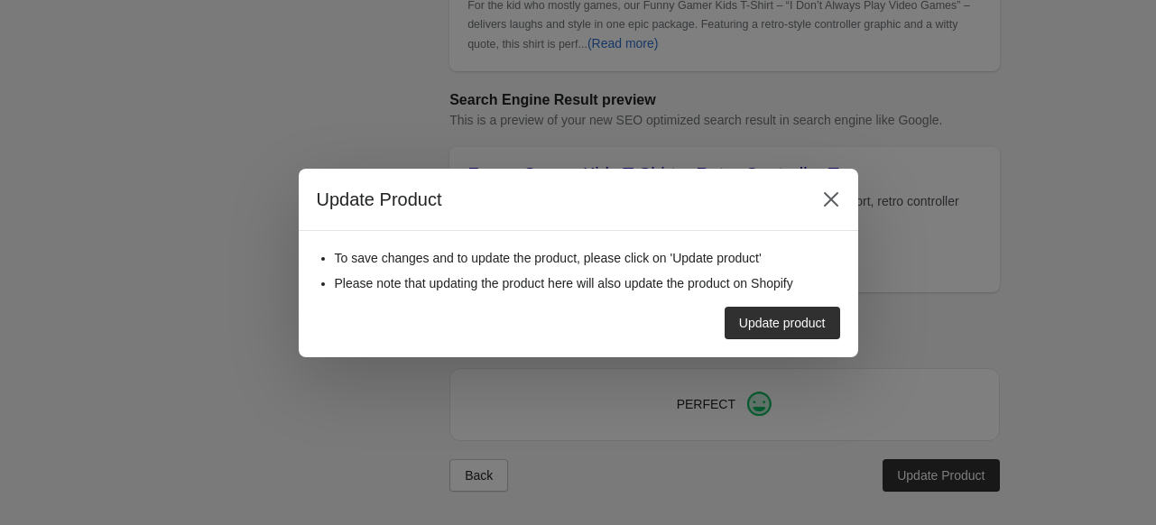
click at [780, 303] on div "Update product" at bounding box center [571, 315] width 538 height 47
click at [777, 311] on button "Update product" at bounding box center [783, 323] width 116 height 32
